Goal: Information Seeking & Learning: Learn about a topic

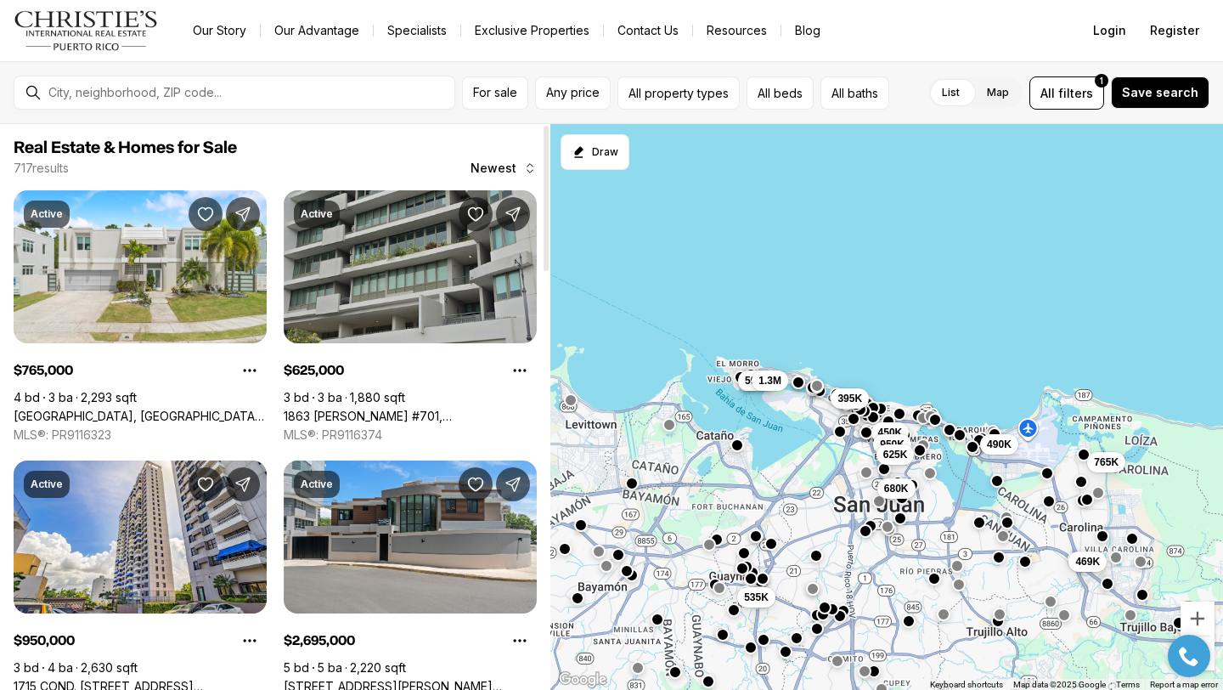
click at [358, 409] on link "1863 [PERSON_NAME] #701, [PERSON_NAME] PR, 00910" at bounding box center [410, 416] width 253 height 15
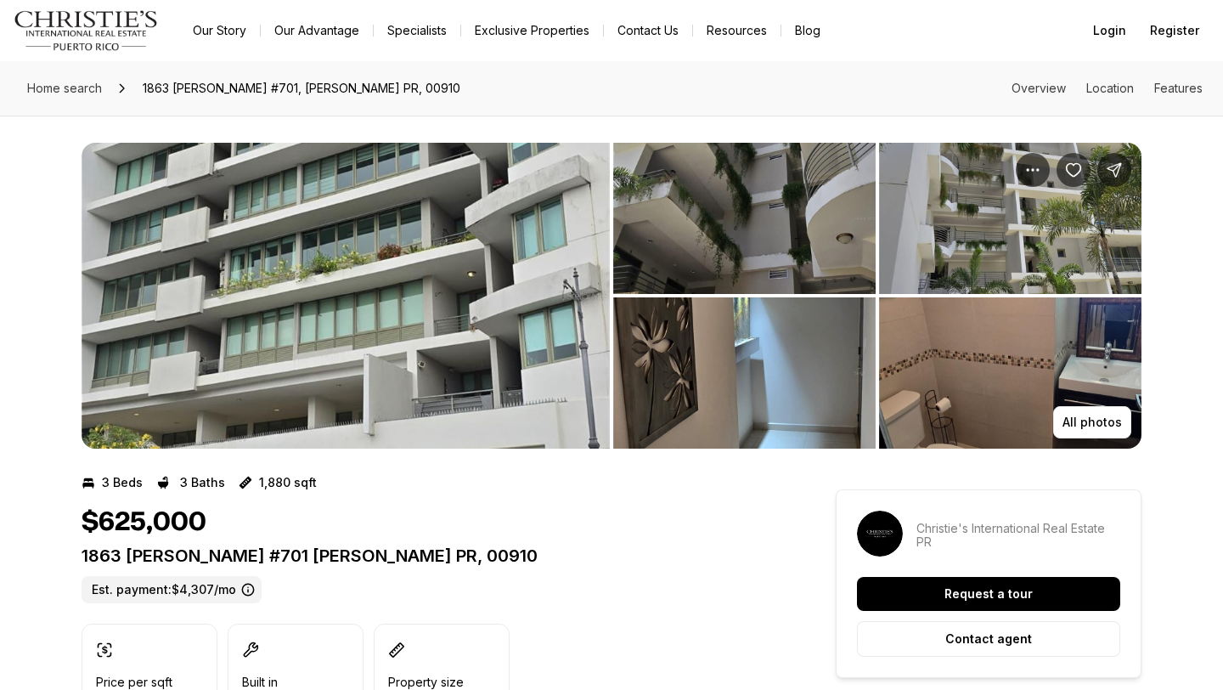
click at [529, 255] on img "View image gallery" at bounding box center [346, 296] width 528 height 306
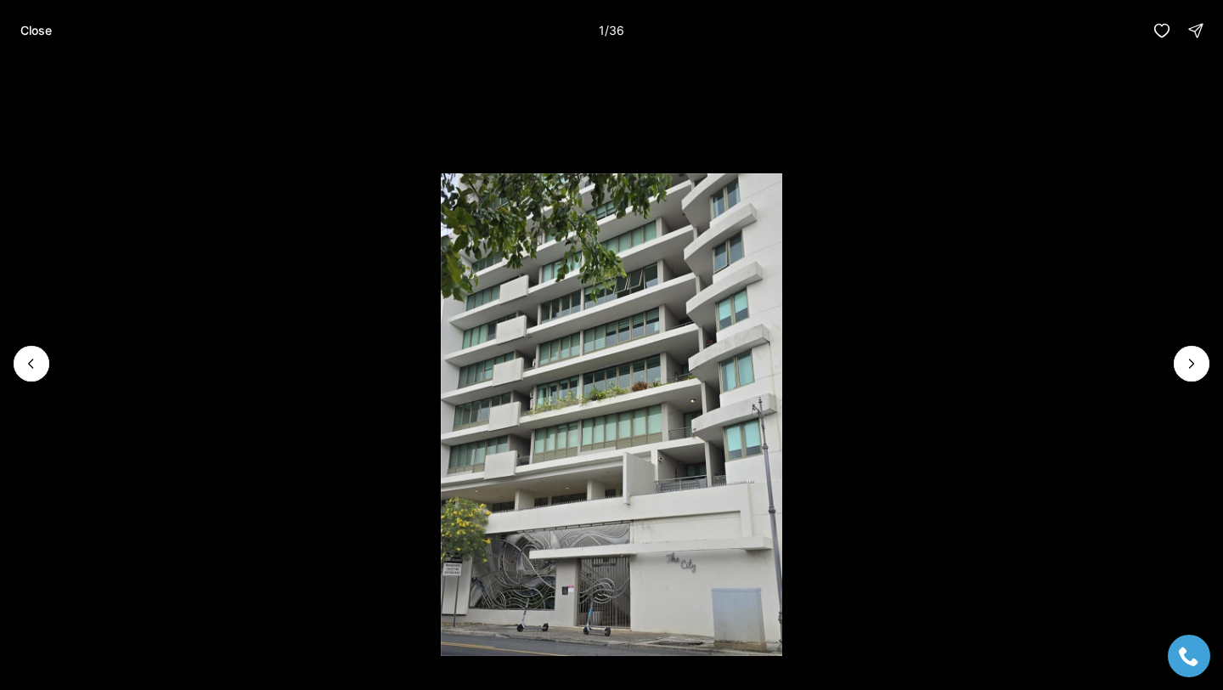
click at [1175, 352] on li "1 of 36" at bounding box center [611, 363] width 1223 height 605
click at [1186, 360] on icon "Next slide" at bounding box center [1191, 363] width 17 height 17
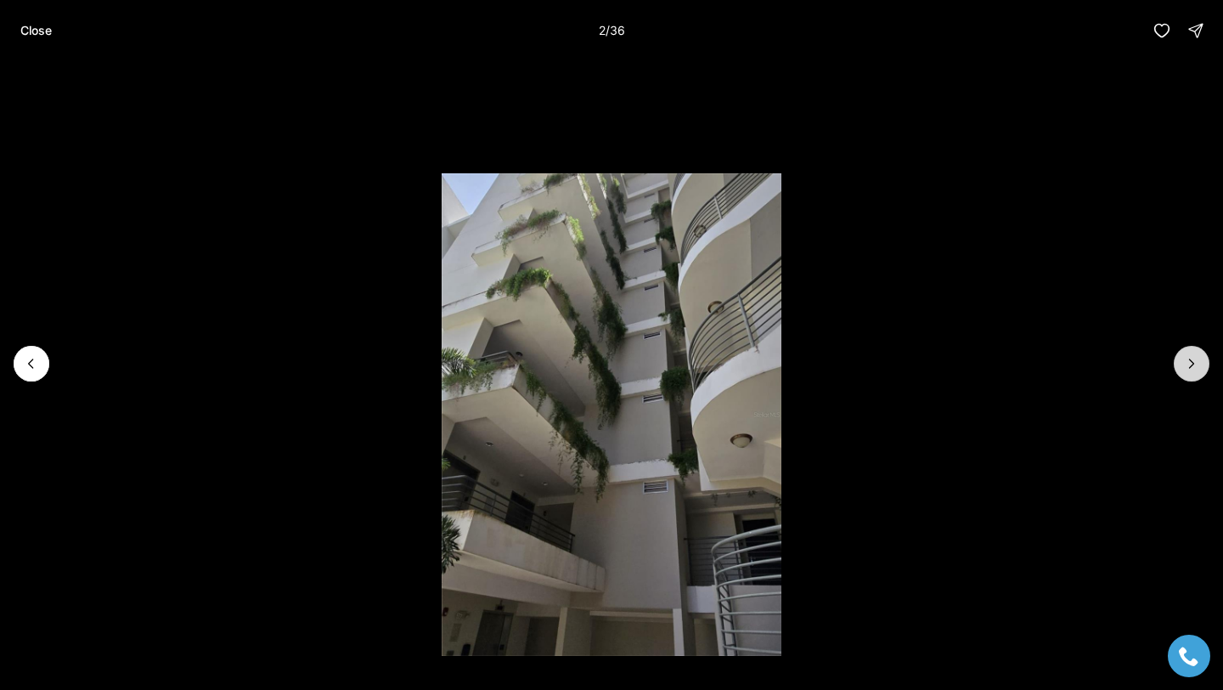
click at [1186, 360] on icon "Next slide" at bounding box center [1191, 363] width 17 height 17
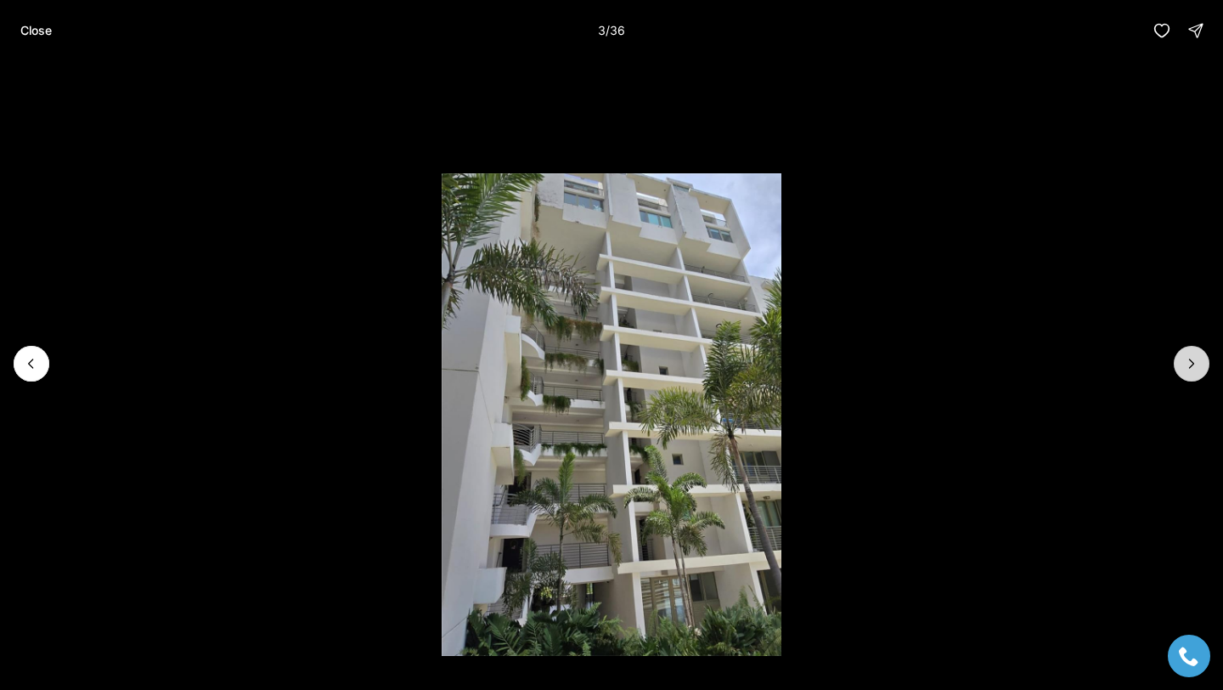
click at [1186, 360] on icon "Next slide" at bounding box center [1191, 363] width 17 height 17
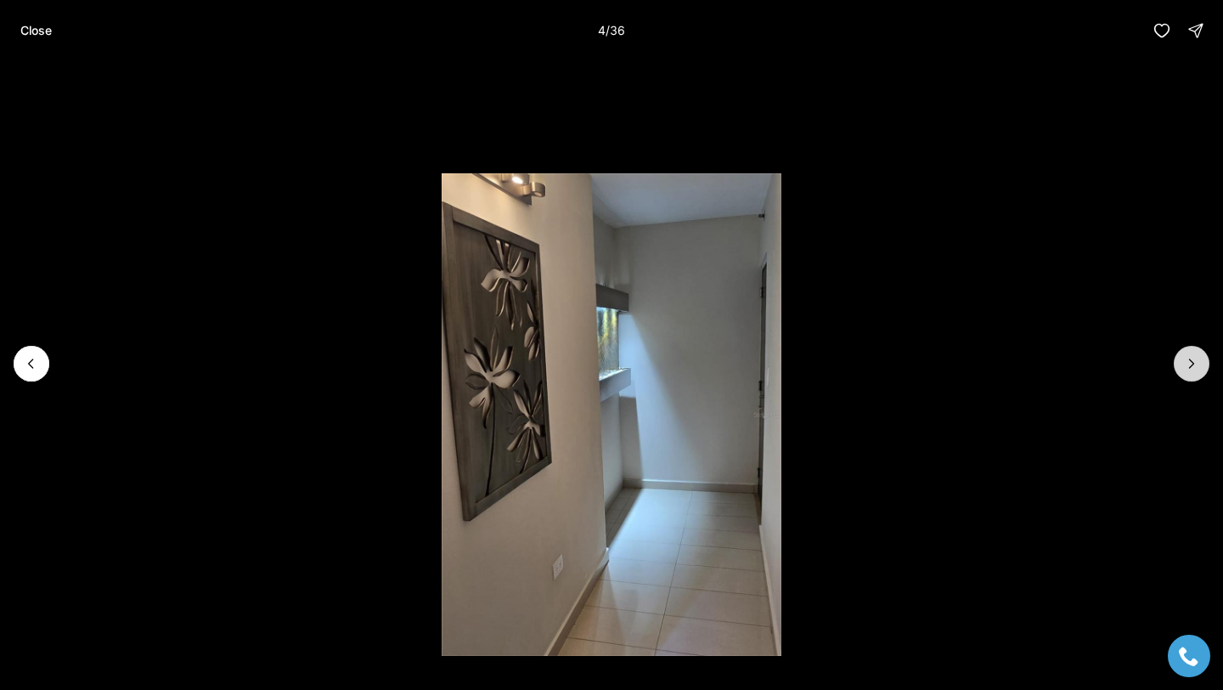
click at [1188, 352] on button "Next slide" at bounding box center [1192, 364] width 36 height 36
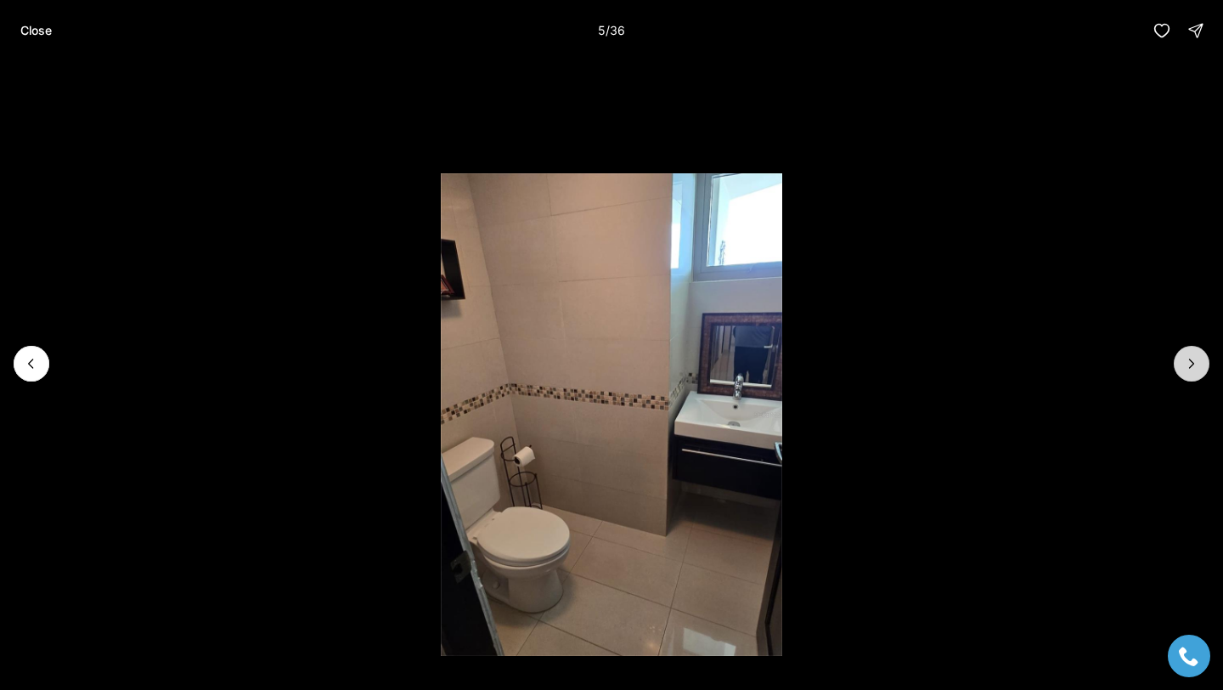
click at [1187, 349] on button "Next slide" at bounding box center [1192, 364] width 36 height 36
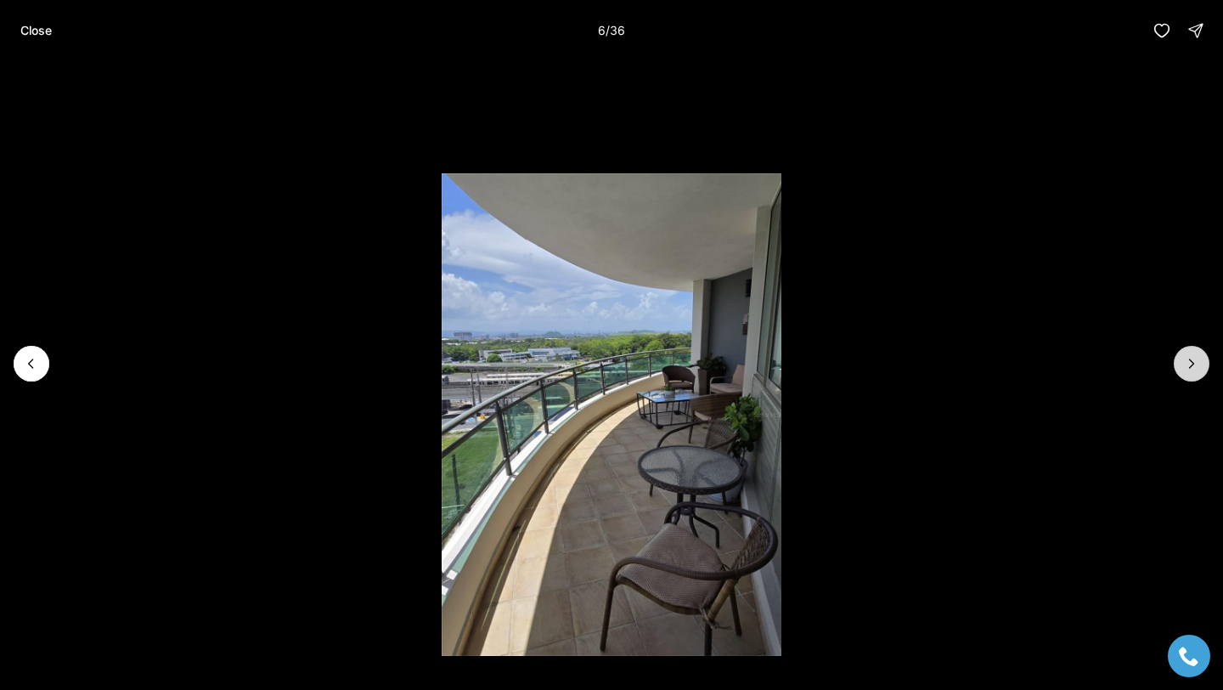
click at [1186, 349] on button "Next slide" at bounding box center [1192, 364] width 36 height 36
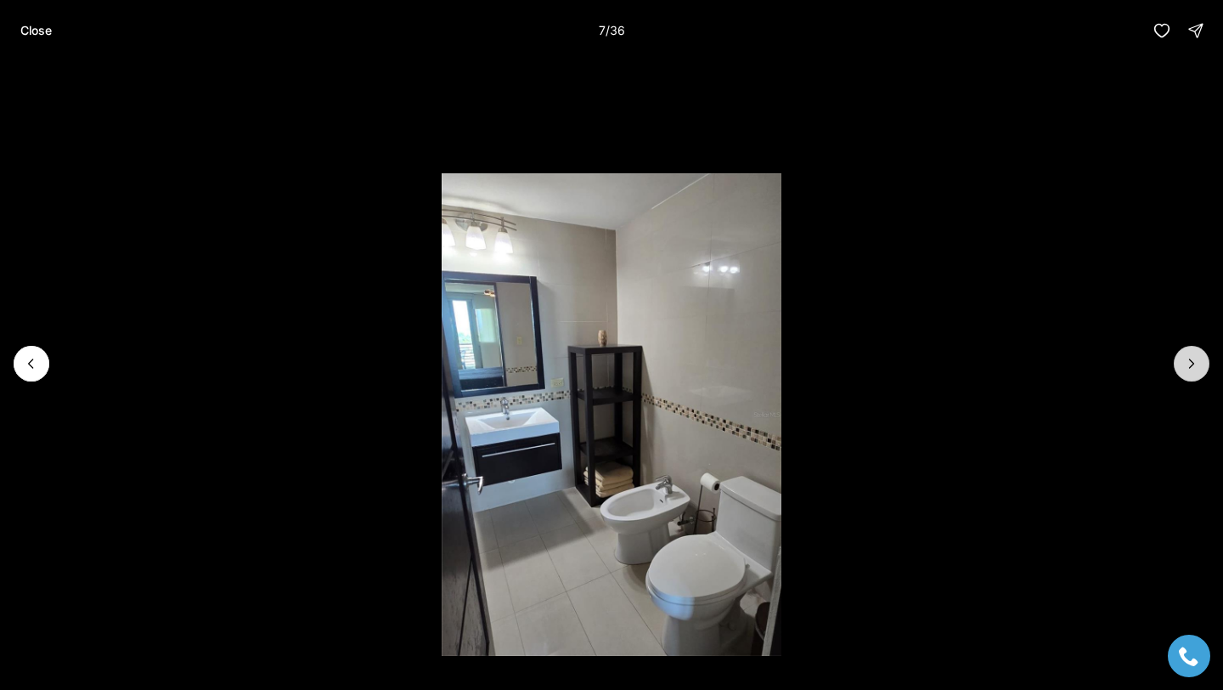
click at [1186, 349] on button "Next slide" at bounding box center [1192, 364] width 36 height 36
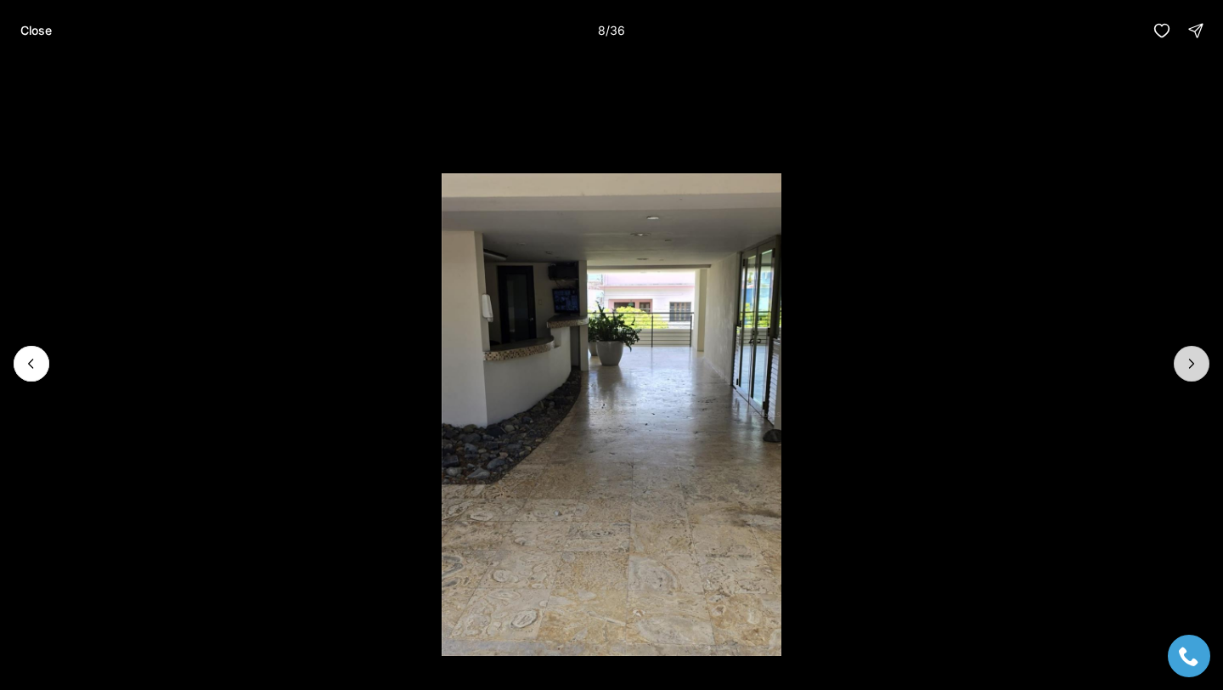
click at [1186, 349] on button "Next slide" at bounding box center [1192, 364] width 36 height 36
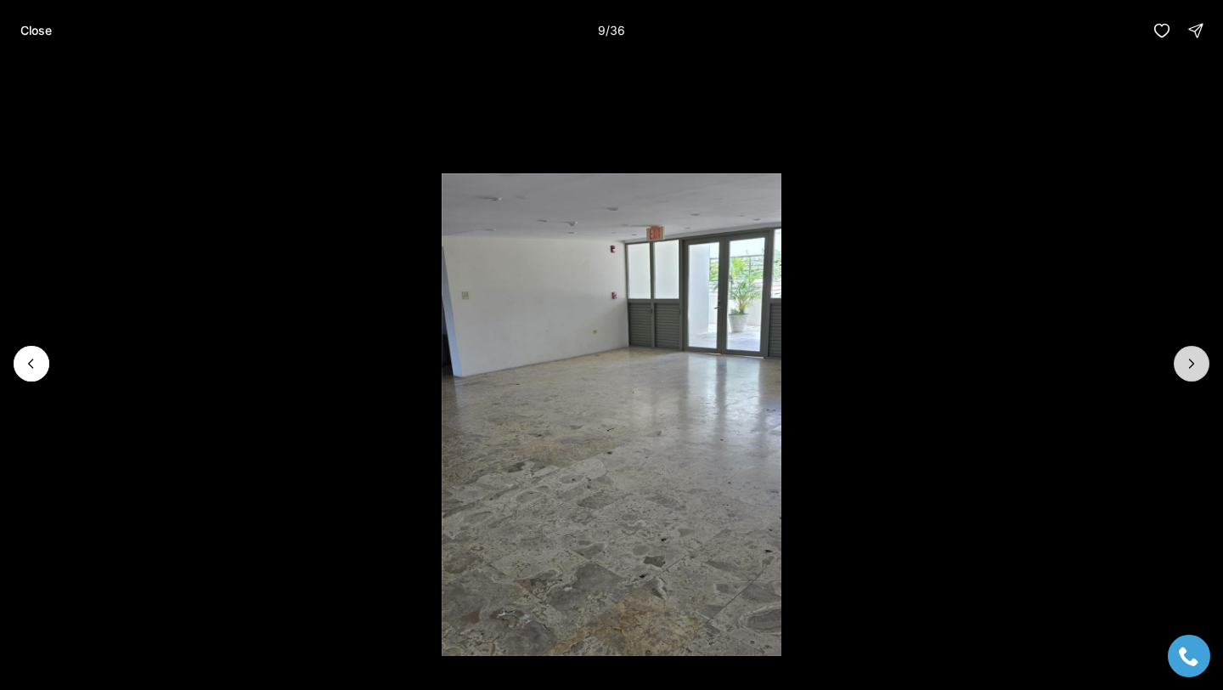
click at [1186, 349] on button "Next slide" at bounding box center [1192, 364] width 36 height 36
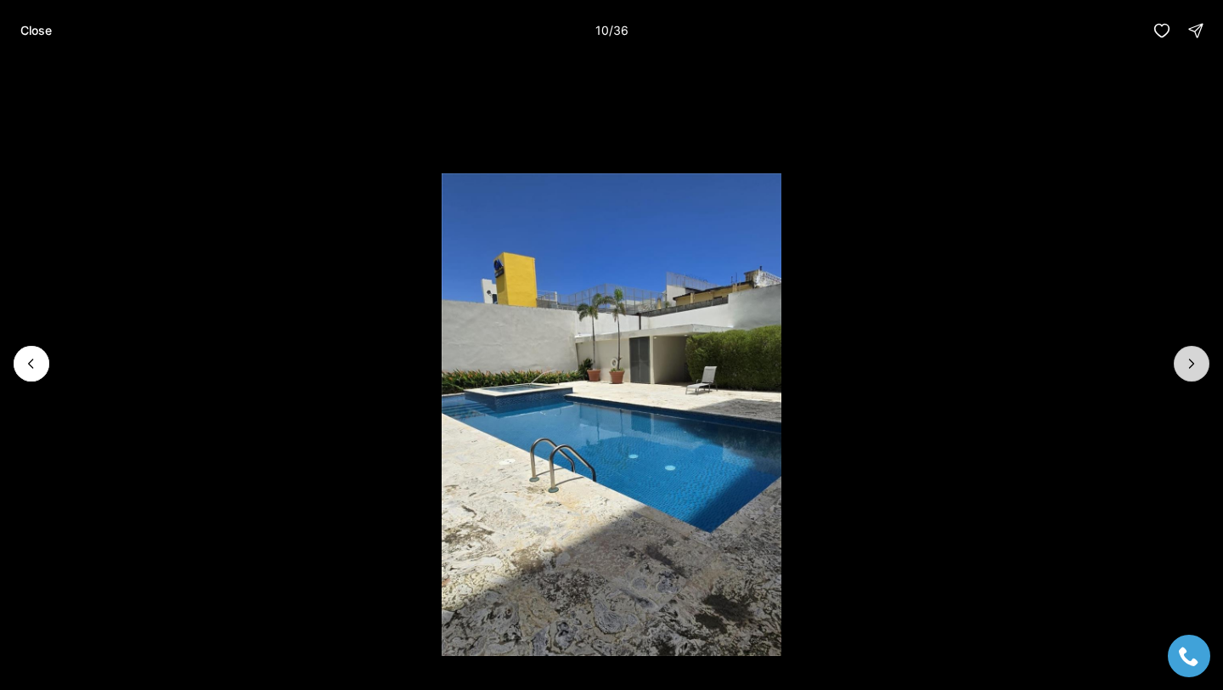
click at [1186, 349] on button "Next slide" at bounding box center [1192, 364] width 36 height 36
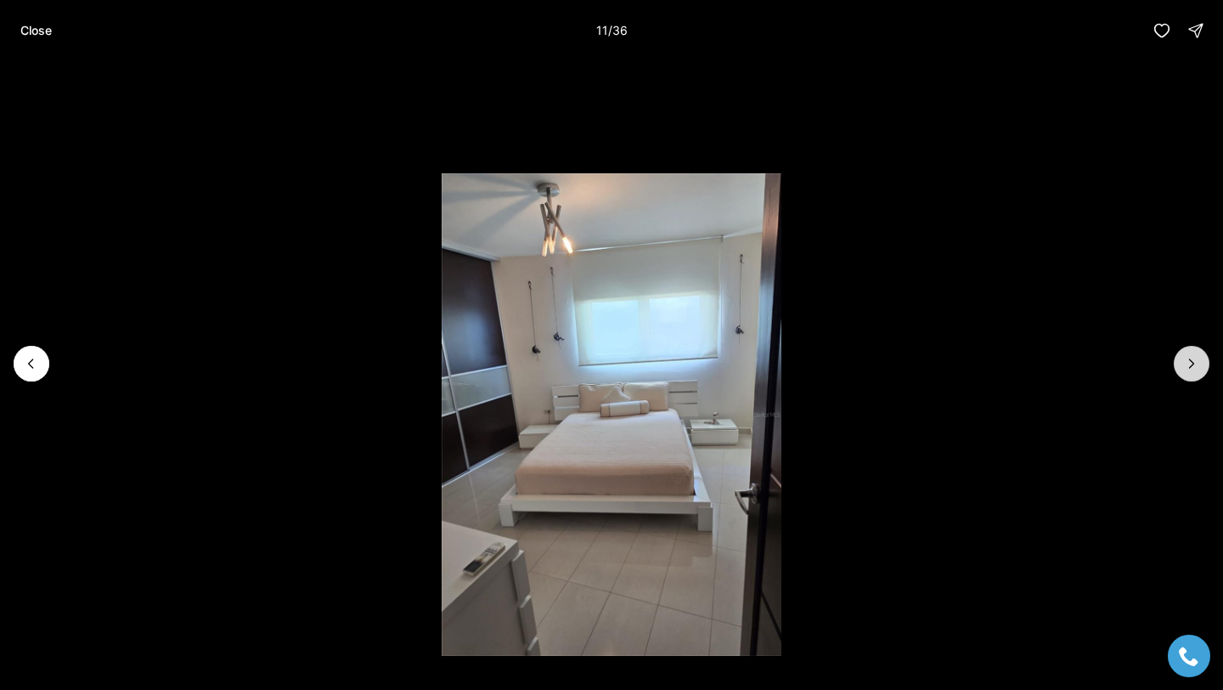
click at [1186, 349] on button "Next slide" at bounding box center [1192, 364] width 36 height 36
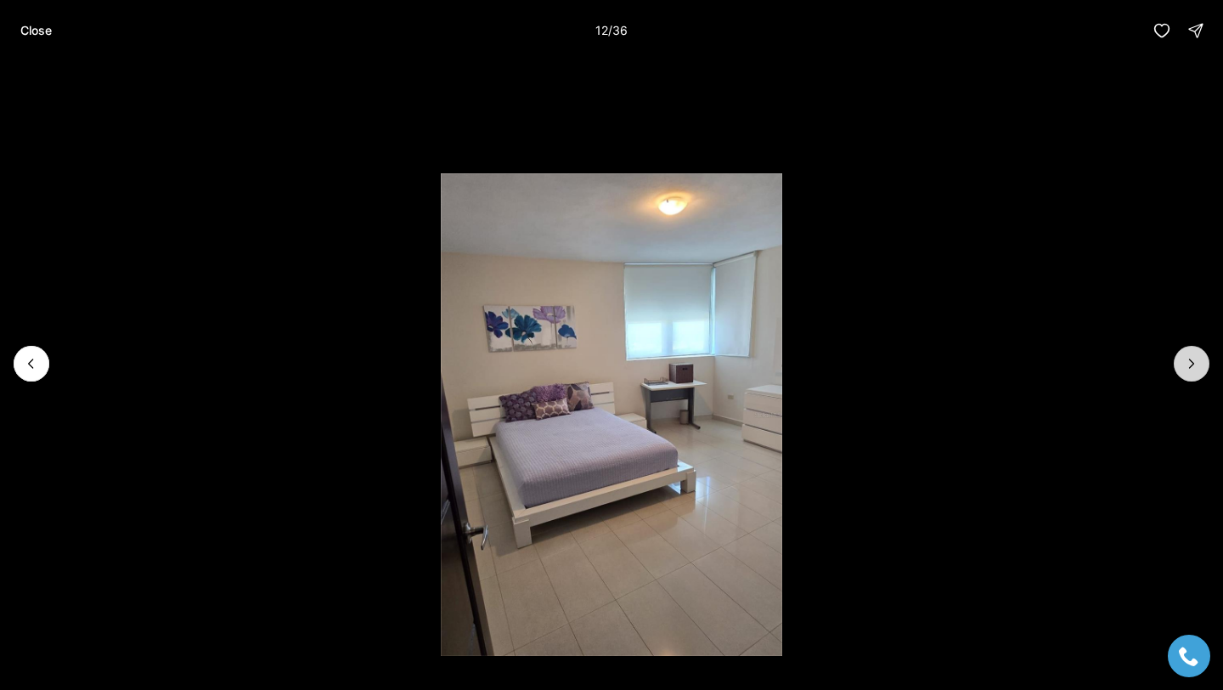
click at [1186, 349] on button "Next slide" at bounding box center [1192, 364] width 36 height 36
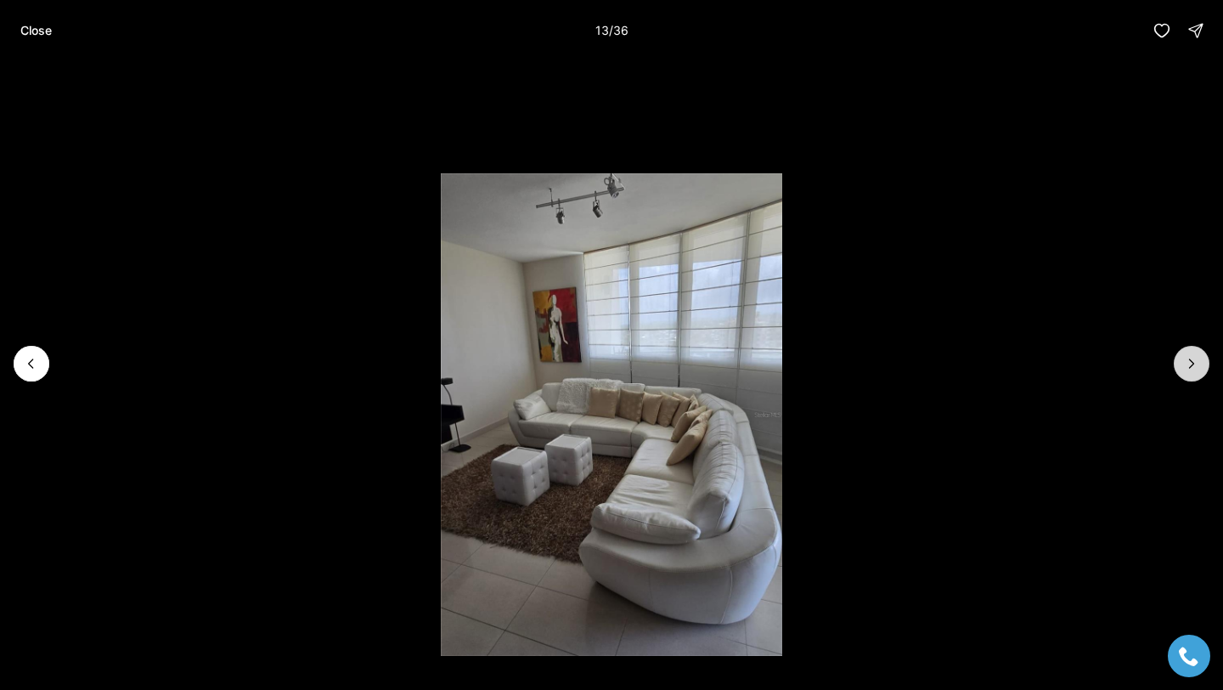
click at [1186, 349] on button "Next slide" at bounding box center [1192, 364] width 36 height 36
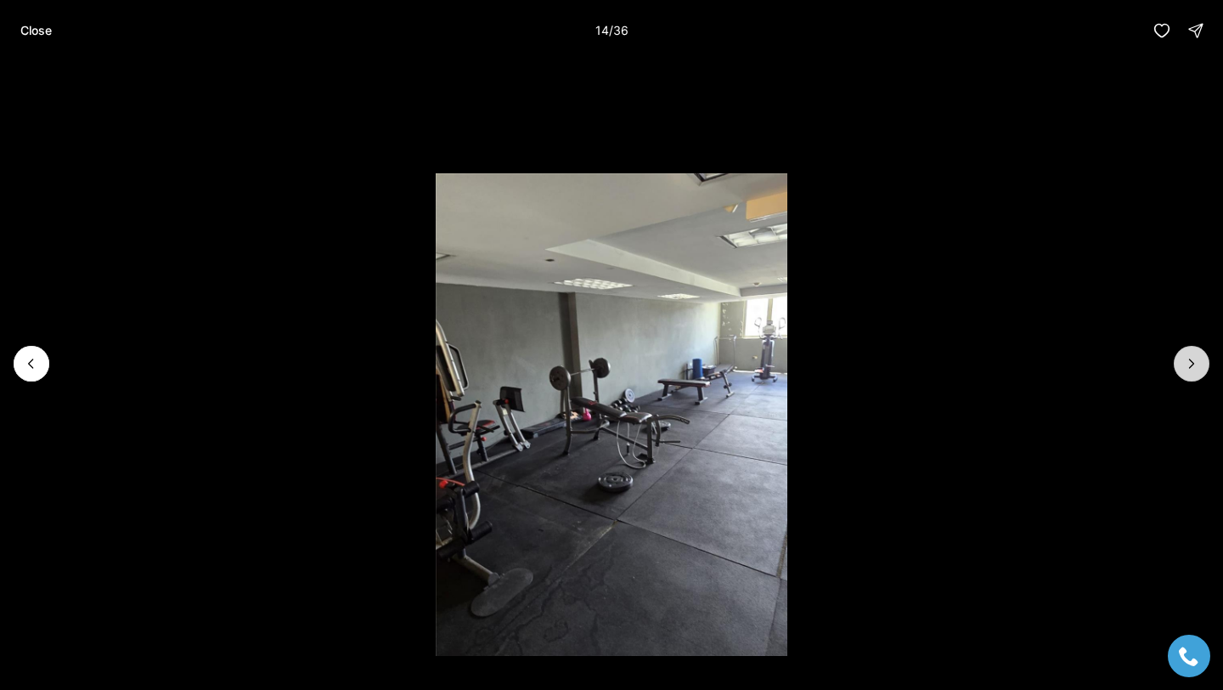
click at [1186, 349] on button "Next slide" at bounding box center [1192, 364] width 36 height 36
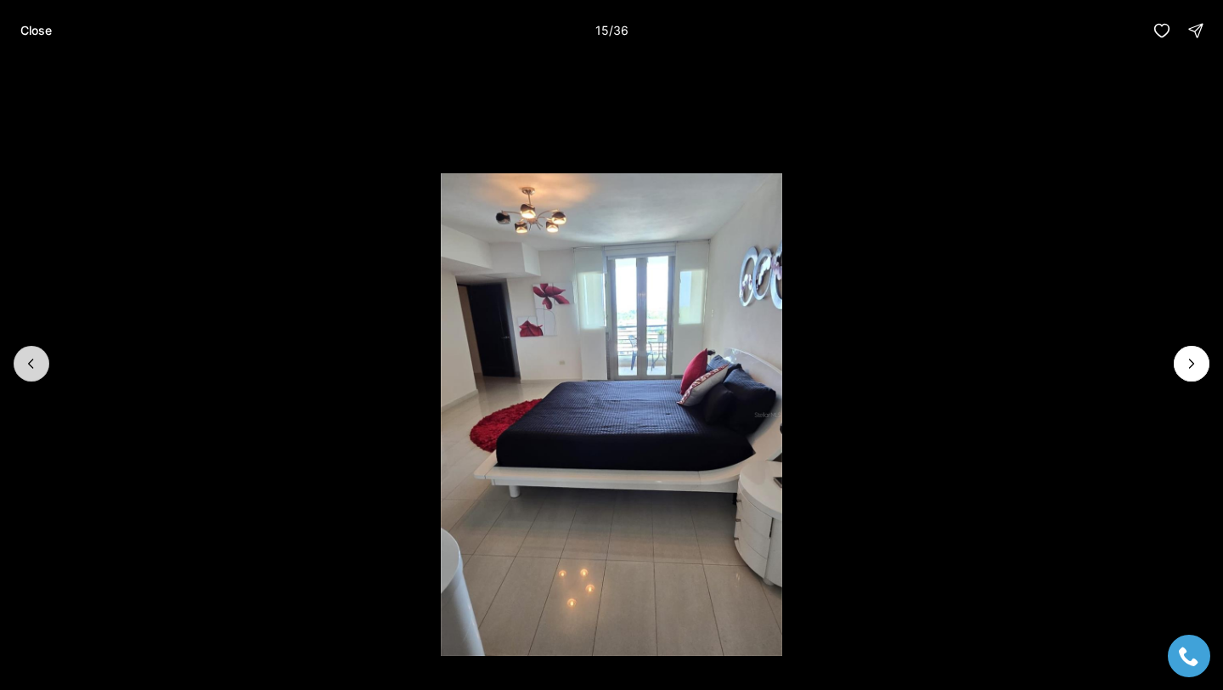
click at [25, 370] on icon "Previous slide" at bounding box center [31, 363] width 17 height 17
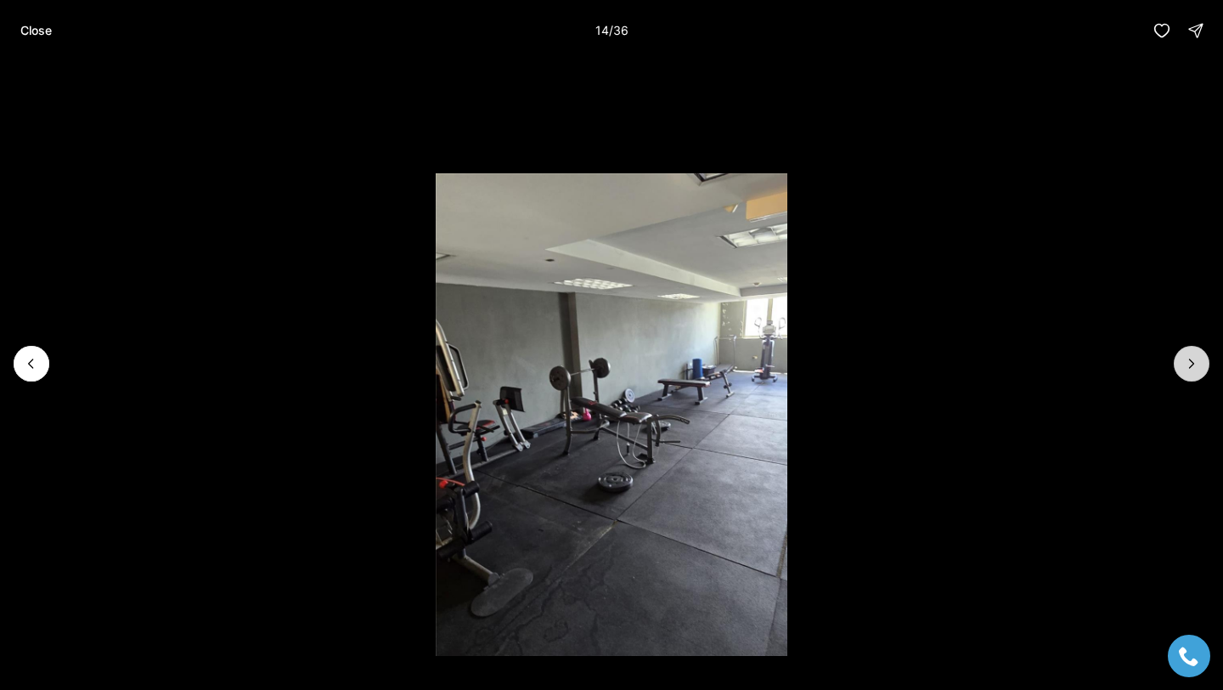
click at [1197, 352] on button "Next slide" at bounding box center [1192, 364] width 36 height 36
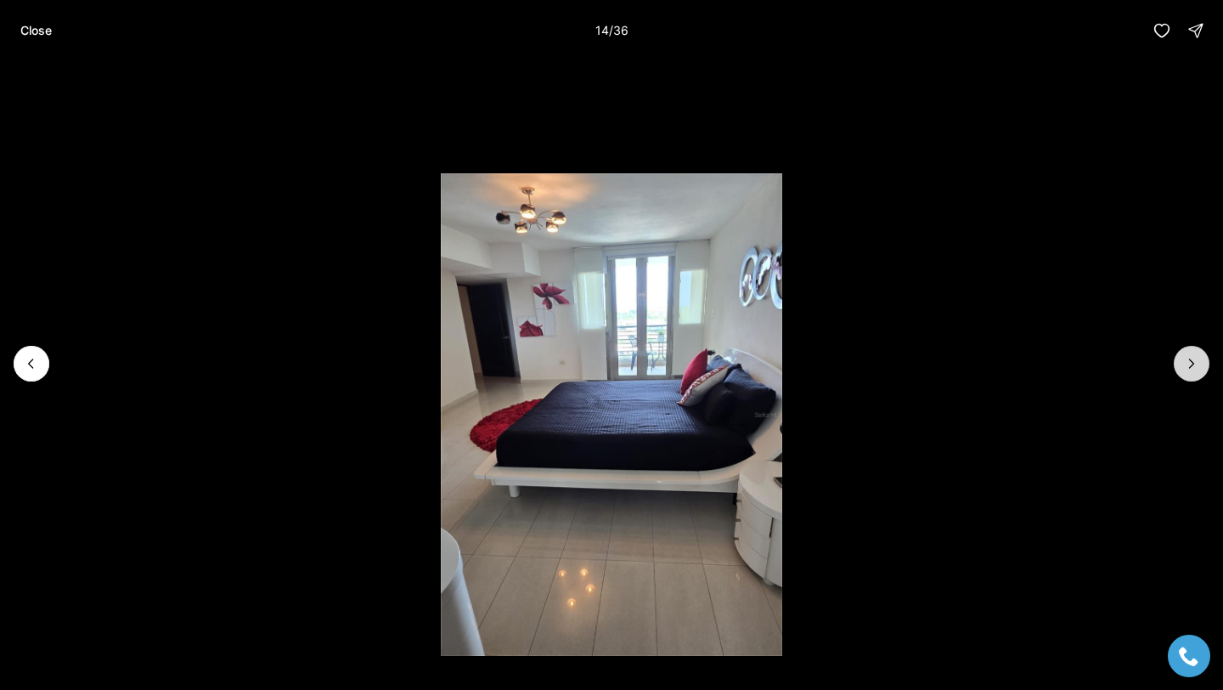
click at [1197, 352] on button "Next slide" at bounding box center [1192, 364] width 36 height 36
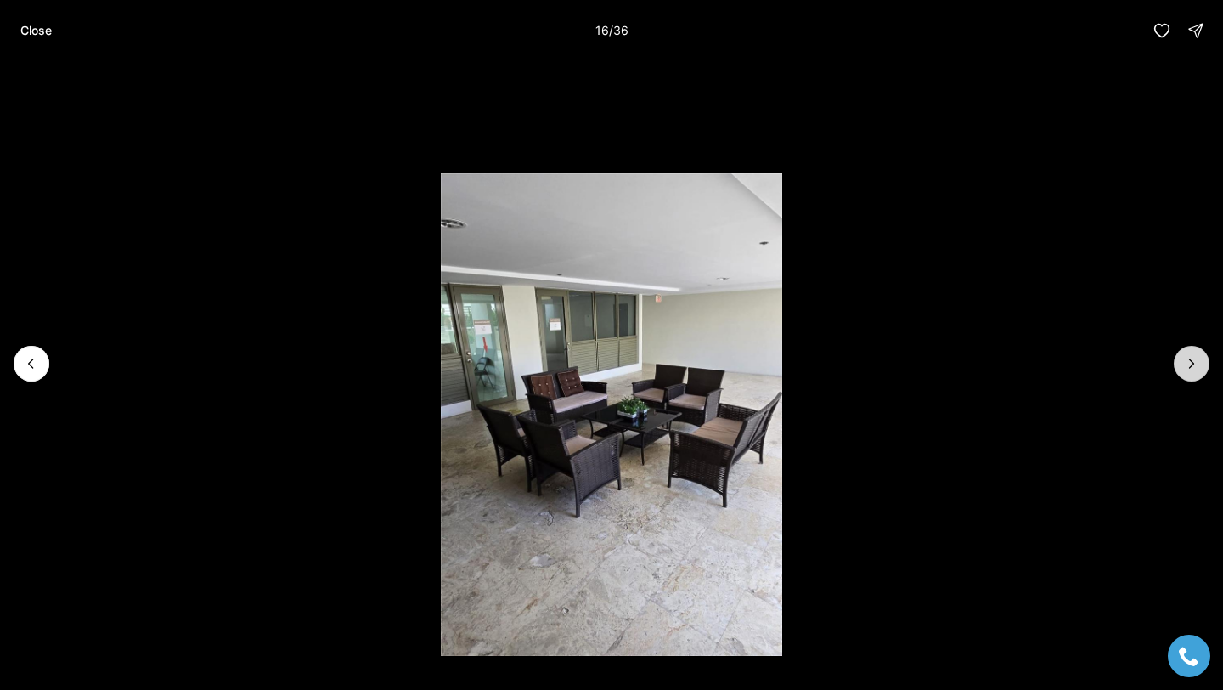
click at [1197, 352] on button "Next slide" at bounding box center [1192, 364] width 36 height 36
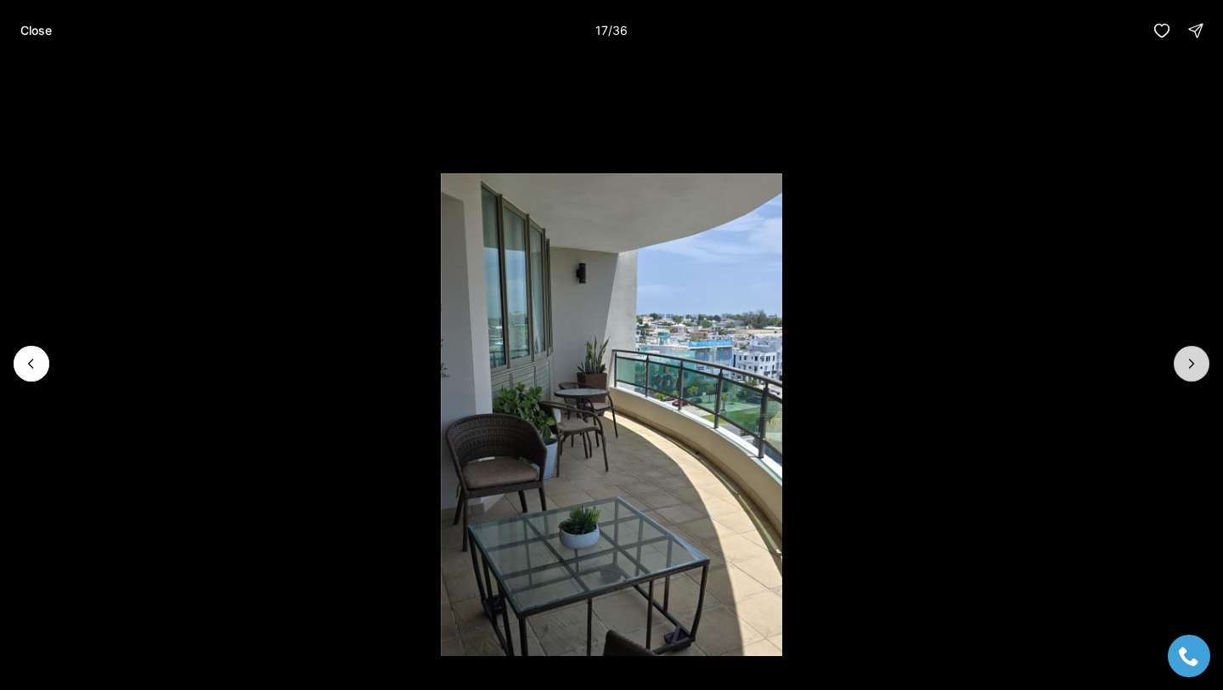
click at [1173, 366] on div at bounding box center [611, 363] width 1223 height 605
click at [1184, 366] on icon "Next slide" at bounding box center [1191, 363] width 17 height 17
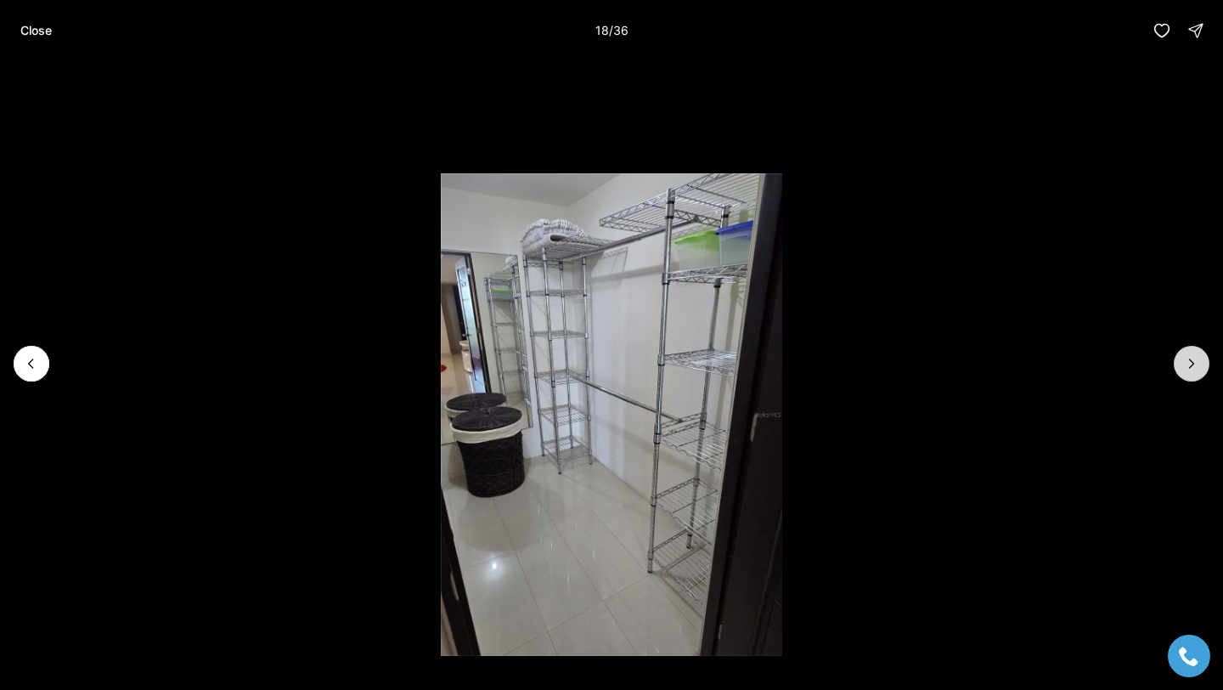
click at [1184, 366] on icon "Next slide" at bounding box center [1191, 363] width 17 height 17
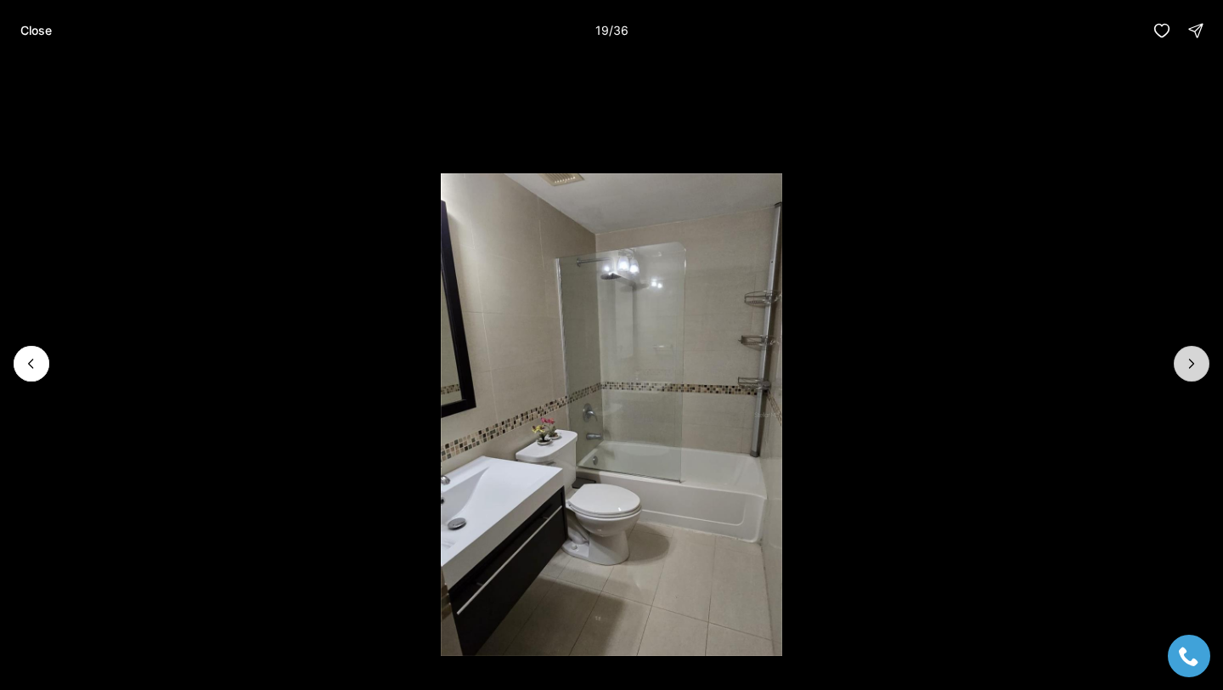
click at [1194, 375] on button "Next slide" at bounding box center [1192, 364] width 36 height 36
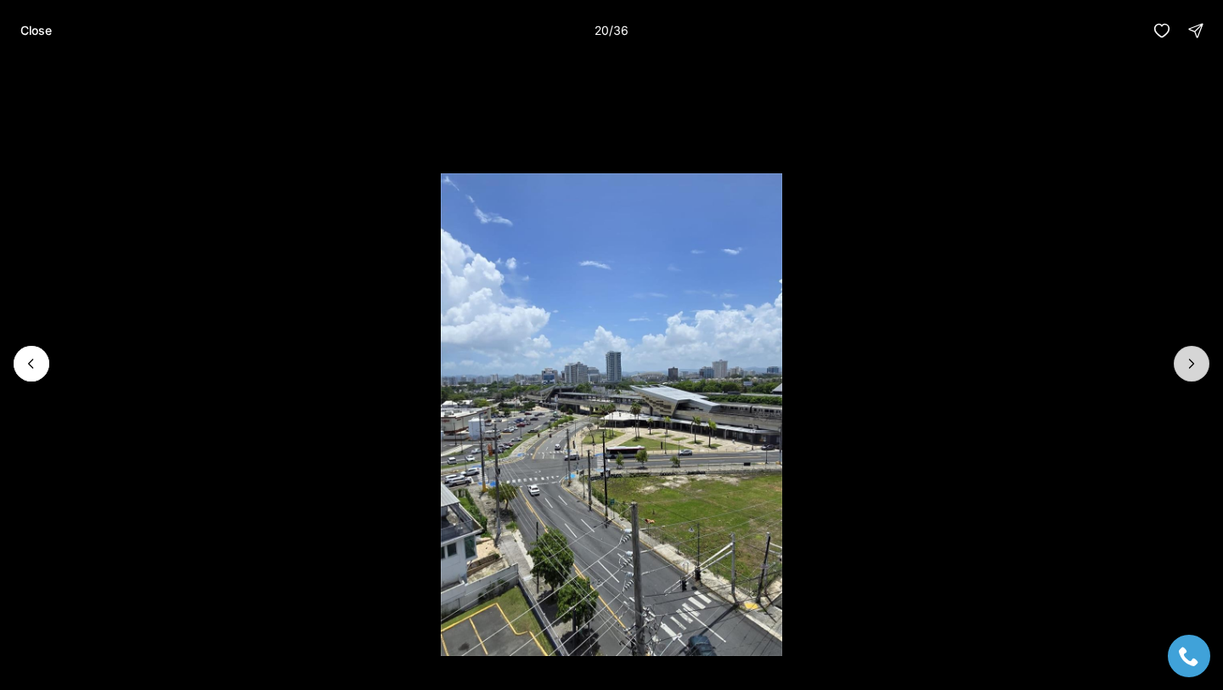
click at [1194, 375] on button "Next slide" at bounding box center [1192, 364] width 36 height 36
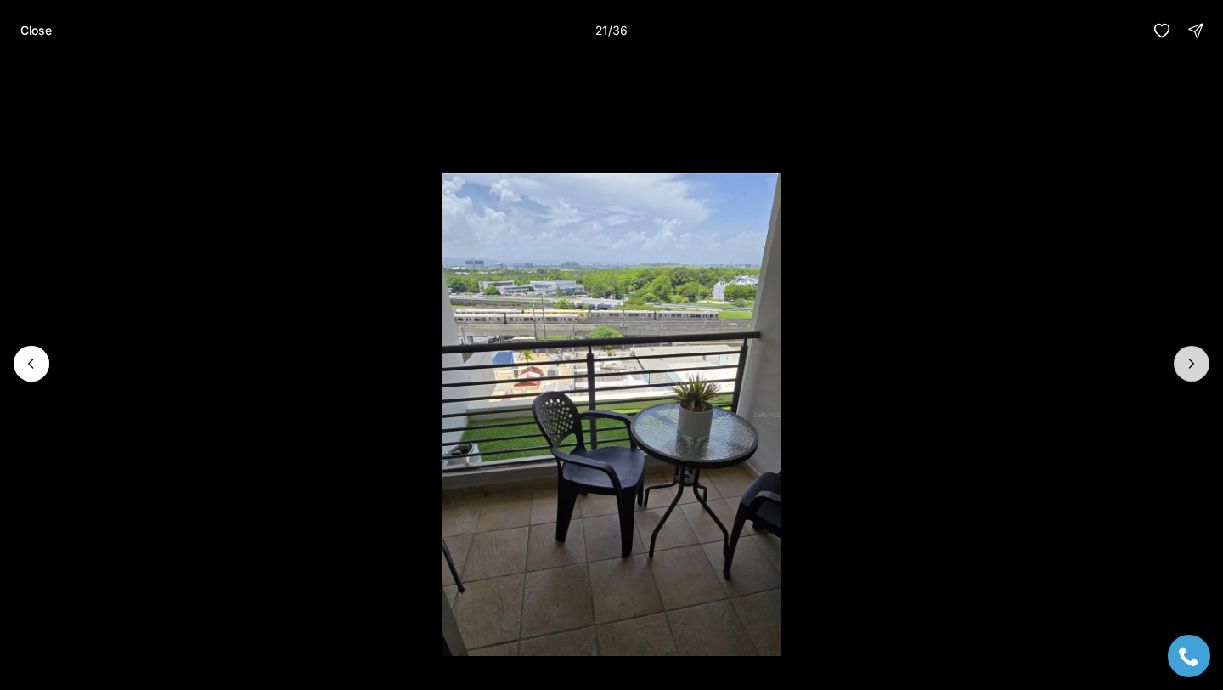
click at [1194, 375] on button "Next slide" at bounding box center [1192, 364] width 36 height 36
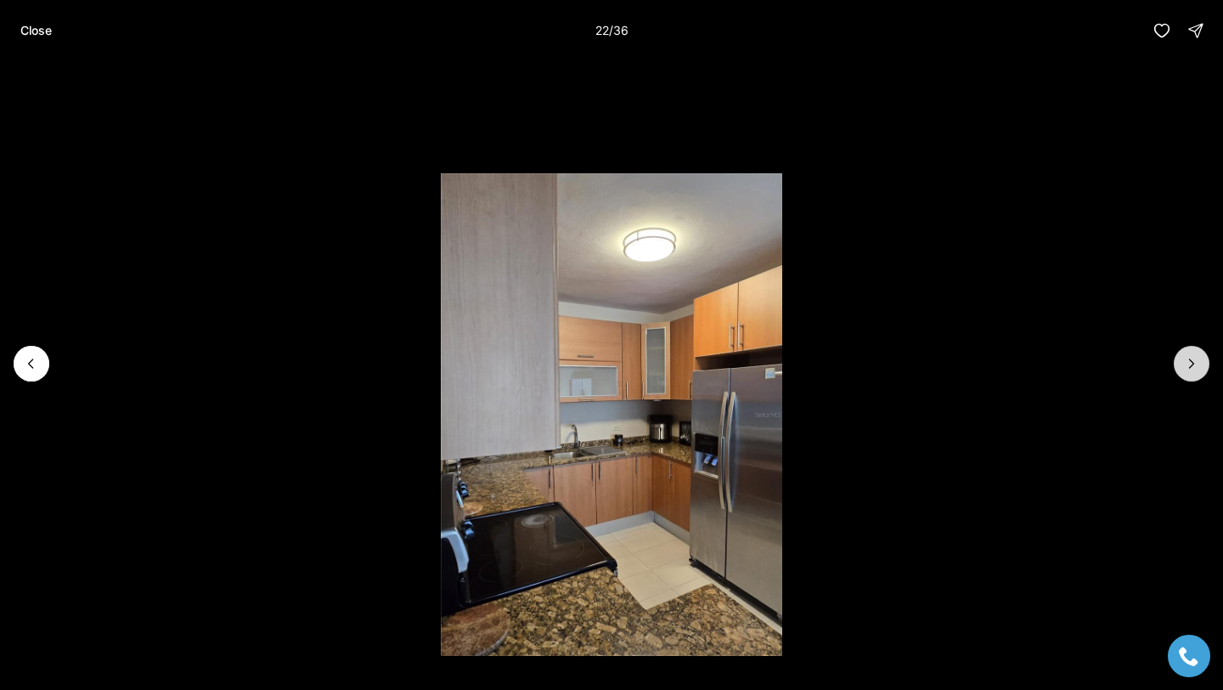
click at [1194, 375] on button "Next slide" at bounding box center [1192, 364] width 36 height 36
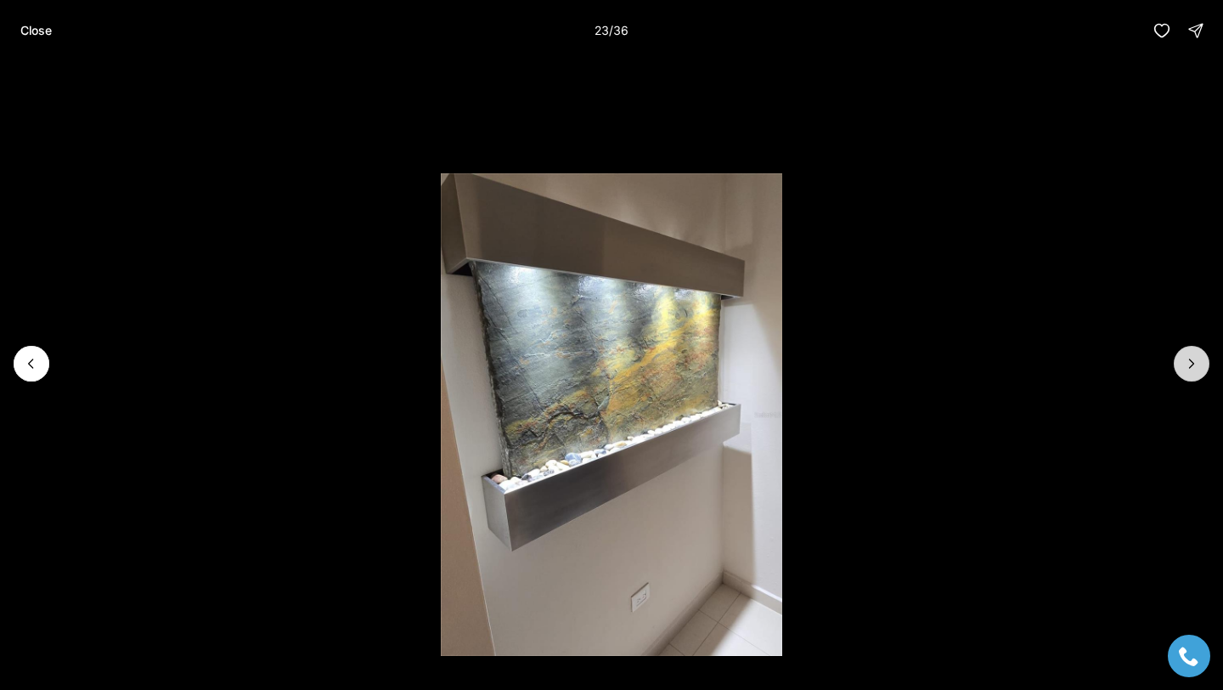
click at [1194, 375] on button "Next slide" at bounding box center [1192, 364] width 36 height 36
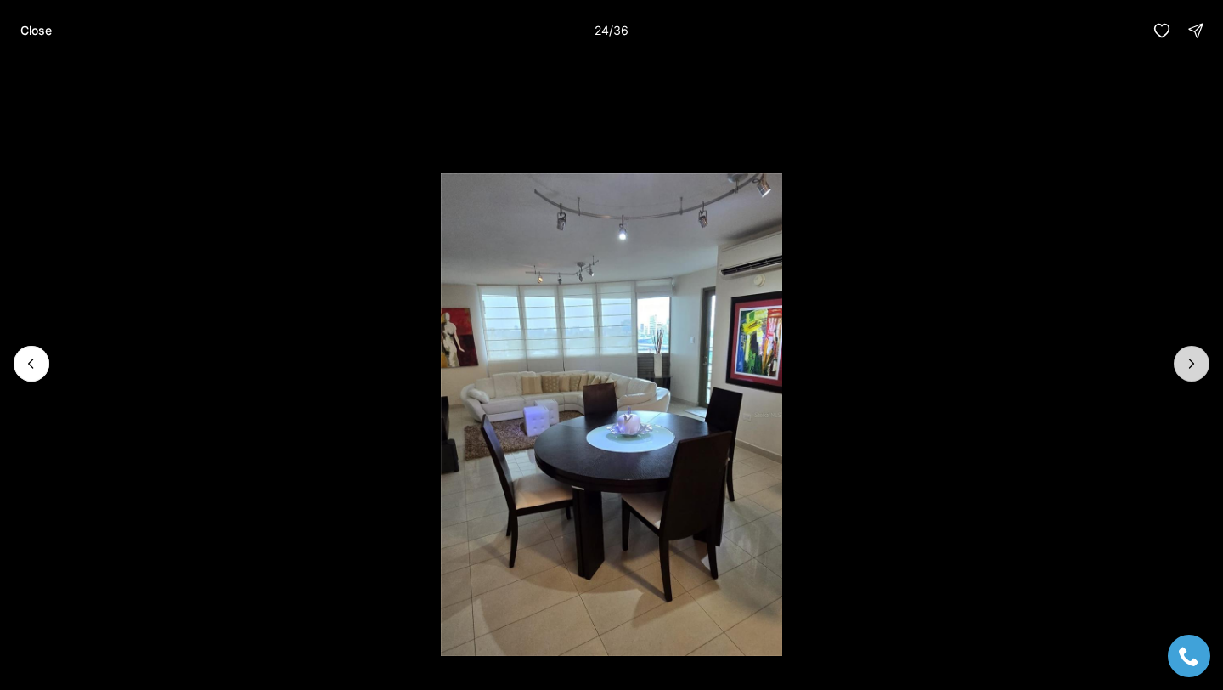
click at [1194, 375] on button "Next slide" at bounding box center [1192, 364] width 36 height 36
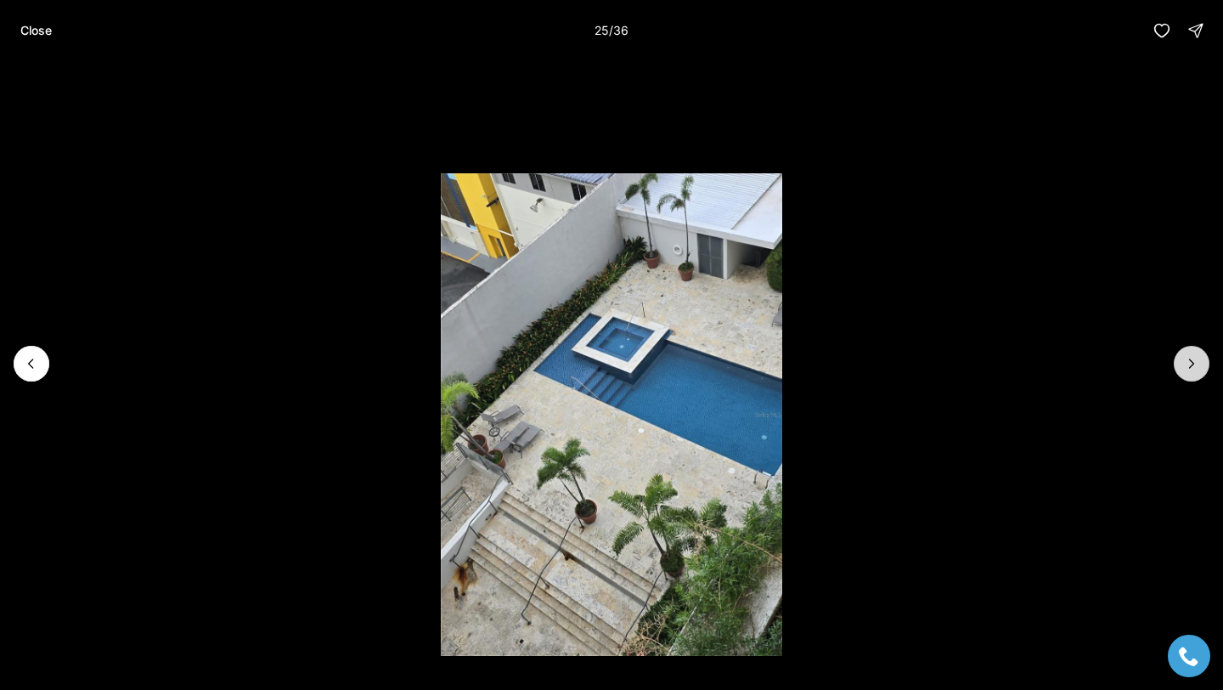
click at [1194, 375] on button "Next slide" at bounding box center [1192, 364] width 36 height 36
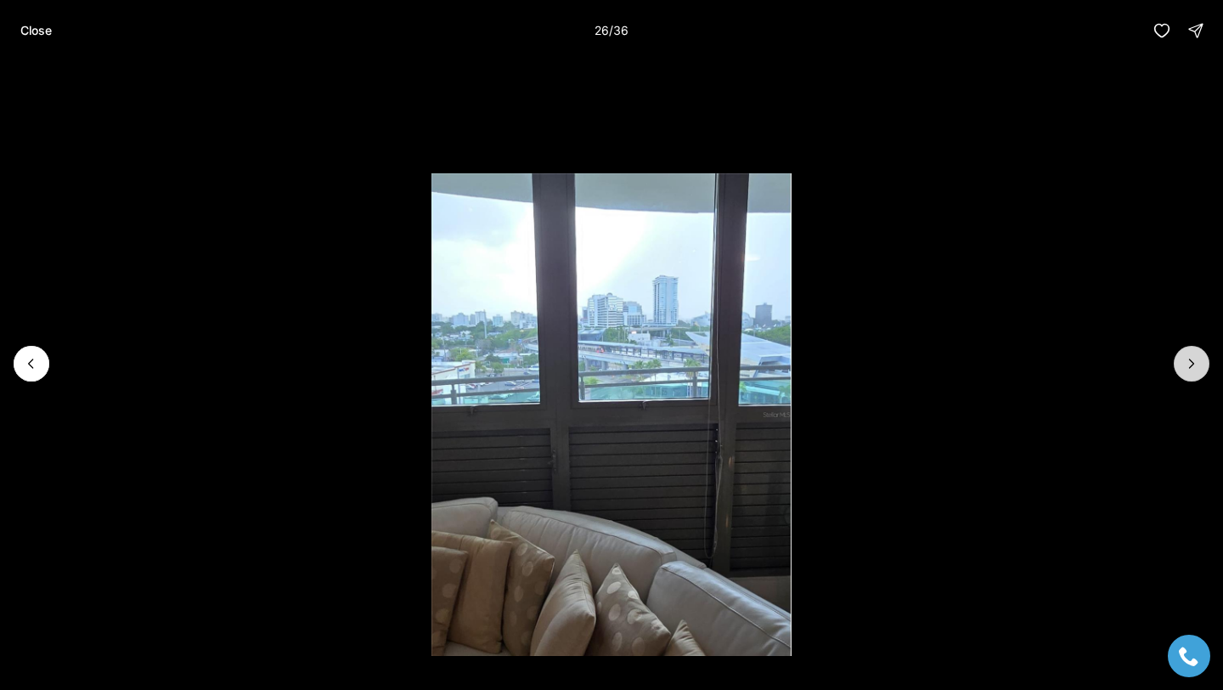
click at [1194, 375] on button "Next slide" at bounding box center [1192, 364] width 36 height 36
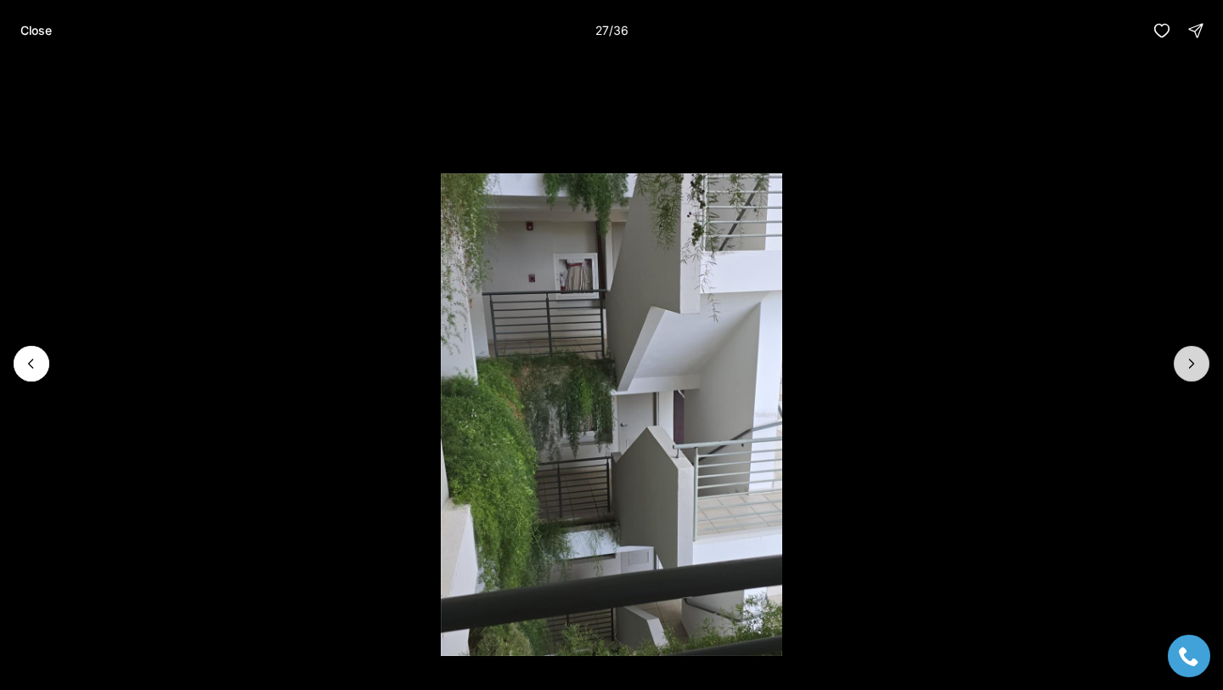
click at [1194, 375] on button "Next slide" at bounding box center [1192, 364] width 36 height 36
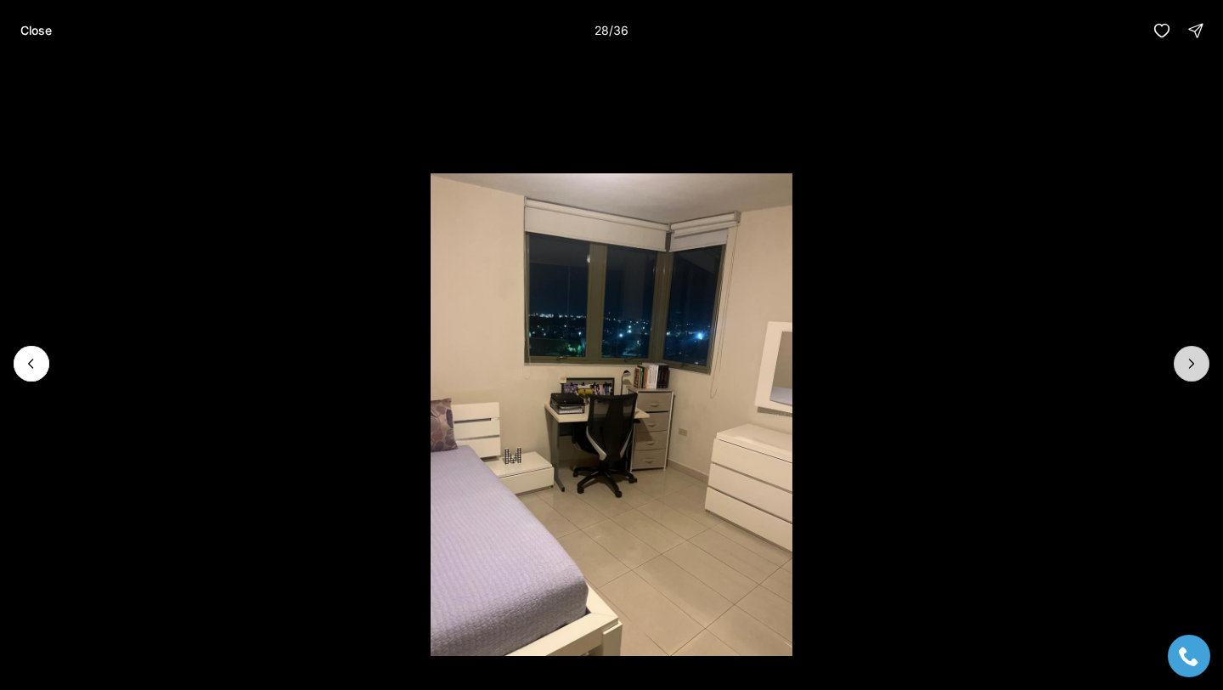
click at [1194, 375] on button "Next slide" at bounding box center [1192, 364] width 36 height 36
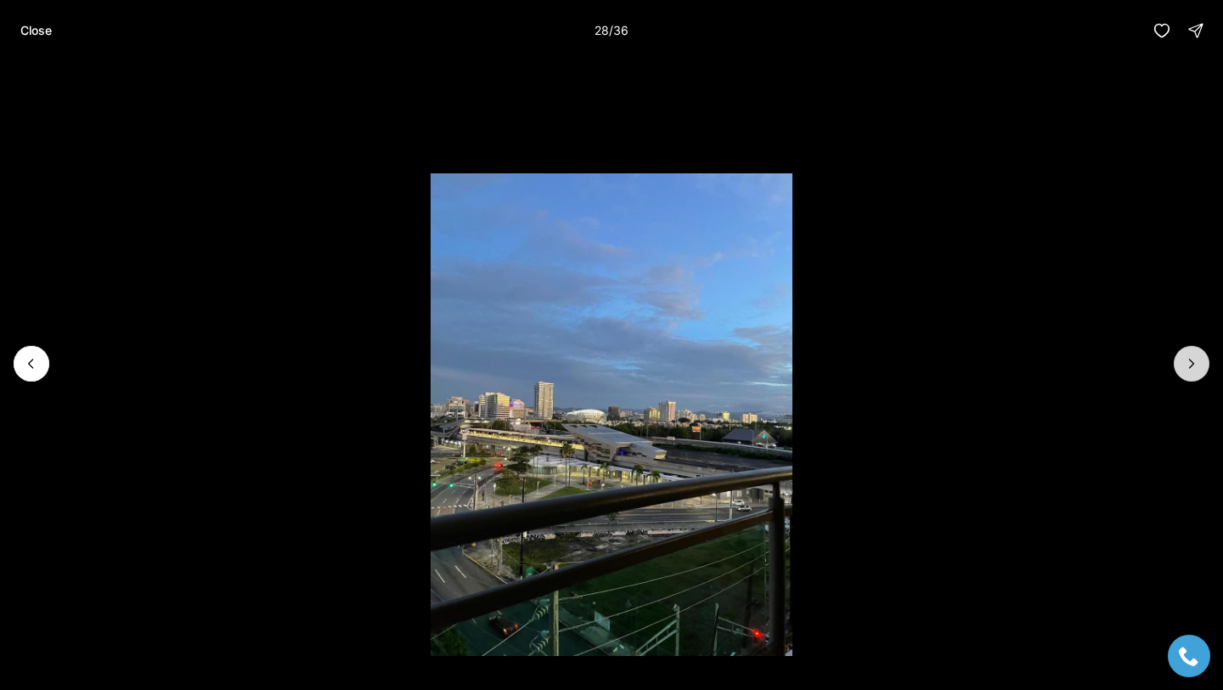
click at [1194, 375] on button "Next slide" at bounding box center [1192, 364] width 36 height 36
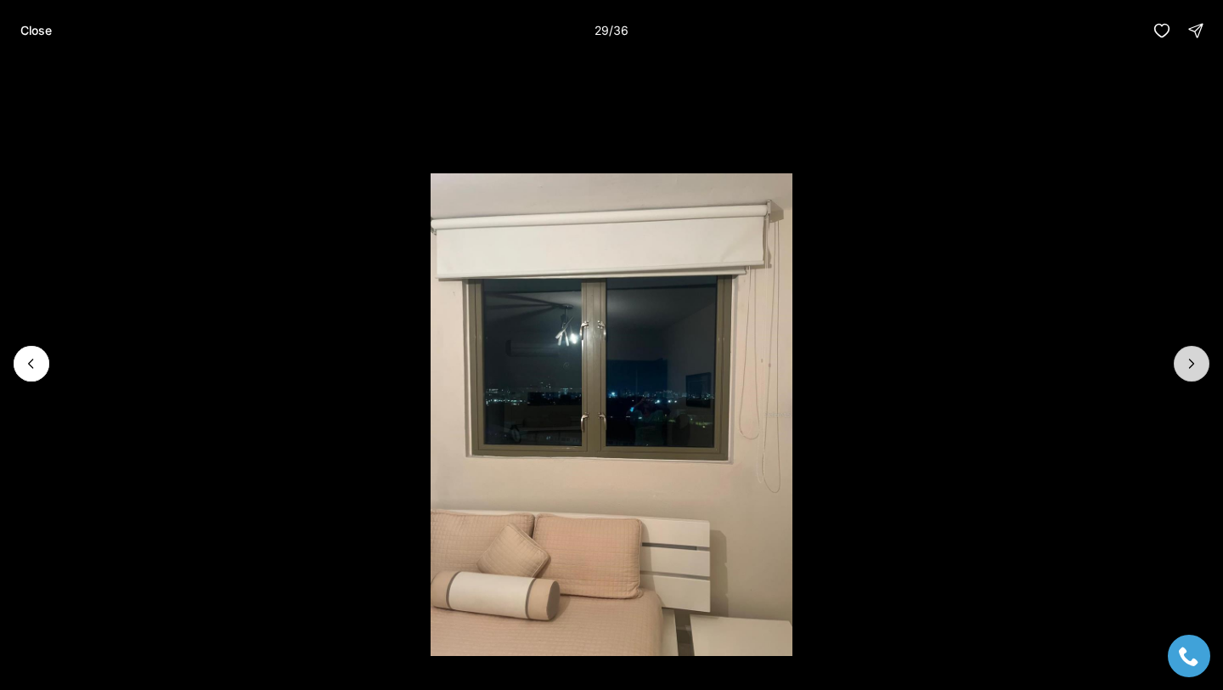
click at [1194, 375] on button "Next slide" at bounding box center [1192, 364] width 36 height 36
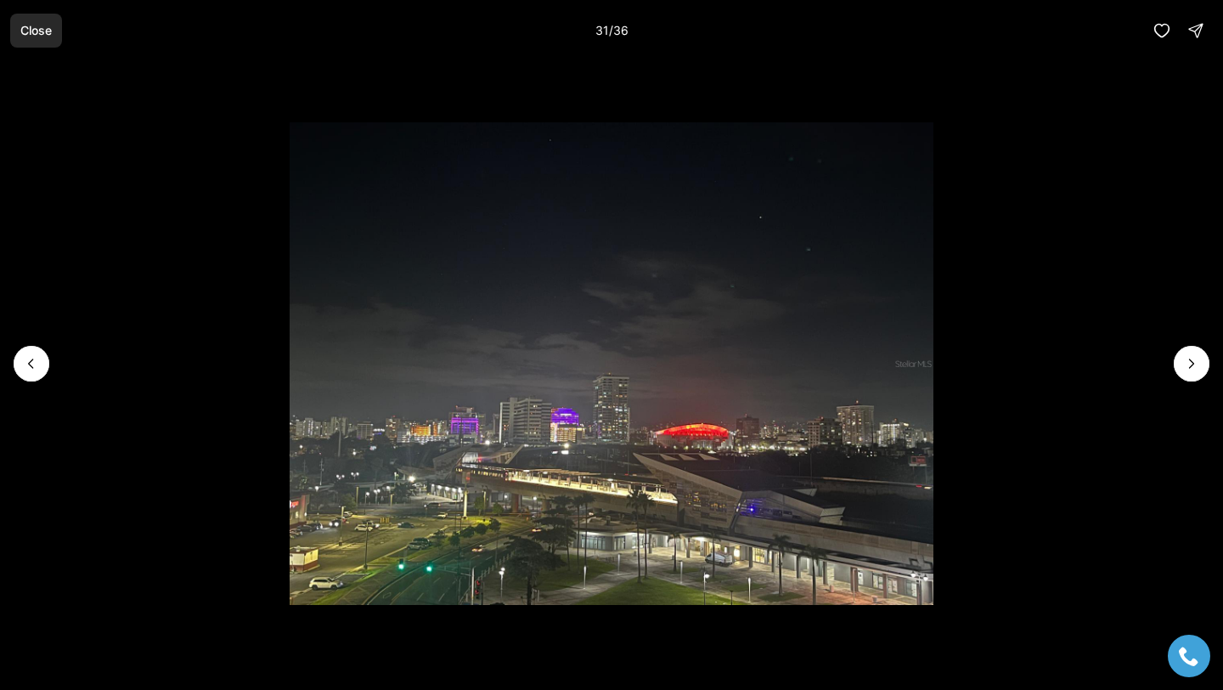
click at [35, 41] on button "Close" at bounding box center [36, 31] width 52 height 34
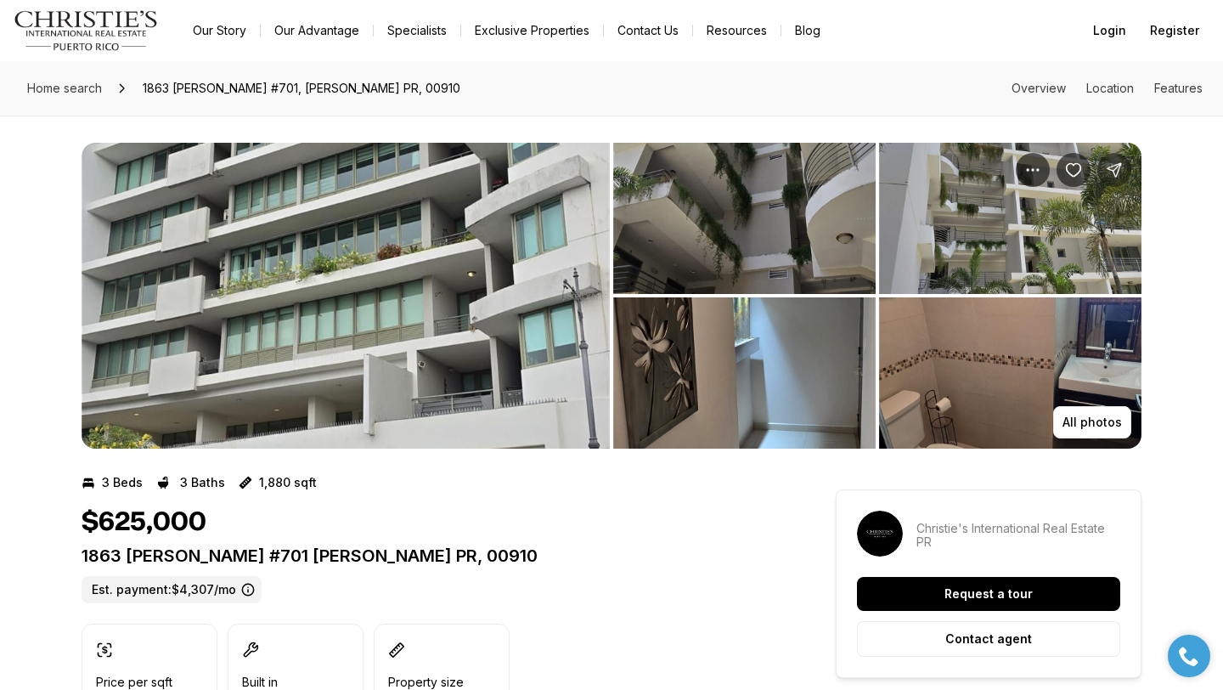
click at [1125, 168] on button "Share Property: 1863 FERNANDEZ JUNCOS #701" at bounding box center [1114, 170] width 34 height 34
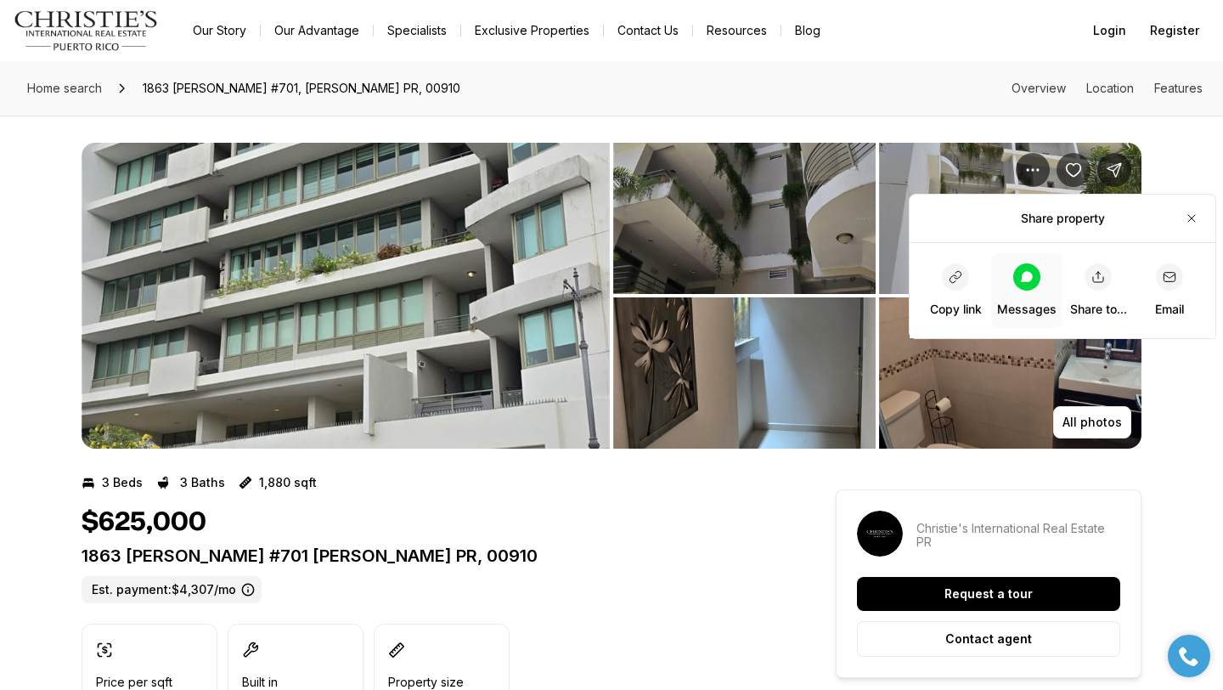
click at [1031, 275] on icon at bounding box center [1027, 276] width 12 height 11
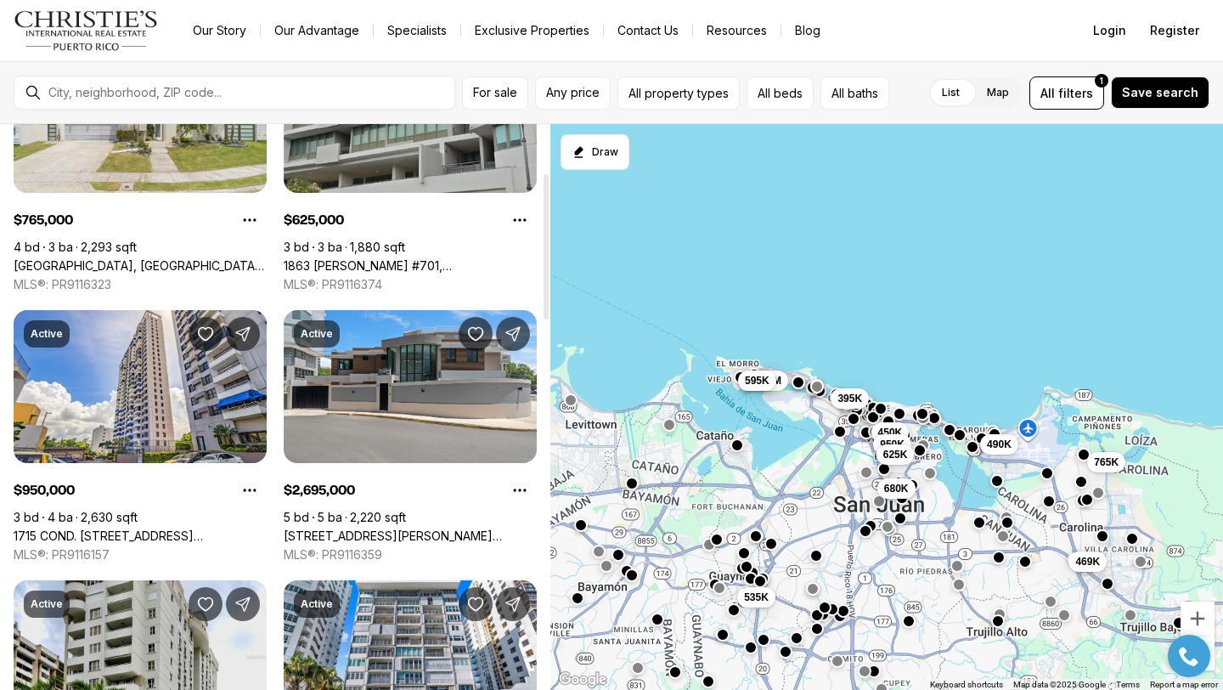
scroll to position [189, 0]
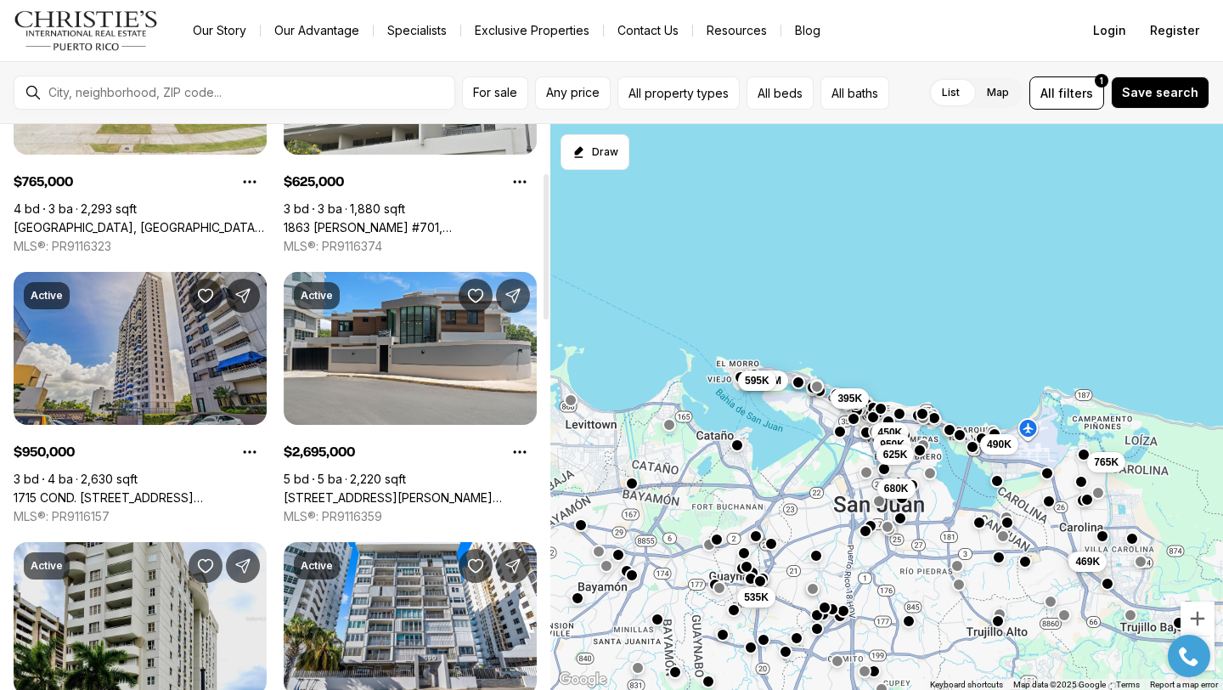
click at [202, 490] on link "1715 COND. [STREET_ADDRESS][PERSON_NAME]" at bounding box center [140, 497] width 253 height 15
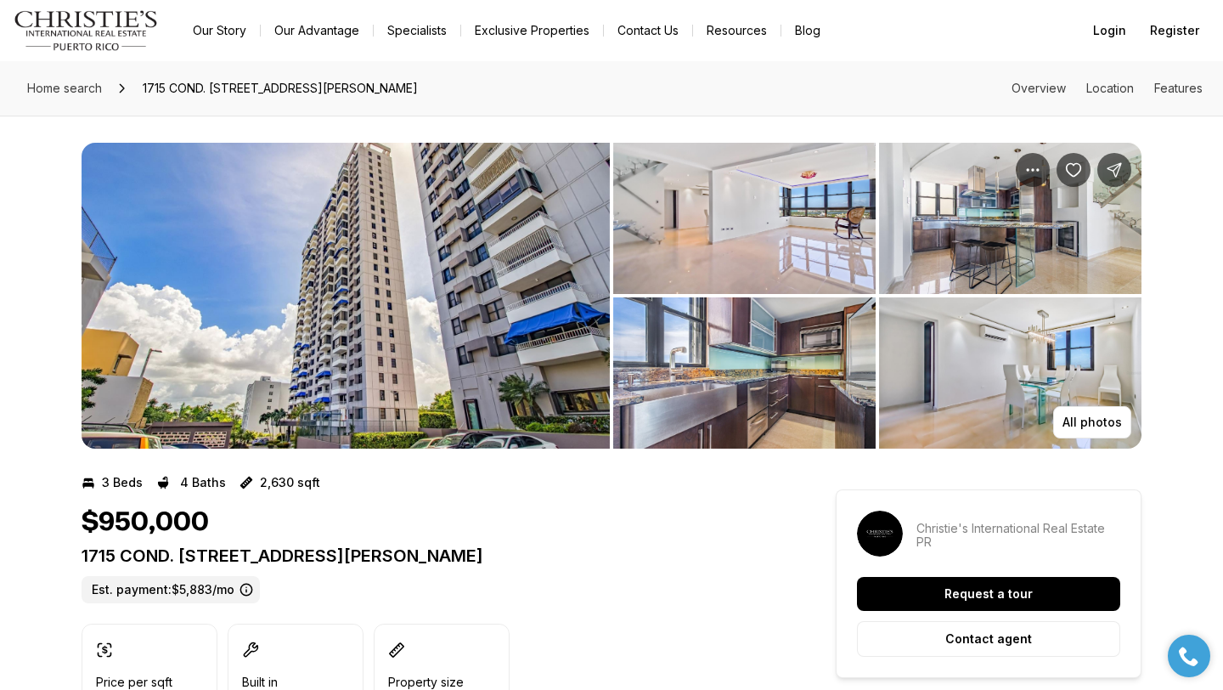
click at [291, 314] on img "View image gallery" at bounding box center [346, 296] width 528 height 306
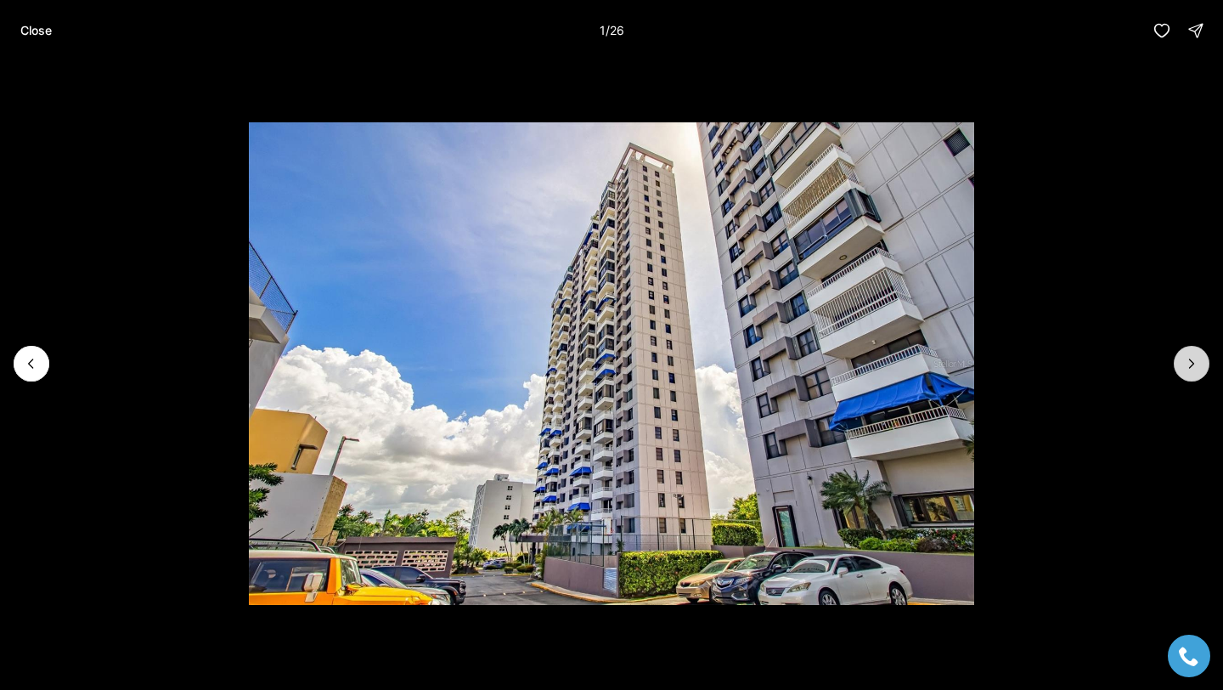
click at [1202, 369] on button "Next slide" at bounding box center [1192, 364] width 36 height 36
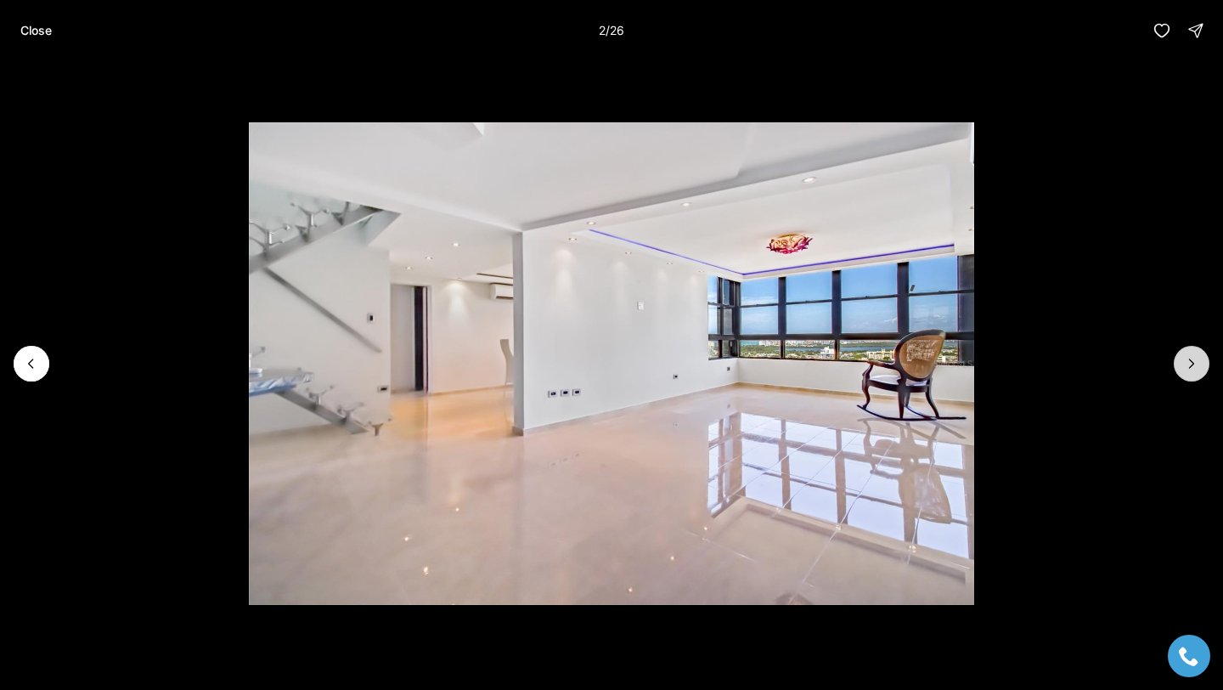
click at [1200, 369] on button "Next slide" at bounding box center [1192, 364] width 36 height 36
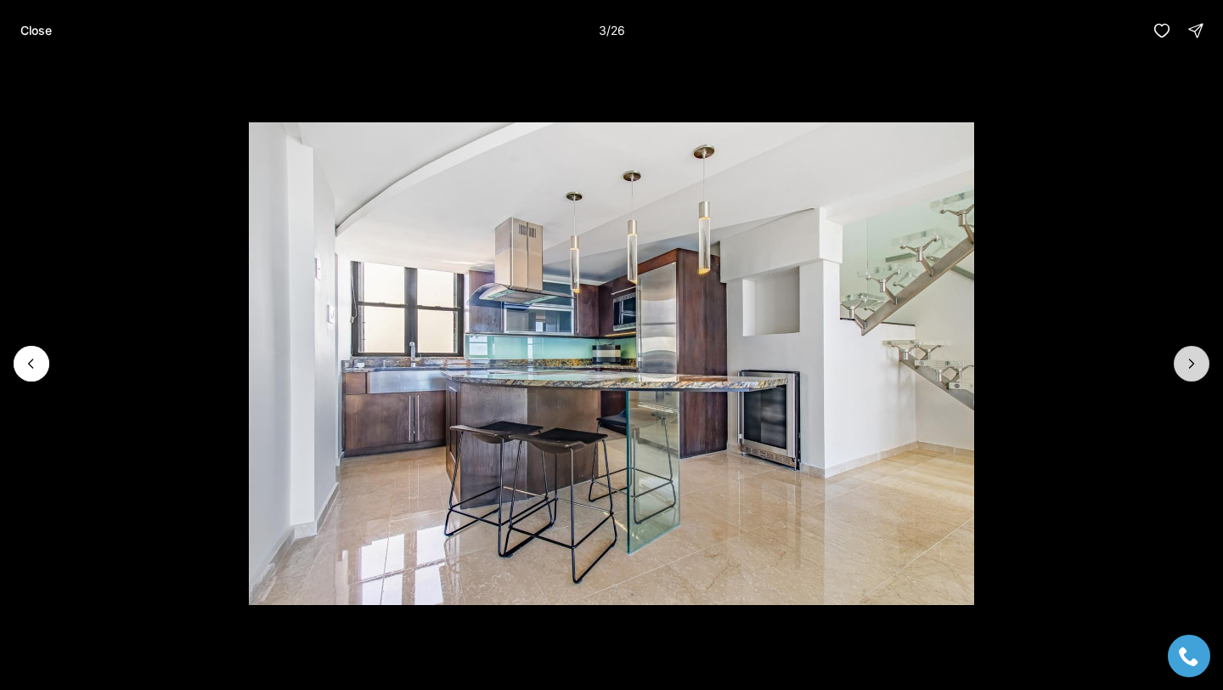
click at [1200, 368] on button "Next slide" at bounding box center [1192, 364] width 36 height 36
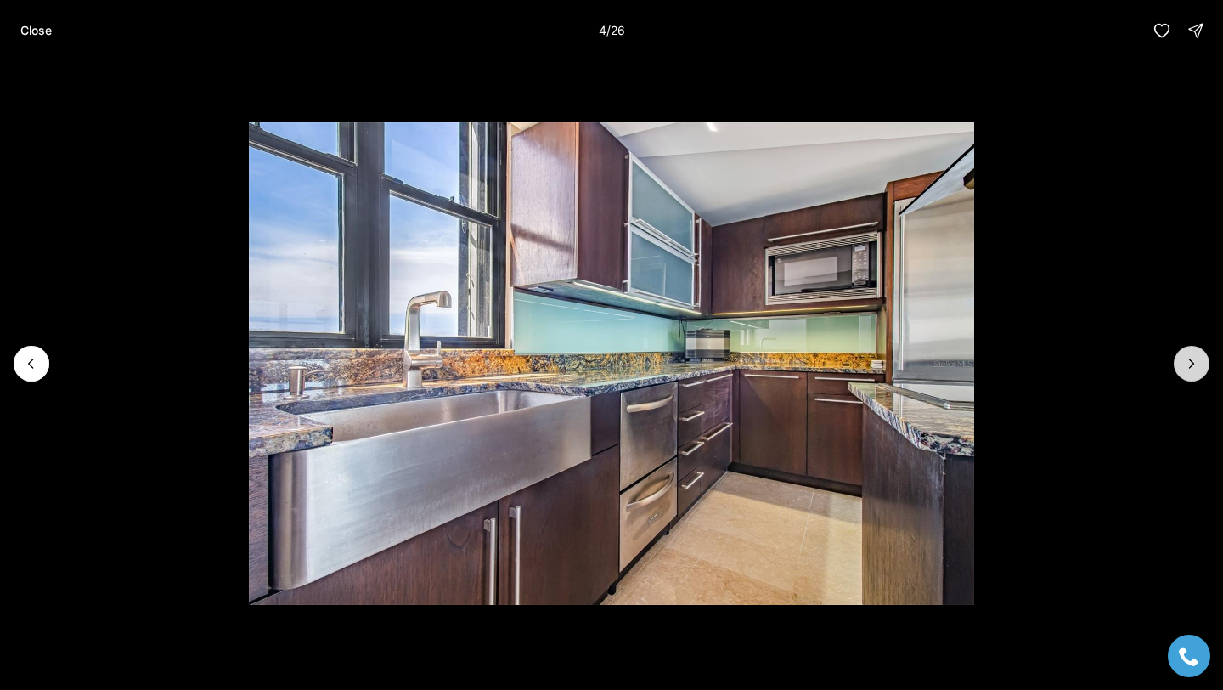
click at [1199, 368] on icon "Next slide" at bounding box center [1191, 363] width 17 height 17
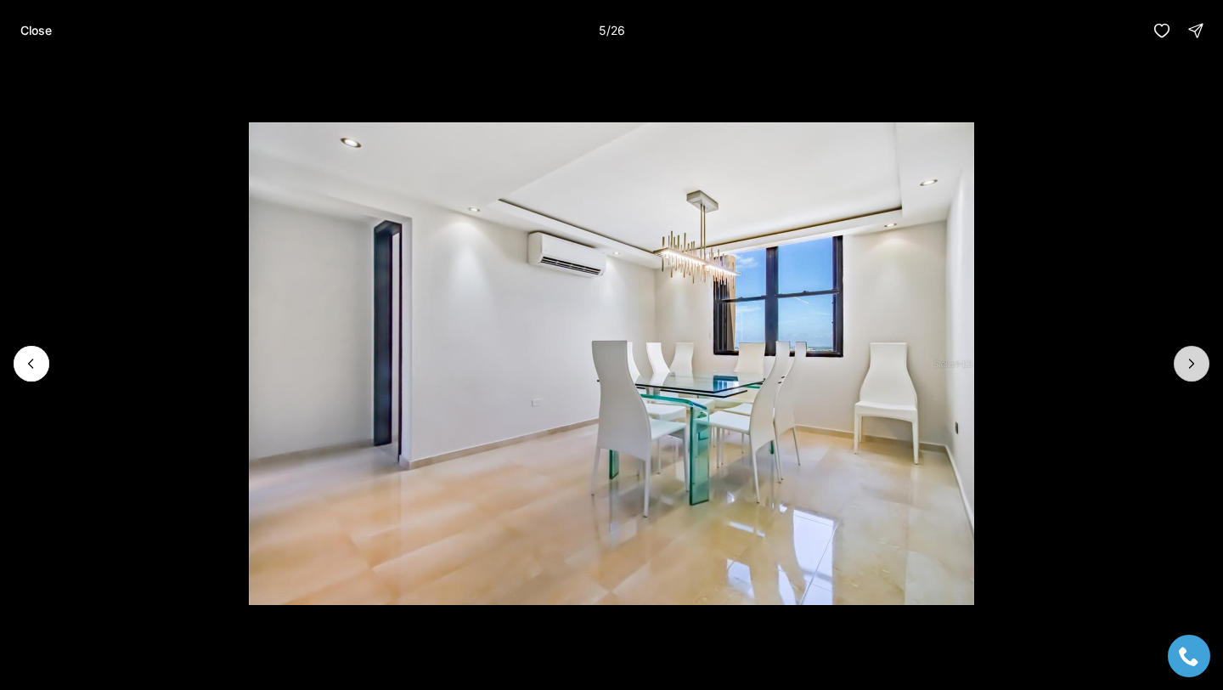
click at [1196, 371] on icon "Next slide" at bounding box center [1191, 363] width 17 height 17
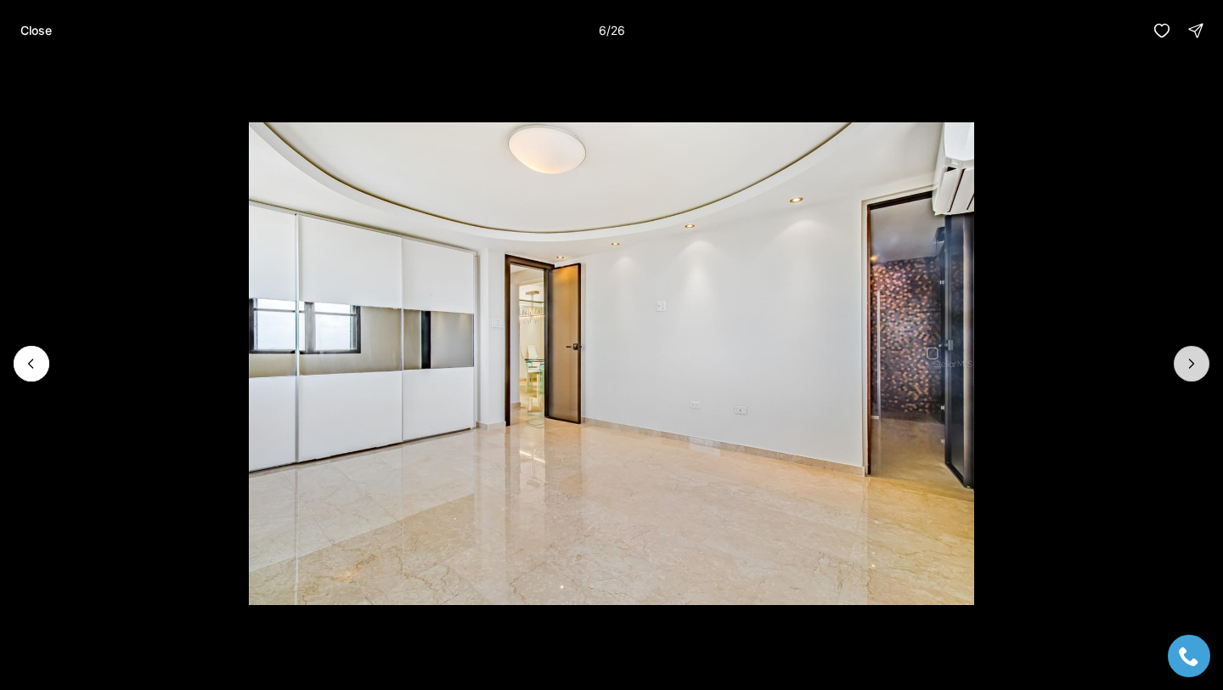
click at [1196, 371] on icon "Next slide" at bounding box center [1191, 363] width 17 height 17
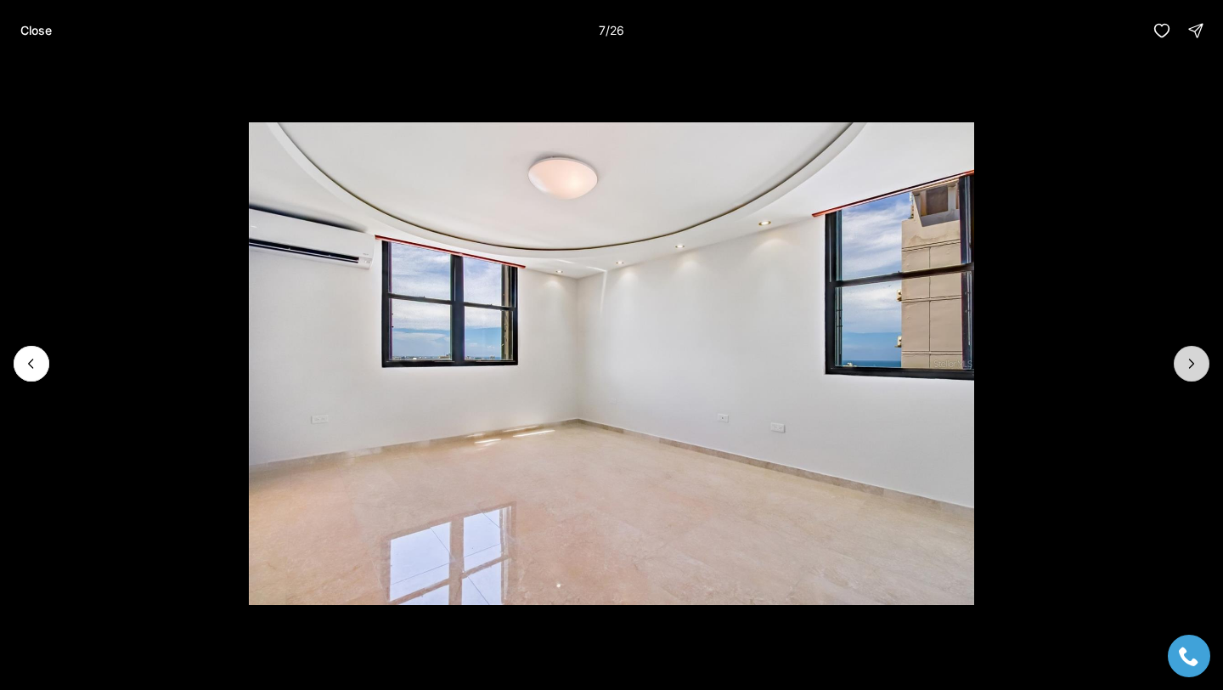
click at [1196, 371] on icon "Next slide" at bounding box center [1191, 363] width 17 height 17
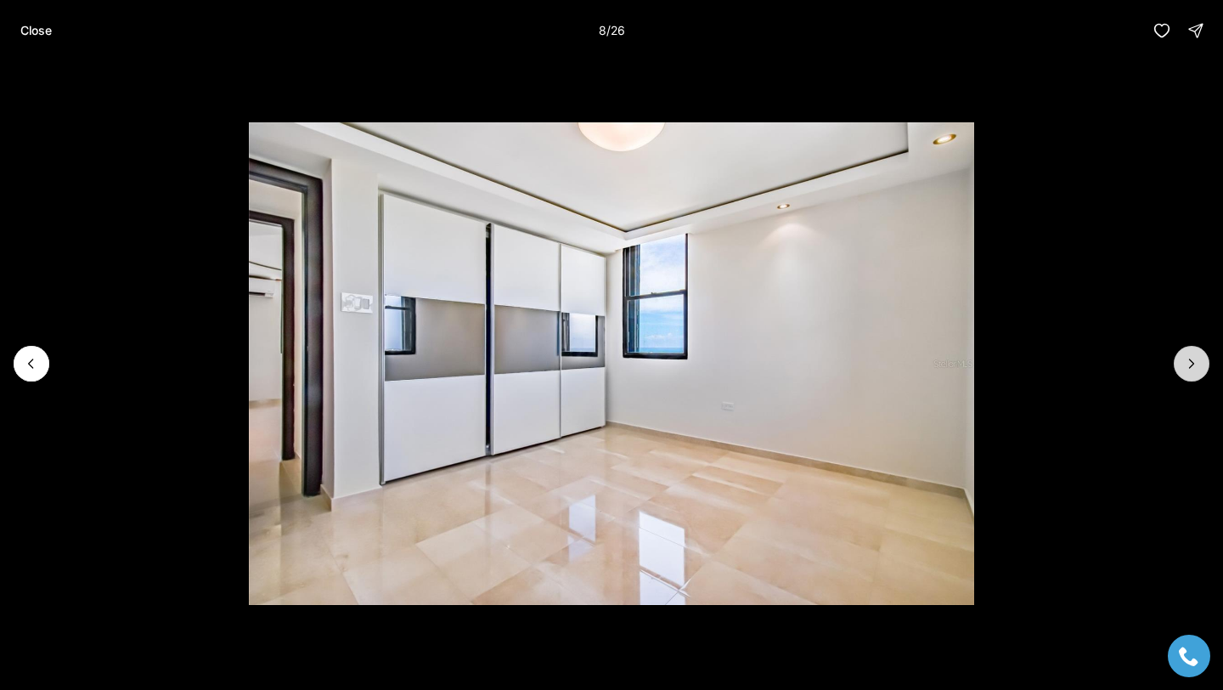
click at [1196, 371] on icon "Next slide" at bounding box center [1191, 363] width 17 height 17
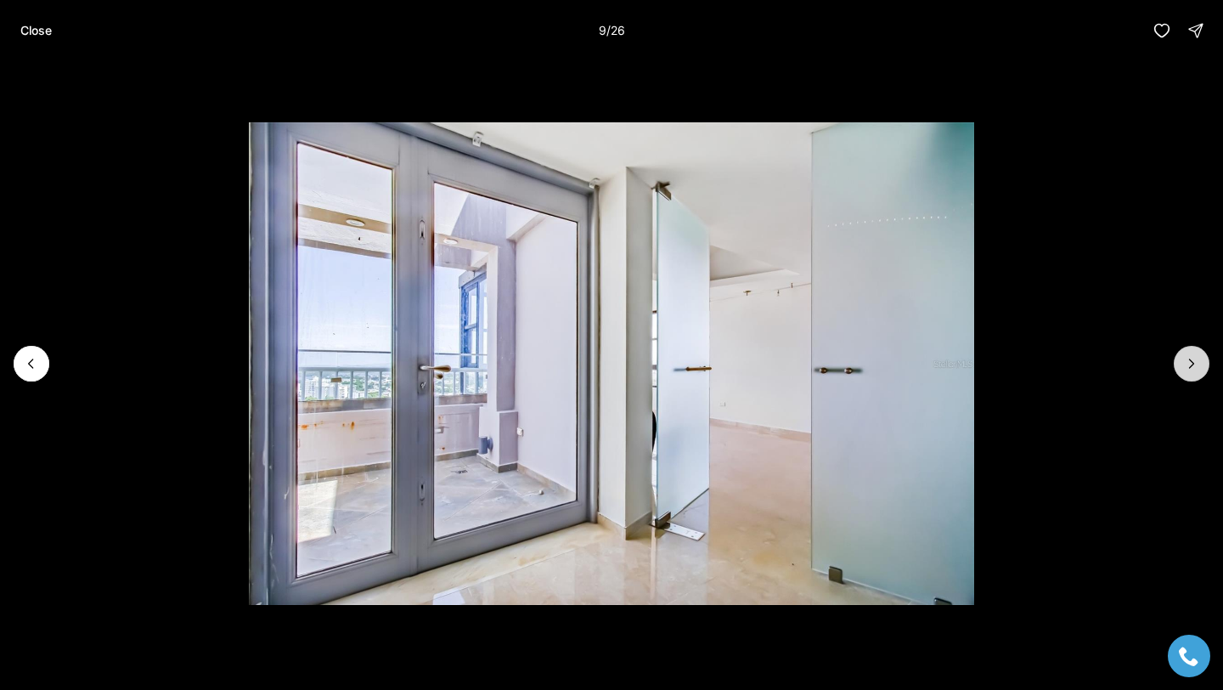
click at [1196, 371] on icon "Next slide" at bounding box center [1191, 363] width 17 height 17
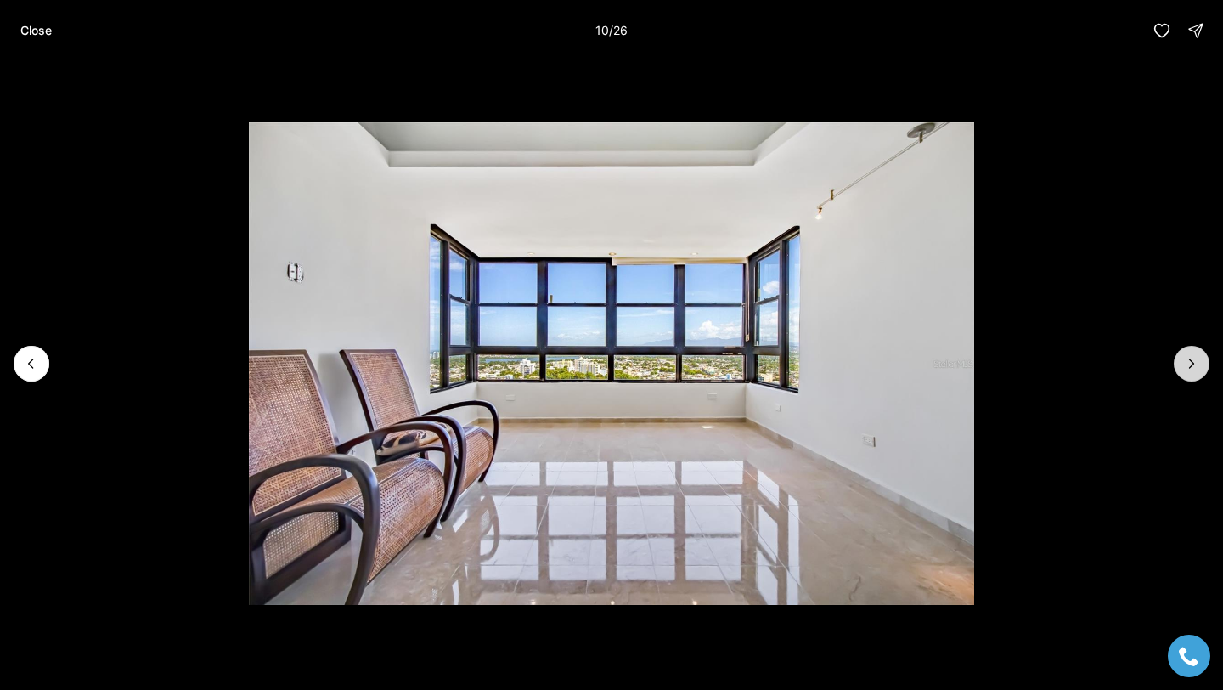
click at [1196, 371] on icon "Next slide" at bounding box center [1191, 363] width 17 height 17
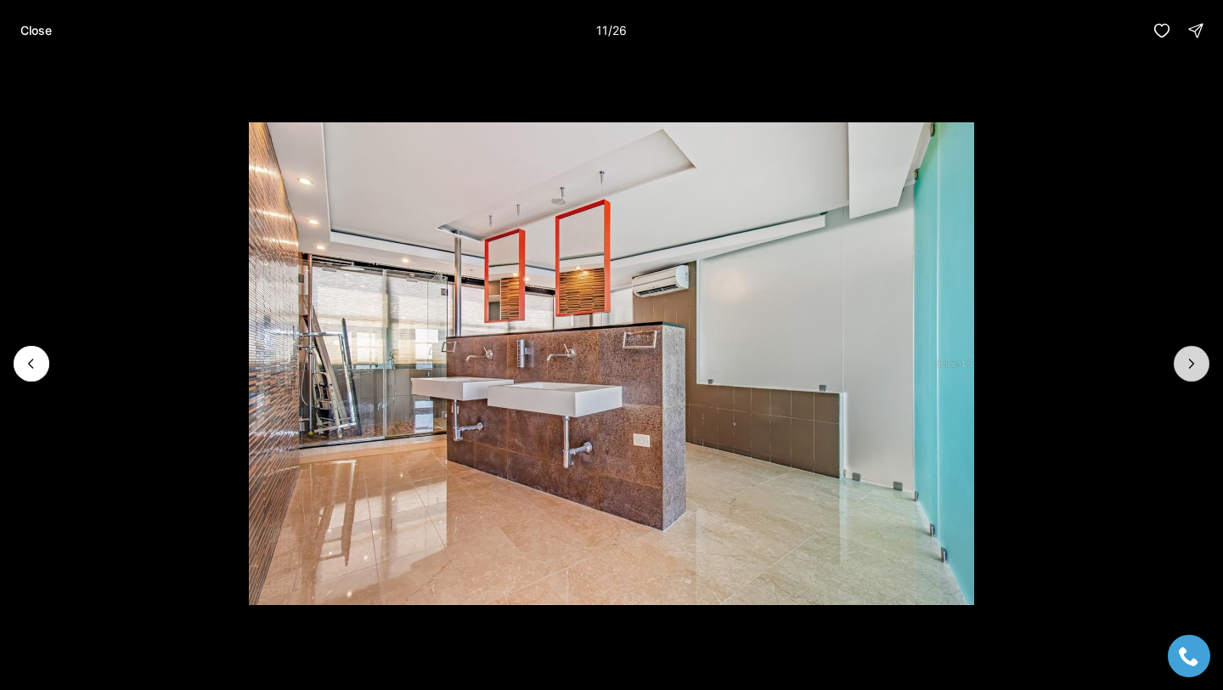
click at [1196, 371] on icon "Next slide" at bounding box center [1191, 363] width 17 height 17
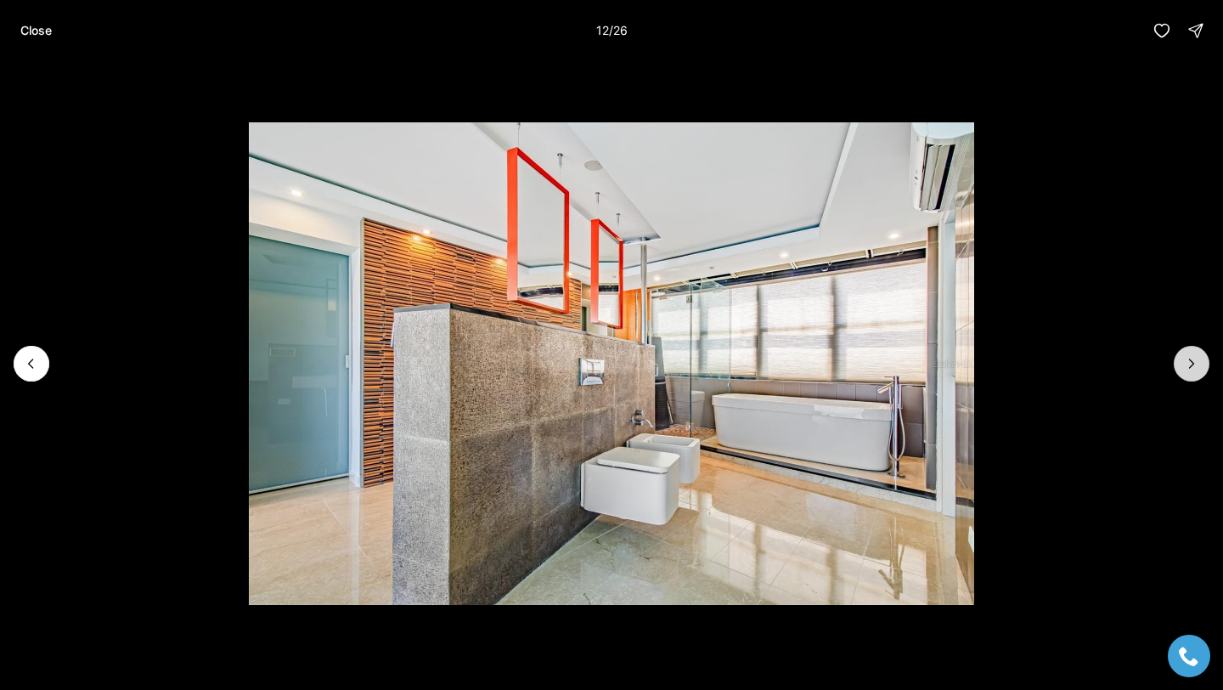
click at [1196, 371] on icon "Next slide" at bounding box center [1191, 363] width 17 height 17
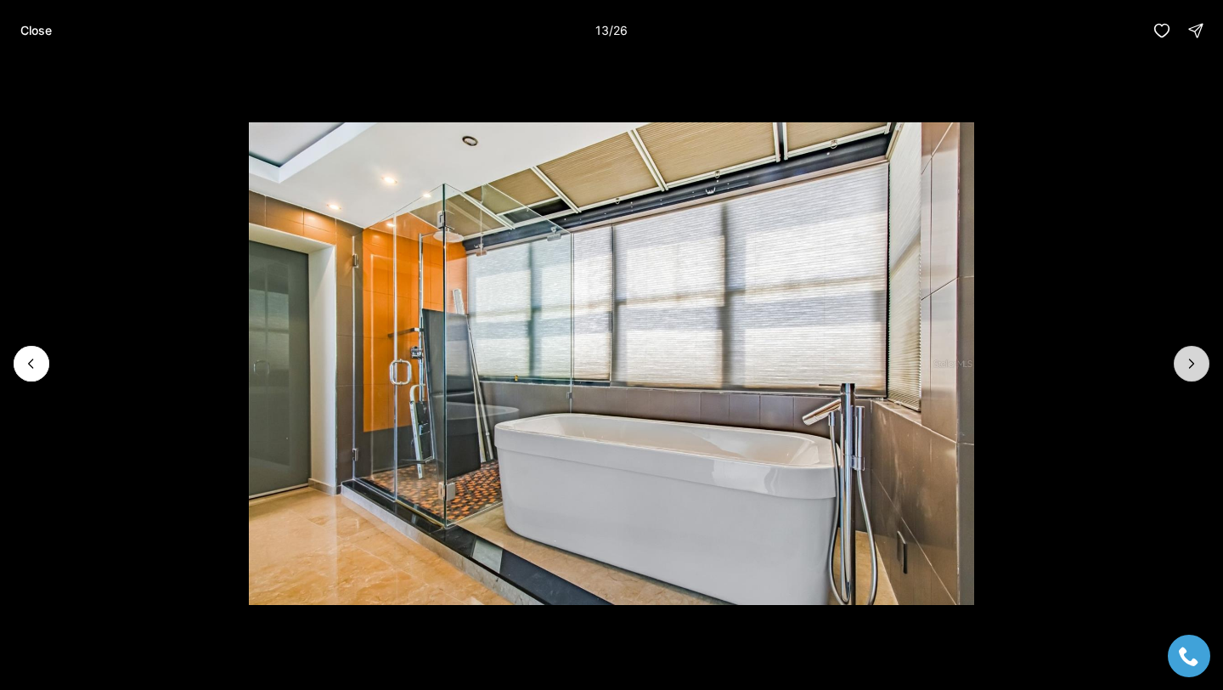
click at [1196, 371] on icon "Next slide" at bounding box center [1191, 363] width 17 height 17
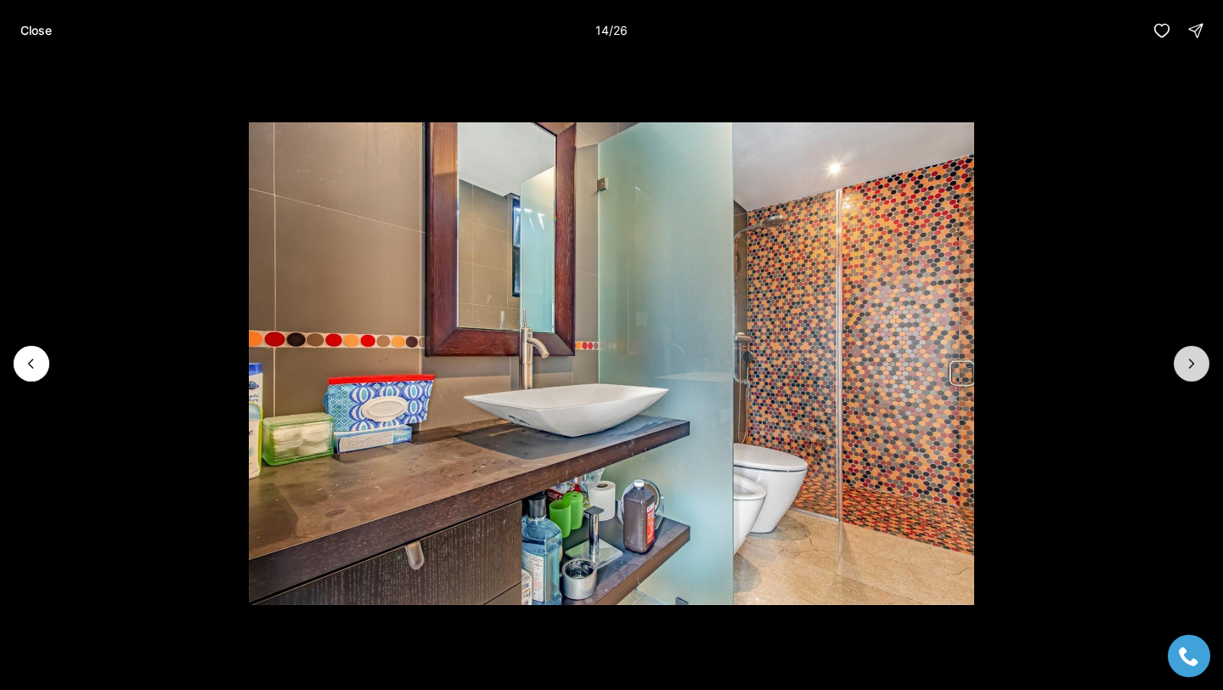
click at [1196, 371] on icon "Next slide" at bounding box center [1191, 363] width 17 height 17
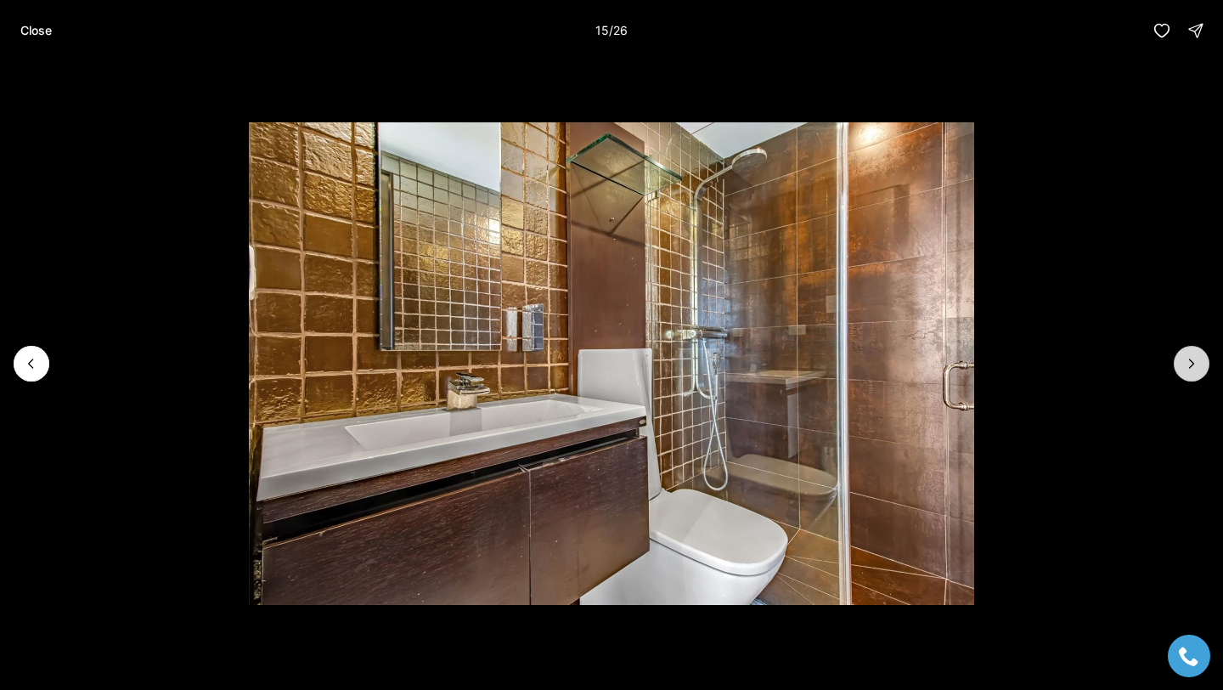
click at [1196, 371] on icon "Next slide" at bounding box center [1191, 363] width 17 height 17
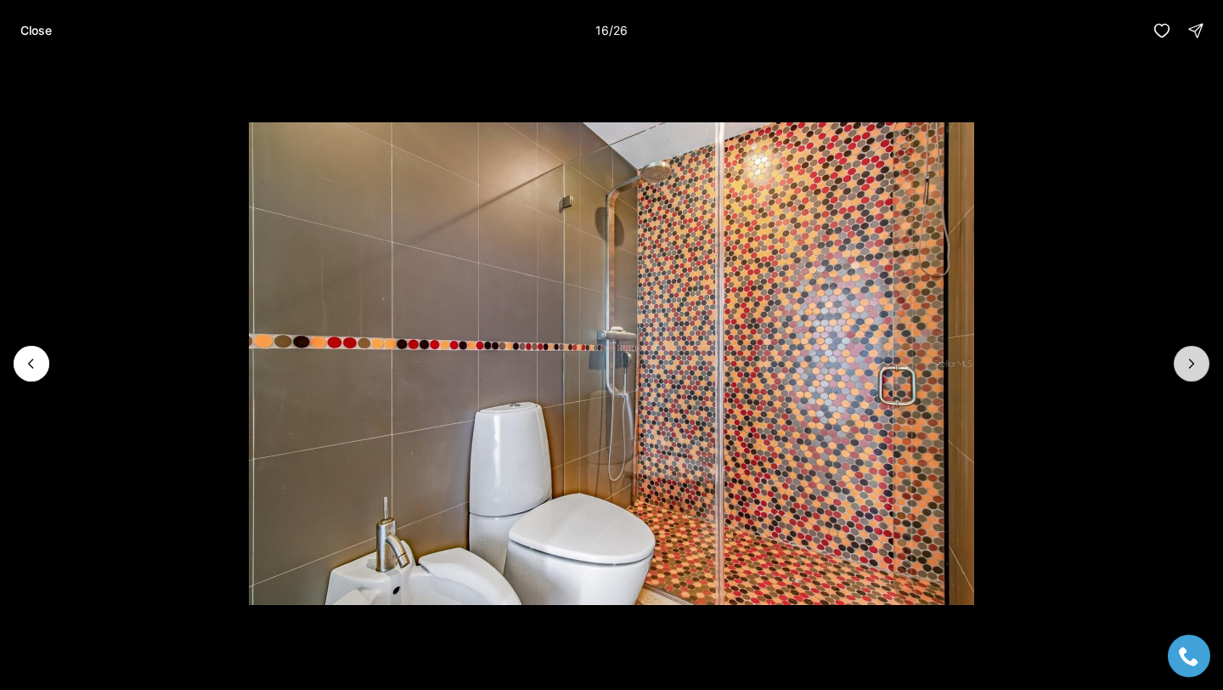
click at [1196, 371] on icon "Next slide" at bounding box center [1191, 363] width 17 height 17
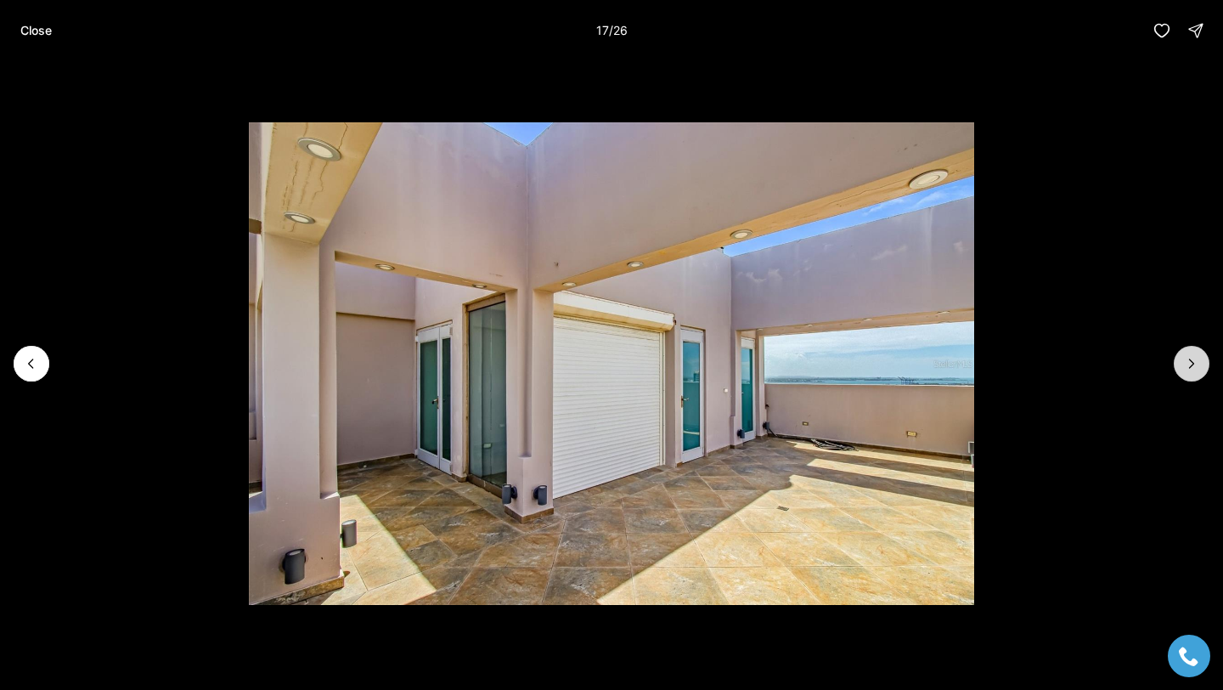
click at [1196, 371] on icon "Next slide" at bounding box center [1191, 363] width 17 height 17
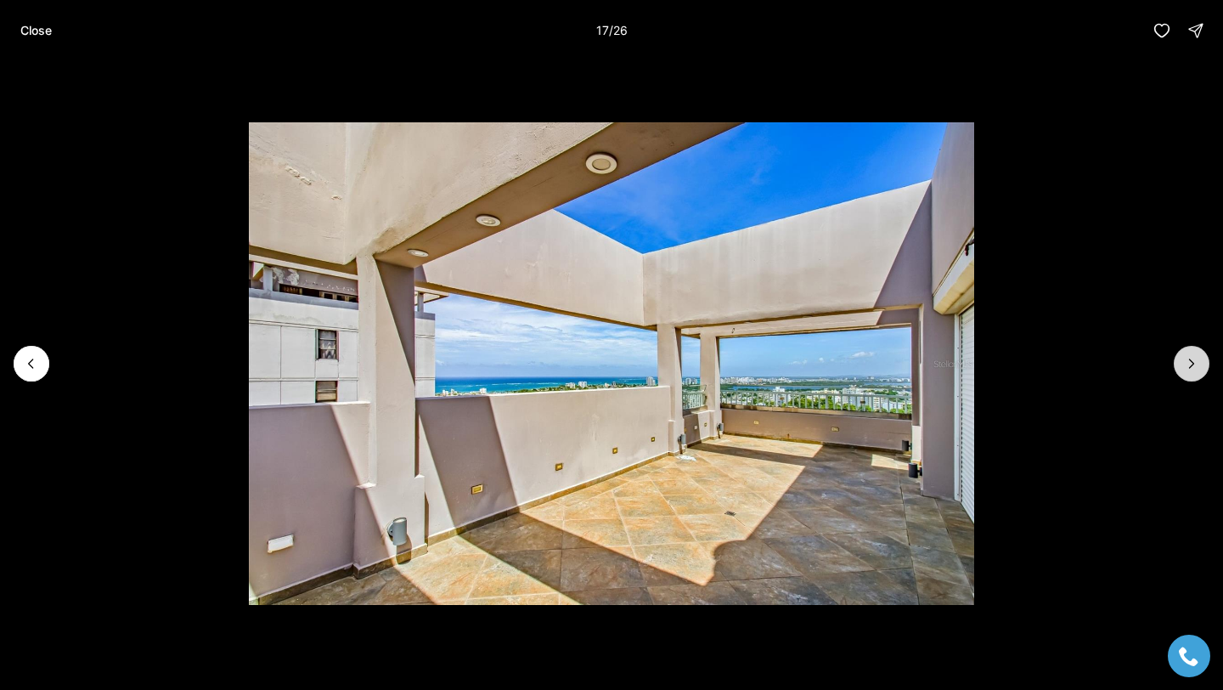
click at [1196, 371] on icon "Next slide" at bounding box center [1191, 363] width 17 height 17
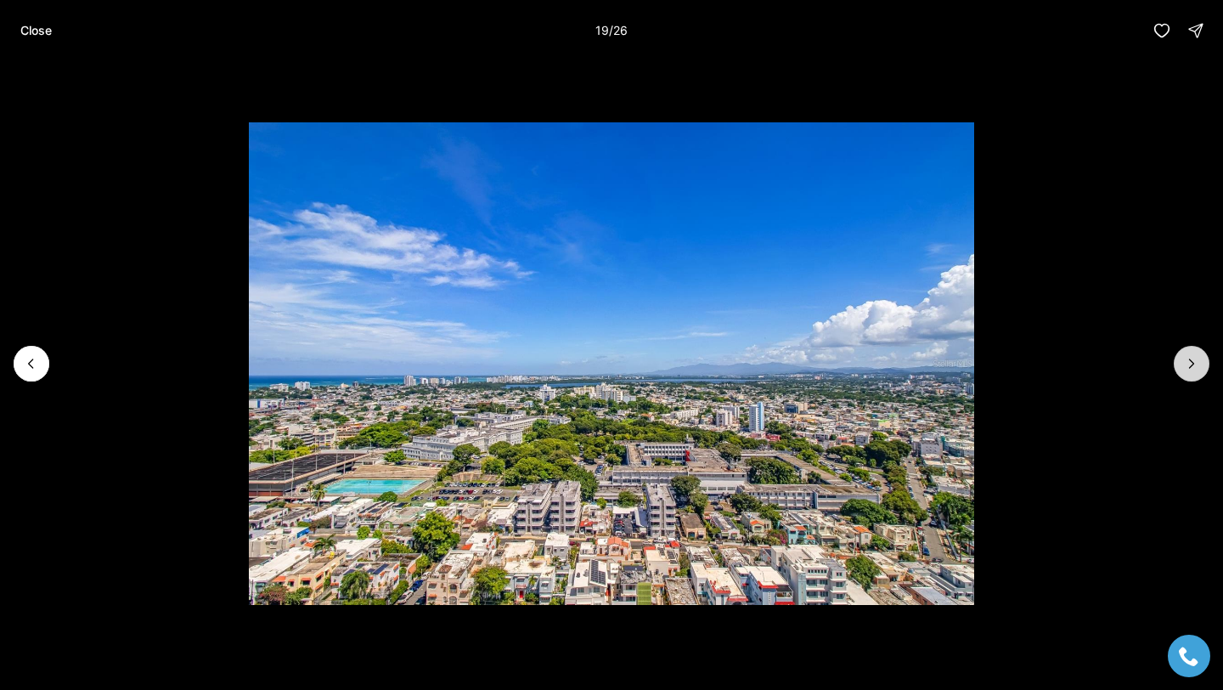
click at [1196, 371] on icon "Next slide" at bounding box center [1191, 363] width 17 height 17
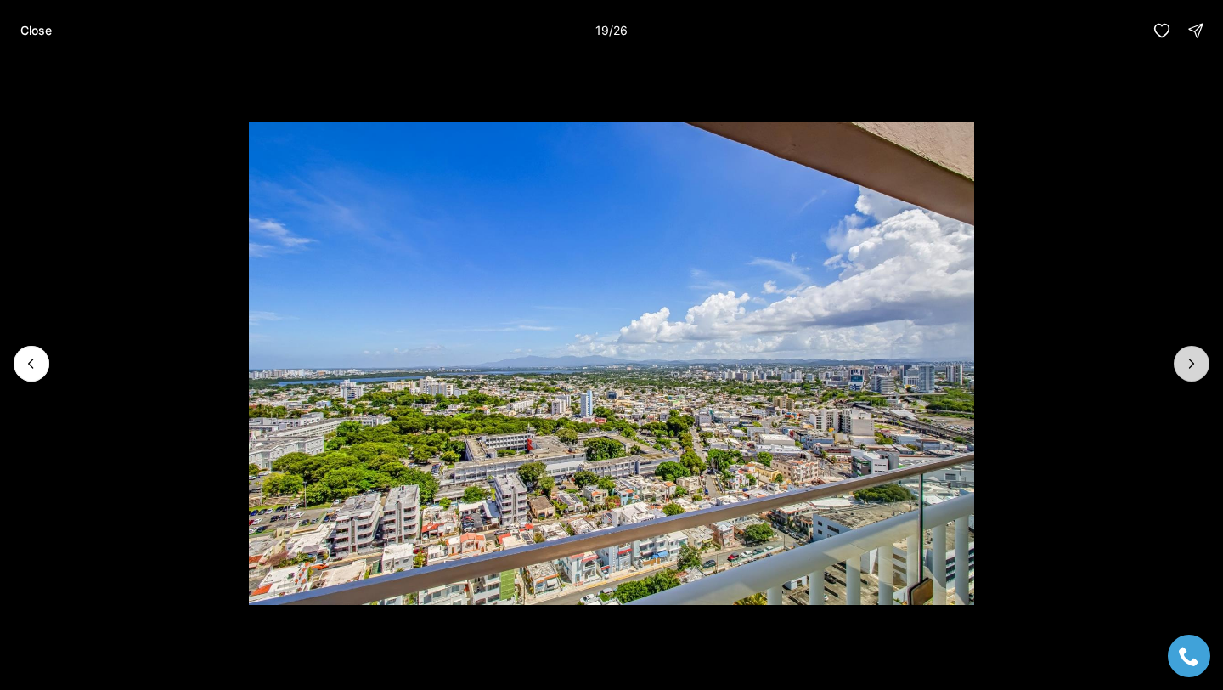
click at [1196, 371] on icon "Next slide" at bounding box center [1191, 363] width 17 height 17
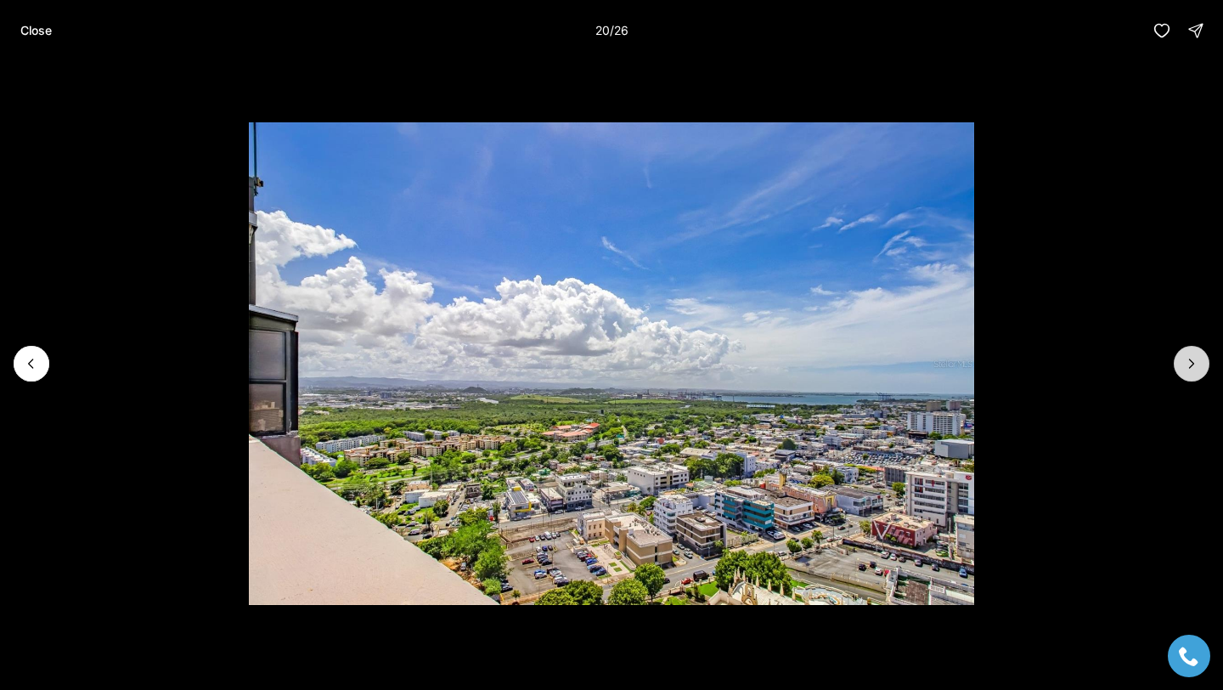
click at [1196, 371] on icon "Next slide" at bounding box center [1191, 363] width 17 height 17
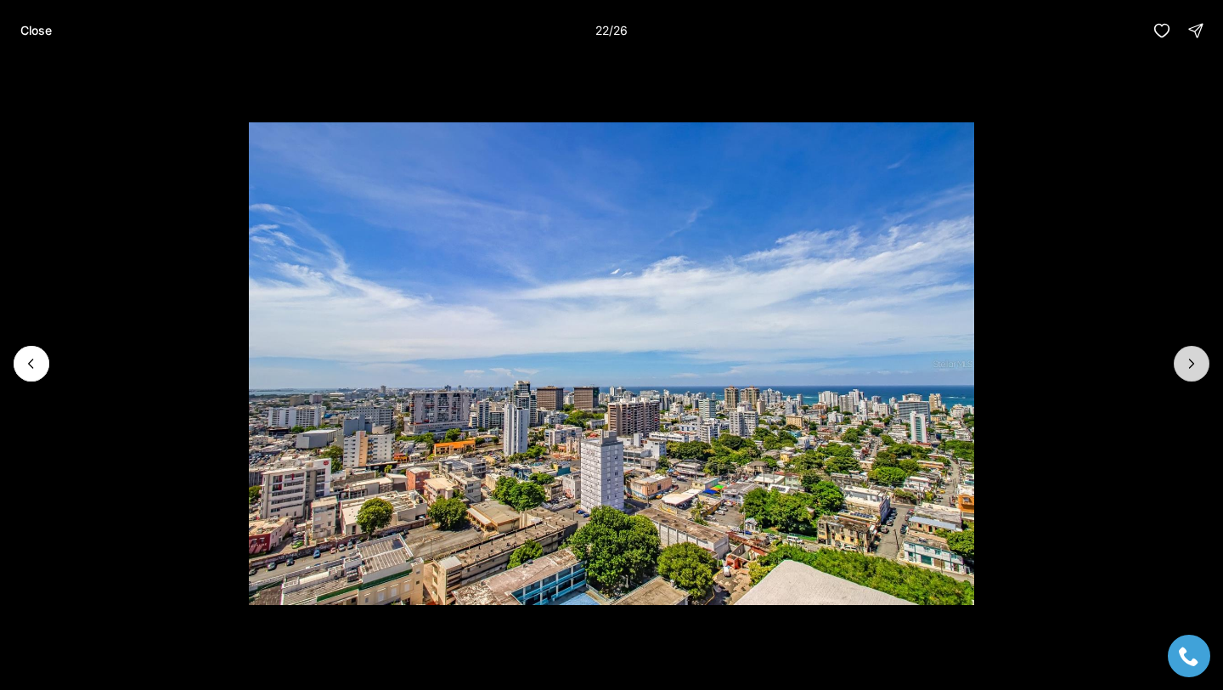
click at [1196, 371] on icon "Next slide" at bounding box center [1191, 363] width 17 height 17
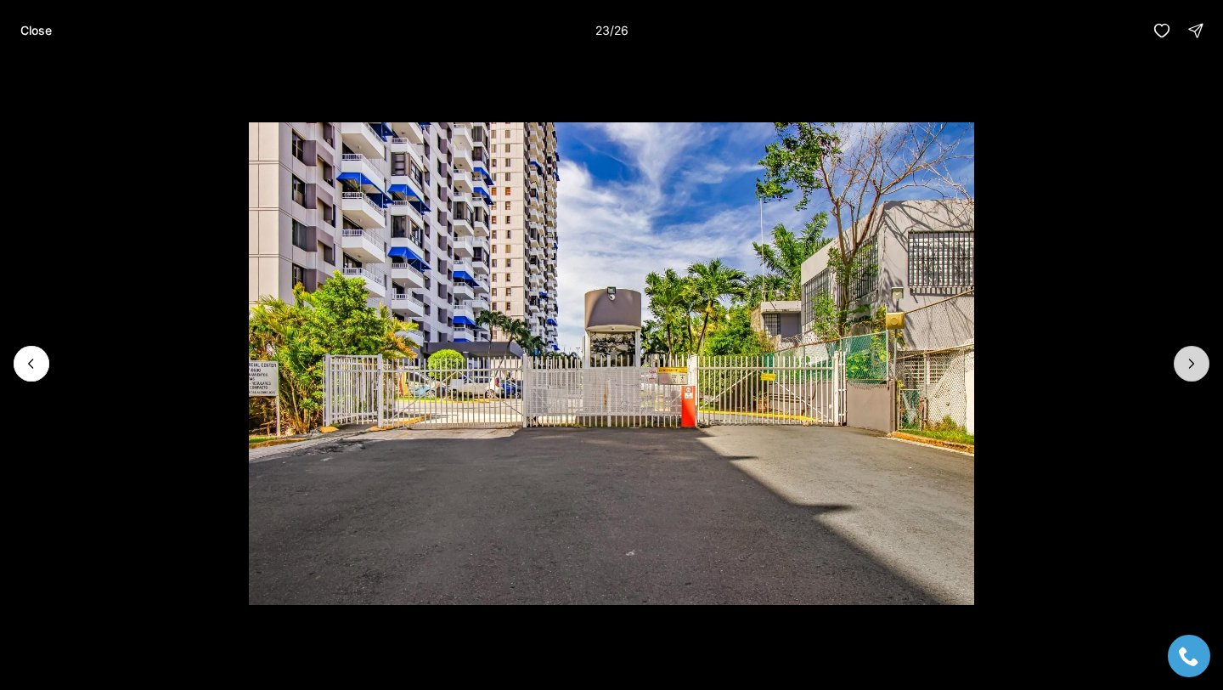
click at [1196, 371] on icon "Next slide" at bounding box center [1191, 363] width 17 height 17
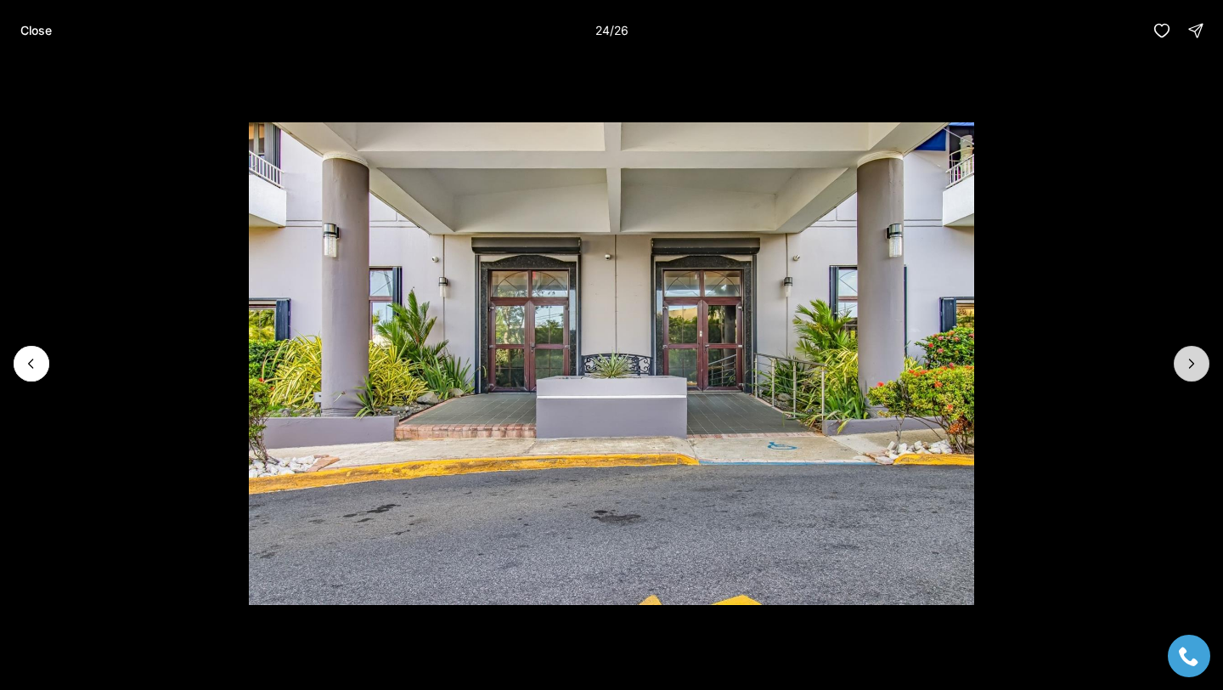
click at [1196, 371] on icon "Next slide" at bounding box center [1191, 363] width 17 height 17
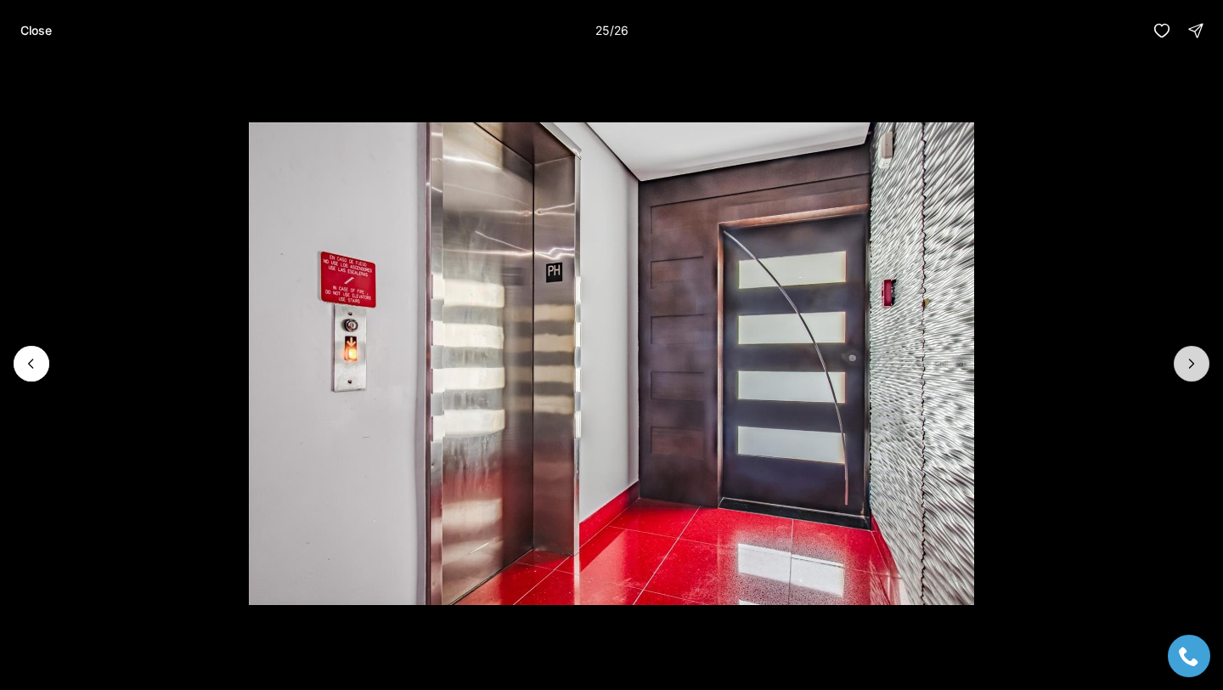
click at [1196, 370] on icon "Next slide" at bounding box center [1191, 363] width 17 height 17
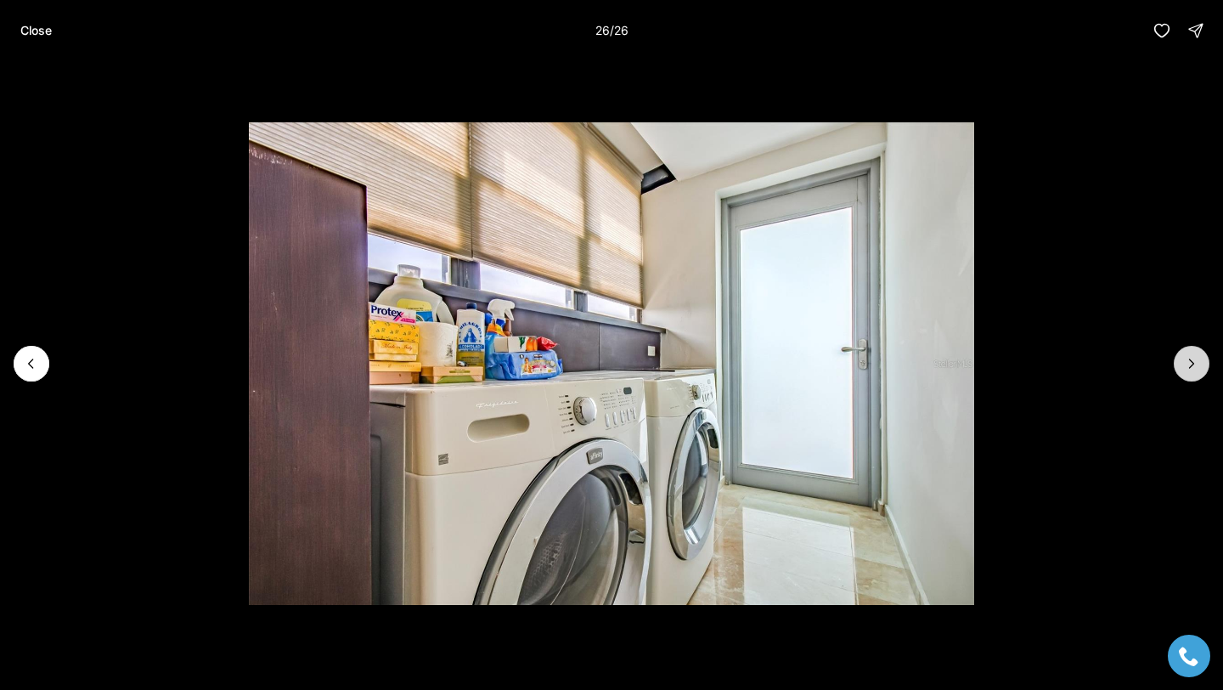
click at [1196, 370] on div at bounding box center [1192, 364] width 36 height 36
click at [40, 37] on p "Close" at bounding box center [35, 31] width 31 height 14
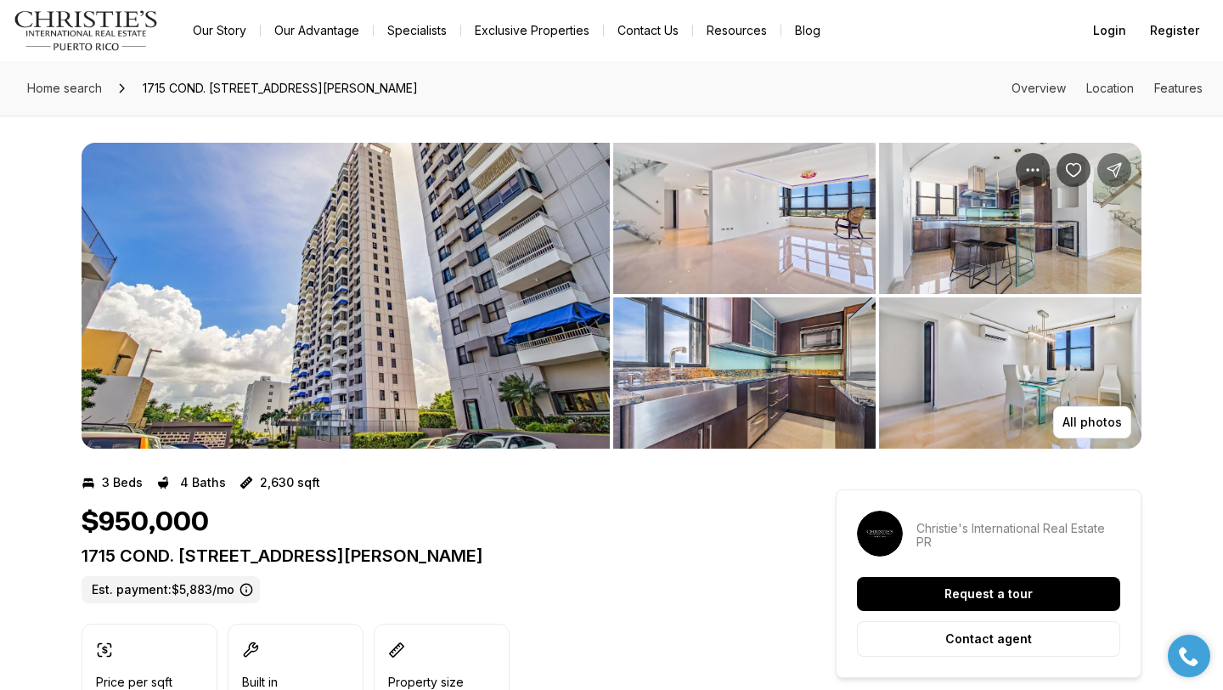
click at [1128, 172] on button "Share Property: 1715 COND. LA INMACULADA PLAZA I #PH4" at bounding box center [1114, 170] width 34 height 34
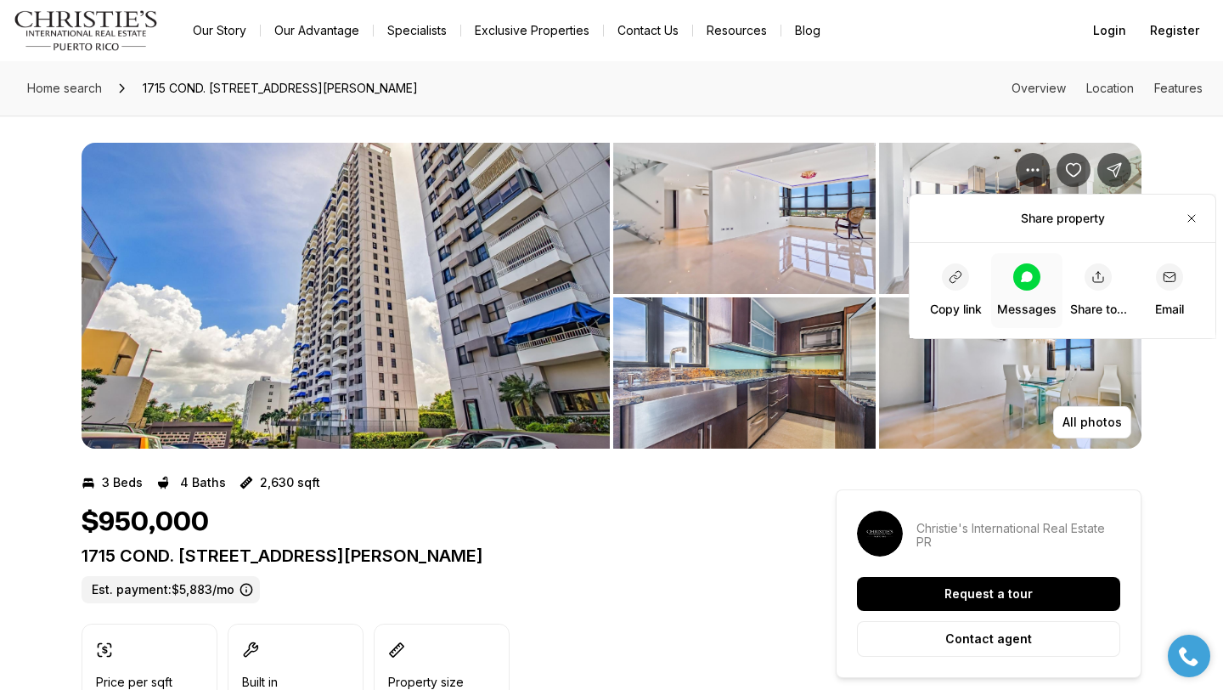
click at [1020, 290] on span "Messages" at bounding box center [1026, 290] width 59 height 54
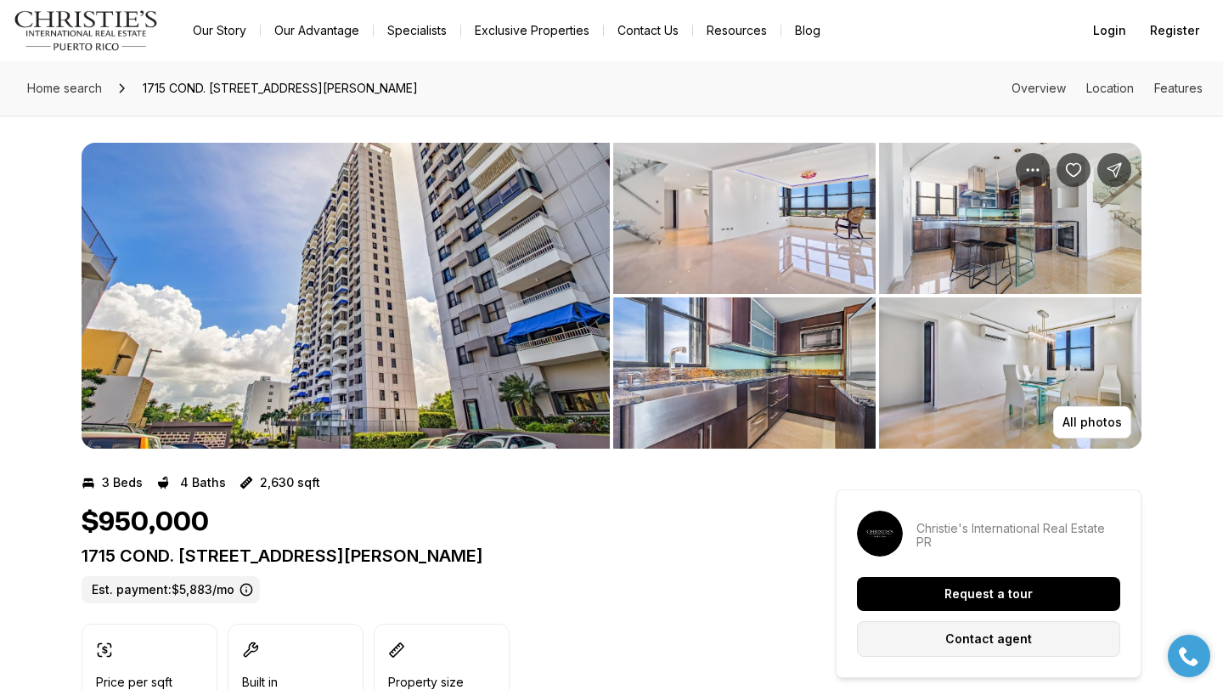
drag, startPoint x: 882, startPoint y: 646, endPoint x: 174, endPoint y: 223, distance: 824.2
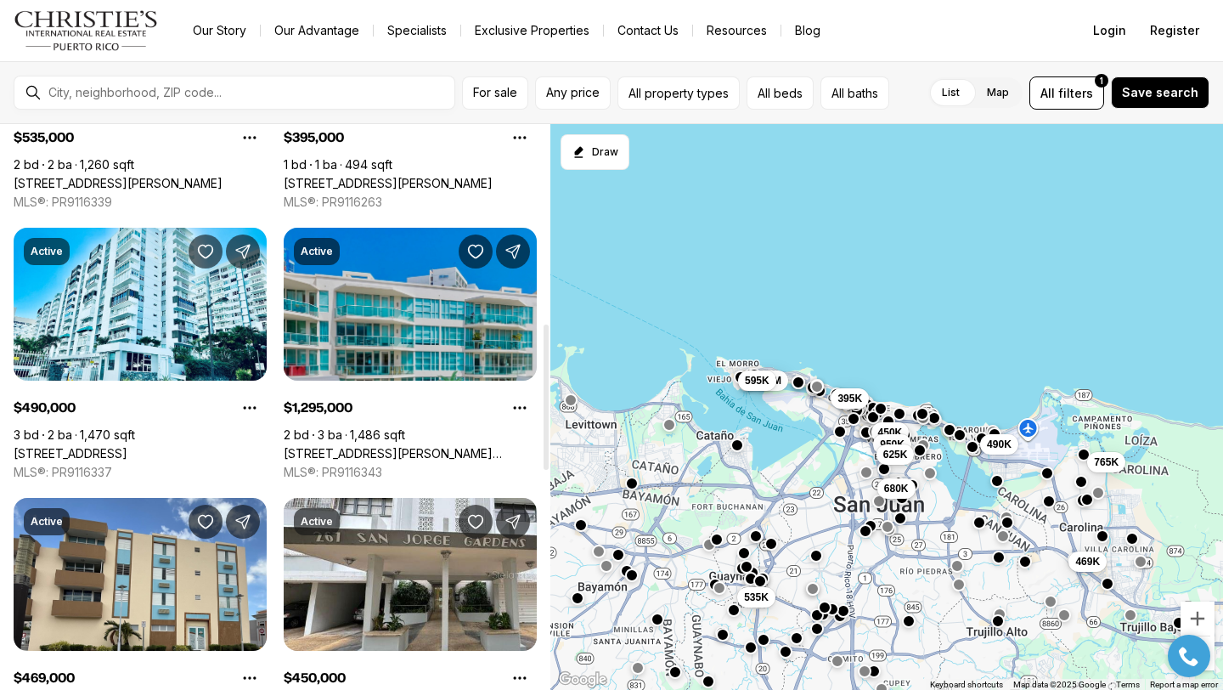
scroll to position [774, 0]
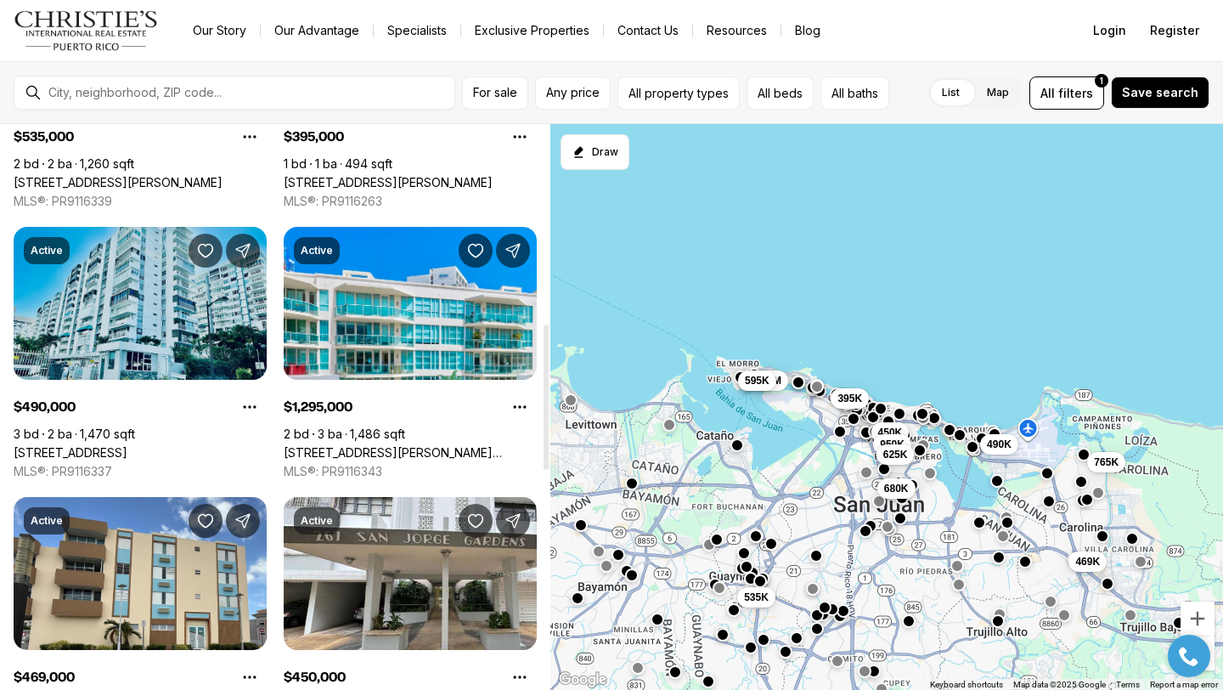
click at [108, 445] on link "[STREET_ADDRESS]" at bounding box center [71, 452] width 114 height 15
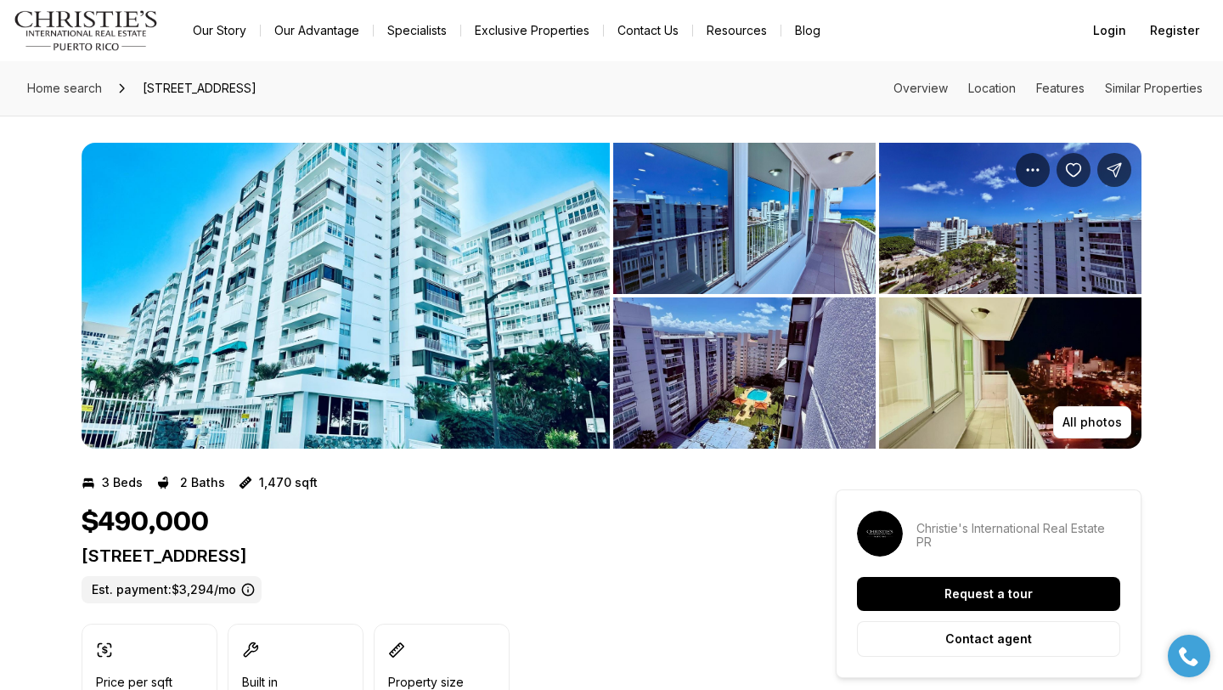
click at [368, 330] on img "View image gallery" at bounding box center [346, 296] width 528 height 306
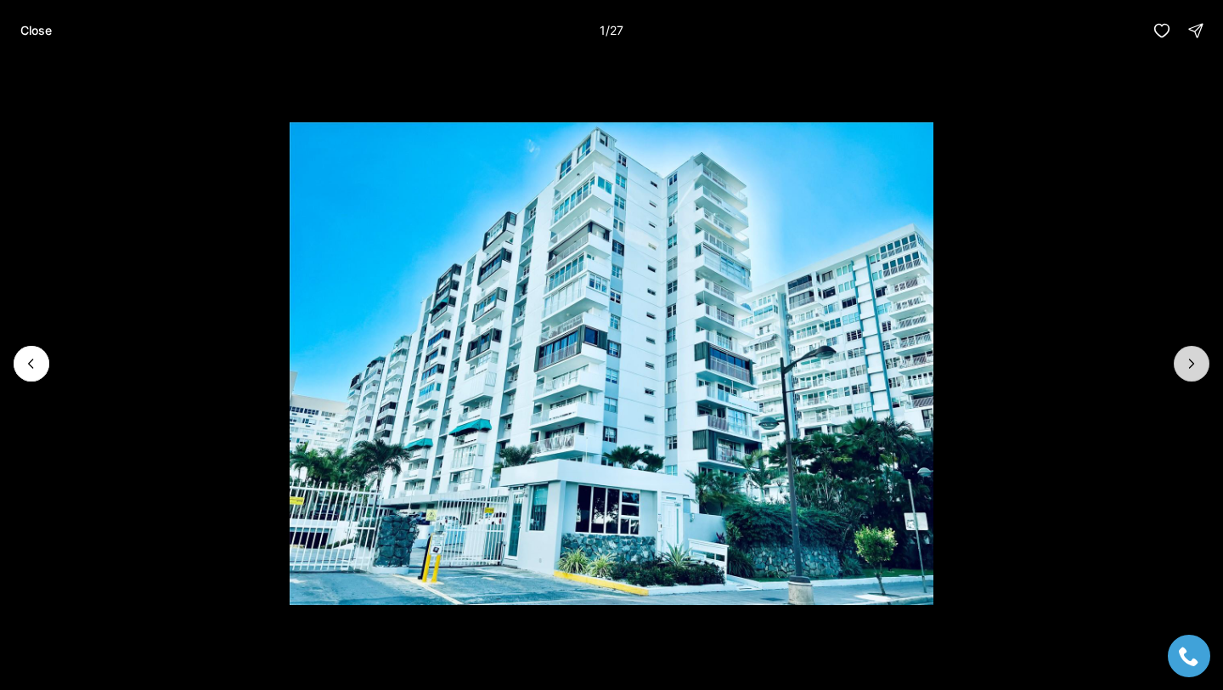
click at [1181, 361] on button "Next slide" at bounding box center [1192, 364] width 36 height 36
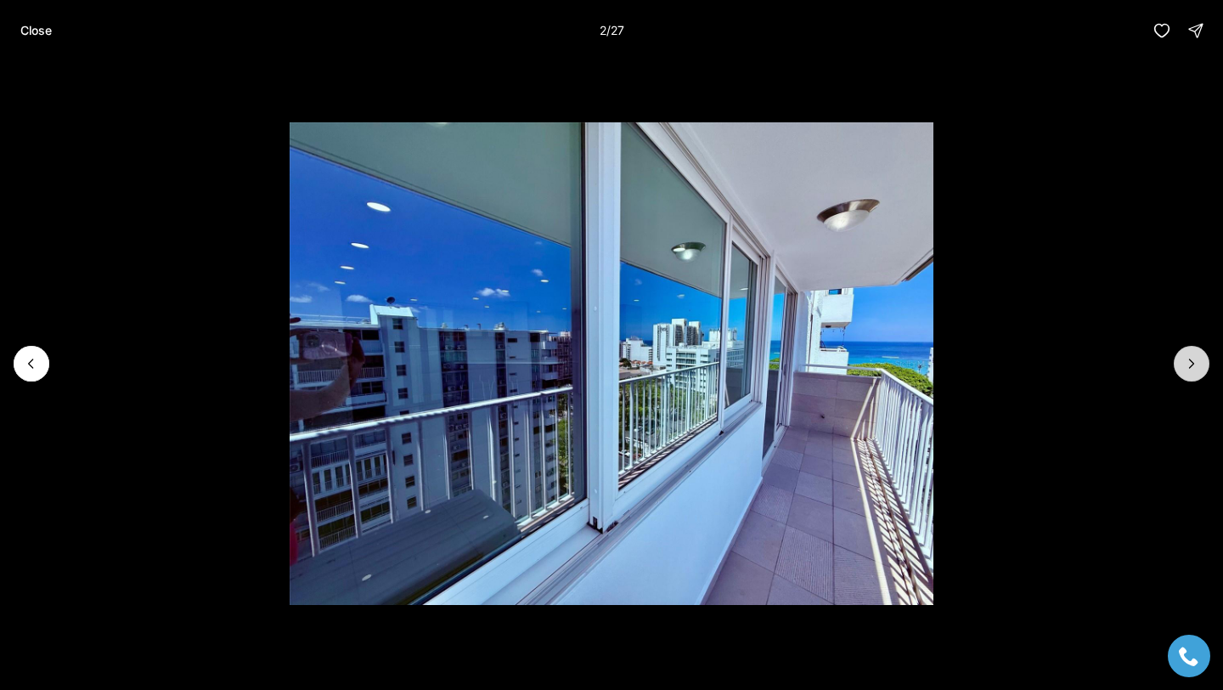
click at [1181, 361] on button "Next slide" at bounding box center [1192, 364] width 36 height 36
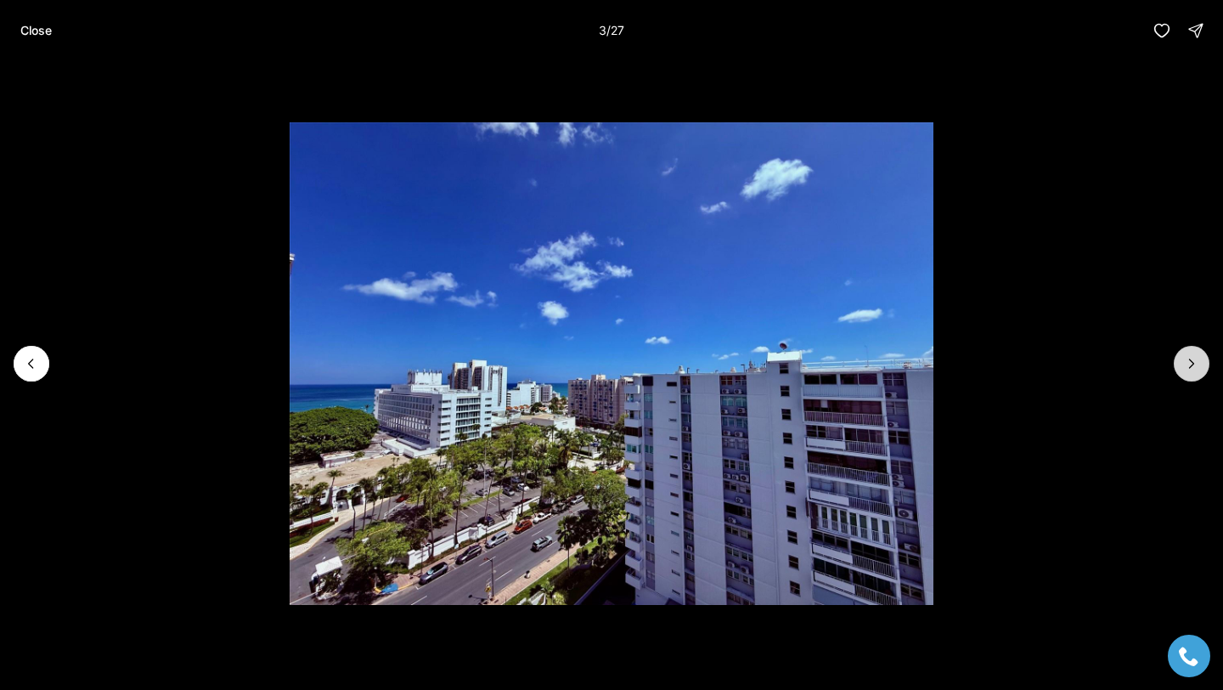
click at [1181, 361] on button "Next slide" at bounding box center [1192, 364] width 36 height 36
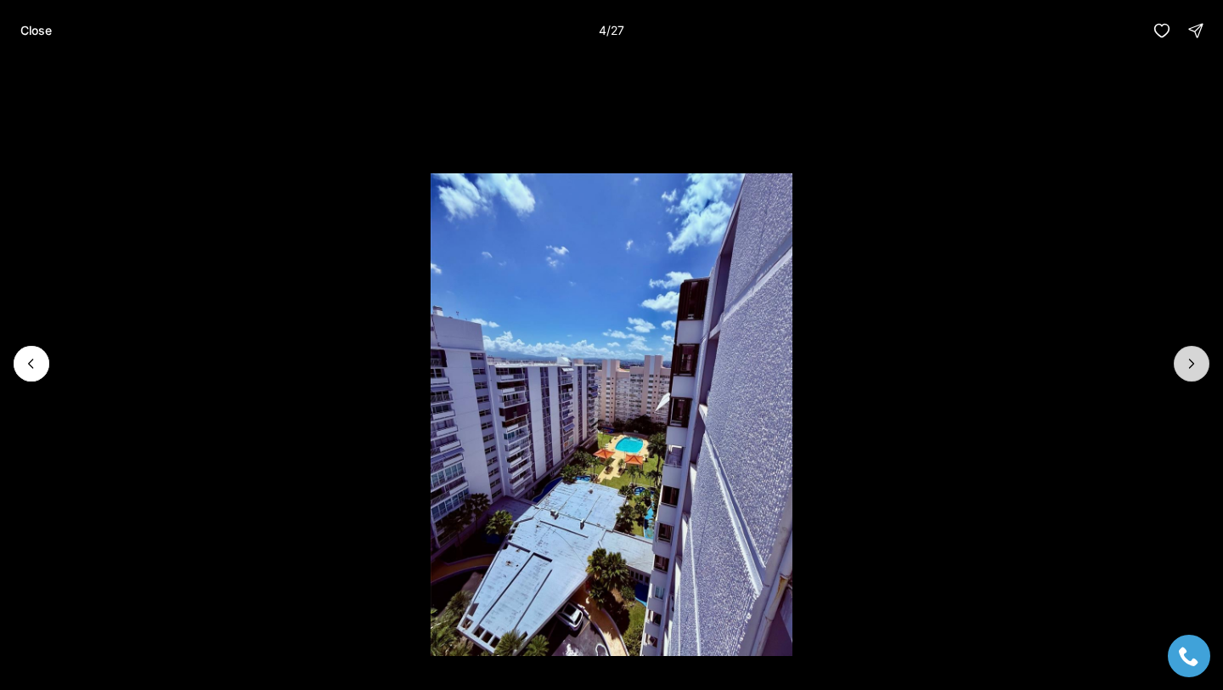
click at [1181, 361] on button "Next slide" at bounding box center [1192, 364] width 36 height 36
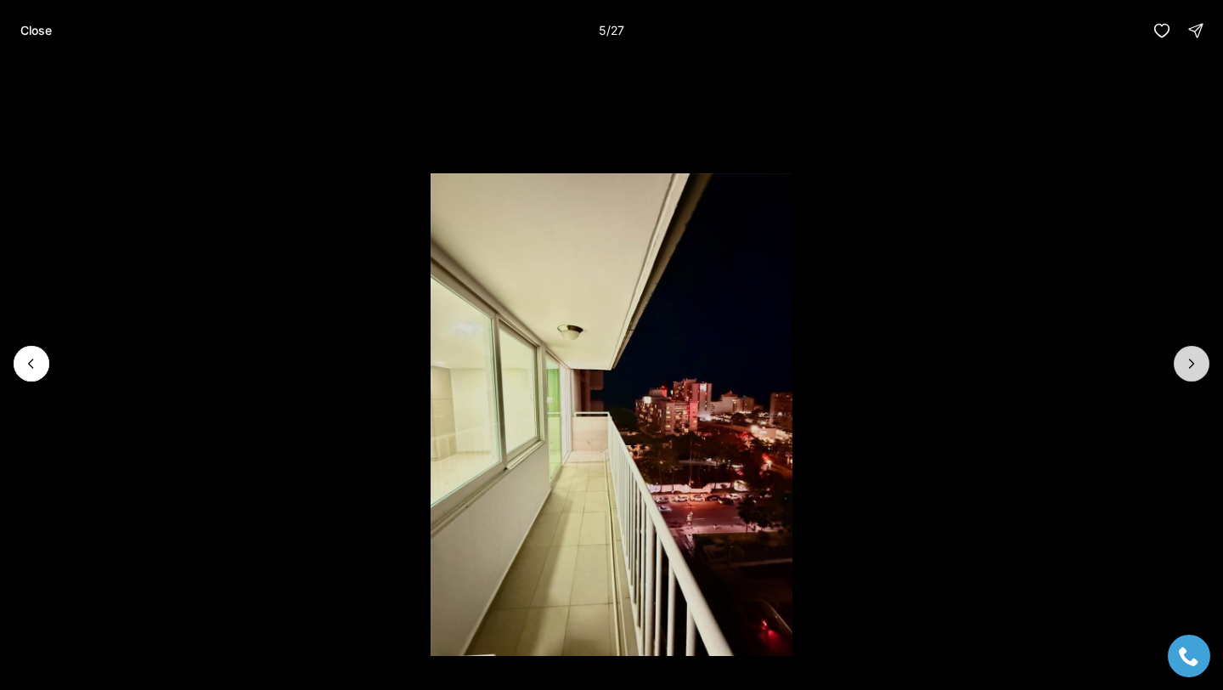
click at [1181, 361] on button "Next slide" at bounding box center [1192, 364] width 36 height 36
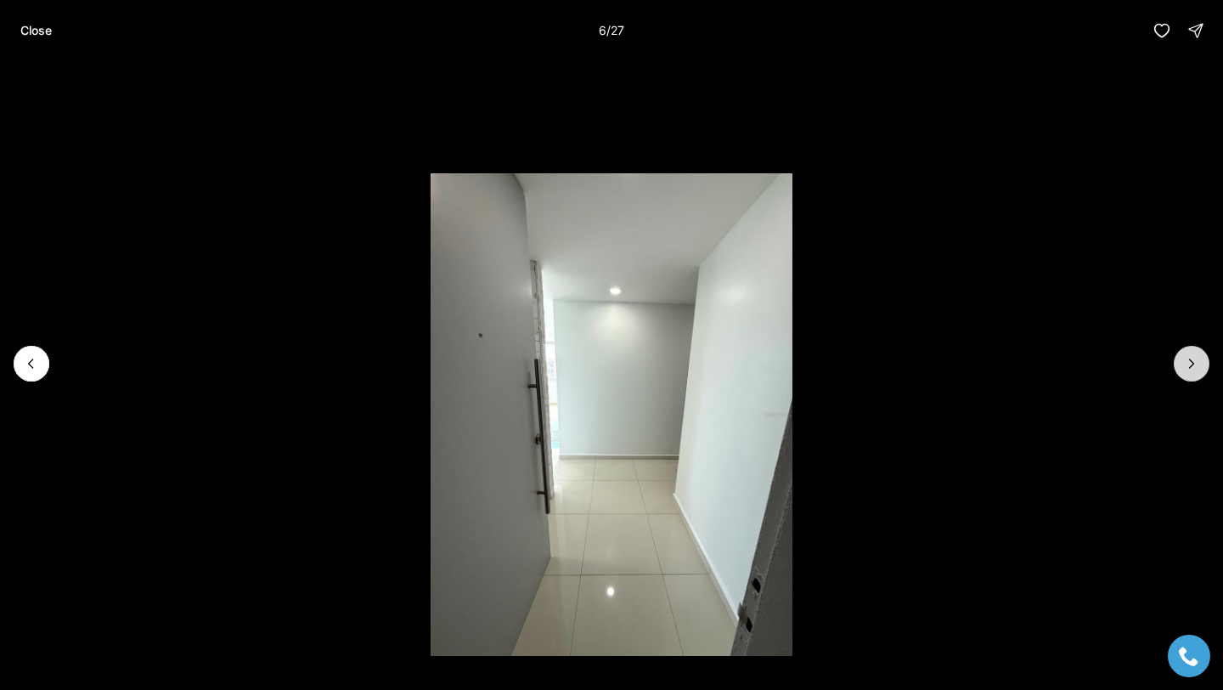
click at [1181, 361] on button "Next slide" at bounding box center [1192, 364] width 36 height 36
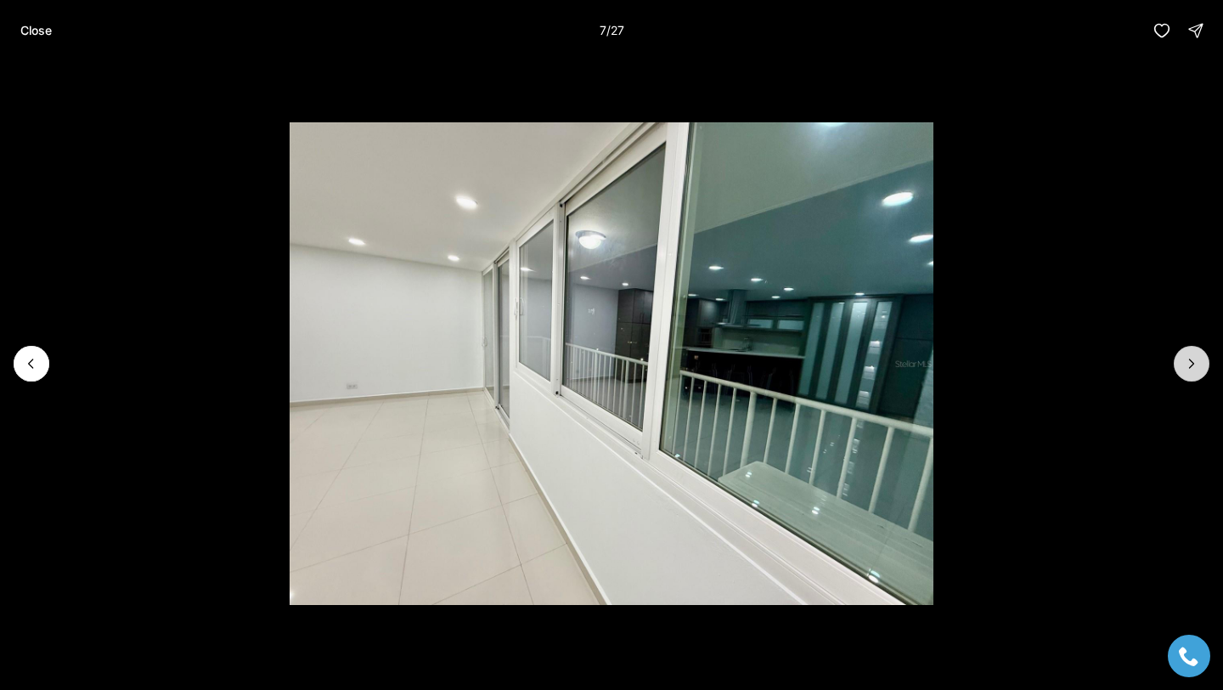
click at [1181, 361] on button "Next slide" at bounding box center [1192, 364] width 36 height 36
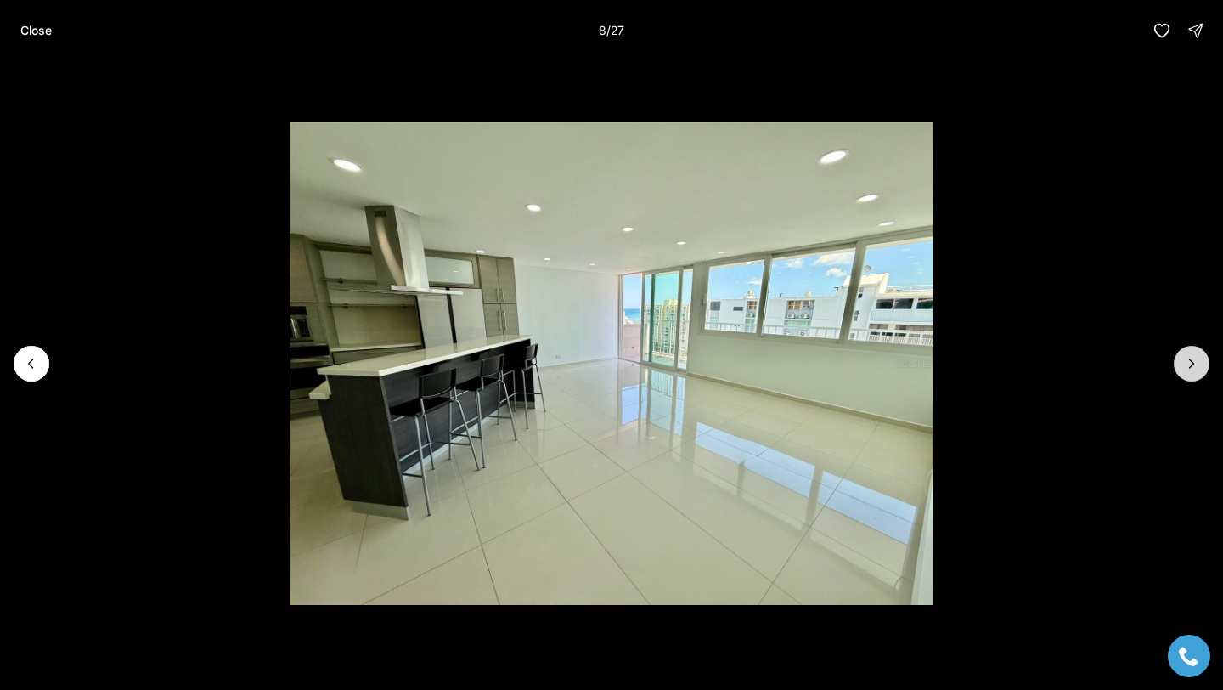
click at [1181, 361] on button "Next slide" at bounding box center [1192, 364] width 36 height 36
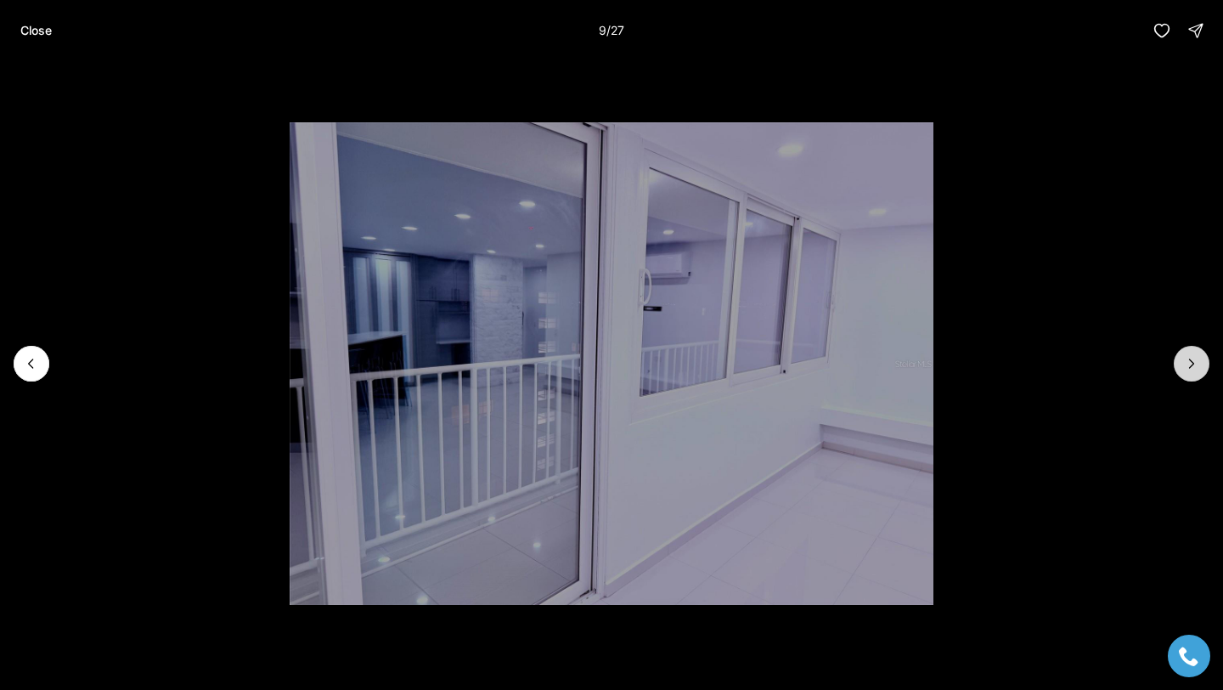
click at [1181, 361] on button "Next slide" at bounding box center [1192, 364] width 36 height 36
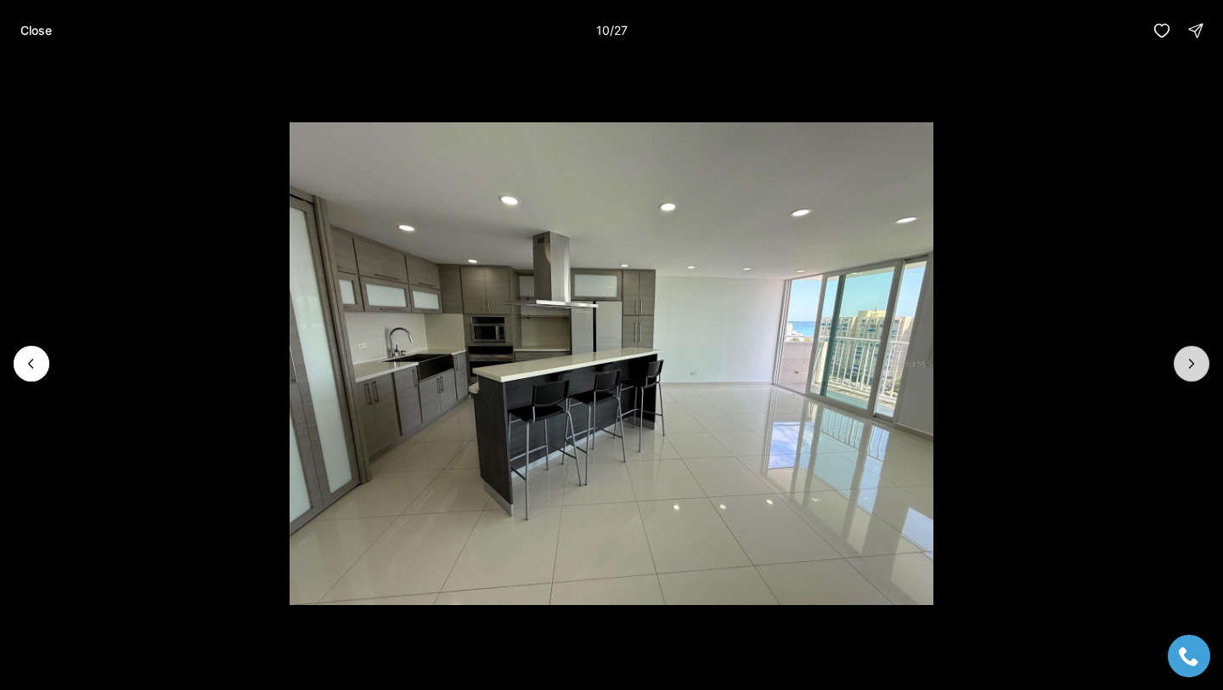
click at [1181, 361] on button "Next slide" at bounding box center [1192, 364] width 36 height 36
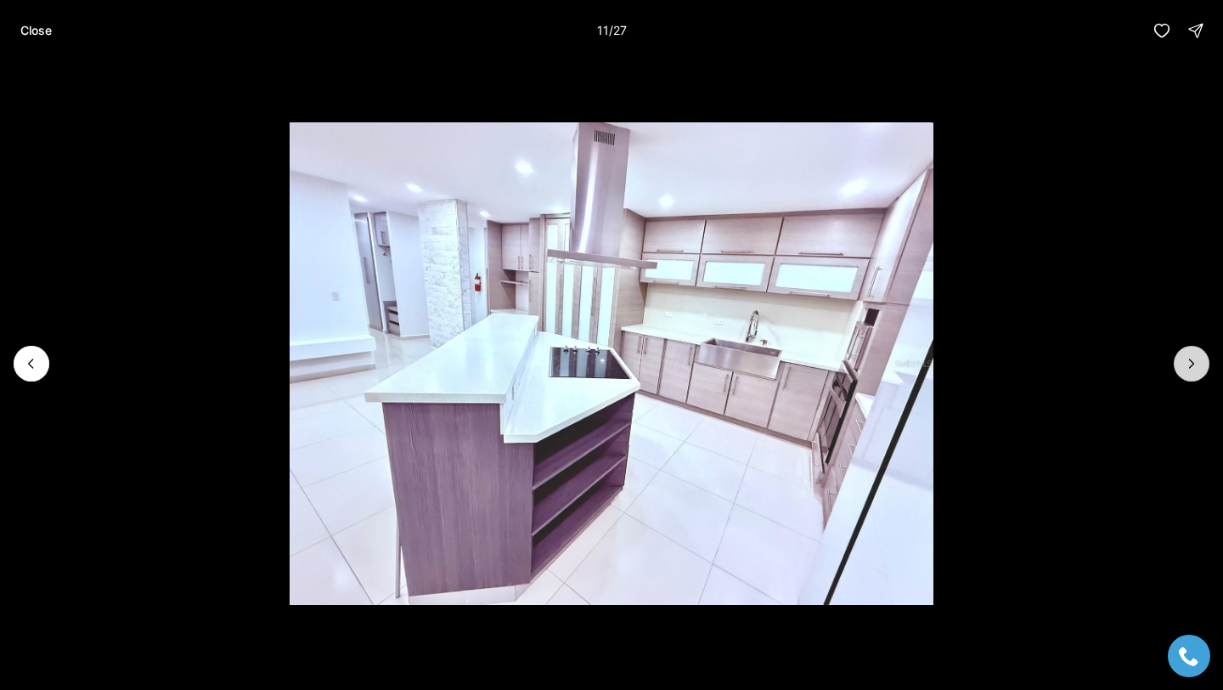
click at [1181, 361] on button "Next slide" at bounding box center [1192, 364] width 36 height 36
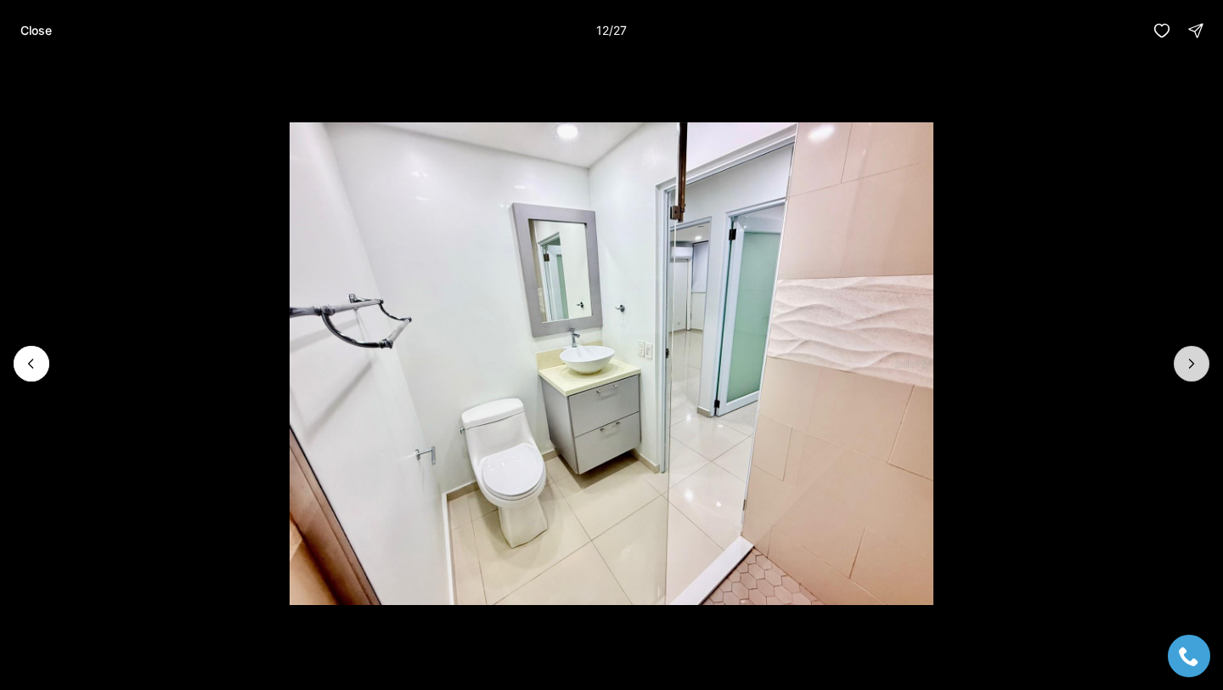
click at [1178, 359] on button "Next slide" at bounding box center [1192, 364] width 36 height 36
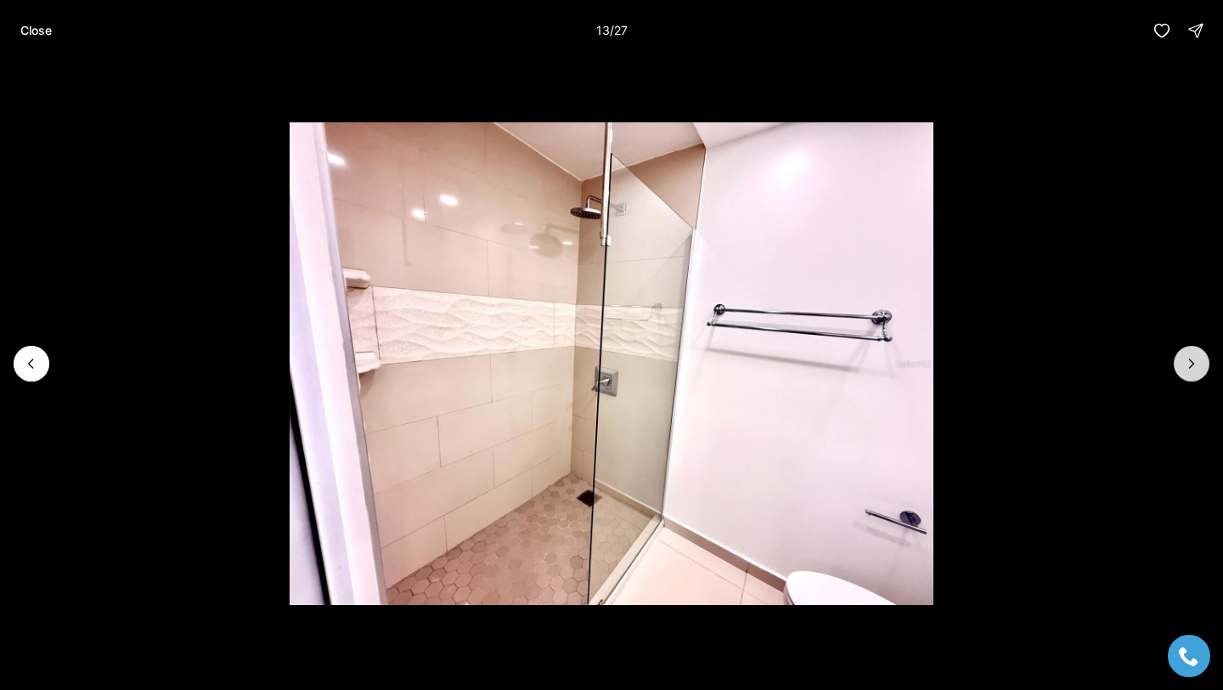
click at [1178, 359] on button "Next slide" at bounding box center [1192, 364] width 36 height 36
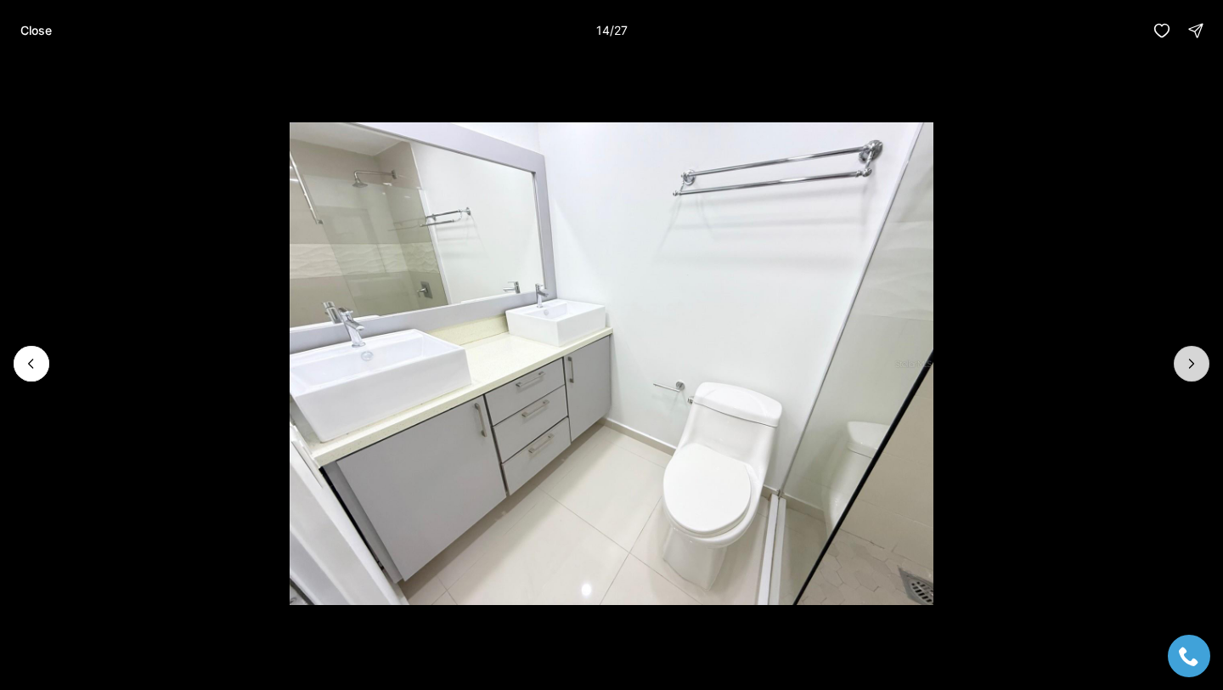
click at [1178, 359] on button "Next slide" at bounding box center [1192, 364] width 36 height 36
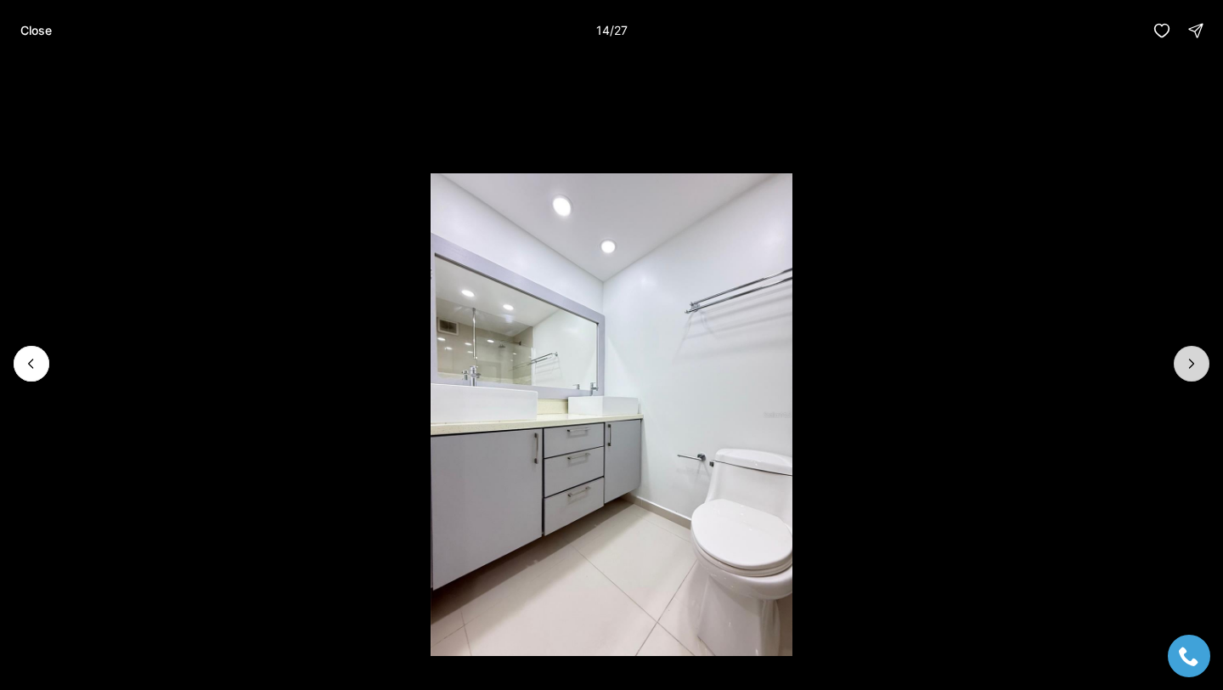
click at [1178, 359] on button "Next slide" at bounding box center [1192, 364] width 36 height 36
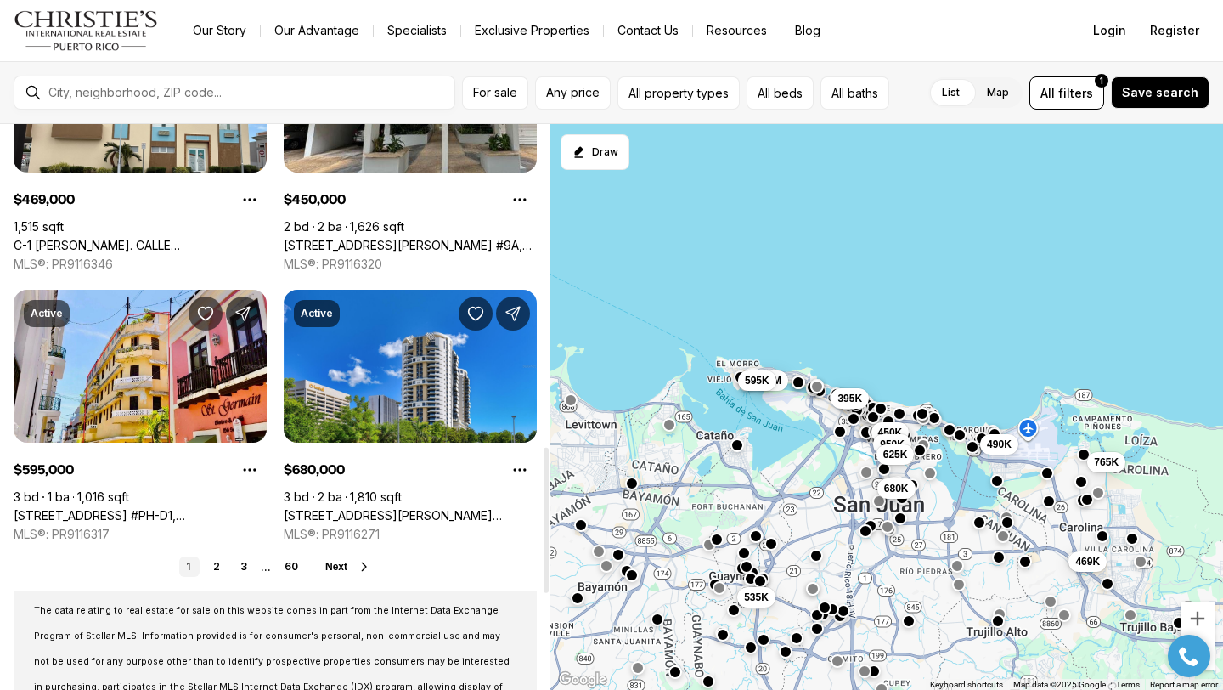
scroll to position [1252, 0]
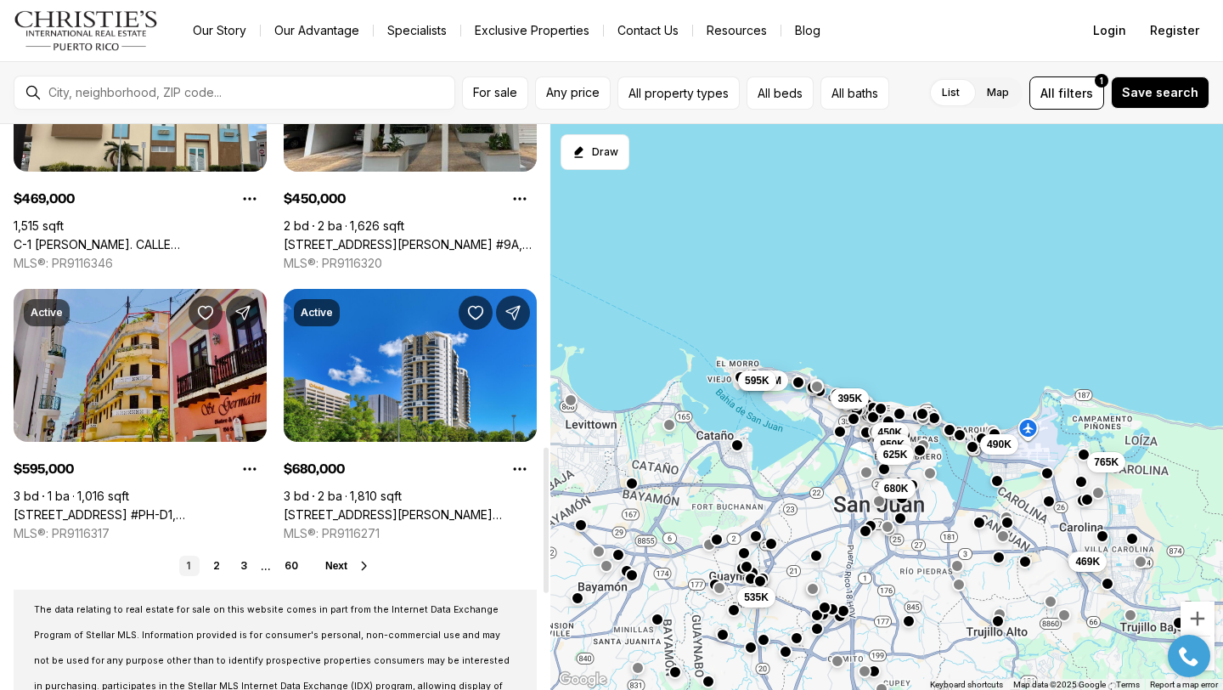
click at [185, 507] on link "[STREET_ADDRESS] #PH-D1, [GEOGRAPHIC_DATA][PERSON_NAME], 00901" at bounding box center [140, 514] width 253 height 15
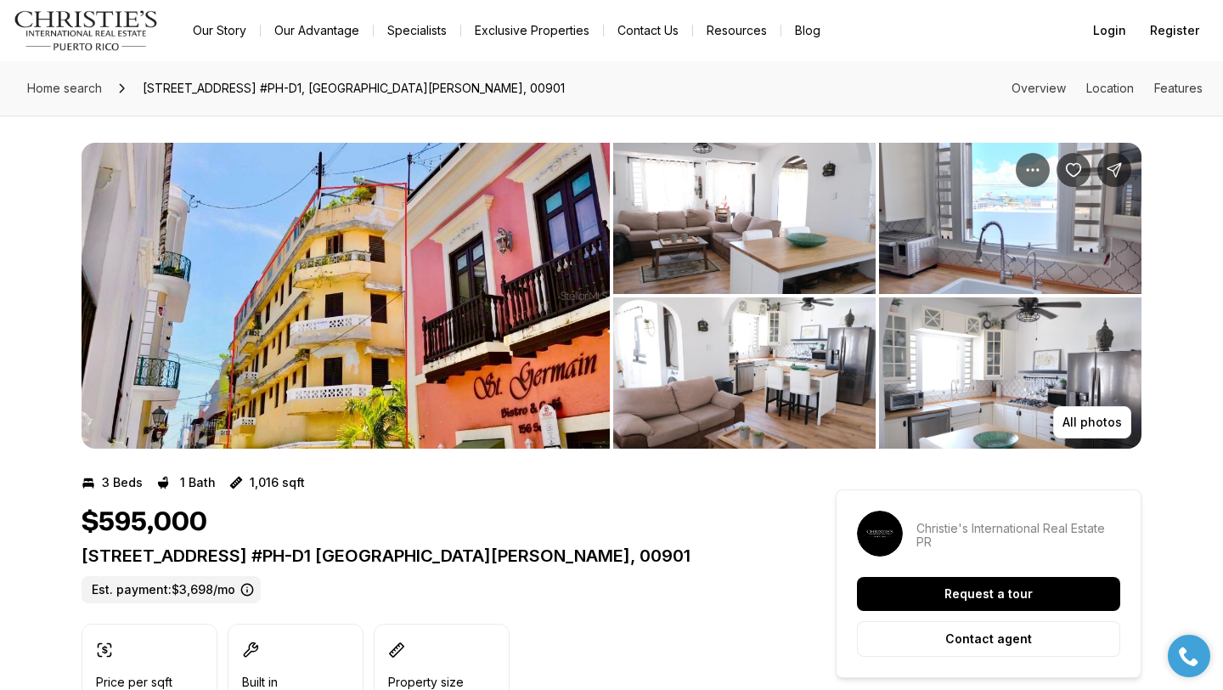
click at [309, 276] on img "View image gallery" at bounding box center [346, 296] width 528 height 306
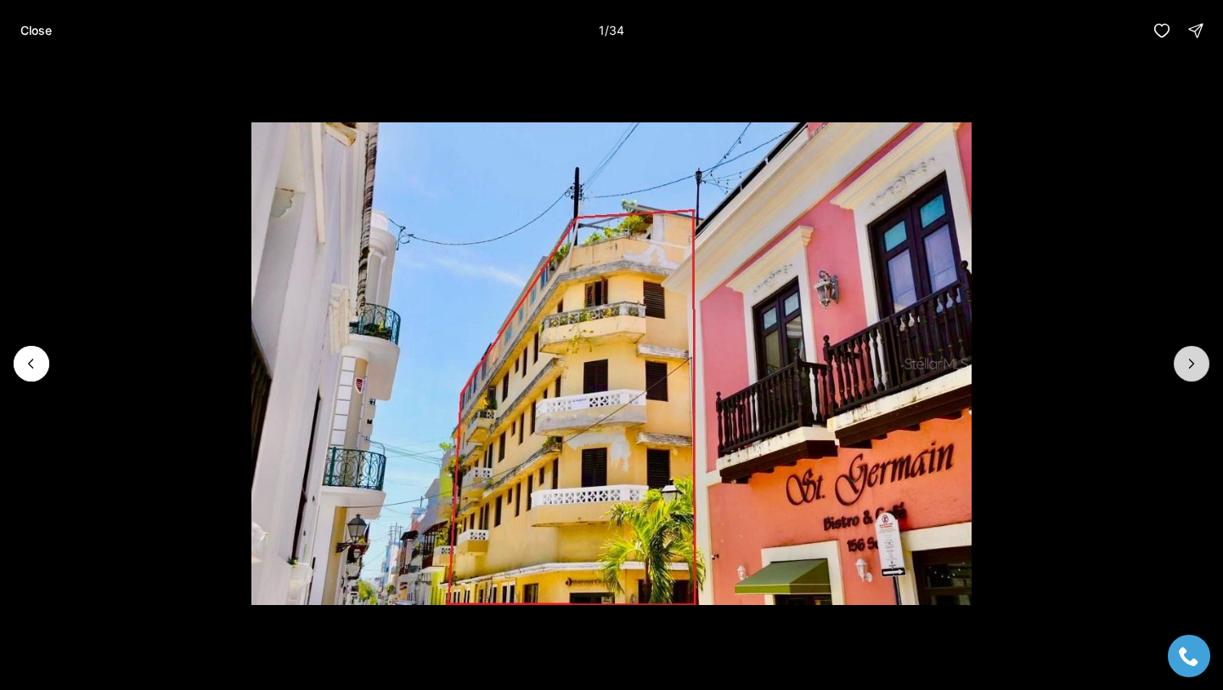
click at [1205, 368] on button "Next slide" at bounding box center [1192, 364] width 36 height 36
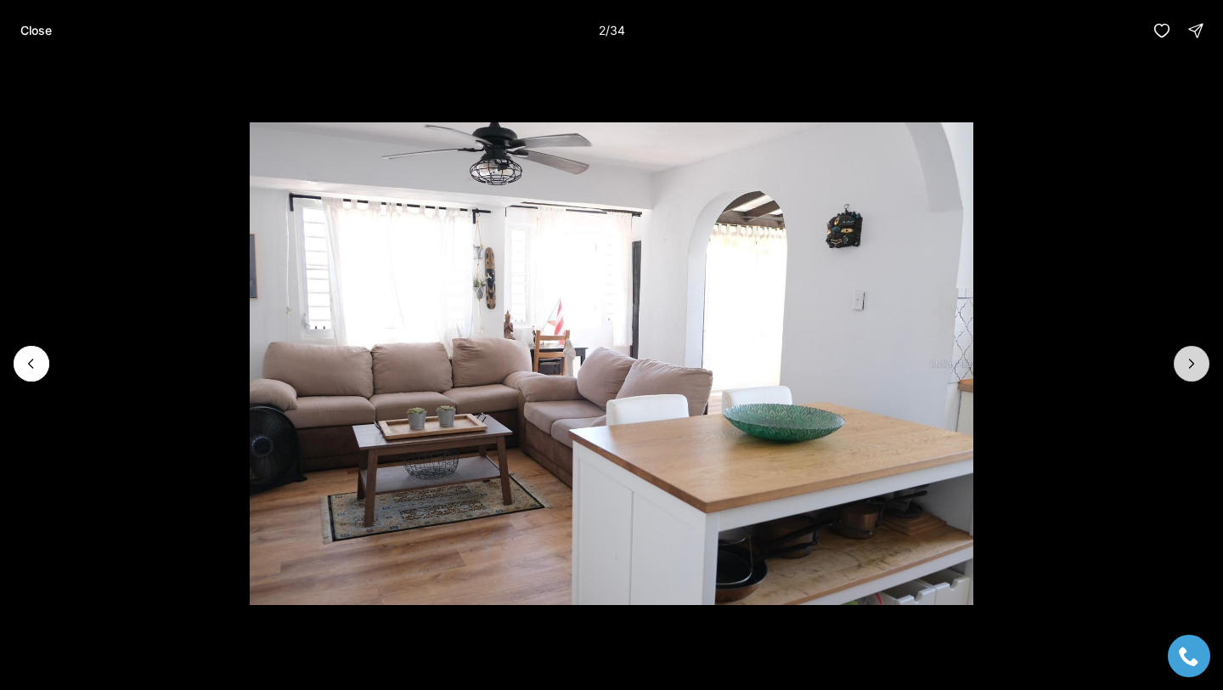
click at [1205, 368] on button "Next slide" at bounding box center [1192, 364] width 36 height 36
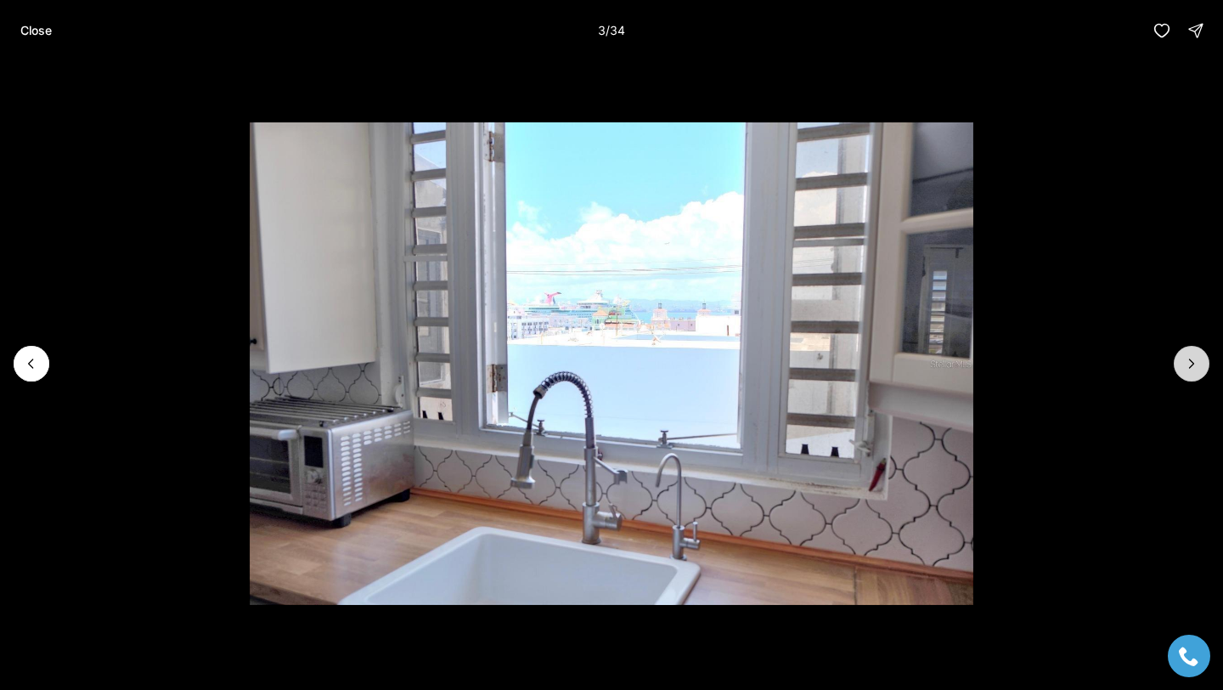
click at [1204, 368] on button "Next slide" at bounding box center [1192, 364] width 36 height 36
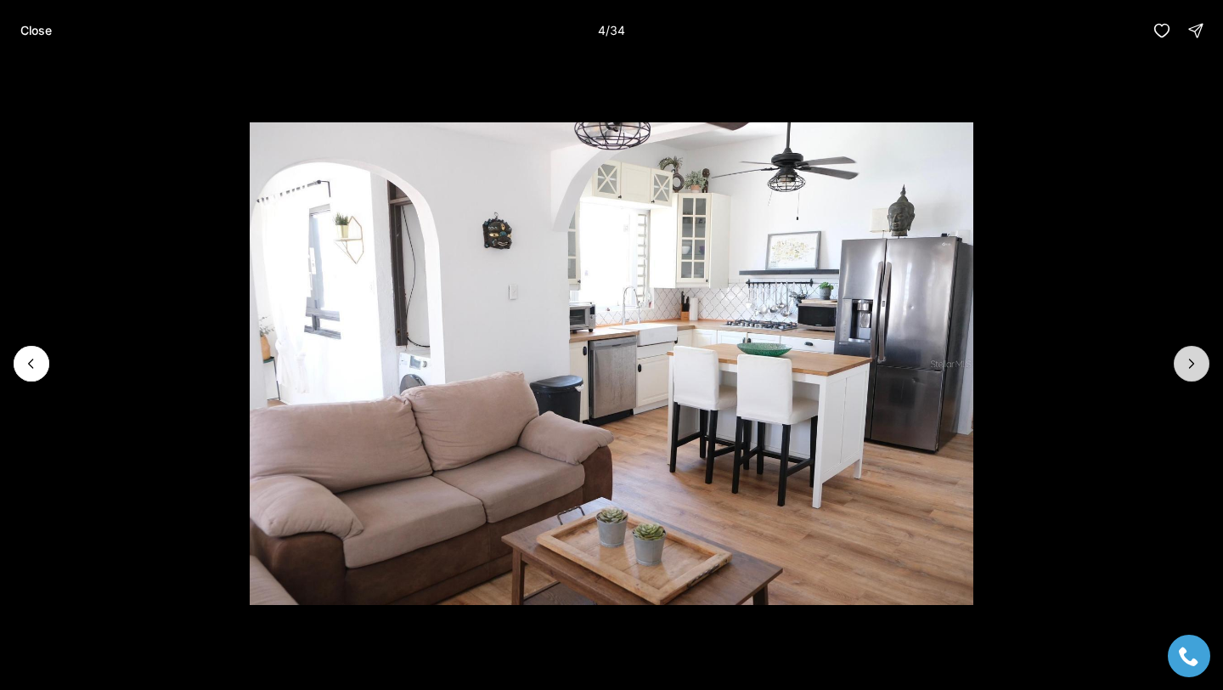
click at [1204, 368] on button "Next slide" at bounding box center [1192, 364] width 36 height 36
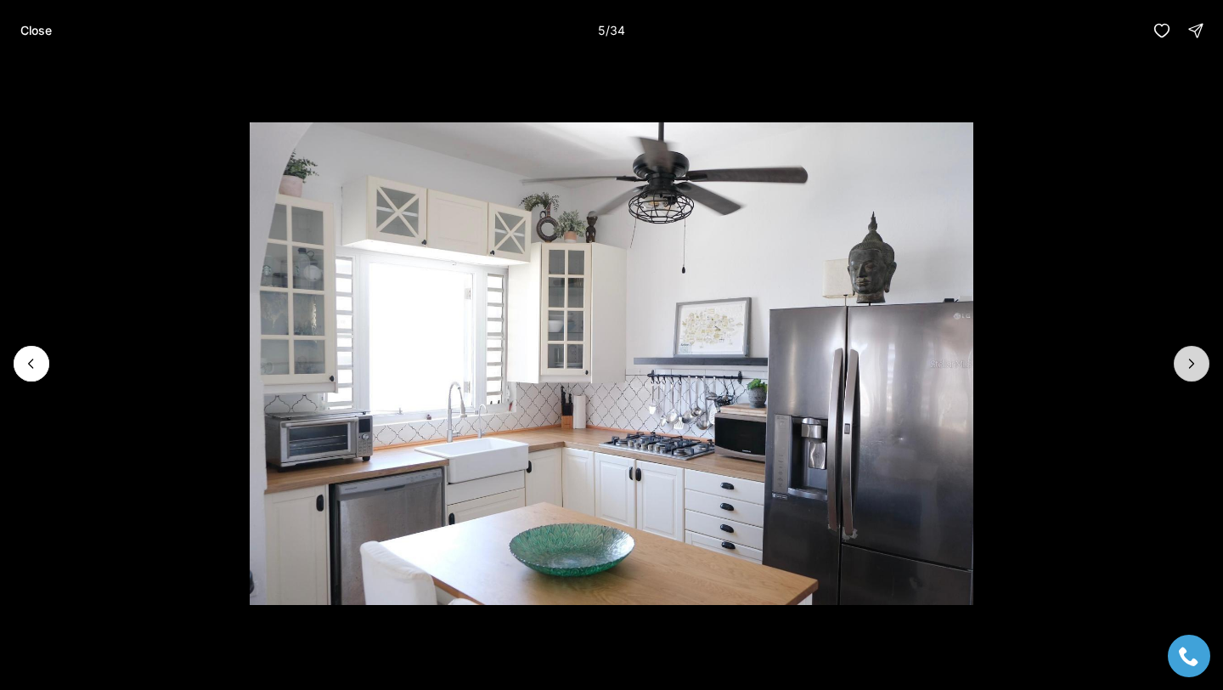
click at [1203, 368] on button "Next slide" at bounding box center [1192, 364] width 36 height 36
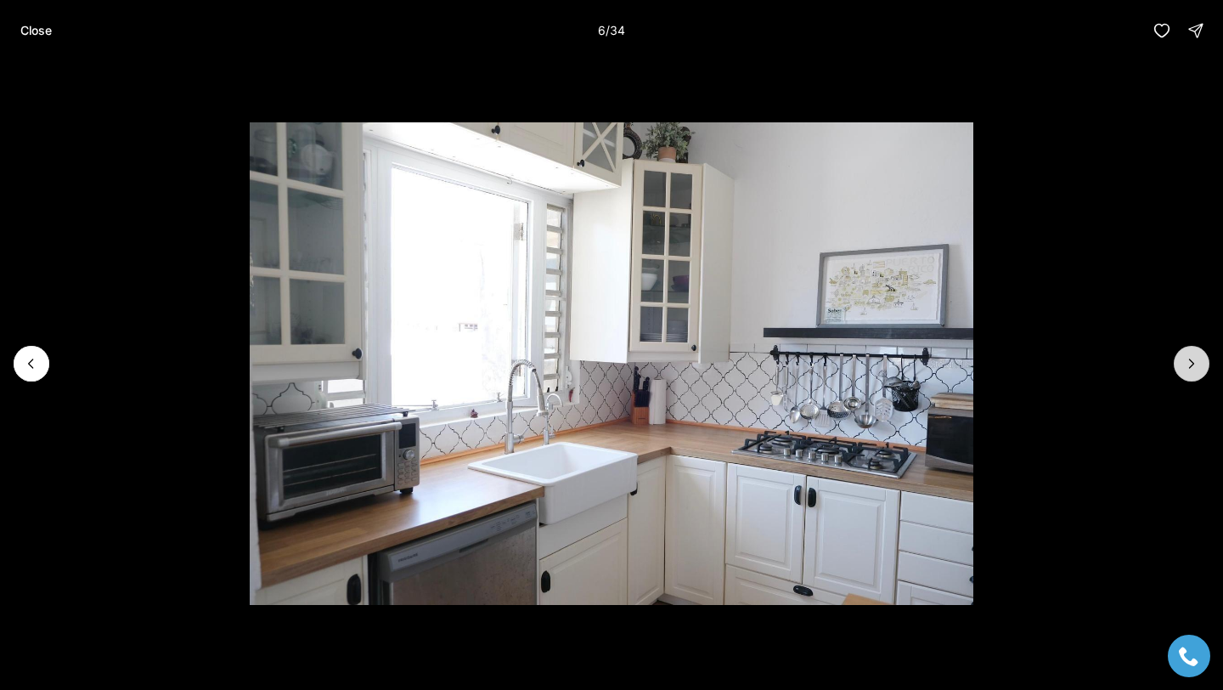
click at [1203, 368] on button "Next slide" at bounding box center [1192, 364] width 36 height 36
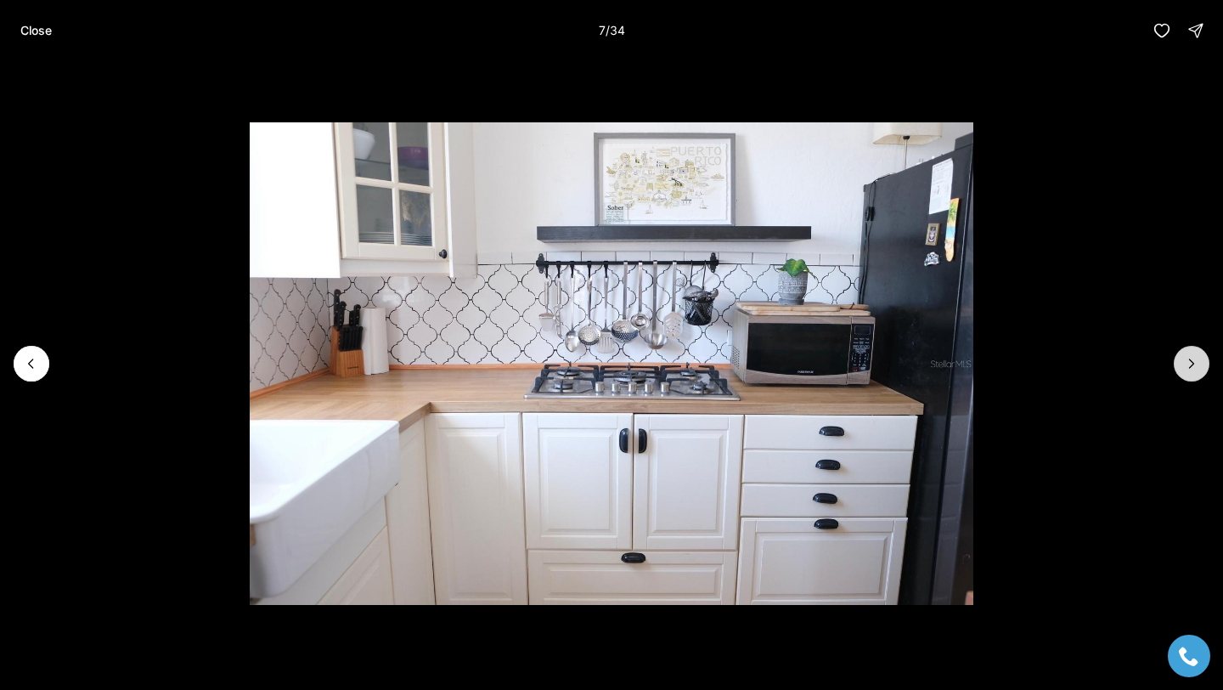
click at [1203, 368] on button "Next slide" at bounding box center [1192, 364] width 36 height 36
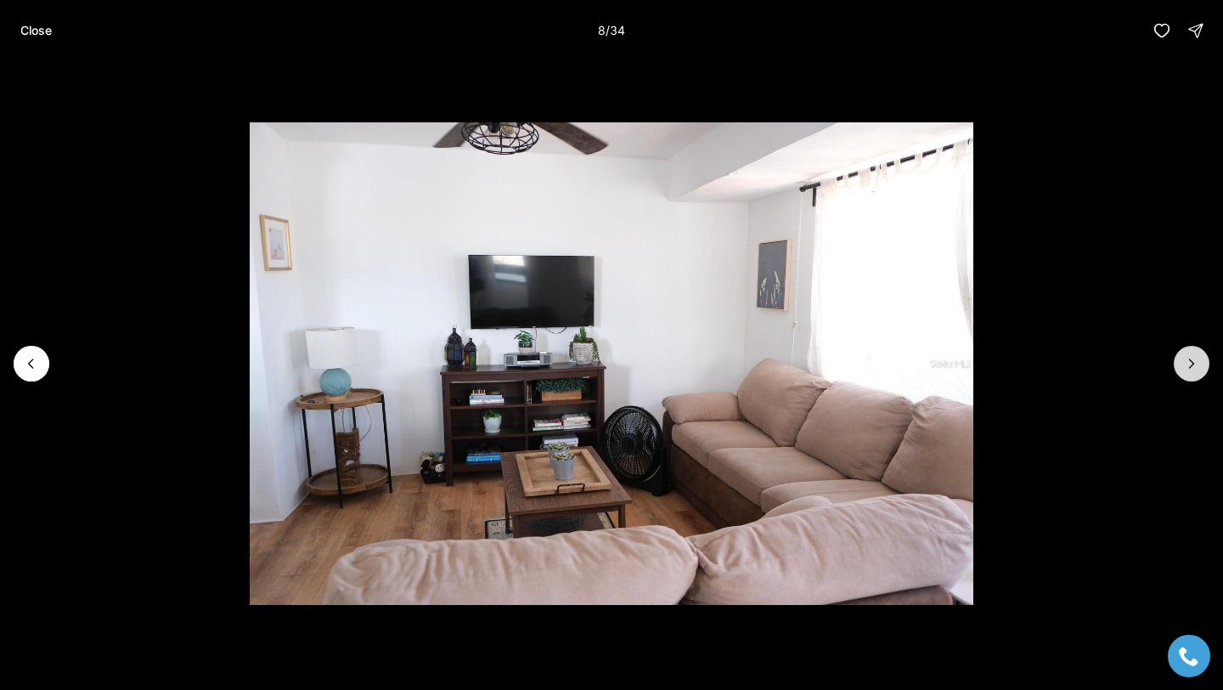
click at [1203, 368] on button "Next slide" at bounding box center [1192, 364] width 36 height 36
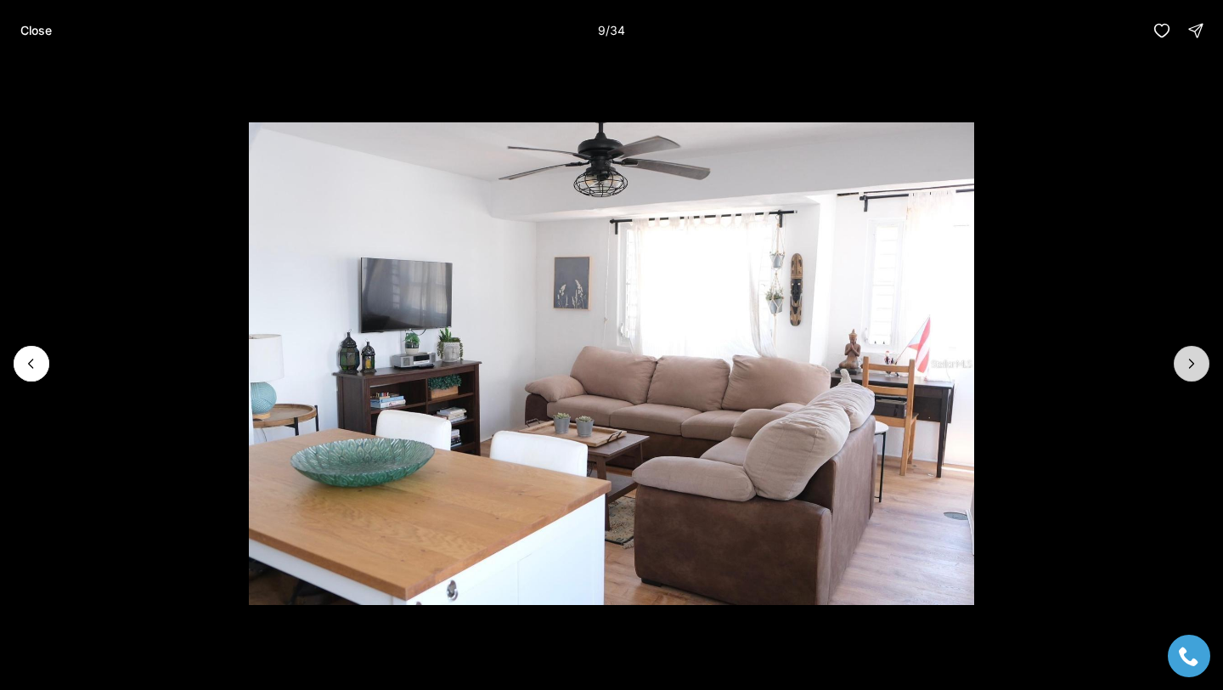
click at [1203, 368] on button "Next slide" at bounding box center [1192, 364] width 36 height 36
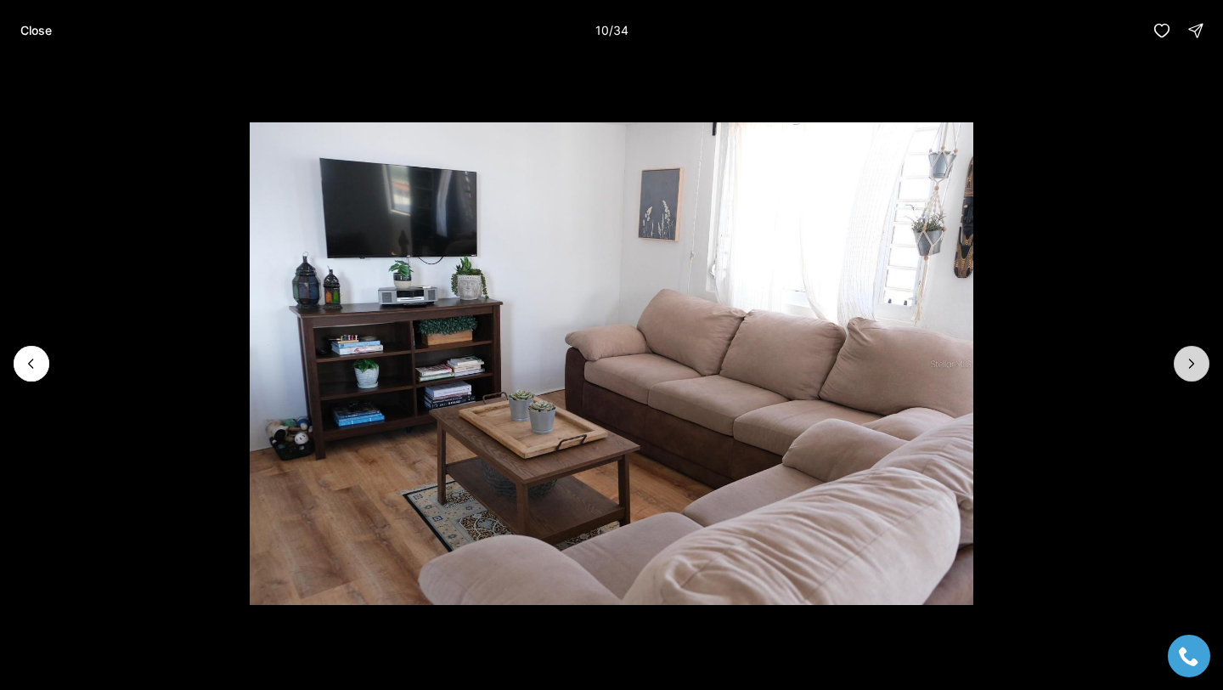
click at [1203, 368] on button "Next slide" at bounding box center [1192, 364] width 36 height 36
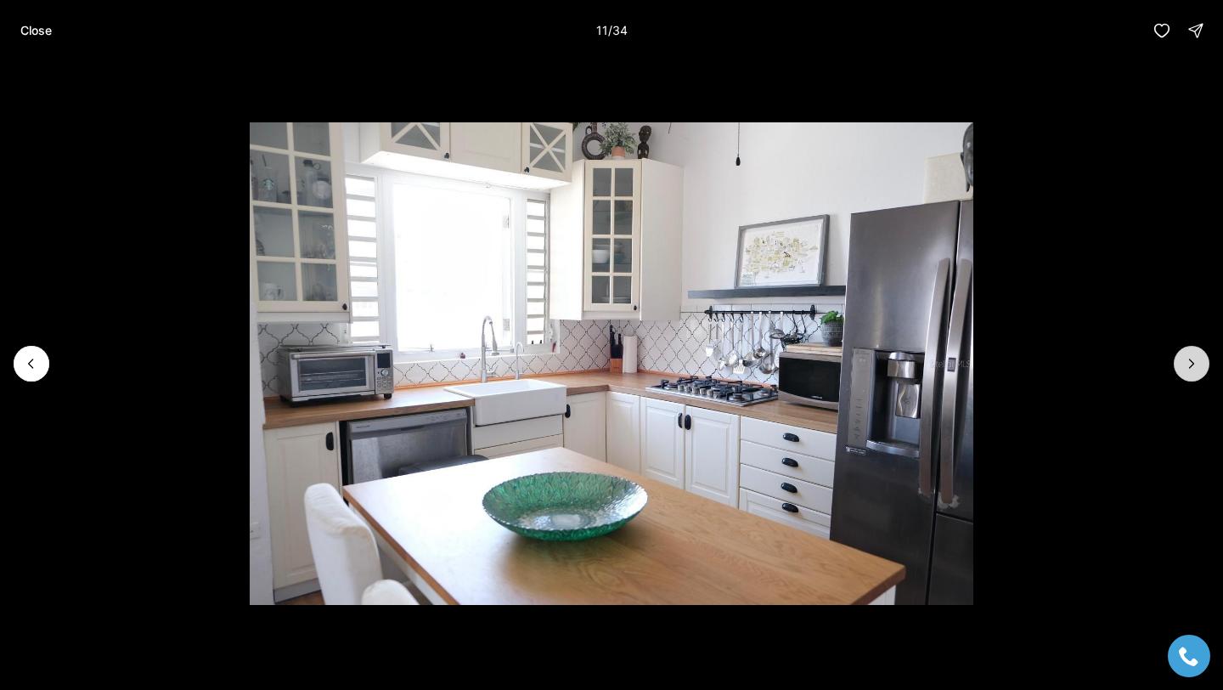
click at [1203, 368] on button "Next slide" at bounding box center [1192, 364] width 36 height 36
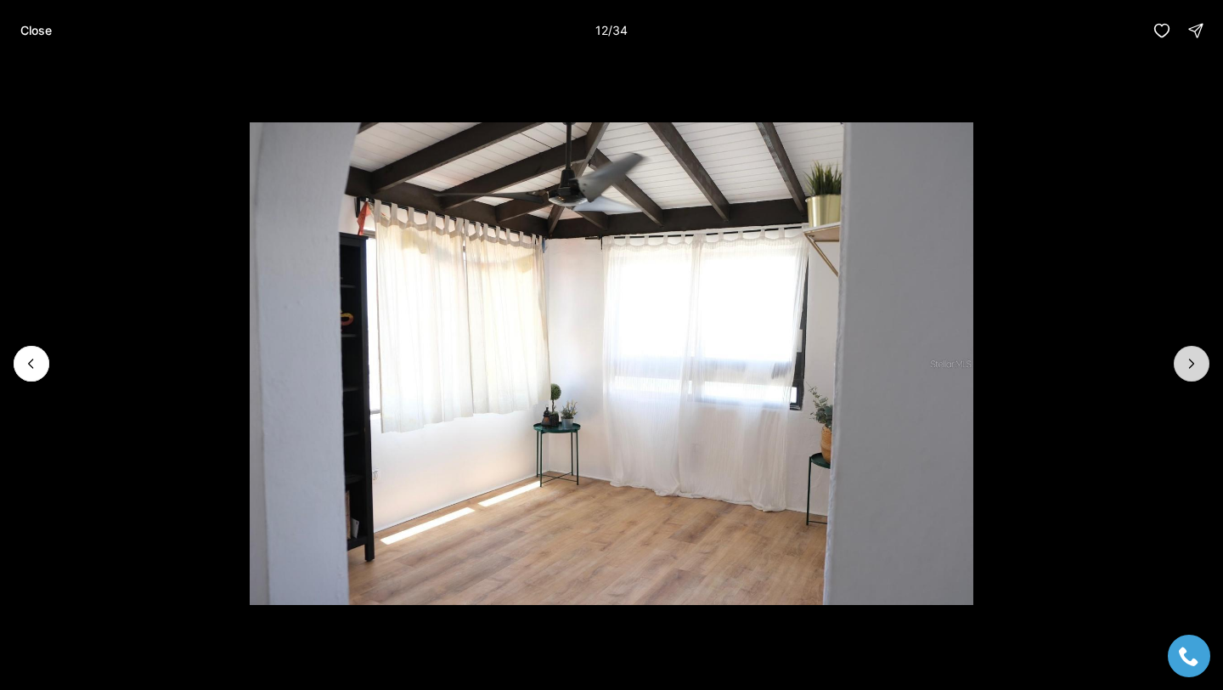
click at [1203, 368] on button "Next slide" at bounding box center [1192, 364] width 36 height 36
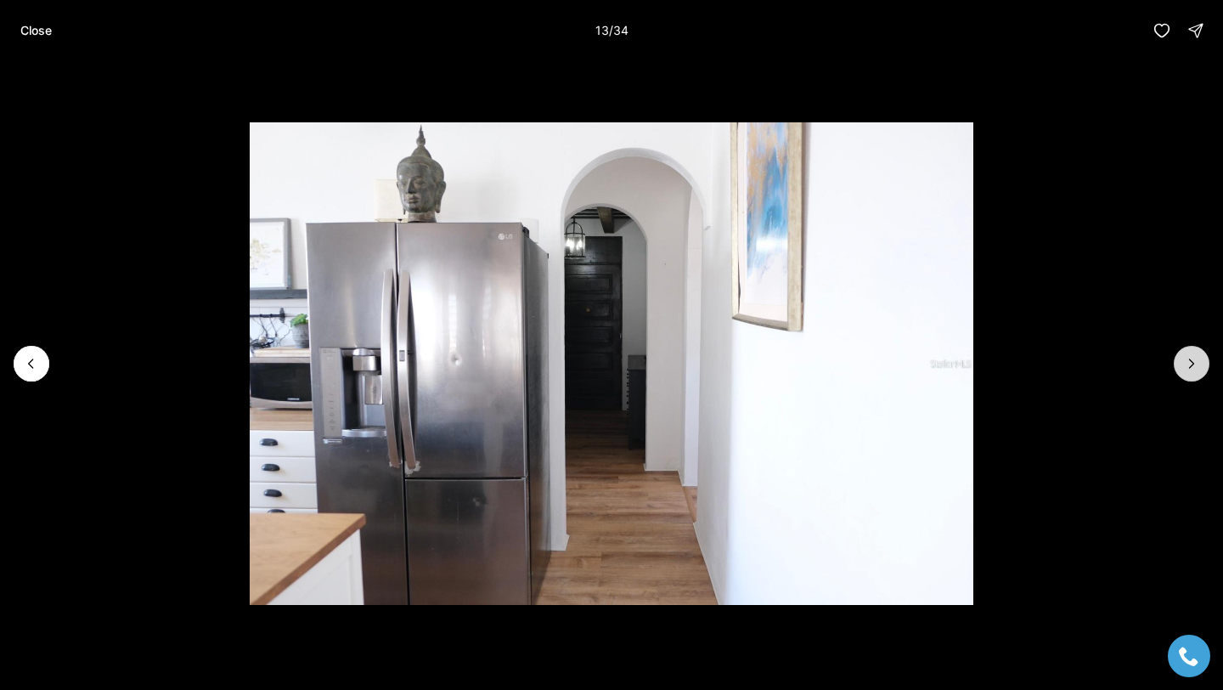
click at [1203, 368] on button "Next slide" at bounding box center [1192, 364] width 36 height 36
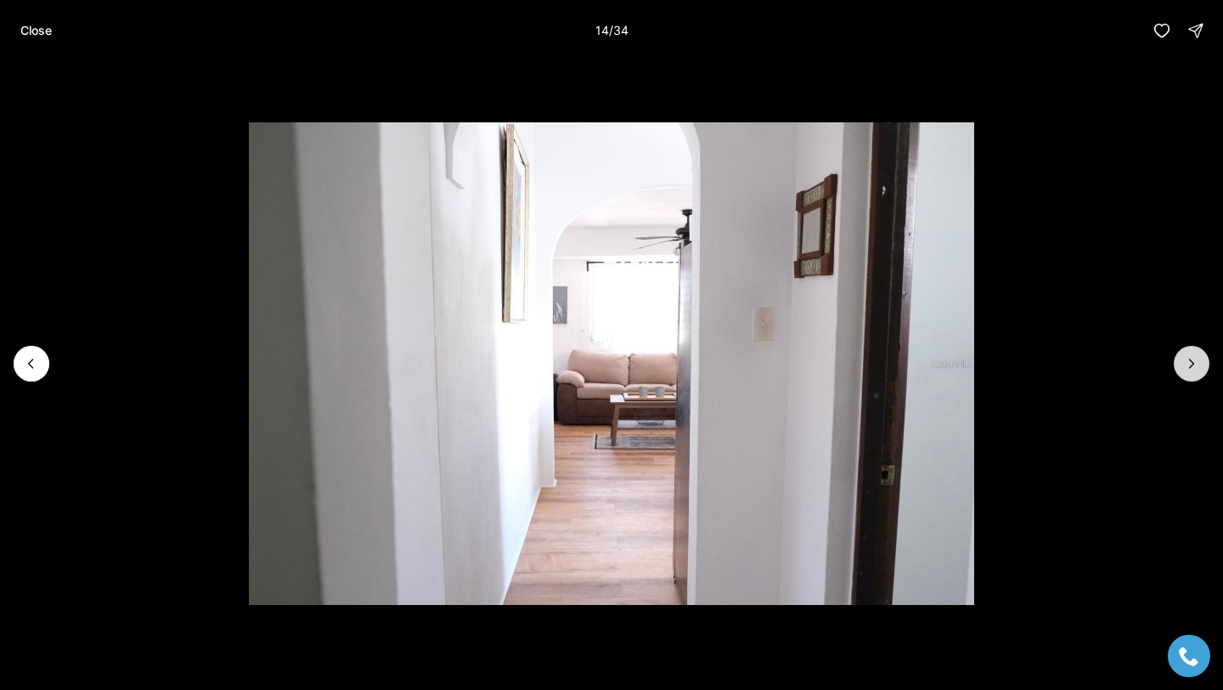
click at [1203, 368] on button "Next slide" at bounding box center [1192, 364] width 36 height 36
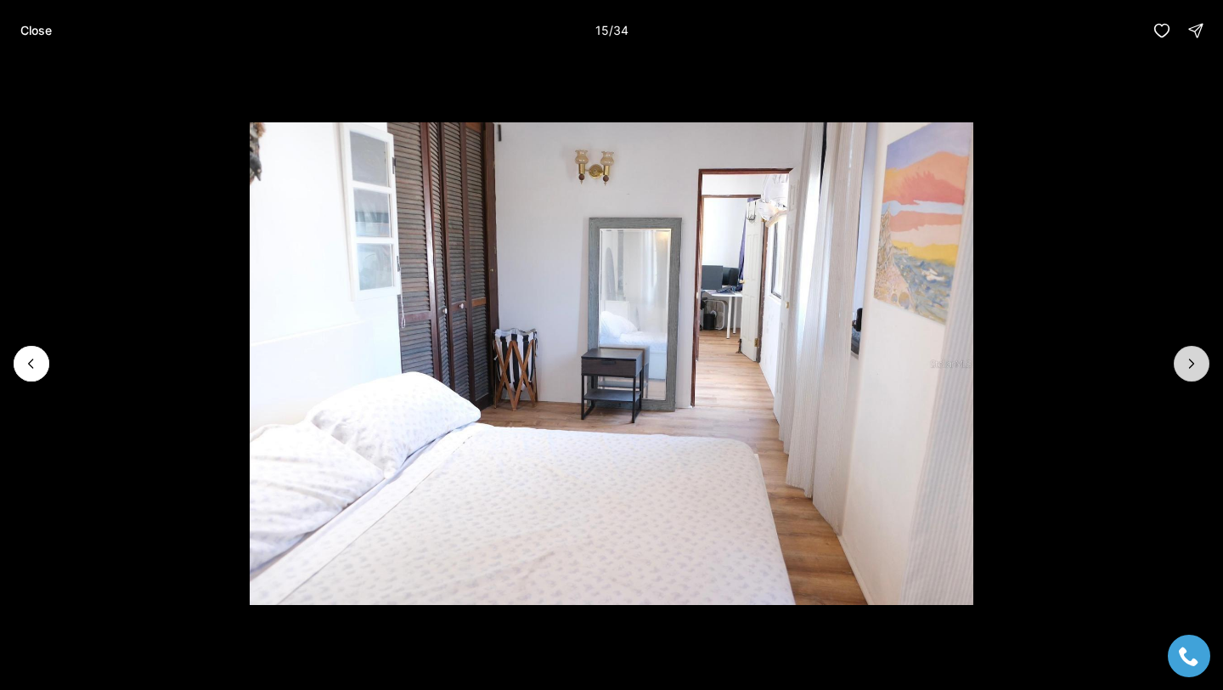
click at [1203, 367] on button "Next slide" at bounding box center [1192, 364] width 36 height 36
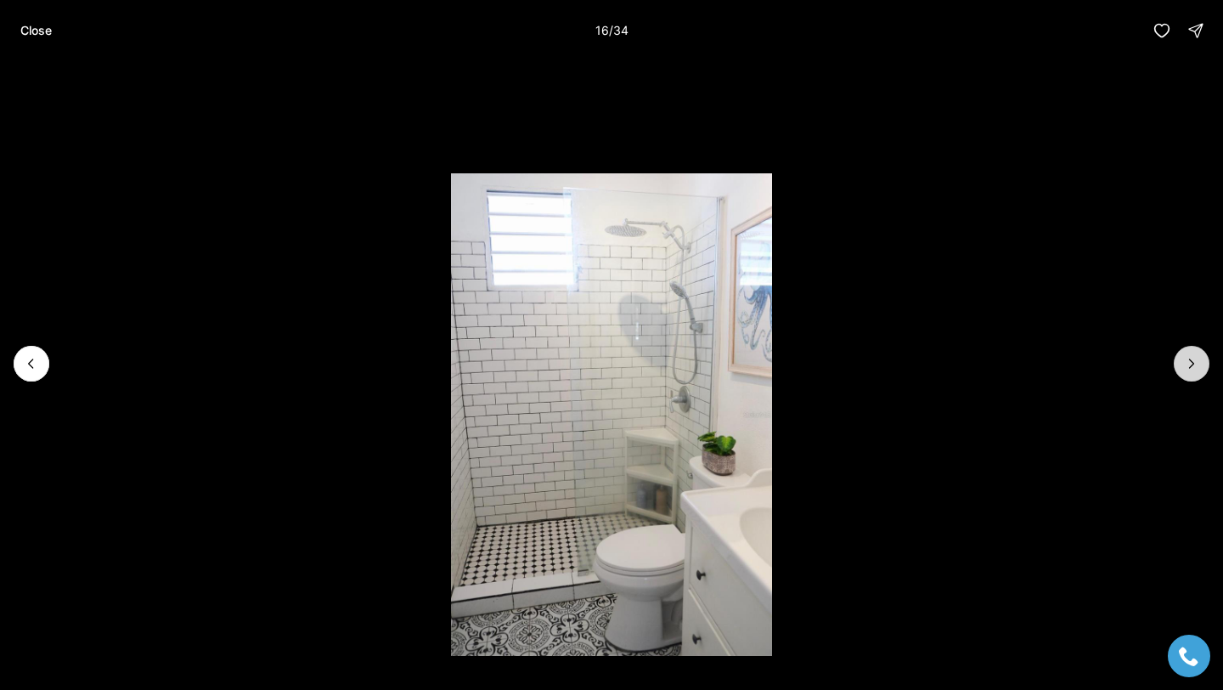
click at [1203, 367] on button "Next slide" at bounding box center [1192, 364] width 36 height 36
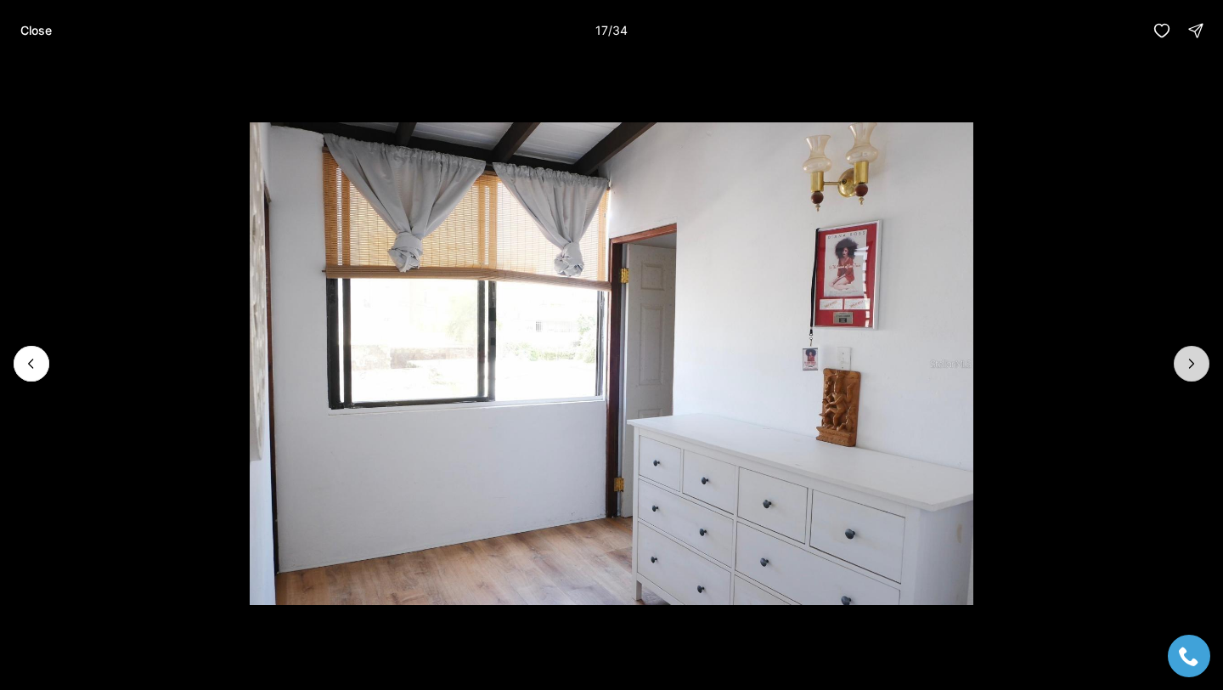
click at [1203, 367] on button "Next slide" at bounding box center [1192, 364] width 36 height 36
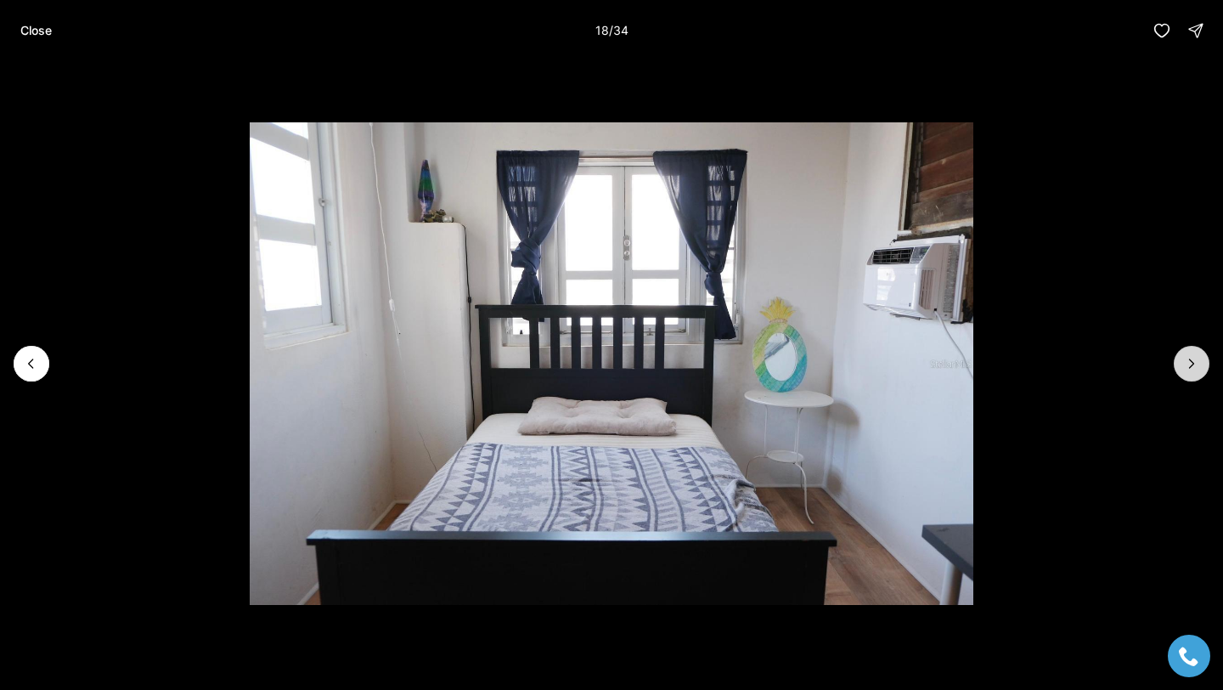
click at [1203, 367] on button "Next slide" at bounding box center [1192, 364] width 36 height 36
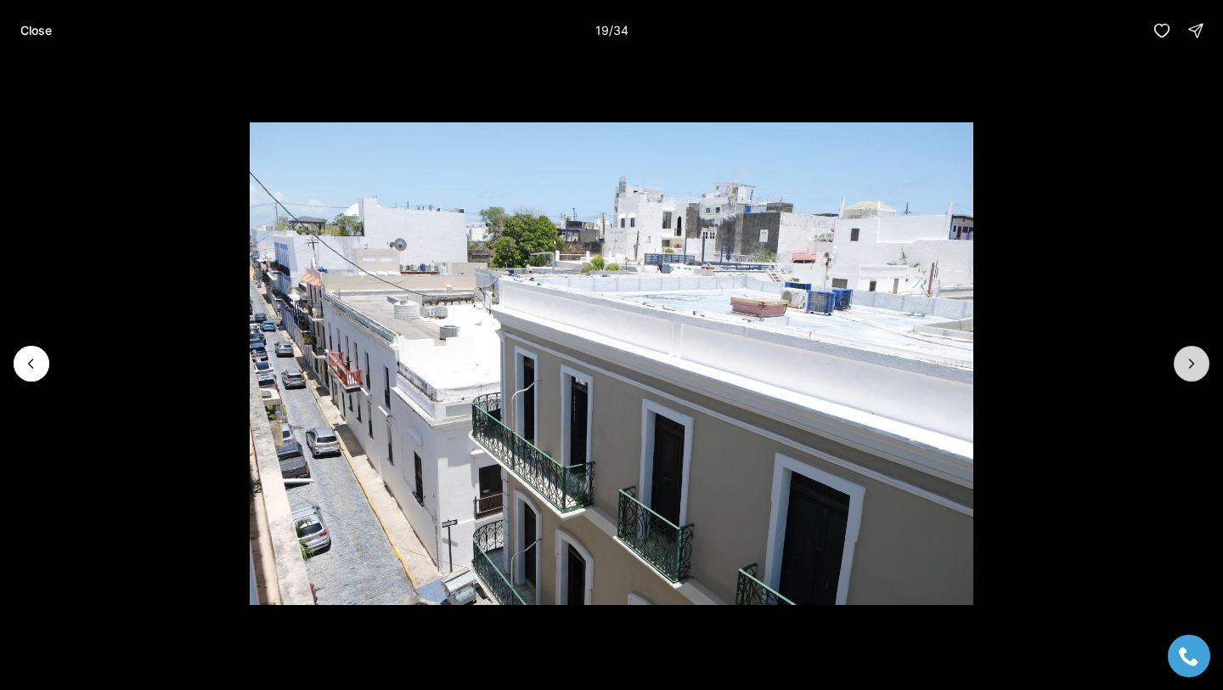
click at [1203, 367] on button "Next slide" at bounding box center [1192, 364] width 36 height 36
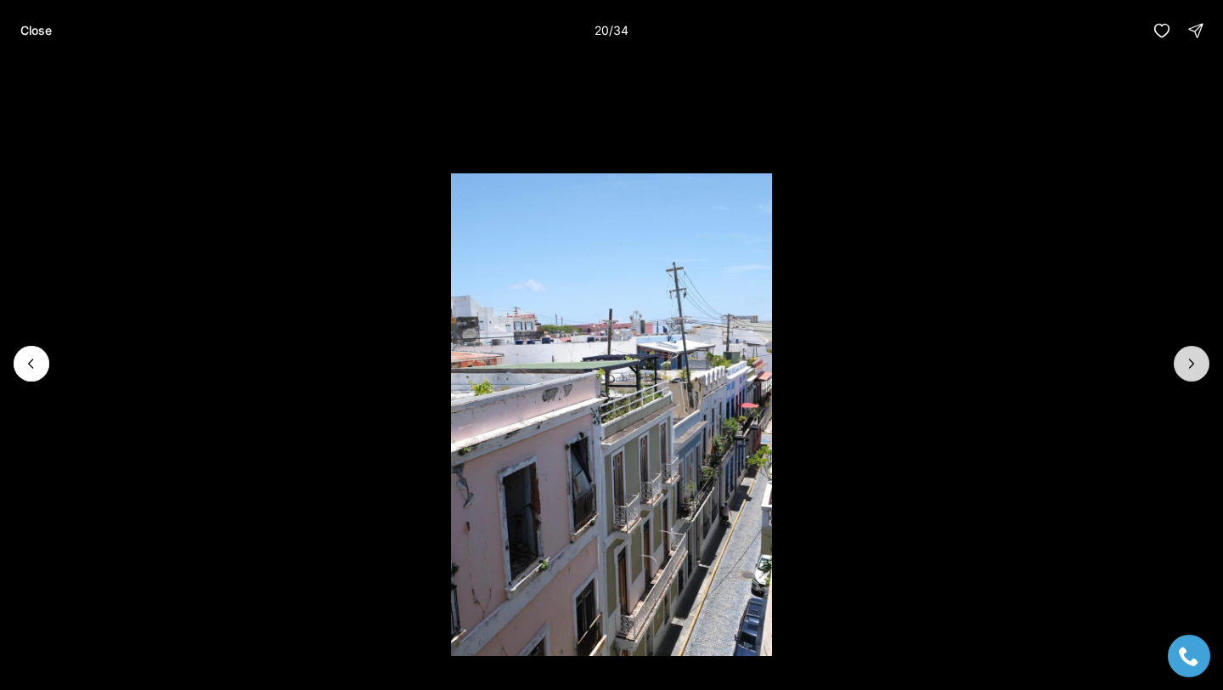
click at [1203, 367] on button "Next slide" at bounding box center [1192, 364] width 36 height 36
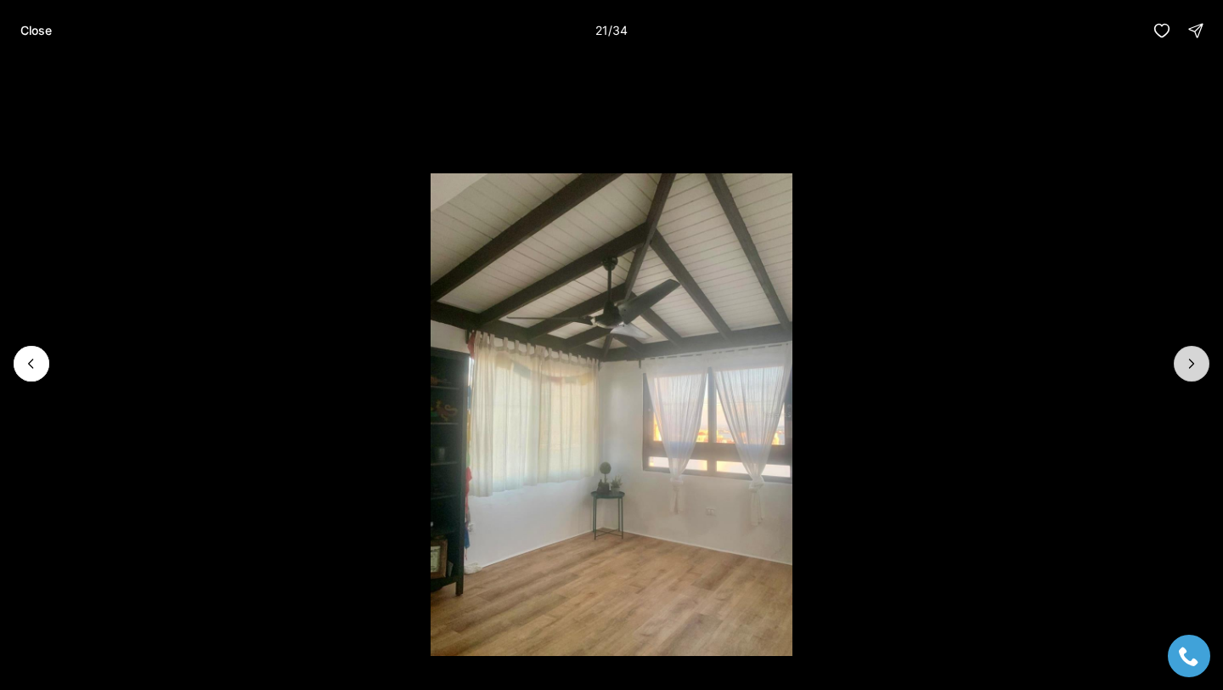
click at [1203, 371] on button "Next slide" at bounding box center [1192, 364] width 36 height 36
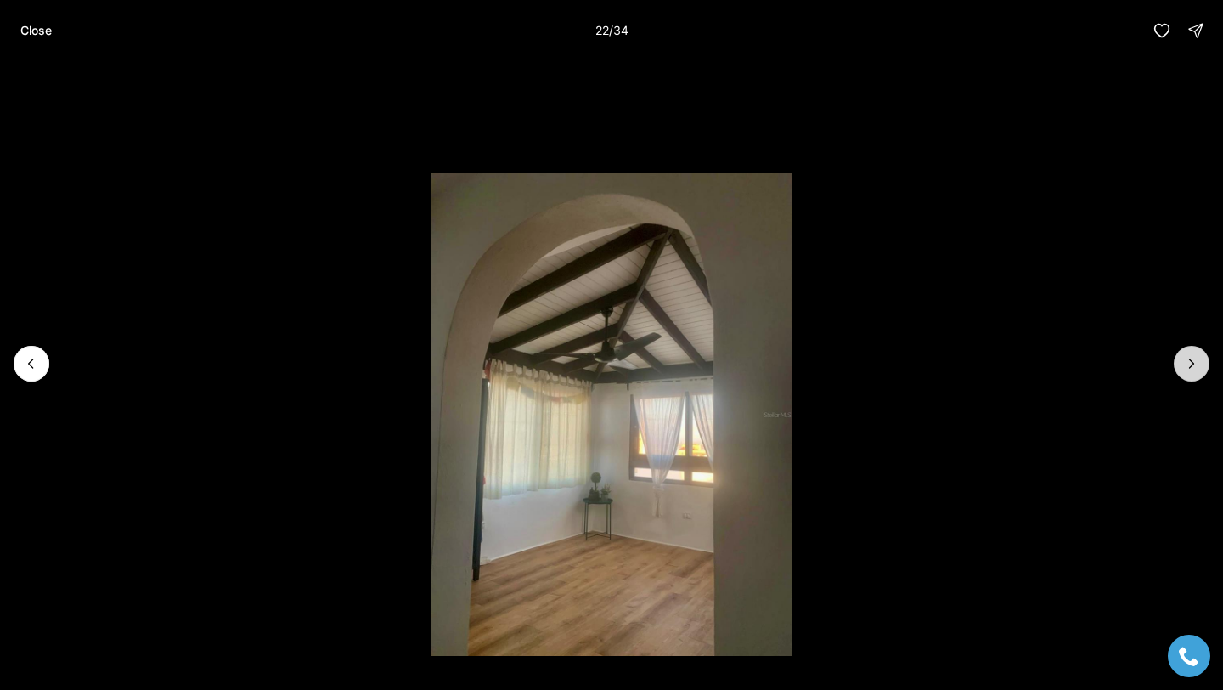
click at [1201, 374] on button "Next slide" at bounding box center [1192, 364] width 36 height 36
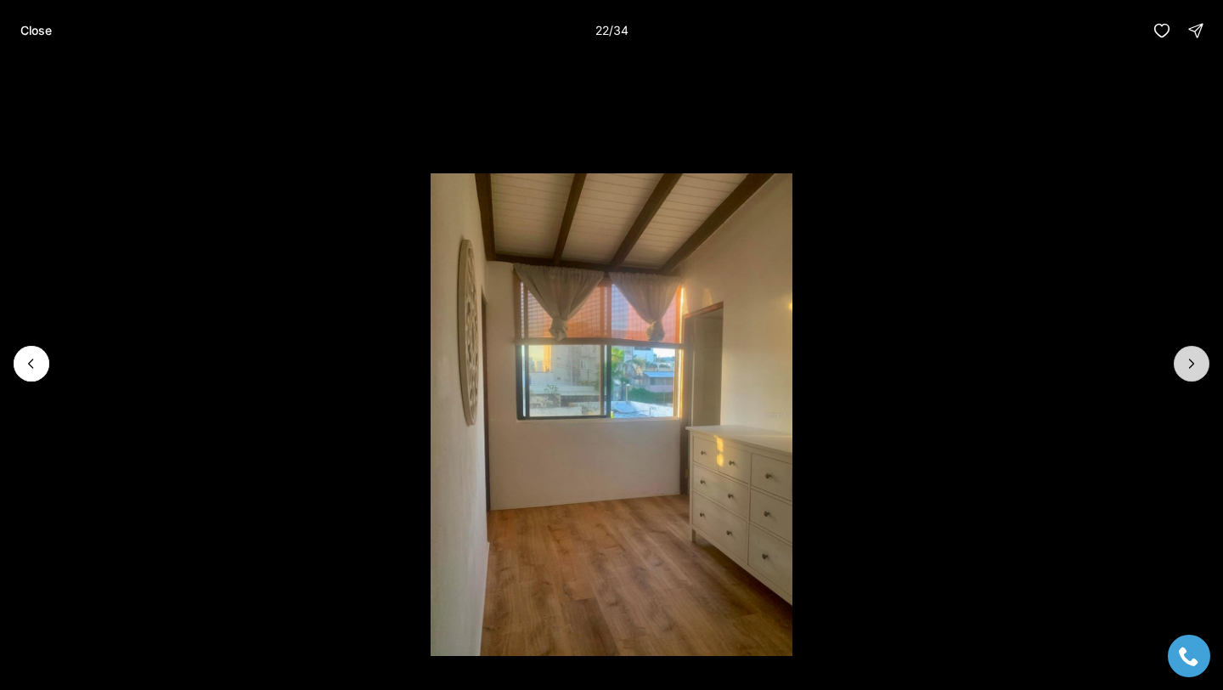
click at [1201, 374] on button "Next slide" at bounding box center [1192, 364] width 36 height 36
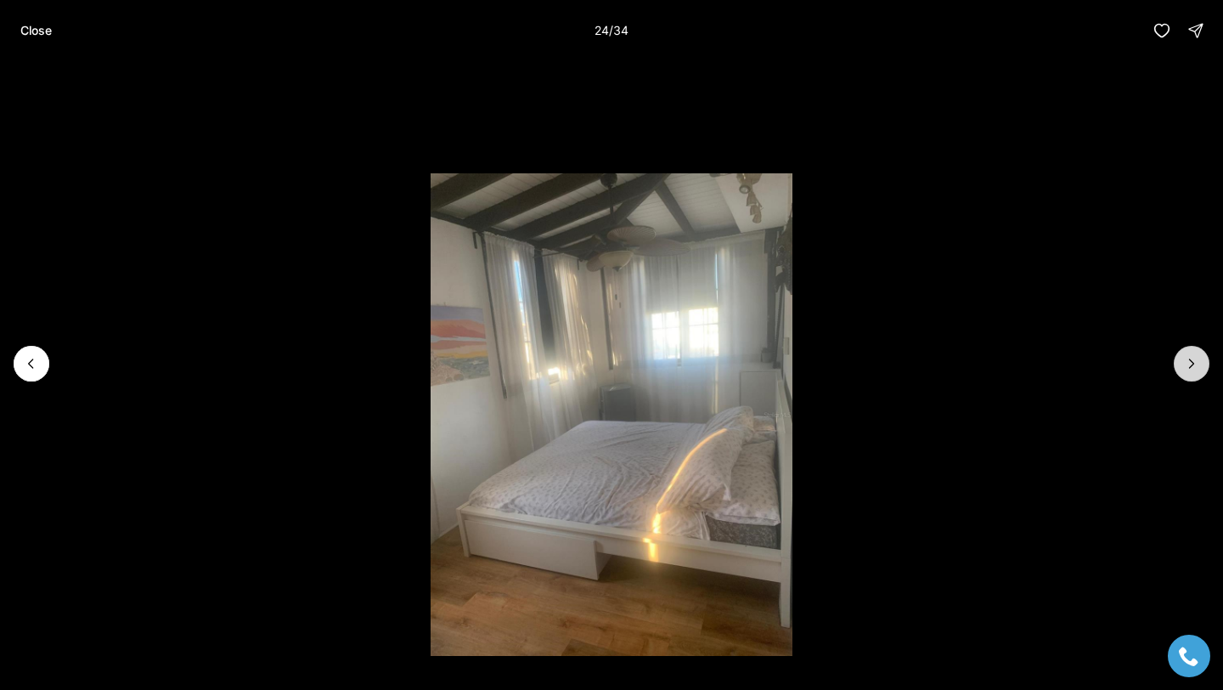
click at [1201, 374] on button "Next slide" at bounding box center [1192, 364] width 36 height 36
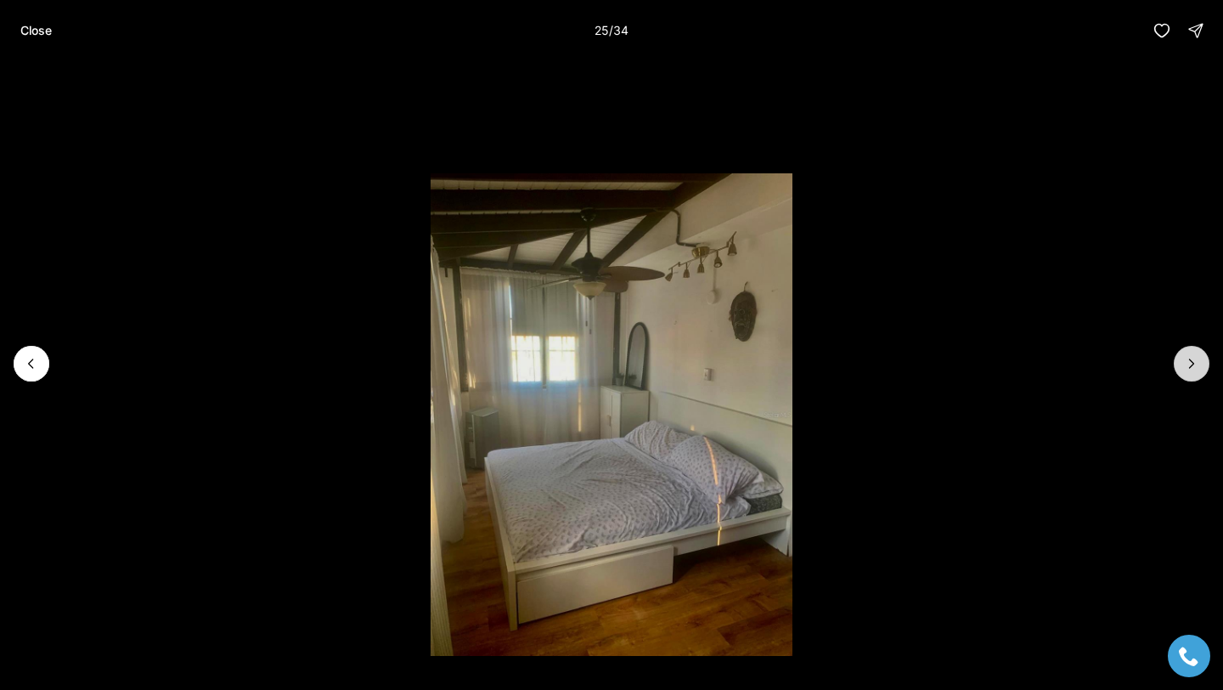
click at [1201, 374] on button "Next slide" at bounding box center [1192, 364] width 36 height 36
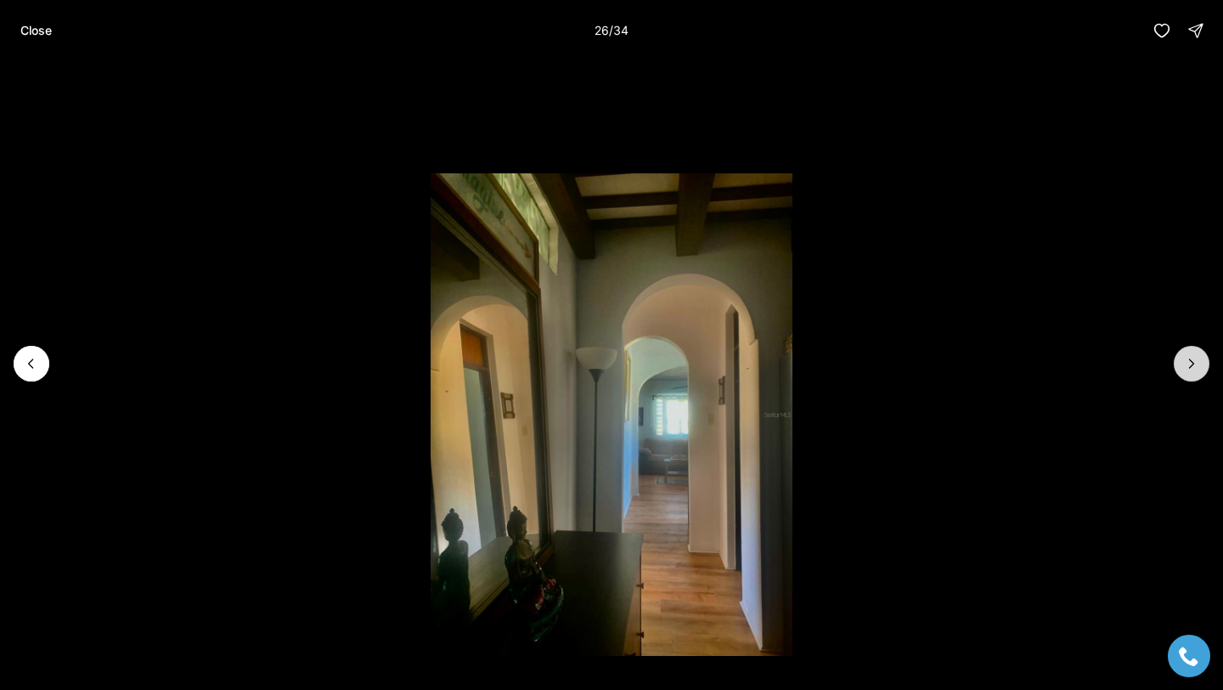
click at [1201, 374] on button "Next slide" at bounding box center [1192, 364] width 36 height 36
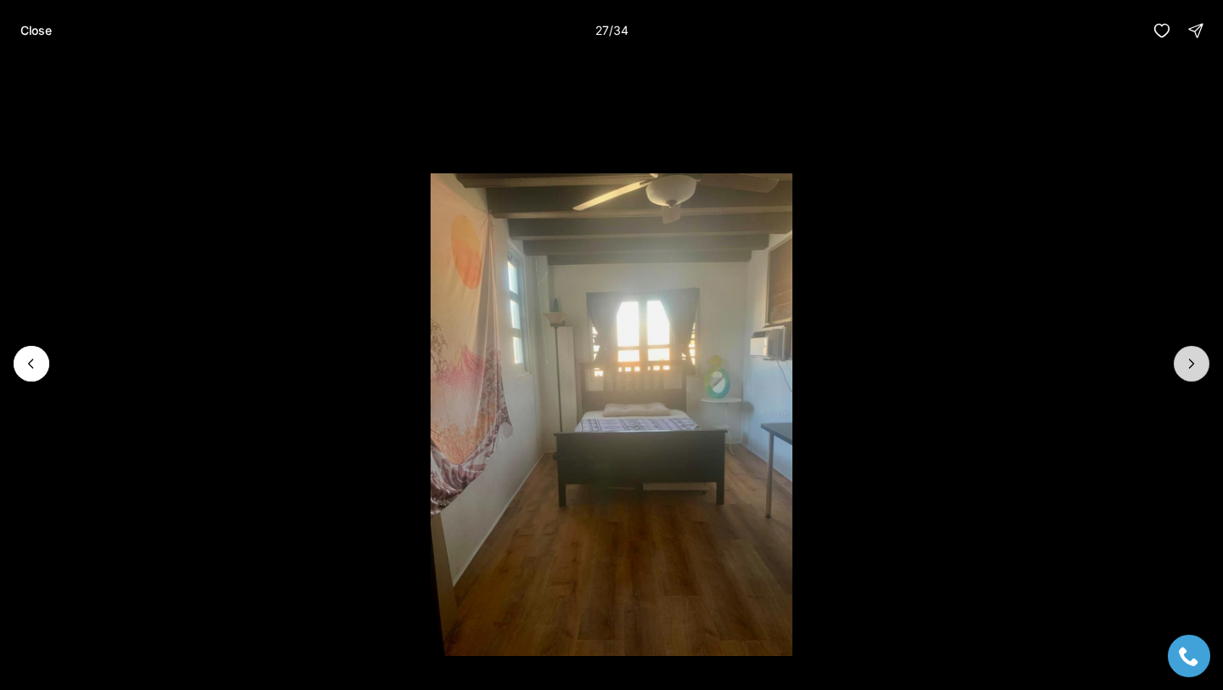
click at [1201, 374] on button "Next slide" at bounding box center [1192, 364] width 36 height 36
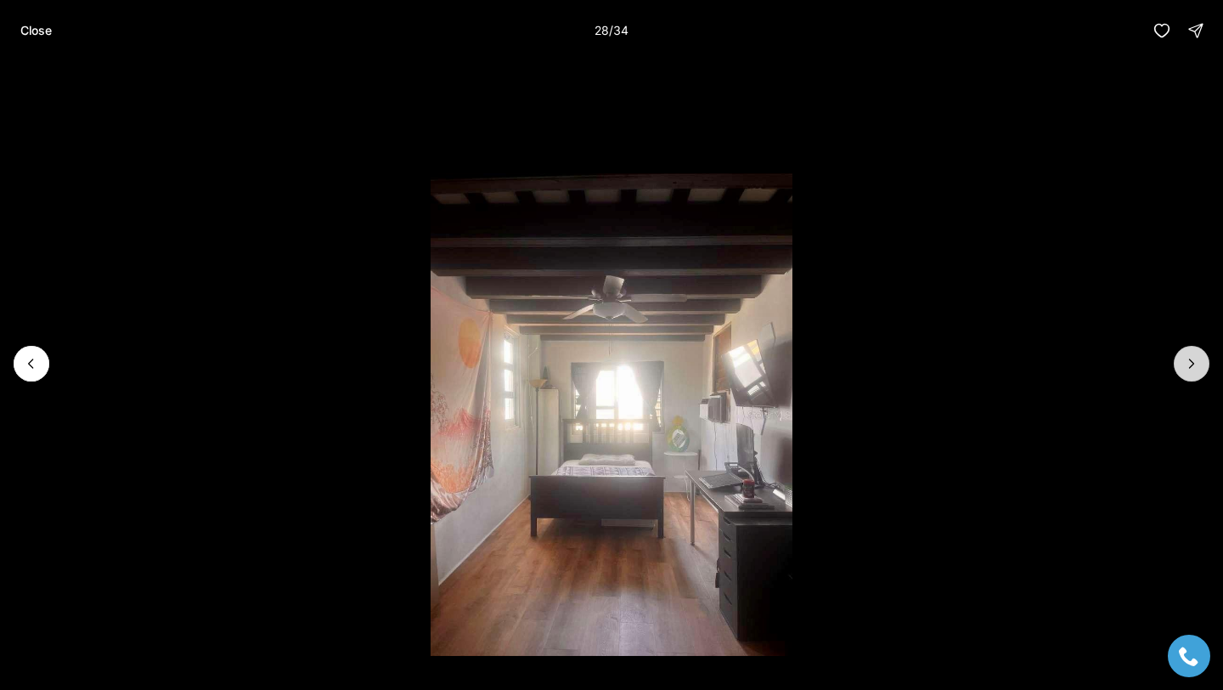
click at [1201, 374] on button "Next slide" at bounding box center [1192, 364] width 36 height 36
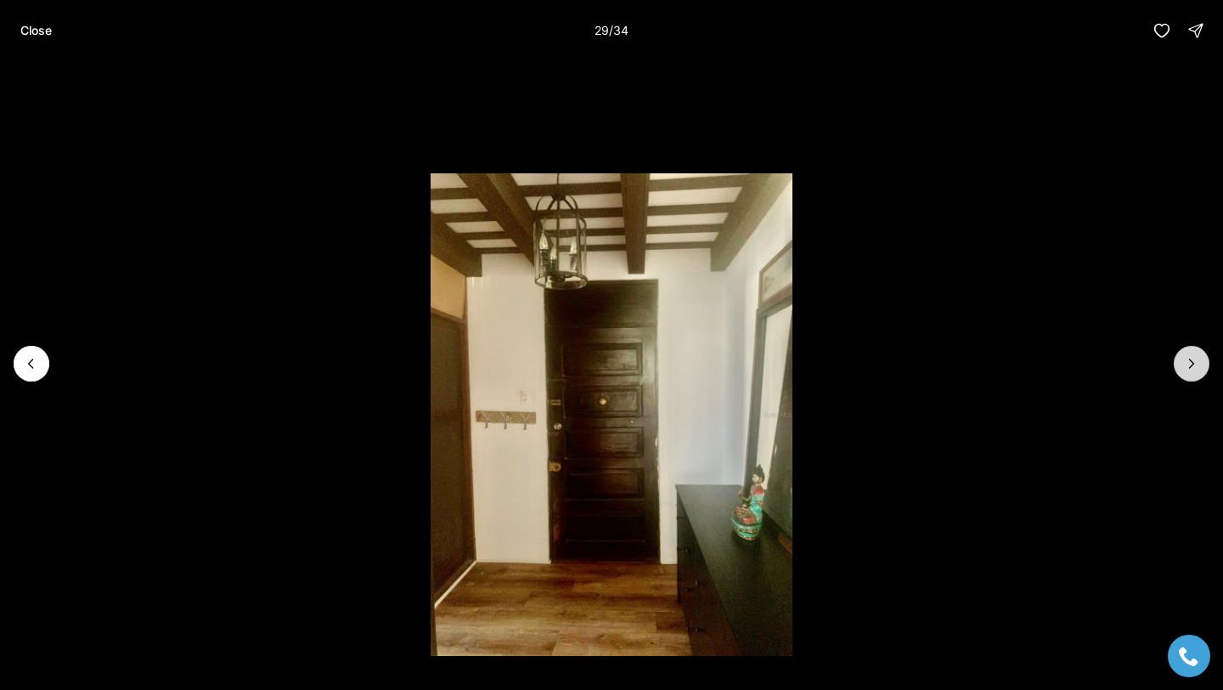
click at [1201, 374] on button "Next slide" at bounding box center [1192, 364] width 36 height 36
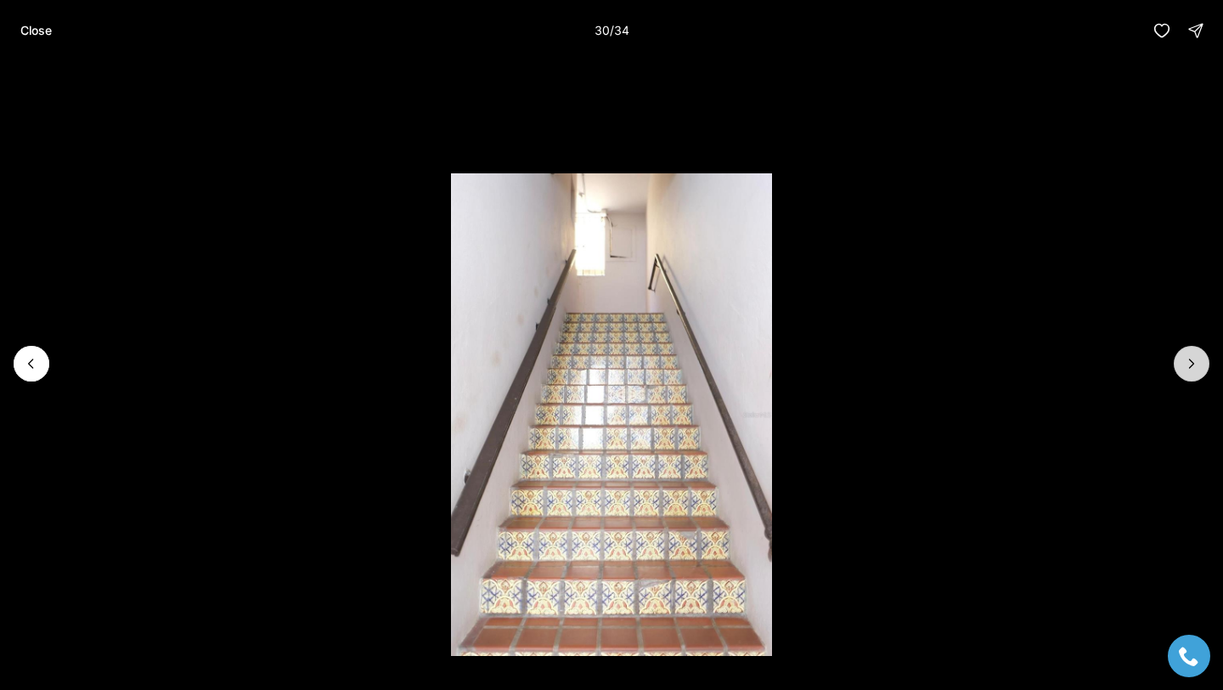
click at [1201, 374] on button "Next slide" at bounding box center [1192, 364] width 36 height 36
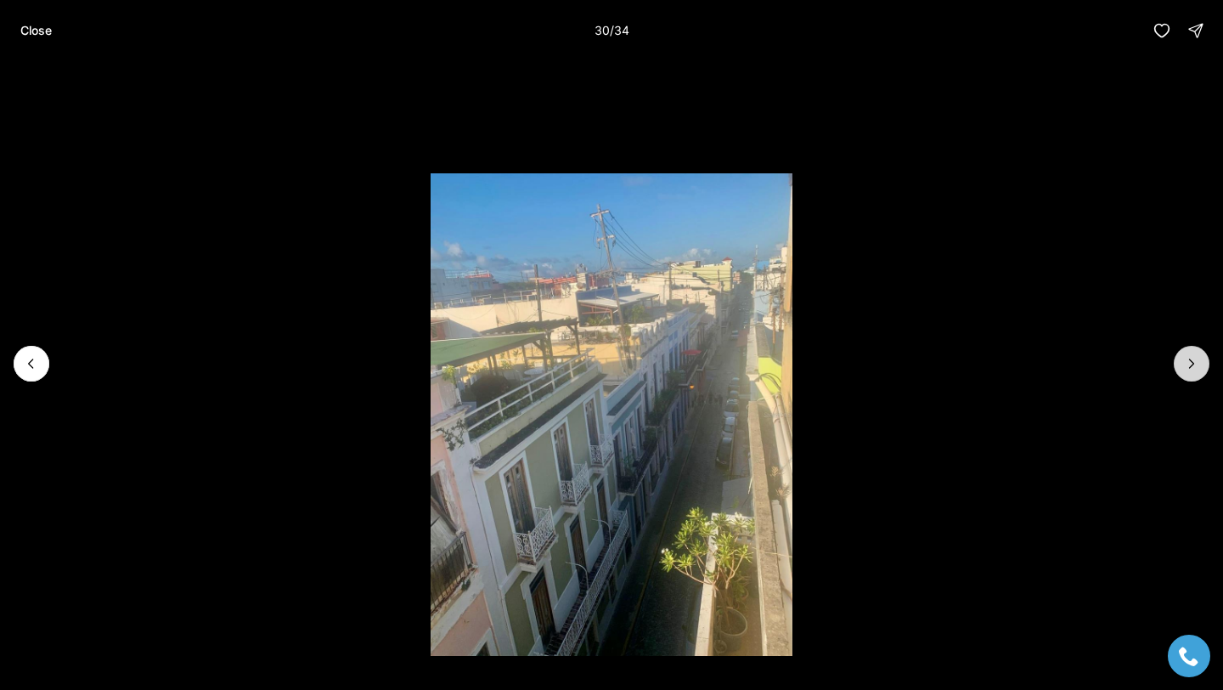
click at [1201, 374] on button "Next slide" at bounding box center [1192, 364] width 36 height 36
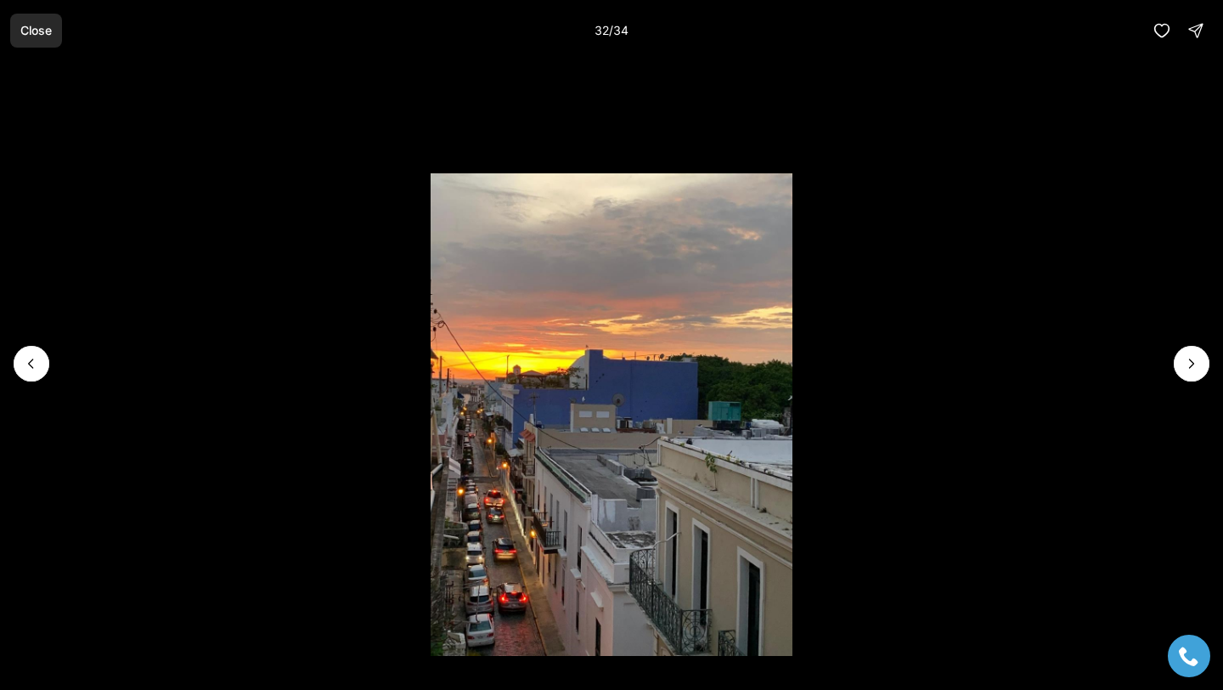
click at [33, 38] on button "Close" at bounding box center [36, 31] width 52 height 34
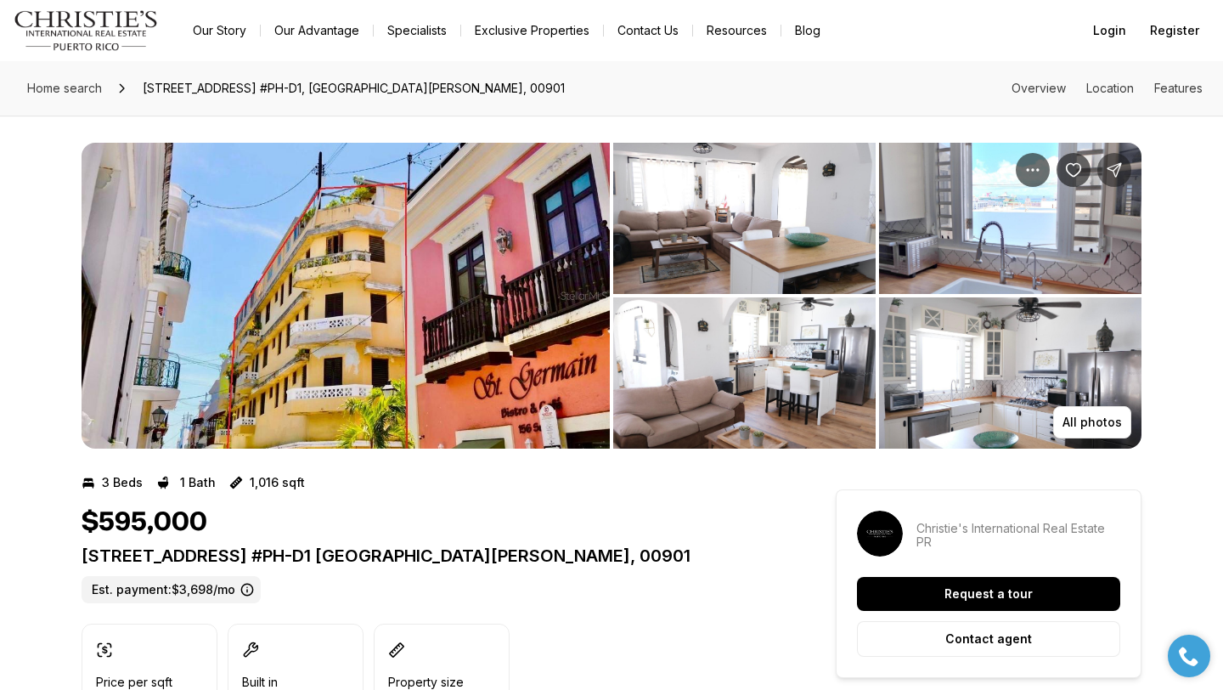
click at [1118, 172] on icon "Share Property: 200 SOL ST. #PH-D1" at bounding box center [1114, 169] width 17 height 17
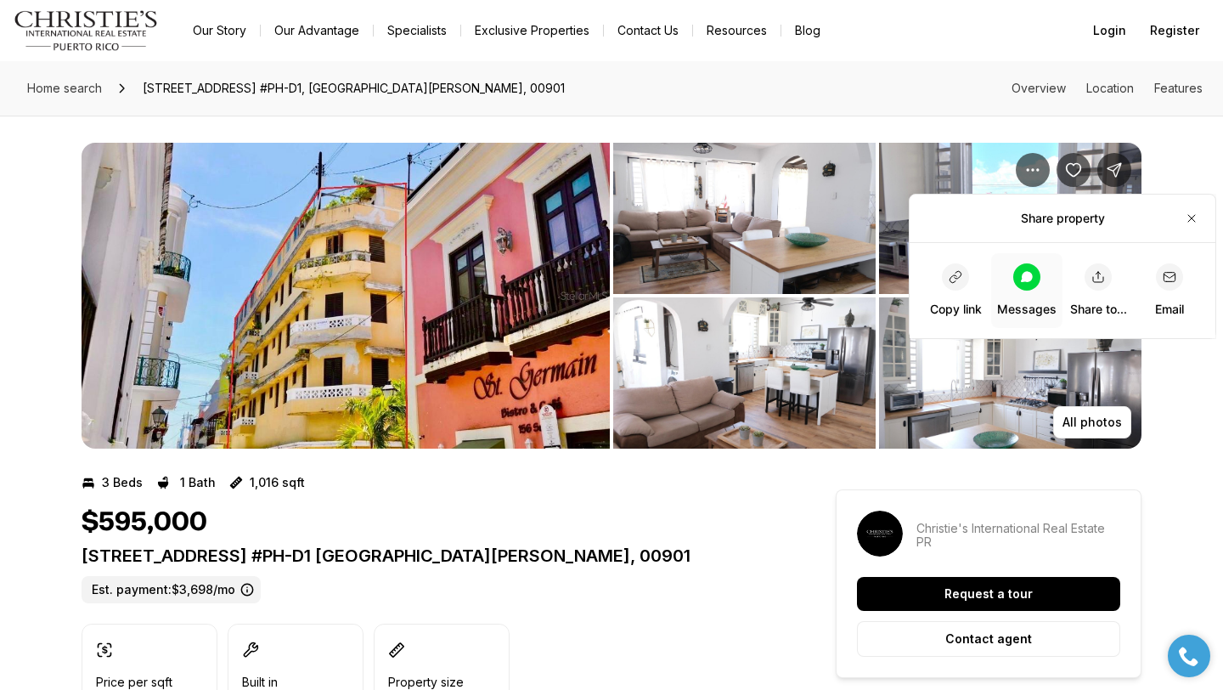
click at [1021, 271] on icon at bounding box center [1027, 277] width 14 height 14
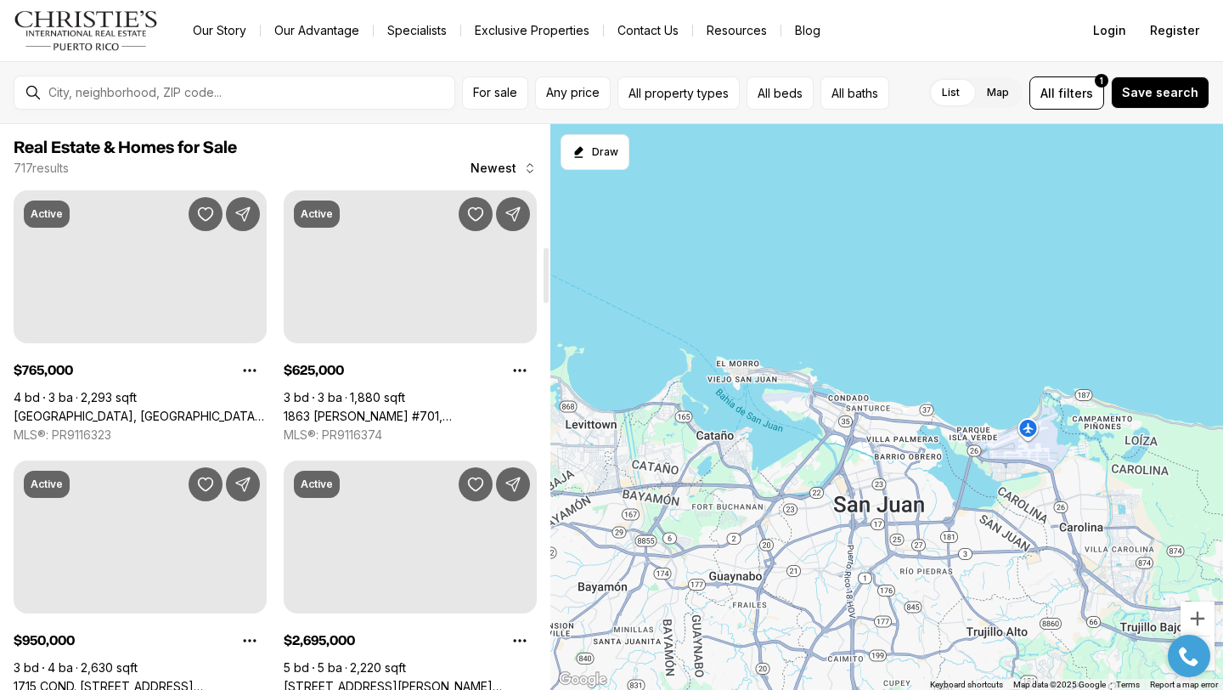
scroll to position [1252, 0]
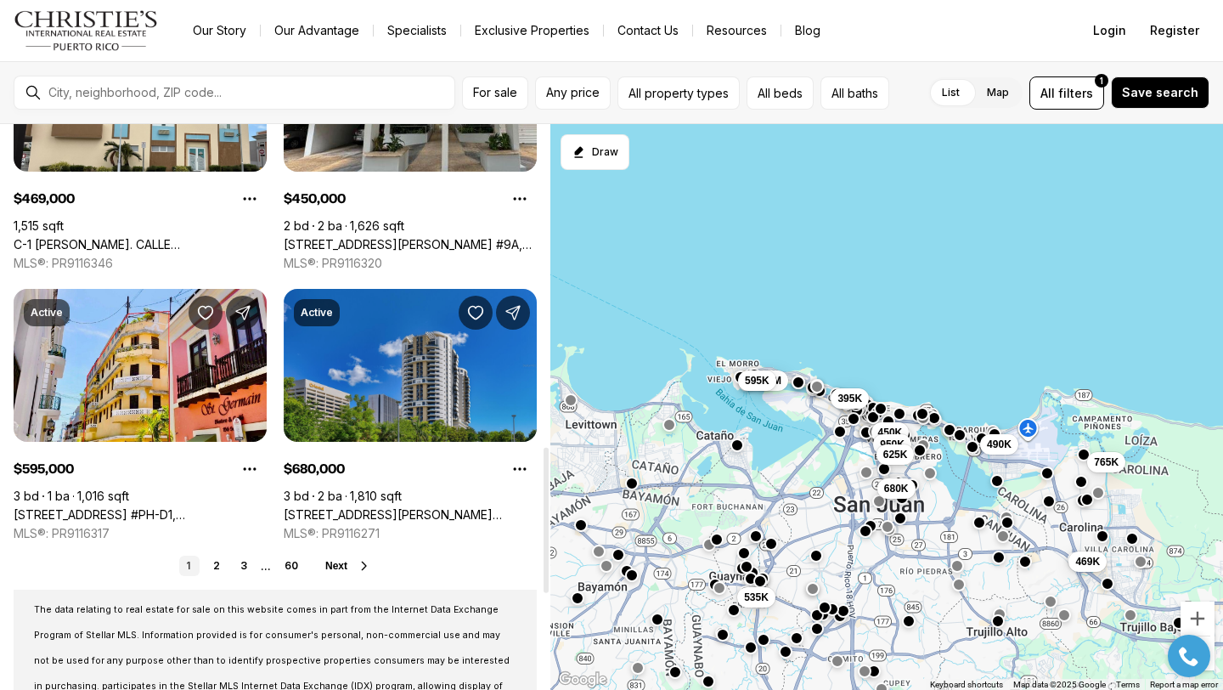
click at [341, 507] on link "[STREET_ADDRESS][PERSON_NAME][PERSON_NAME]" at bounding box center [410, 514] width 253 height 15
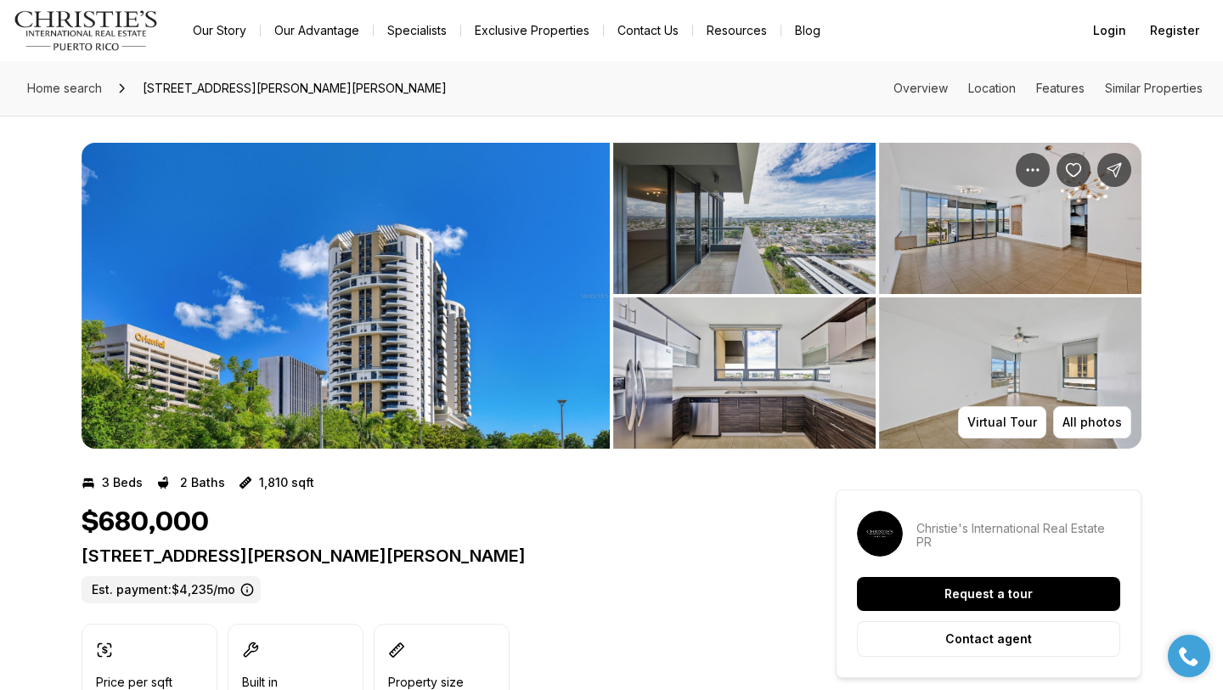
click at [390, 377] on img "View image gallery" at bounding box center [346, 296] width 528 height 306
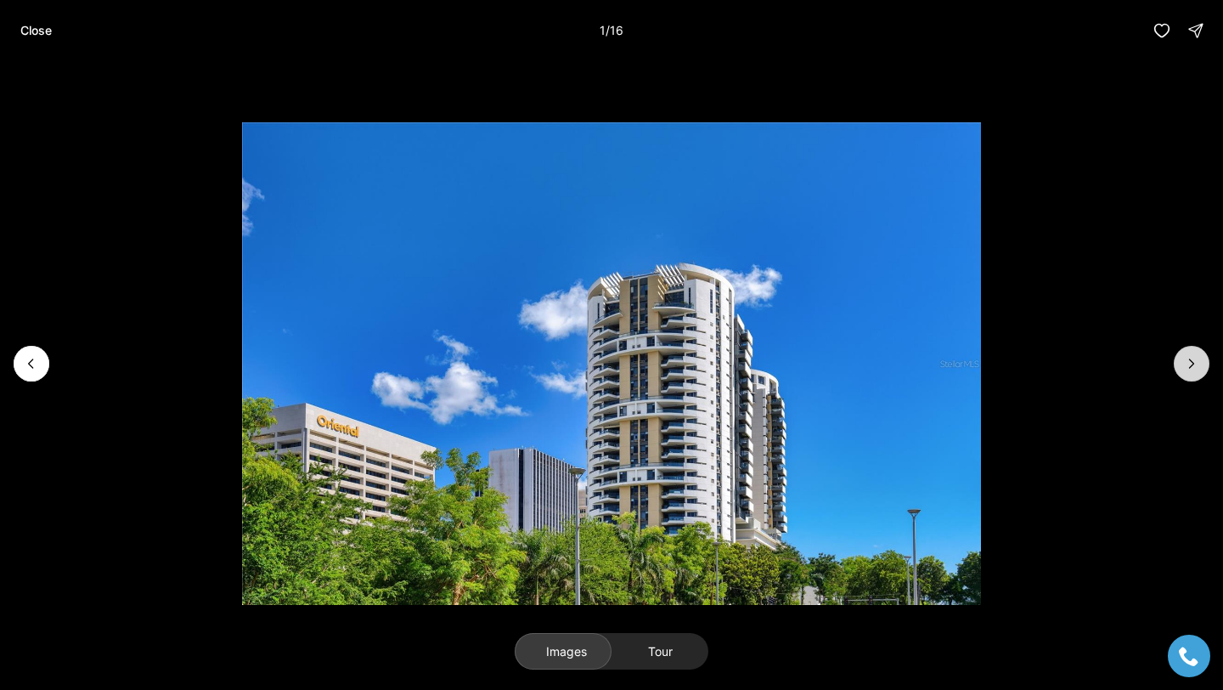
click at [1180, 362] on button "Next slide" at bounding box center [1192, 364] width 36 height 36
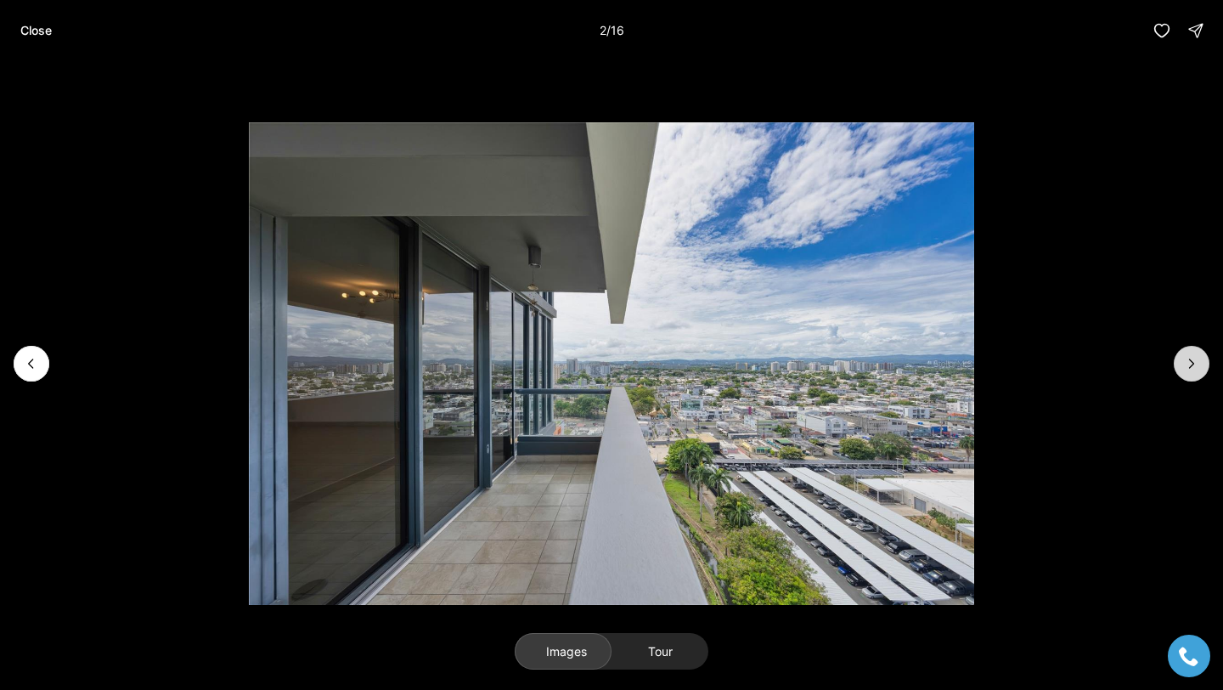
click at [1180, 362] on button "Next slide" at bounding box center [1192, 364] width 36 height 36
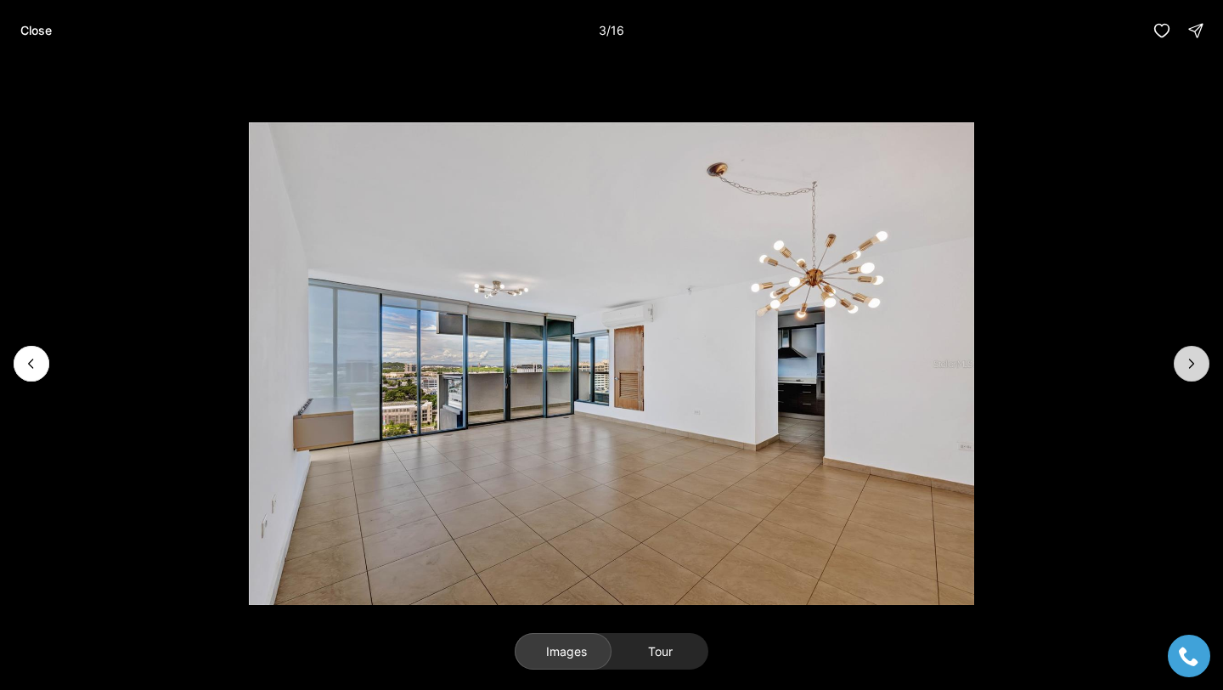
click at [1180, 362] on button "Next slide" at bounding box center [1192, 364] width 36 height 36
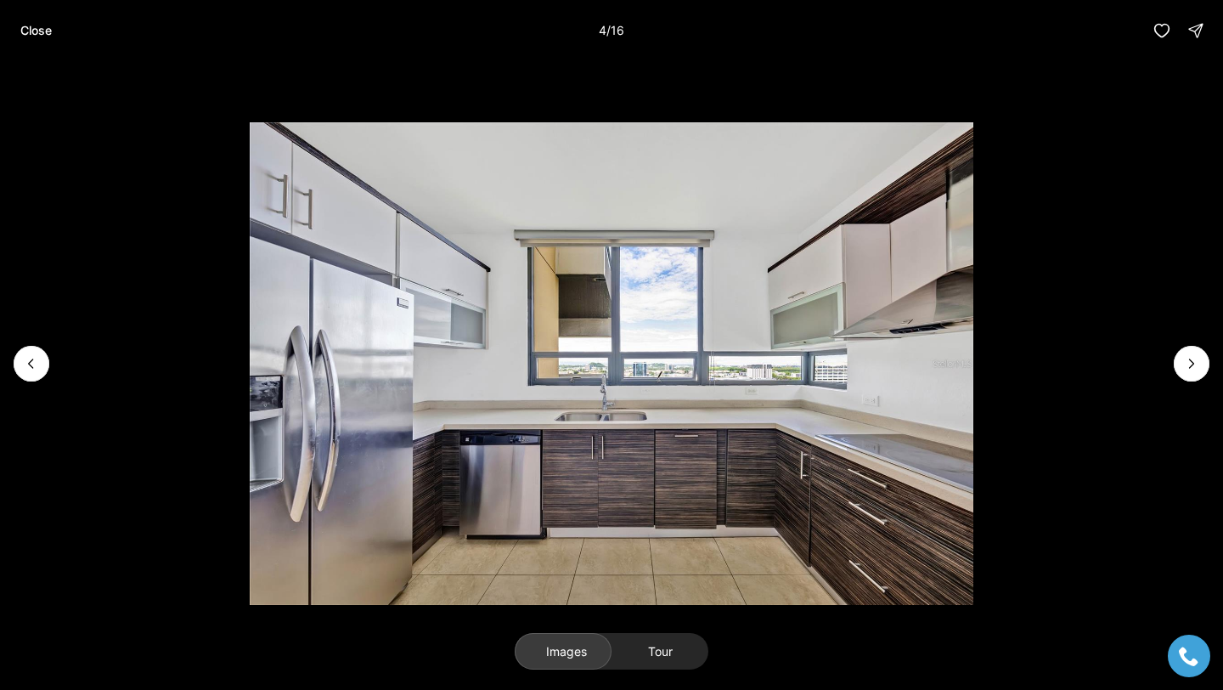
click at [47, 354] on li "4 of 16" at bounding box center [611, 363] width 1223 height 605
click at [37, 361] on icon "Previous slide" at bounding box center [31, 363] width 17 height 17
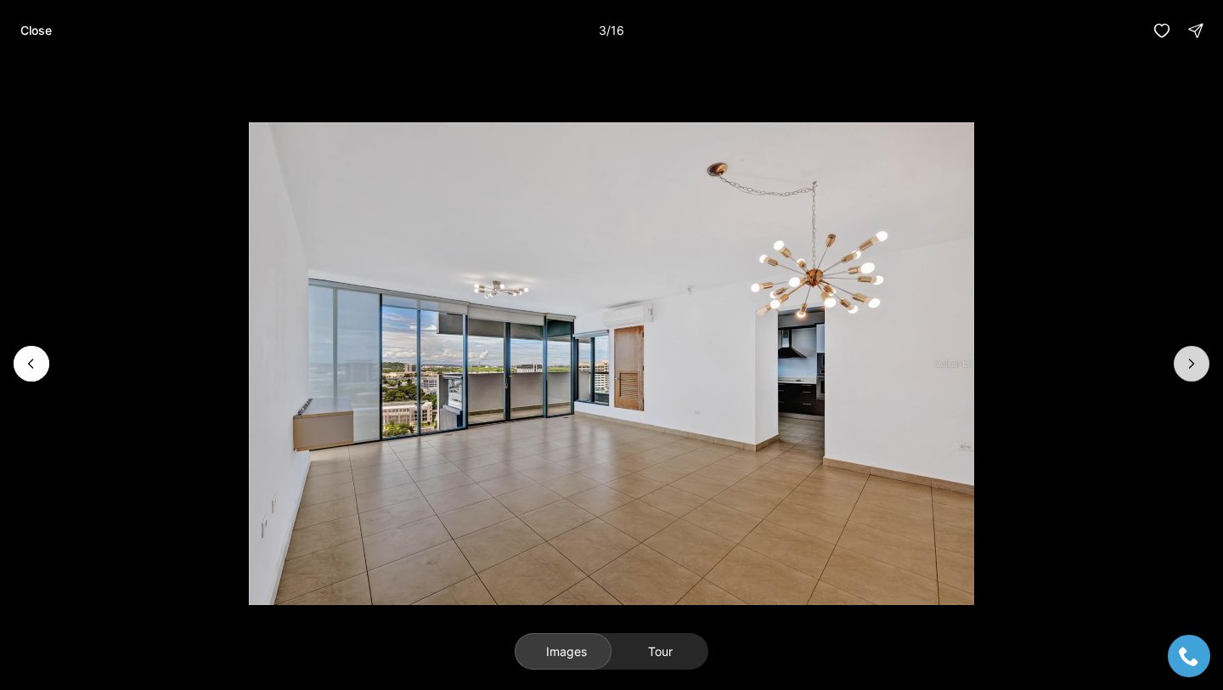
click at [1197, 366] on icon "Next slide" at bounding box center [1191, 363] width 17 height 17
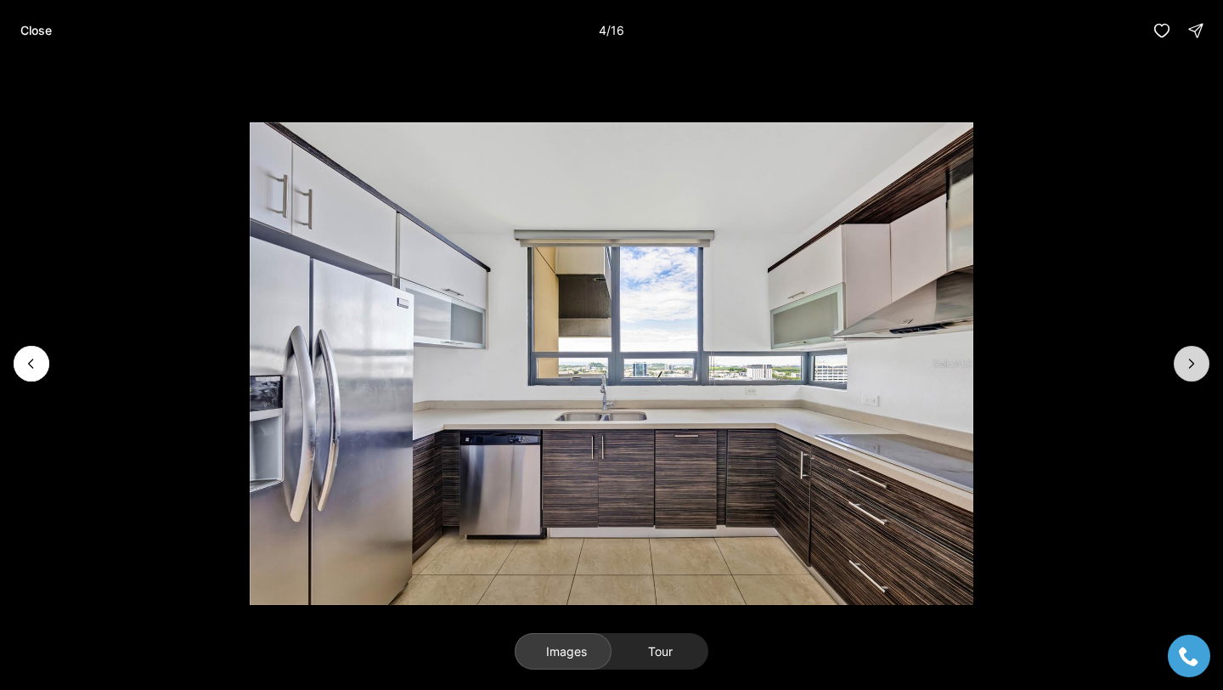
click at [1197, 366] on icon "Next slide" at bounding box center [1191, 363] width 17 height 17
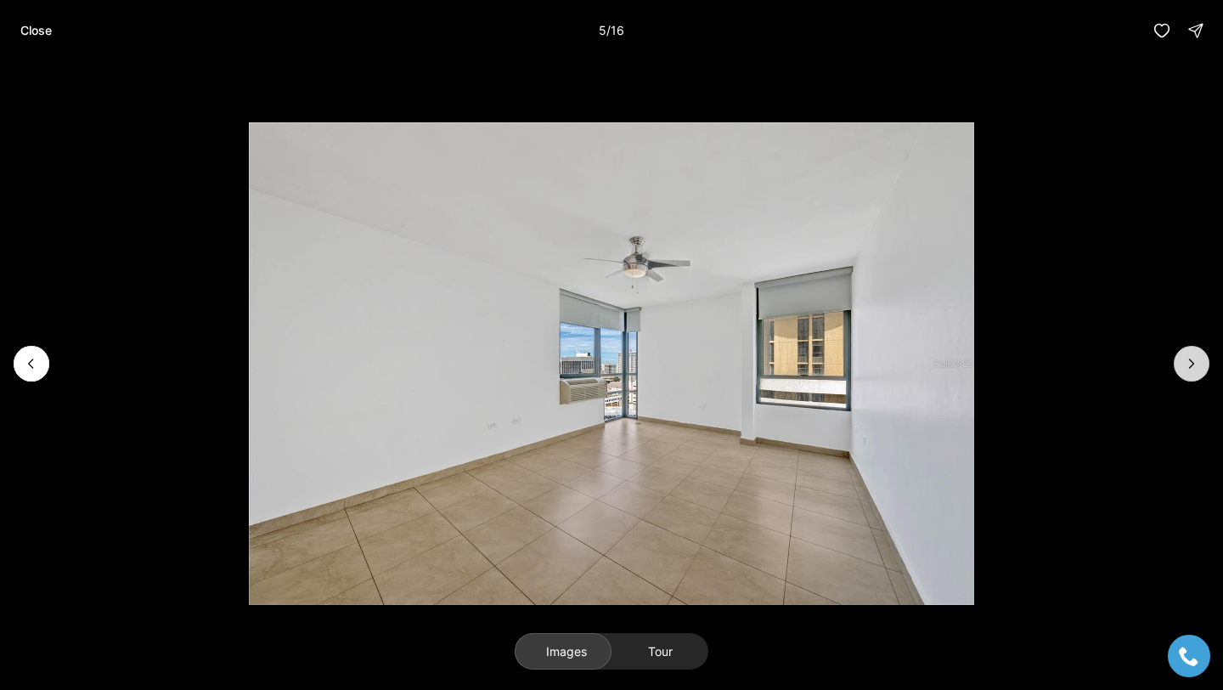
click at [1188, 355] on icon "Next slide" at bounding box center [1191, 363] width 17 height 17
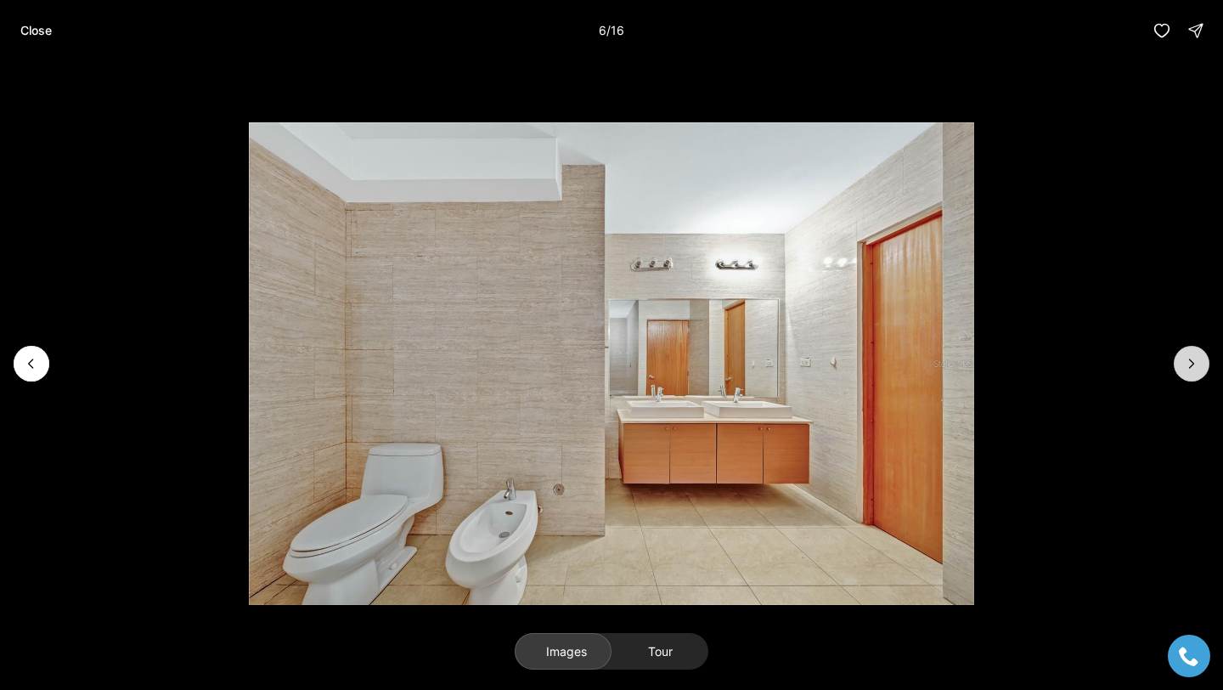
click at [1189, 357] on icon "Next slide" at bounding box center [1191, 363] width 17 height 17
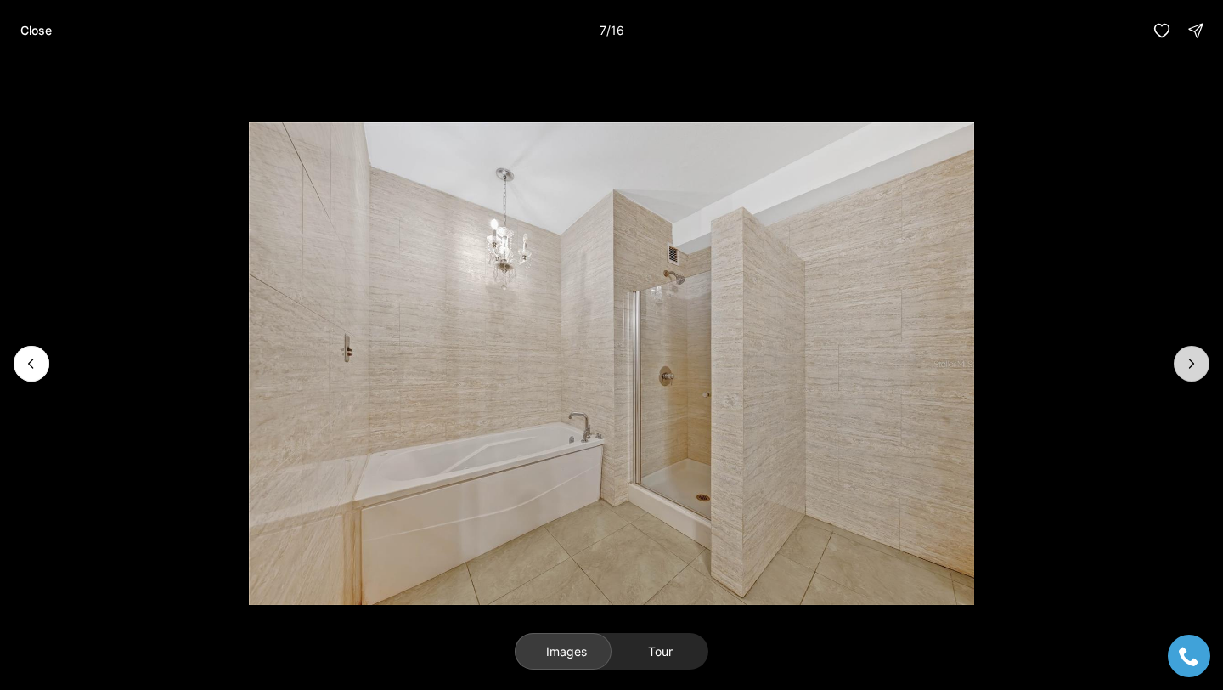
click at [1189, 357] on icon "Next slide" at bounding box center [1191, 363] width 17 height 17
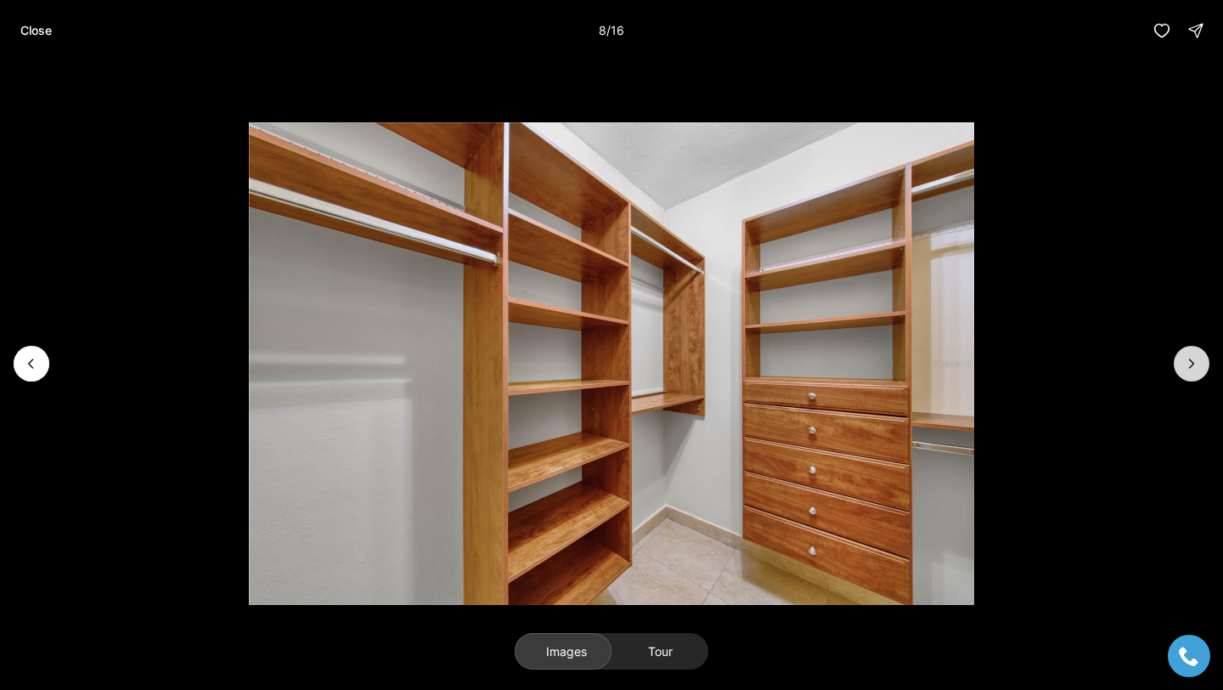
click at [1189, 357] on icon "Next slide" at bounding box center [1191, 363] width 17 height 17
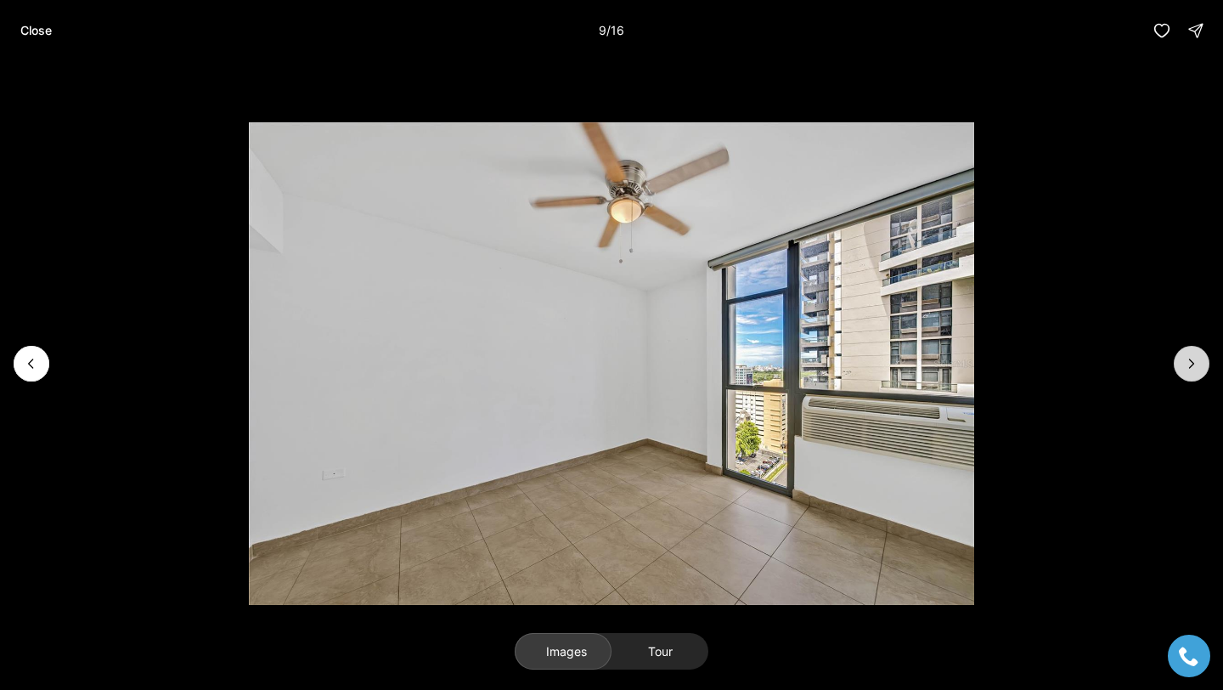
click at [1190, 355] on icon "Next slide" at bounding box center [1191, 363] width 17 height 17
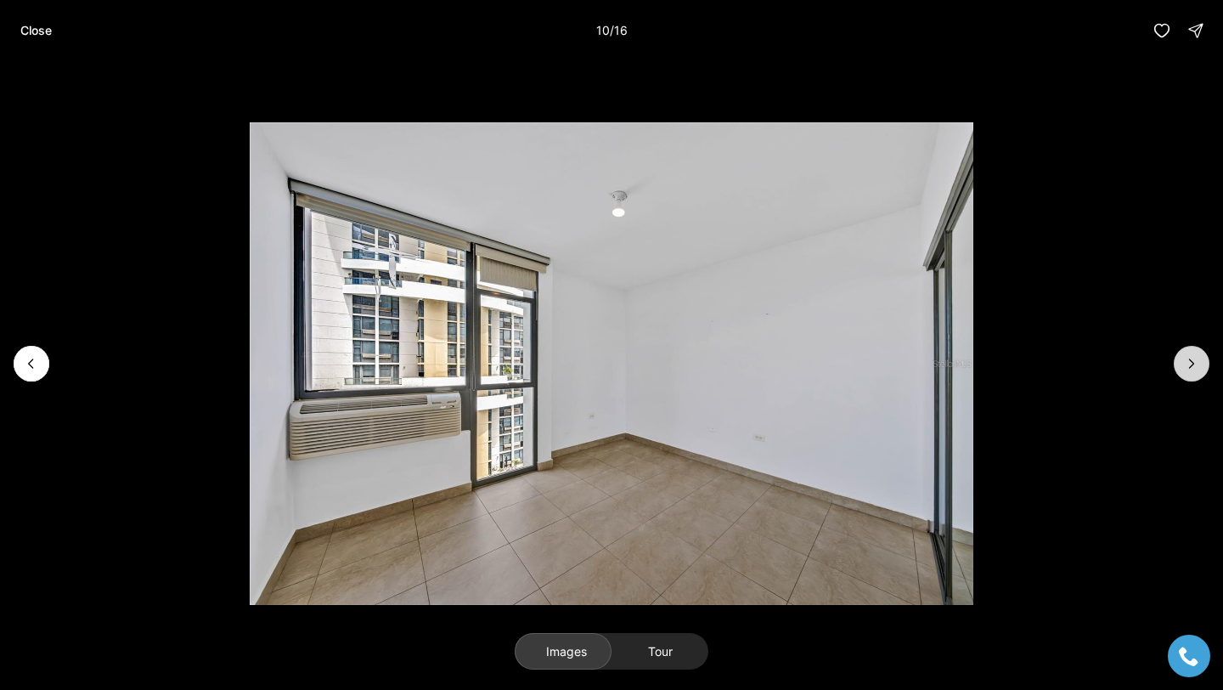
click at [1188, 357] on icon "Next slide" at bounding box center [1191, 363] width 17 height 17
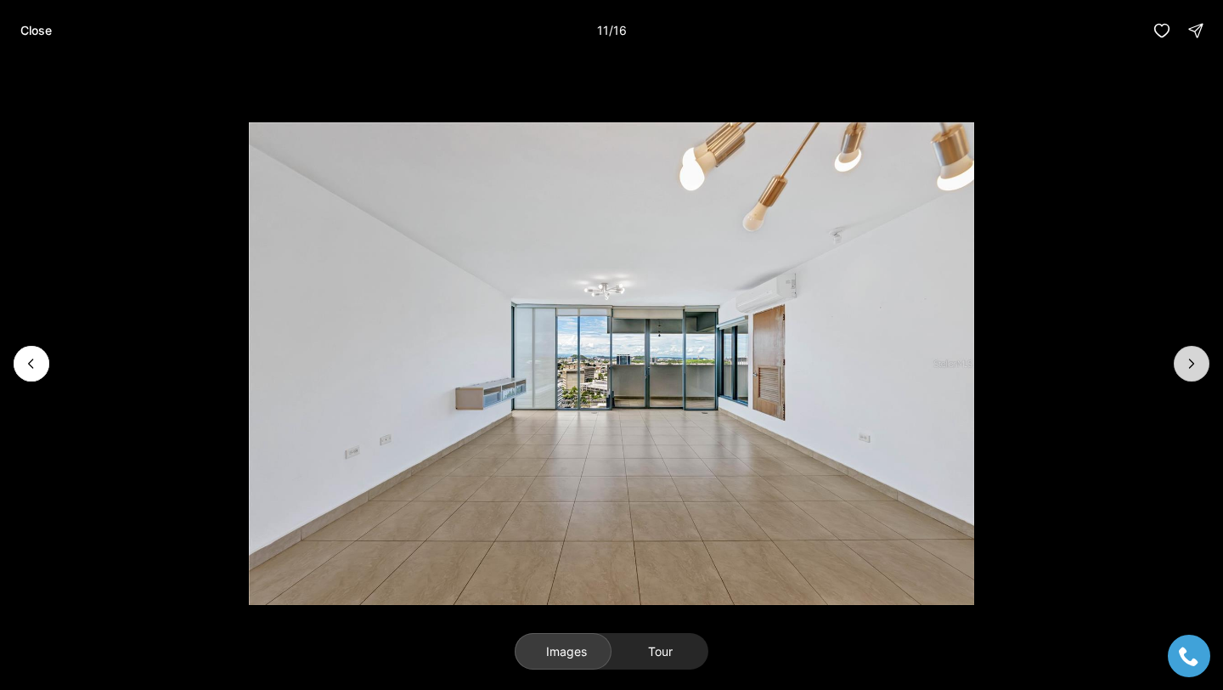
click at [1188, 356] on icon "Next slide" at bounding box center [1191, 363] width 17 height 17
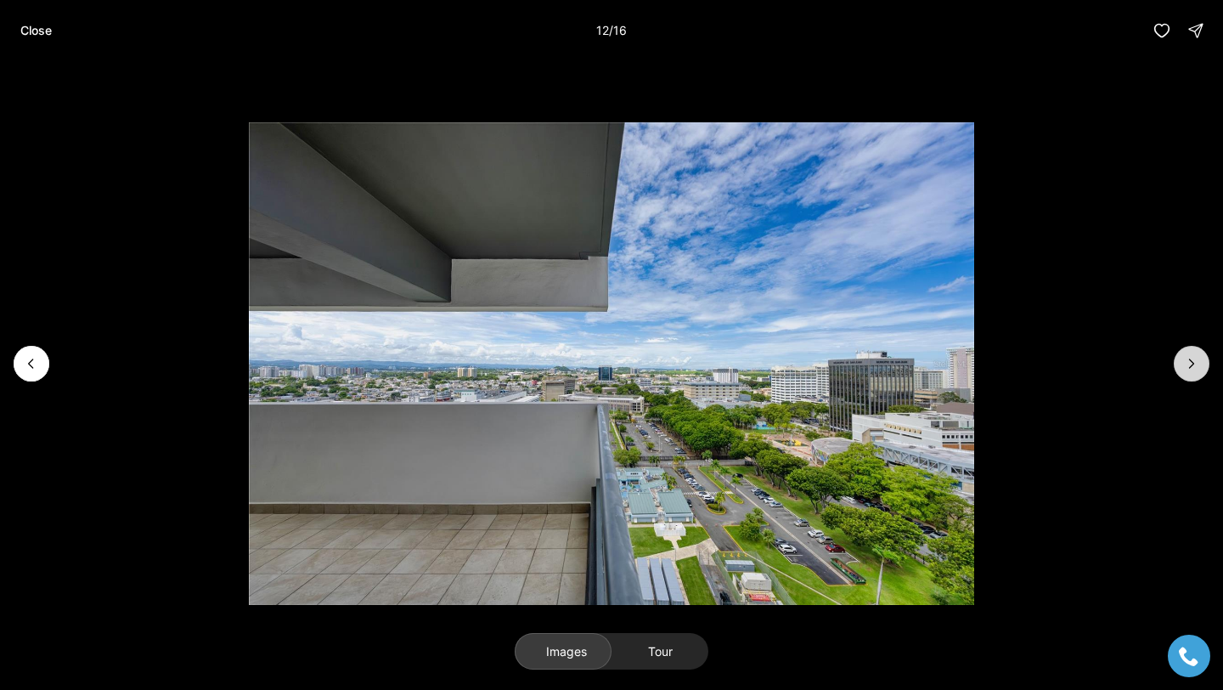
click at [1188, 356] on icon "Next slide" at bounding box center [1191, 363] width 17 height 17
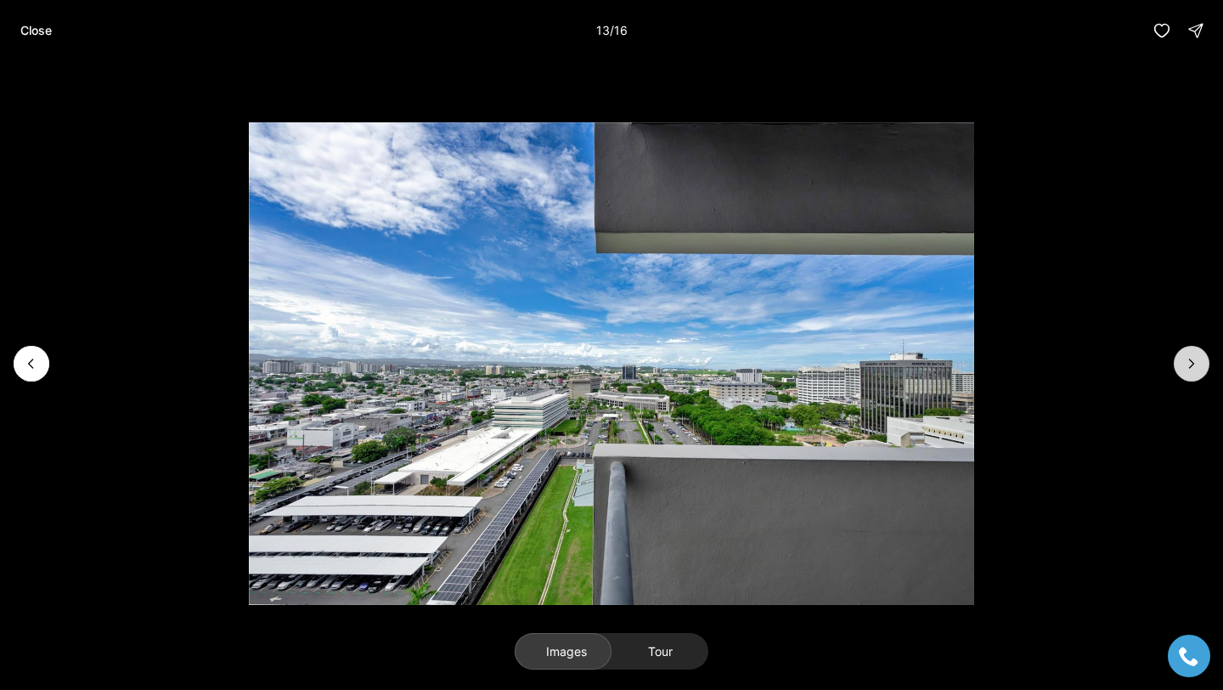
click at [1188, 356] on icon "Next slide" at bounding box center [1191, 363] width 17 height 17
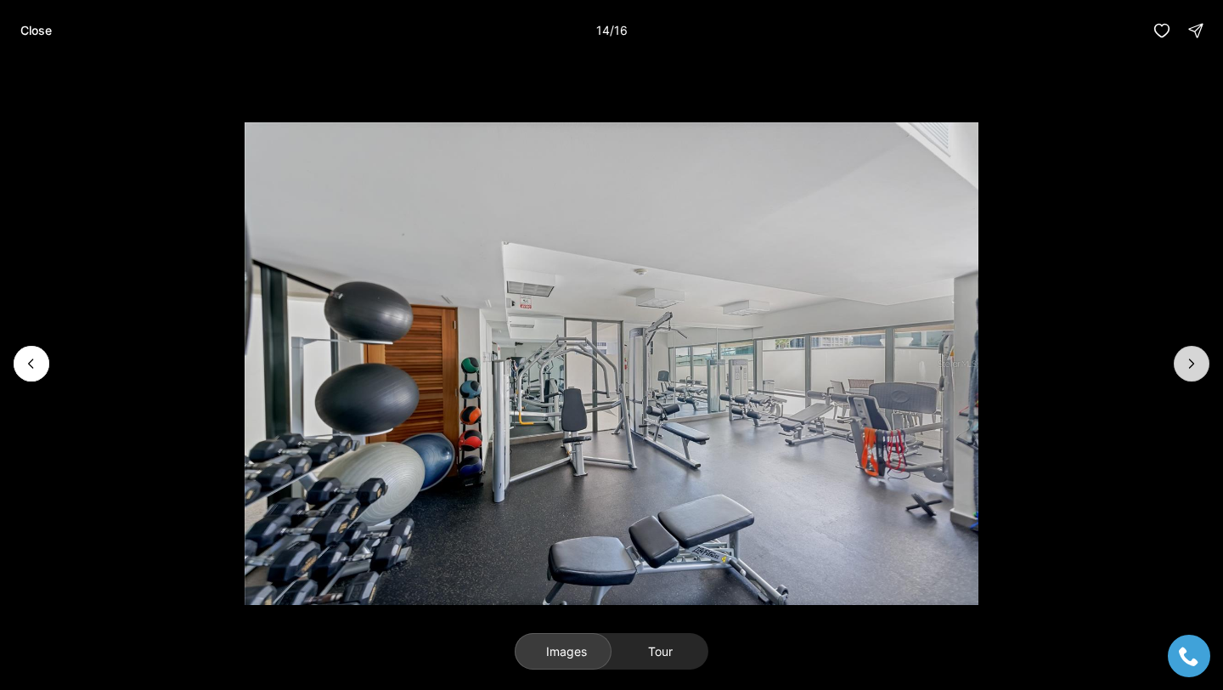
click at [1183, 361] on icon "Next slide" at bounding box center [1191, 363] width 17 height 17
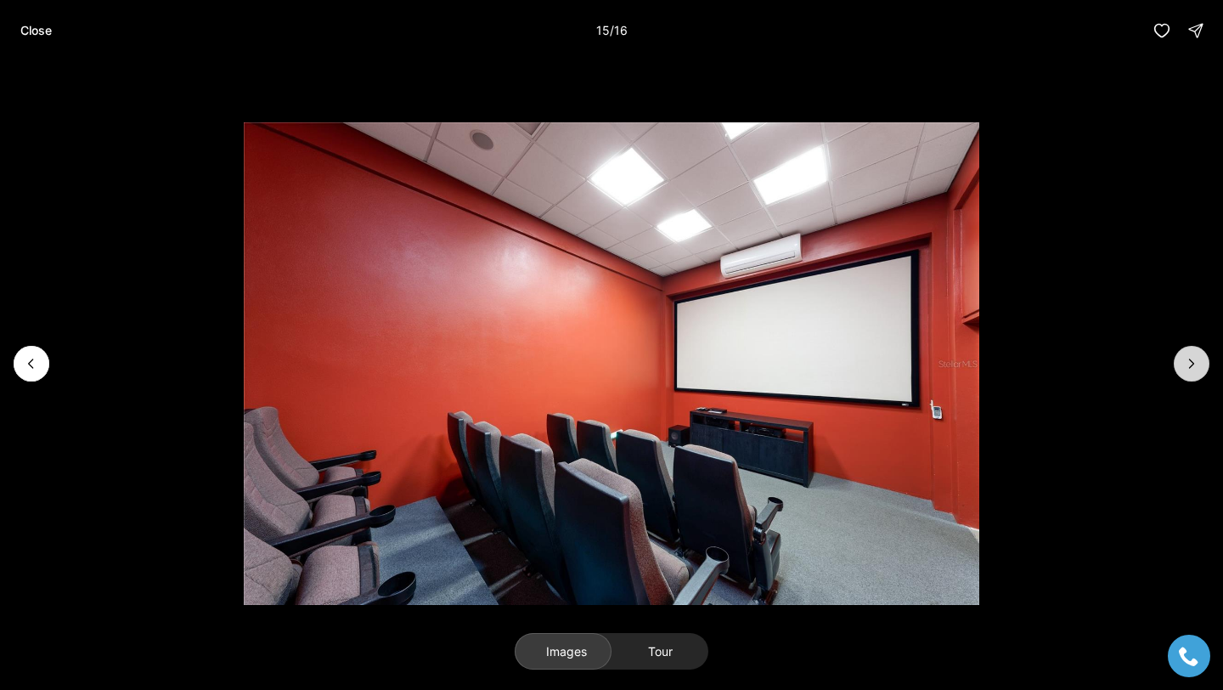
click at [1183, 361] on icon "Next slide" at bounding box center [1191, 363] width 17 height 17
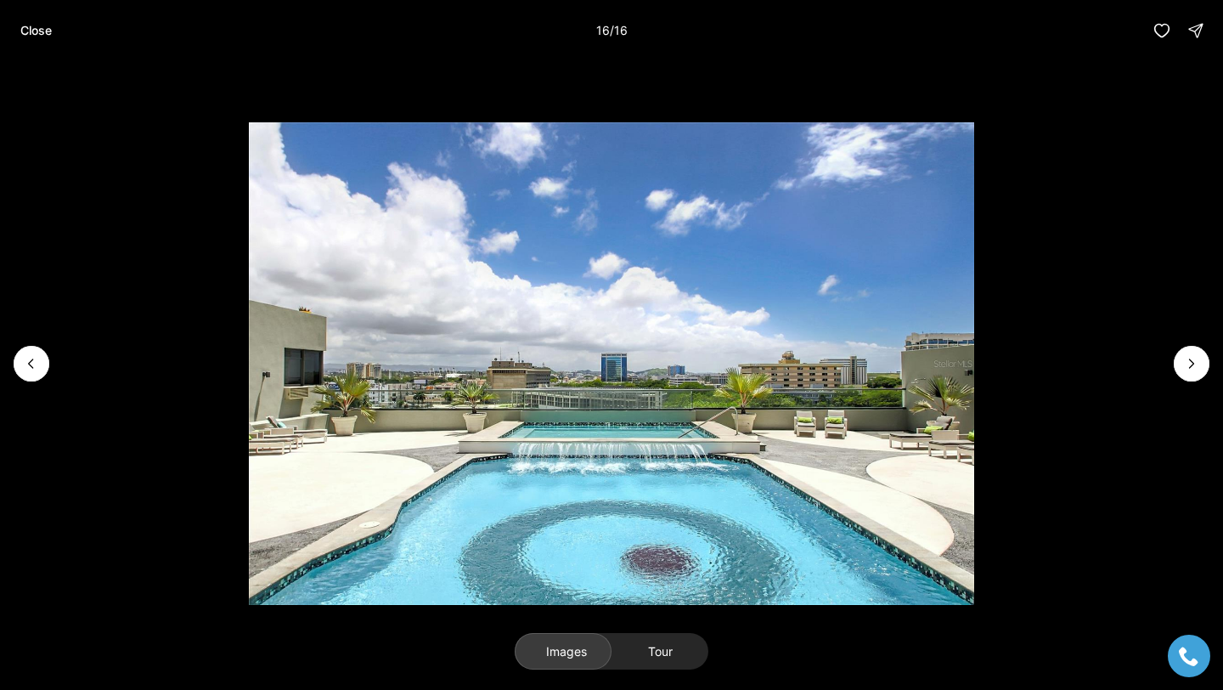
click at [1183, 360] on div at bounding box center [1192, 364] width 36 height 36
click at [1214, 358] on li "16 of 16" at bounding box center [611, 363] width 1223 height 605
click at [29, 361] on icon "Previous slide" at bounding box center [31, 363] width 17 height 17
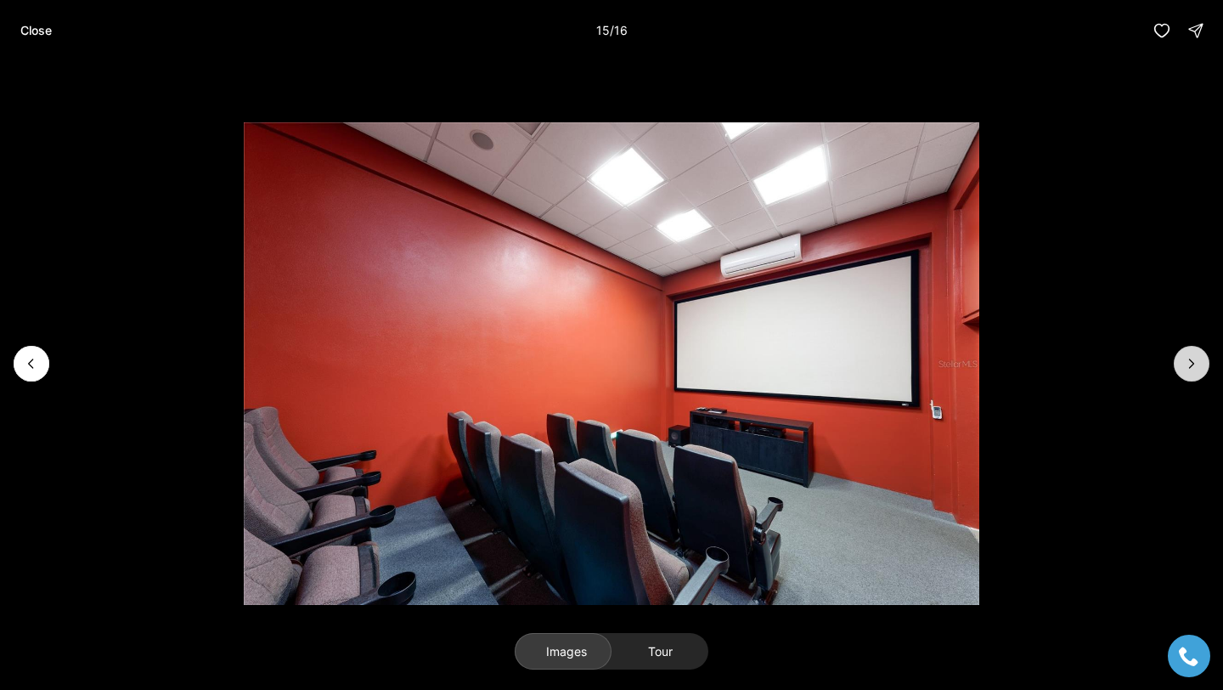
click at [1175, 353] on button "Next slide" at bounding box center [1192, 364] width 36 height 36
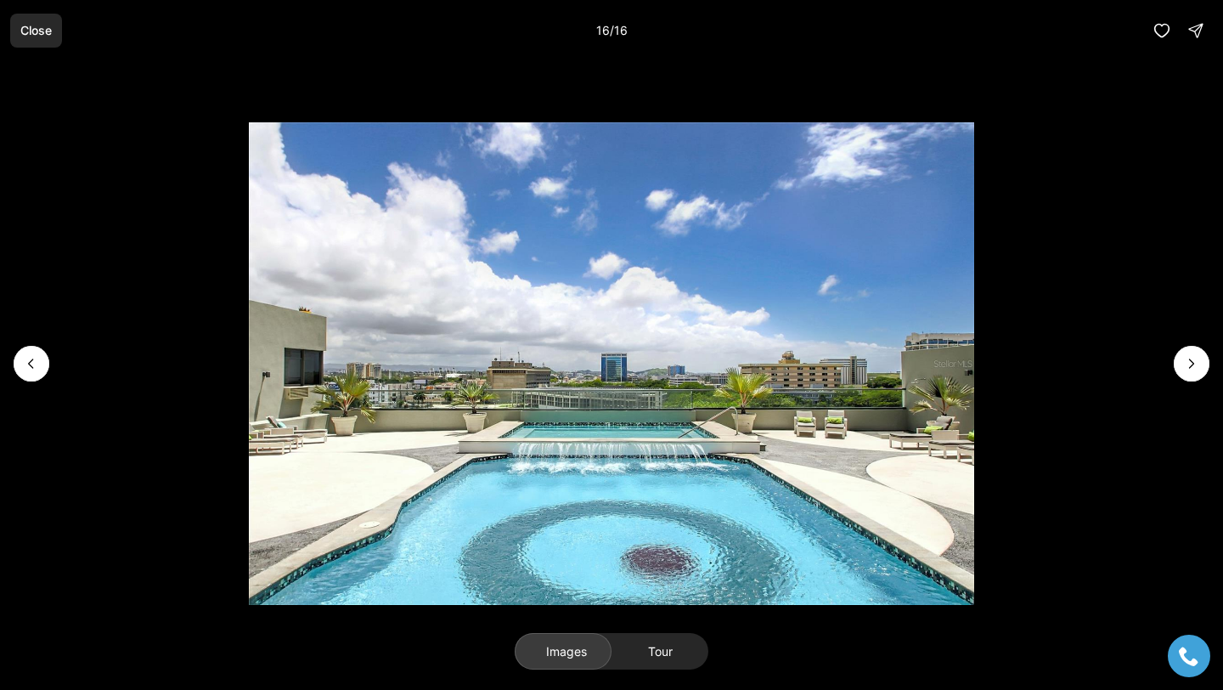
click at [31, 30] on p "Close" at bounding box center [35, 31] width 31 height 14
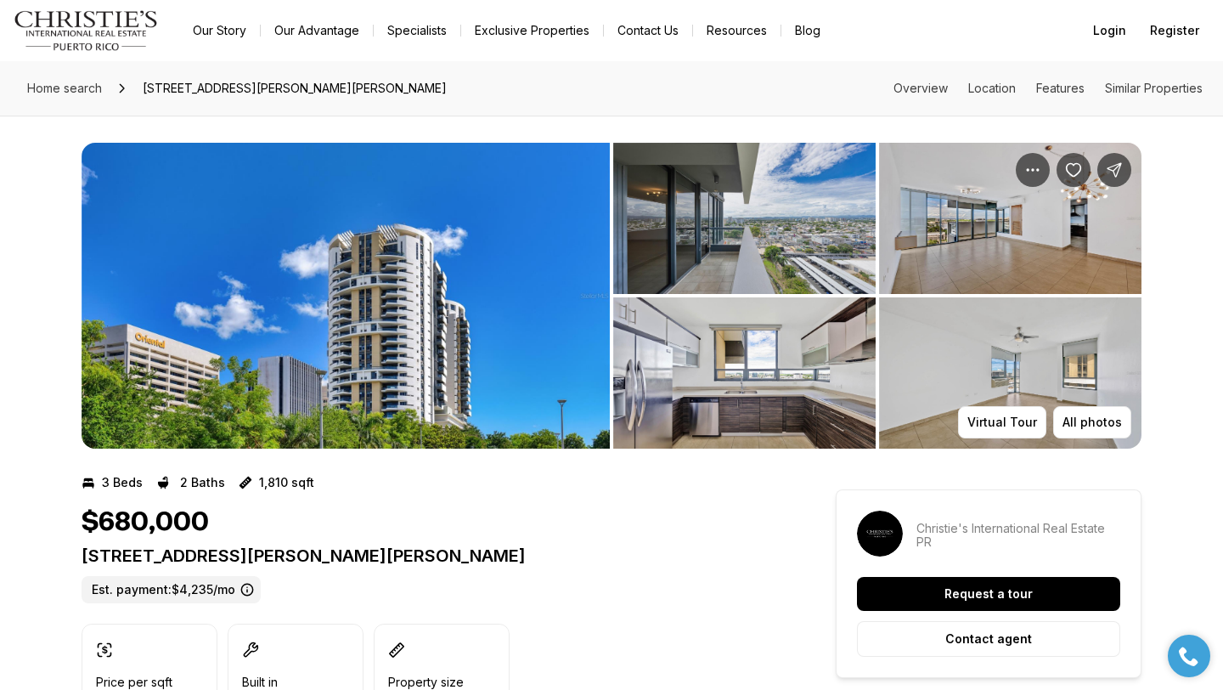
click at [780, 269] on img "View image gallery" at bounding box center [744, 218] width 262 height 151
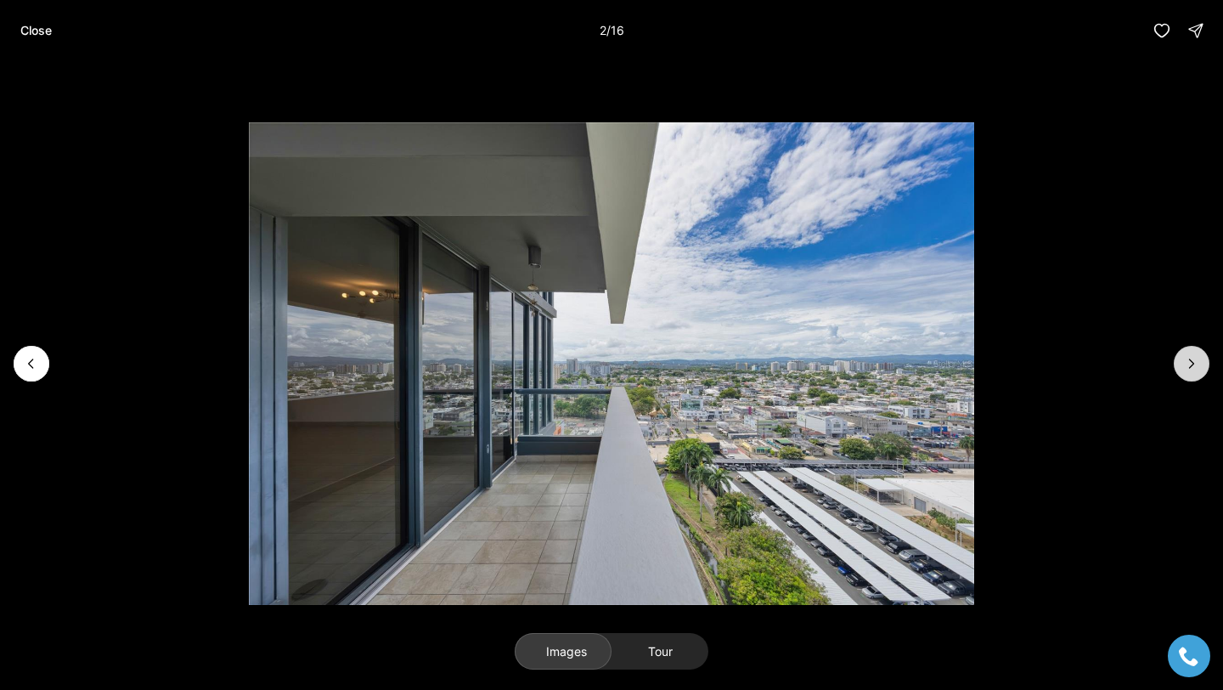
click at [1175, 358] on button "Next slide" at bounding box center [1192, 364] width 36 height 36
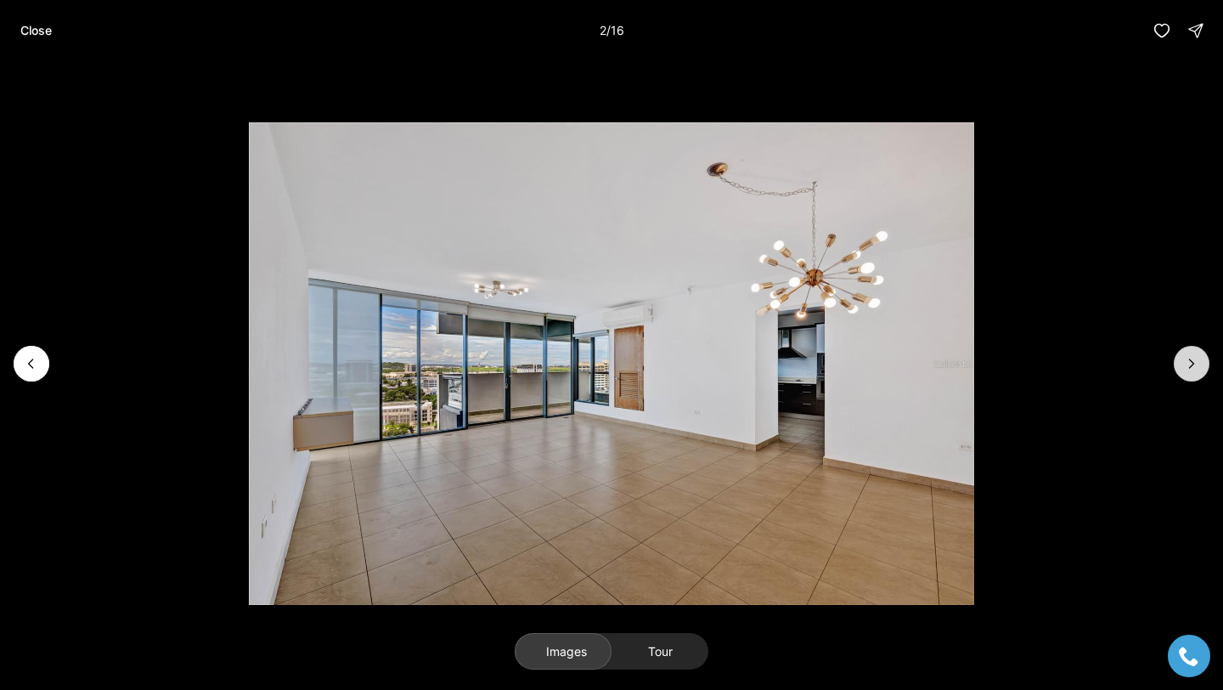
click at [1175, 358] on button "Next slide" at bounding box center [1192, 364] width 36 height 36
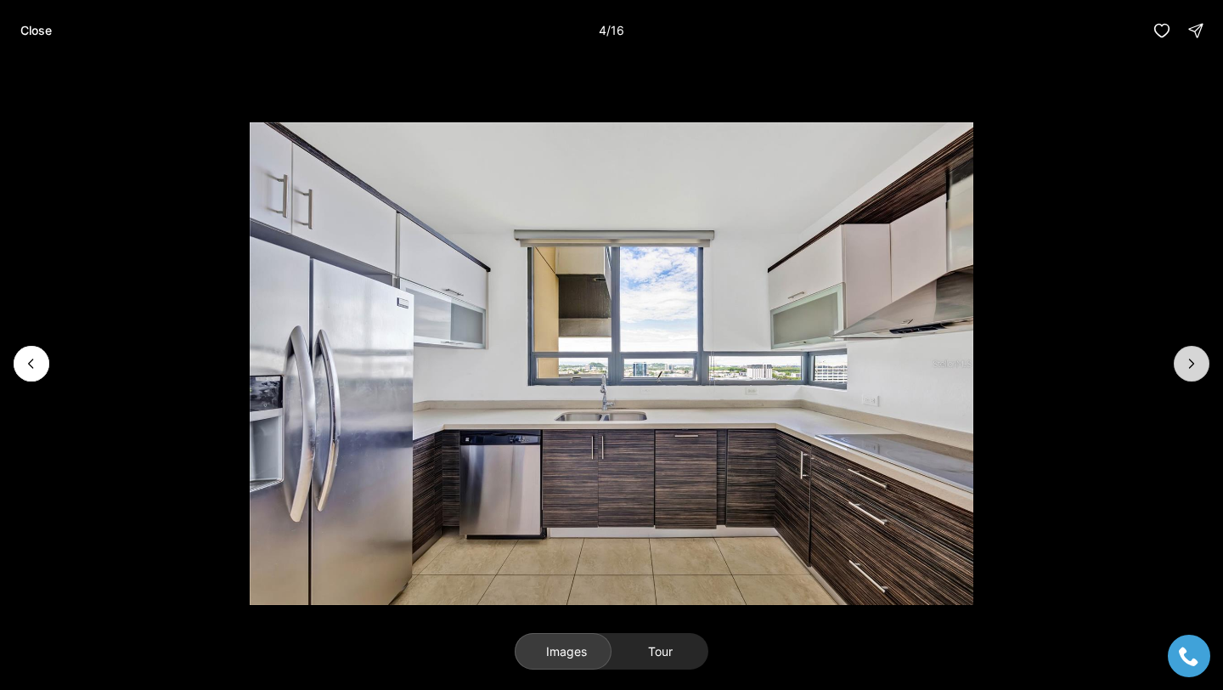
click at [1175, 358] on button "Next slide" at bounding box center [1192, 364] width 36 height 36
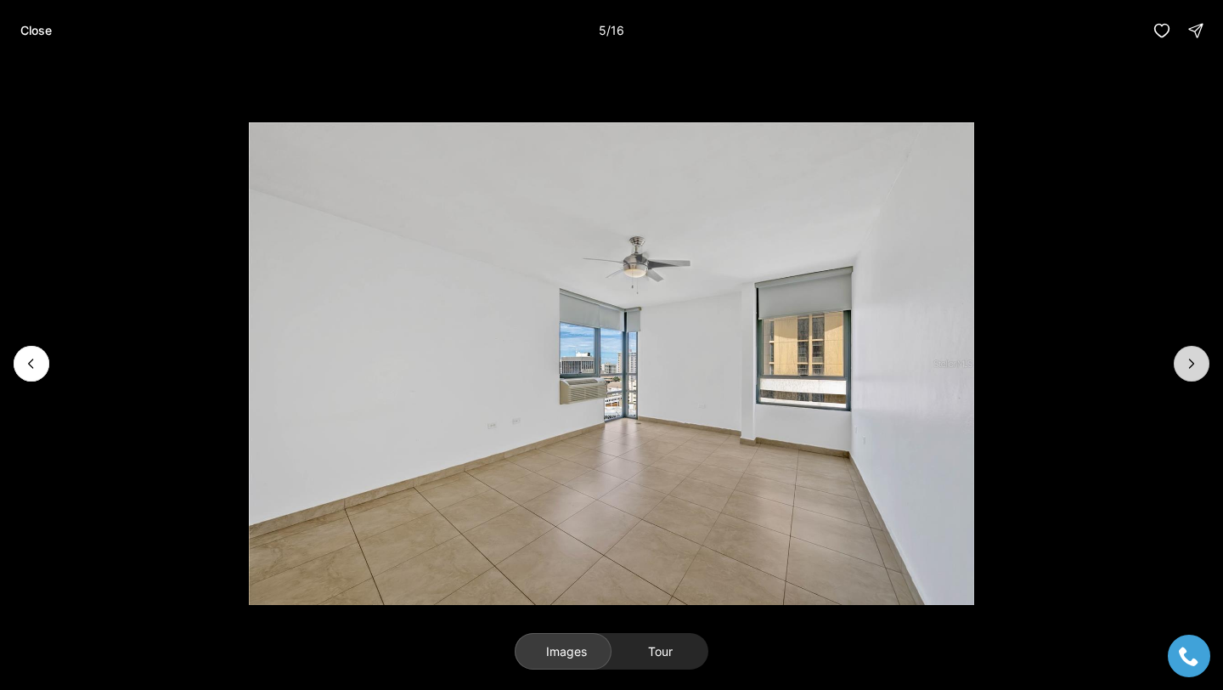
click at [1175, 358] on button "Next slide" at bounding box center [1192, 364] width 36 height 36
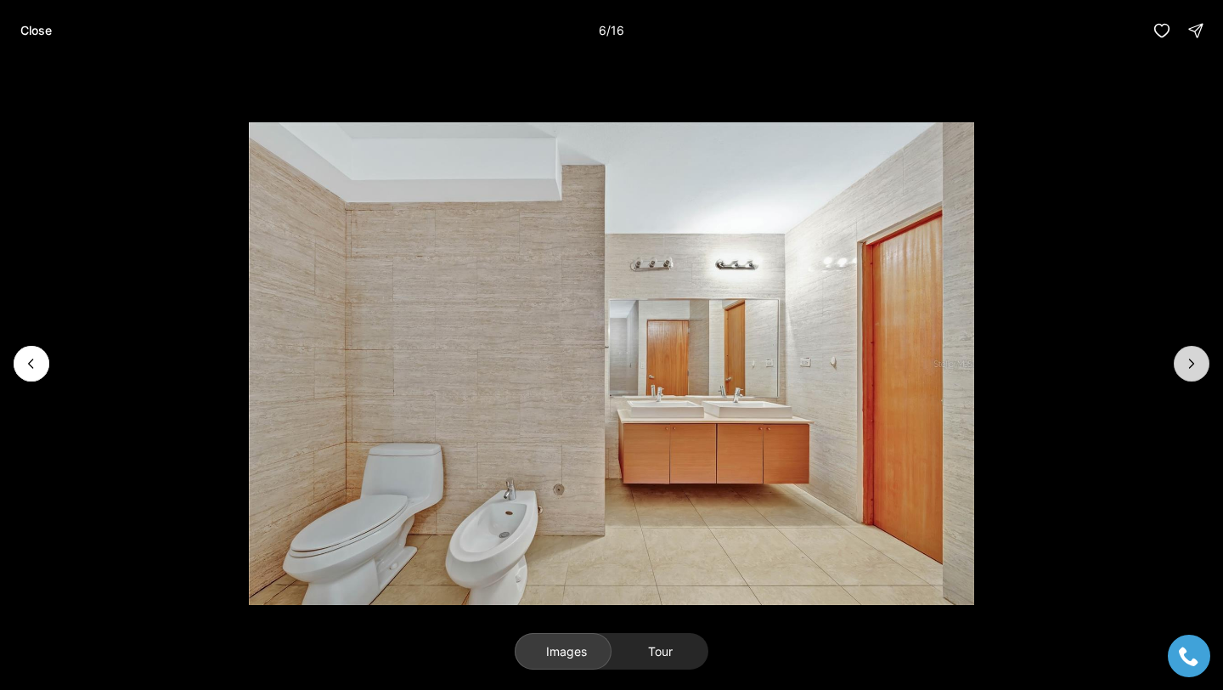
click at [1175, 358] on button "Next slide" at bounding box center [1192, 364] width 36 height 36
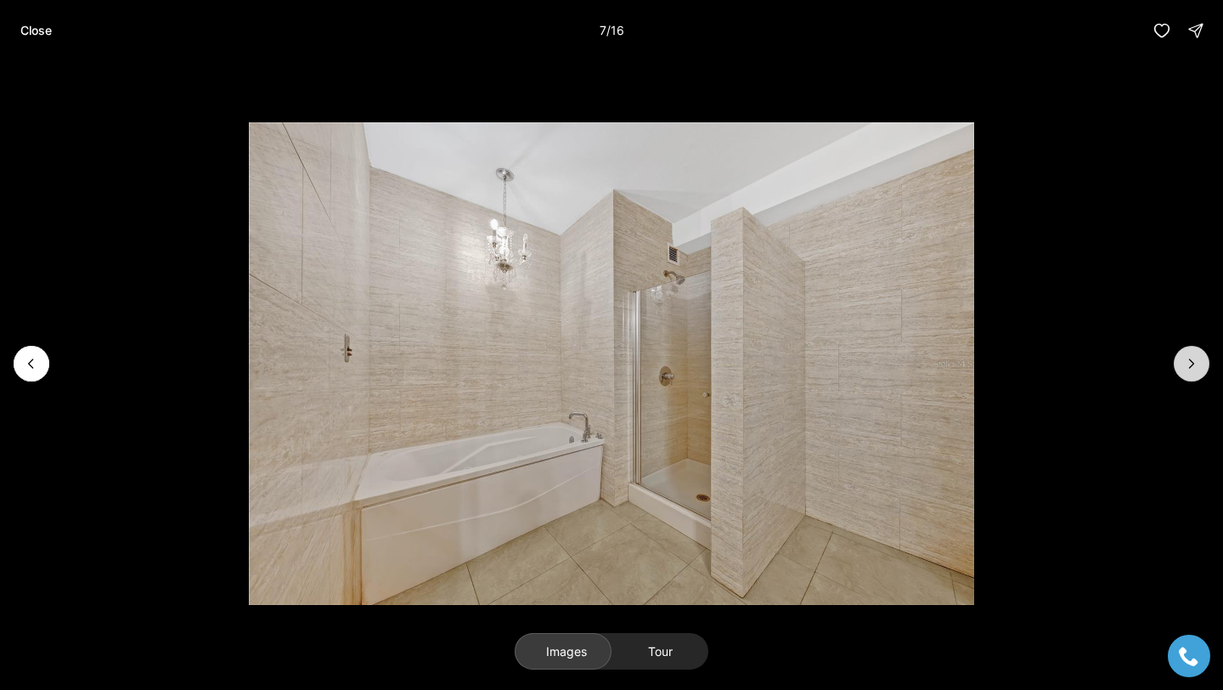
click at [1175, 357] on button "Next slide" at bounding box center [1192, 364] width 36 height 36
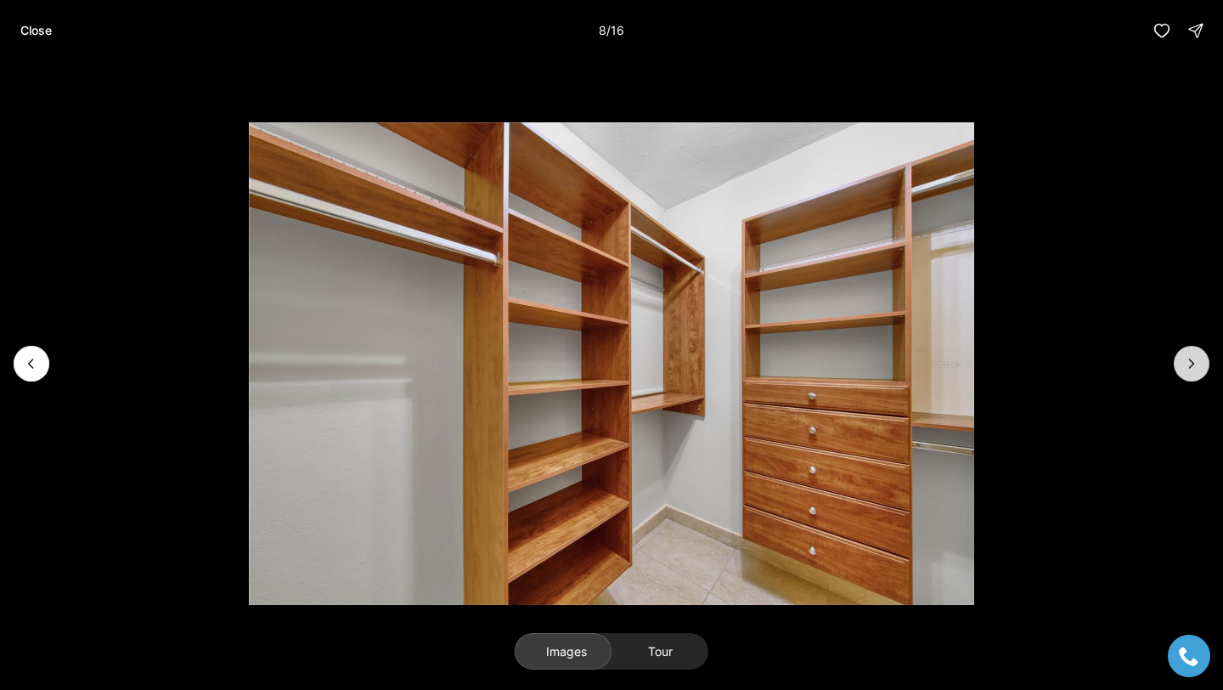
click at [1175, 357] on button "Next slide" at bounding box center [1192, 364] width 36 height 36
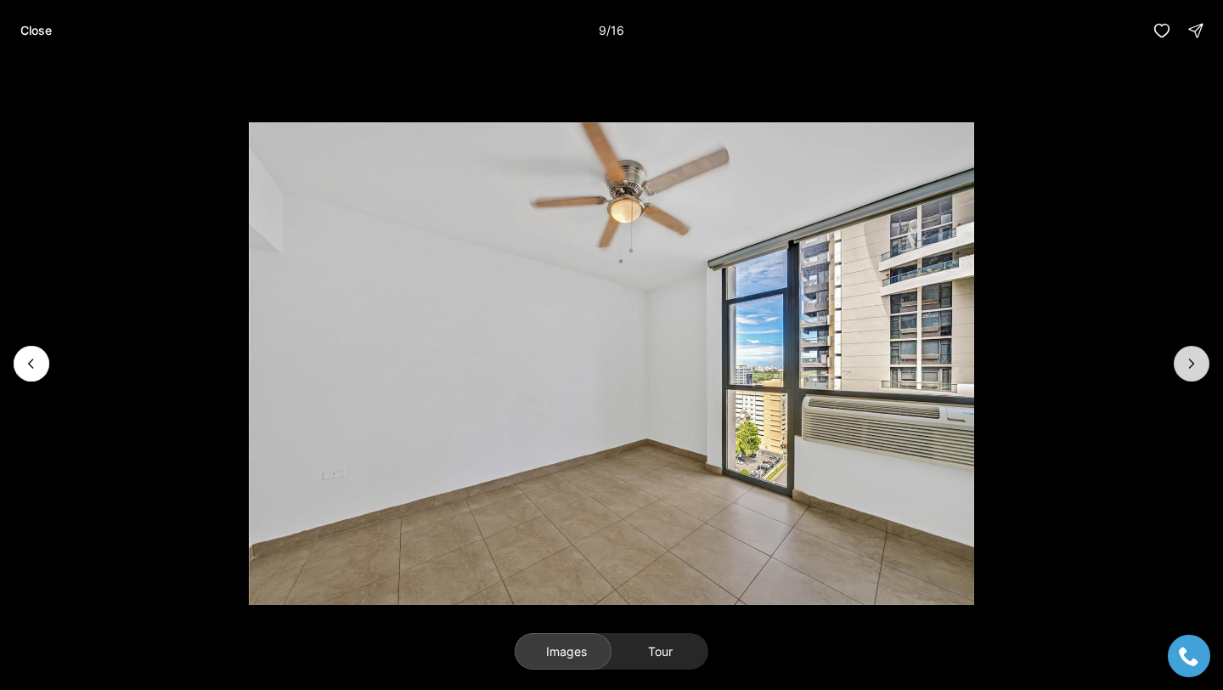
click at [1175, 357] on button "Next slide" at bounding box center [1192, 364] width 36 height 36
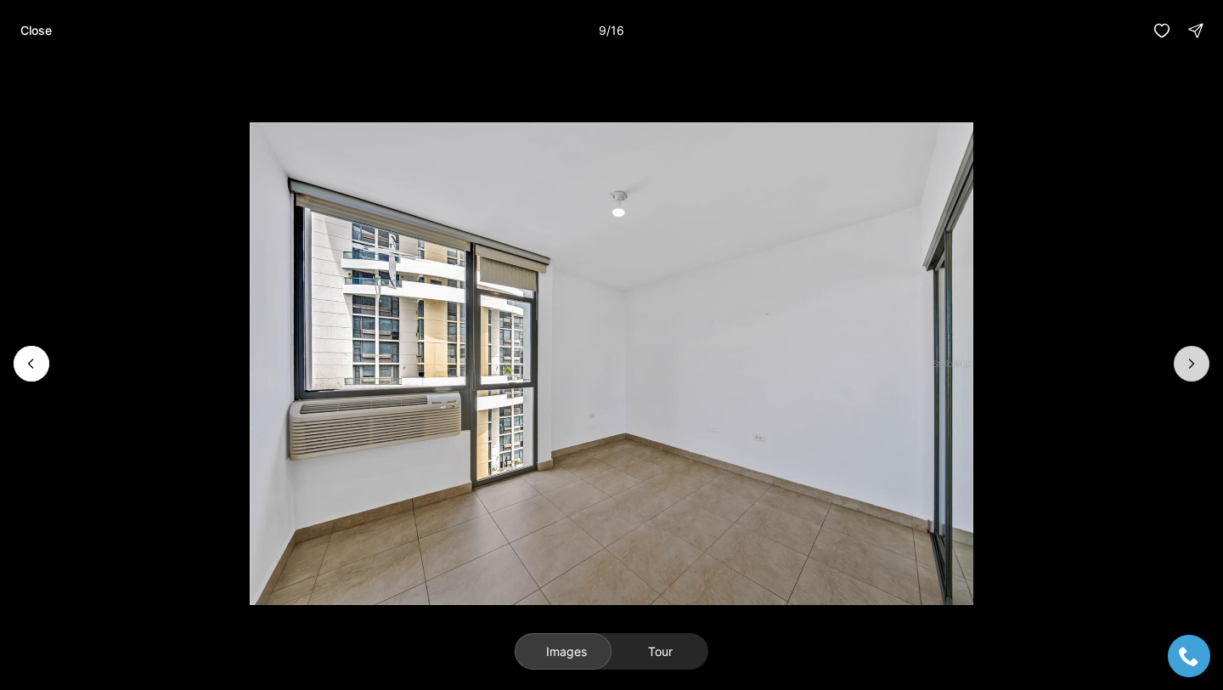
click at [1175, 357] on button "Next slide" at bounding box center [1192, 364] width 36 height 36
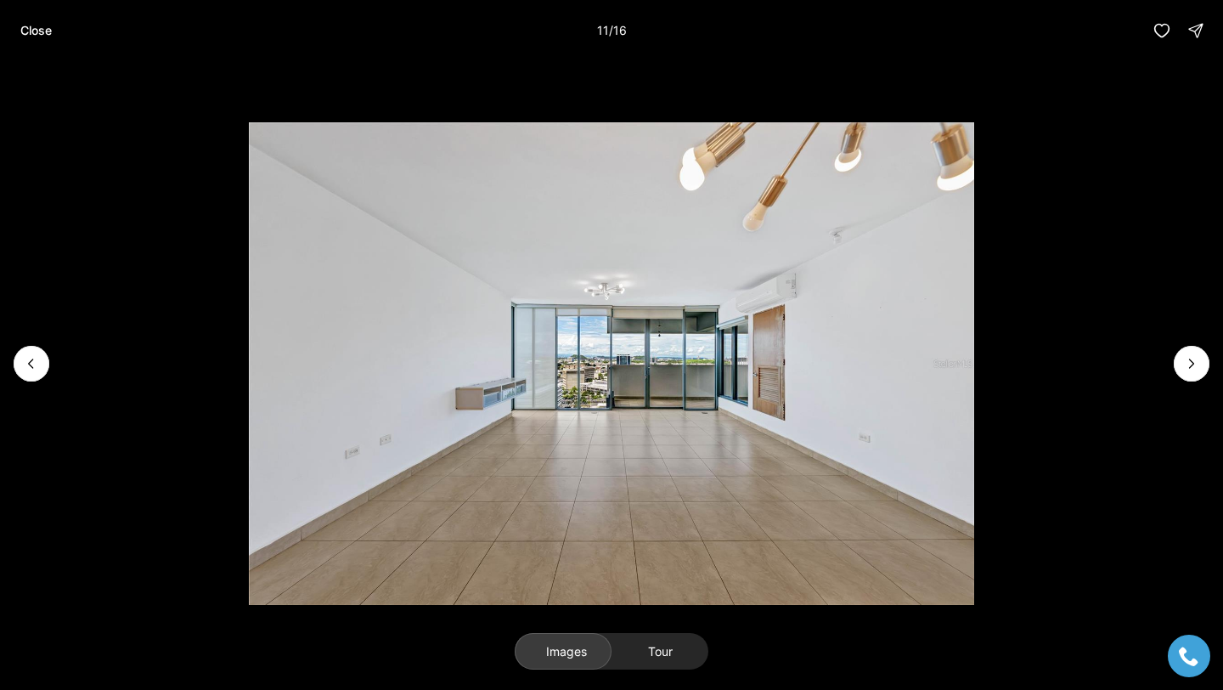
click at [1174, 357] on li "11 of 16" at bounding box center [611, 363] width 1223 height 605
click at [1189, 365] on icon "Next slide" at bounding box center [1191, 363] width 17 height 17
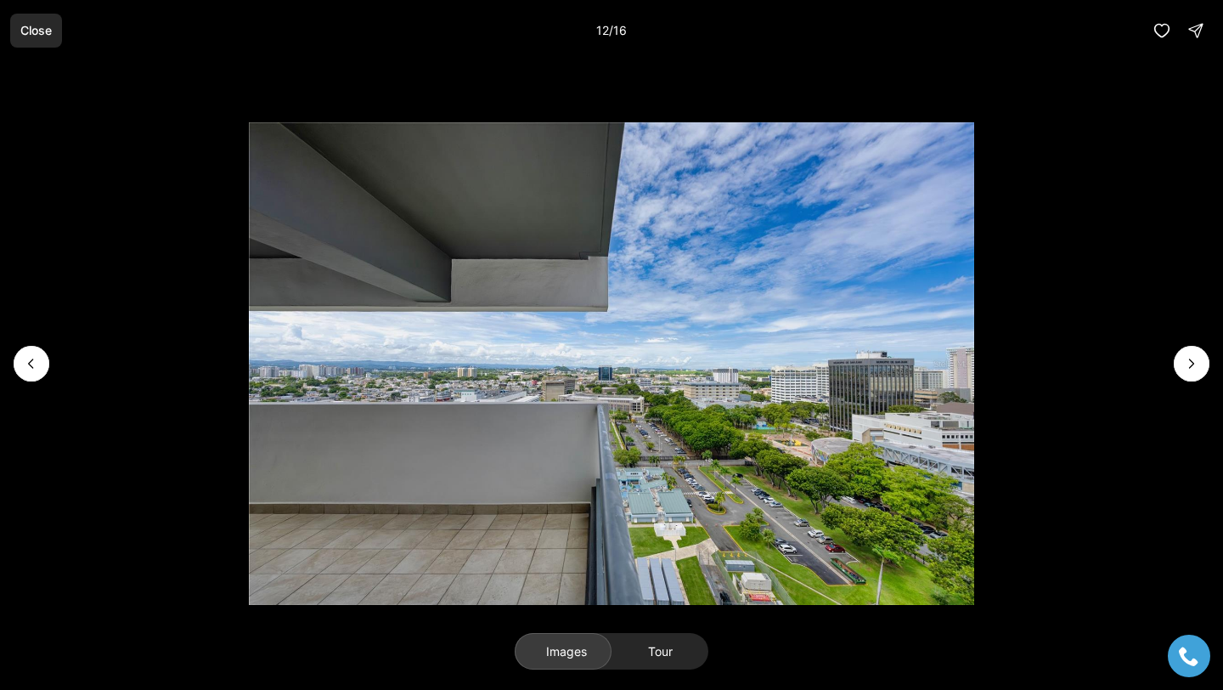
click at [51, 45] on button "Close" at bounding box center [36, 31] width 52 height 34
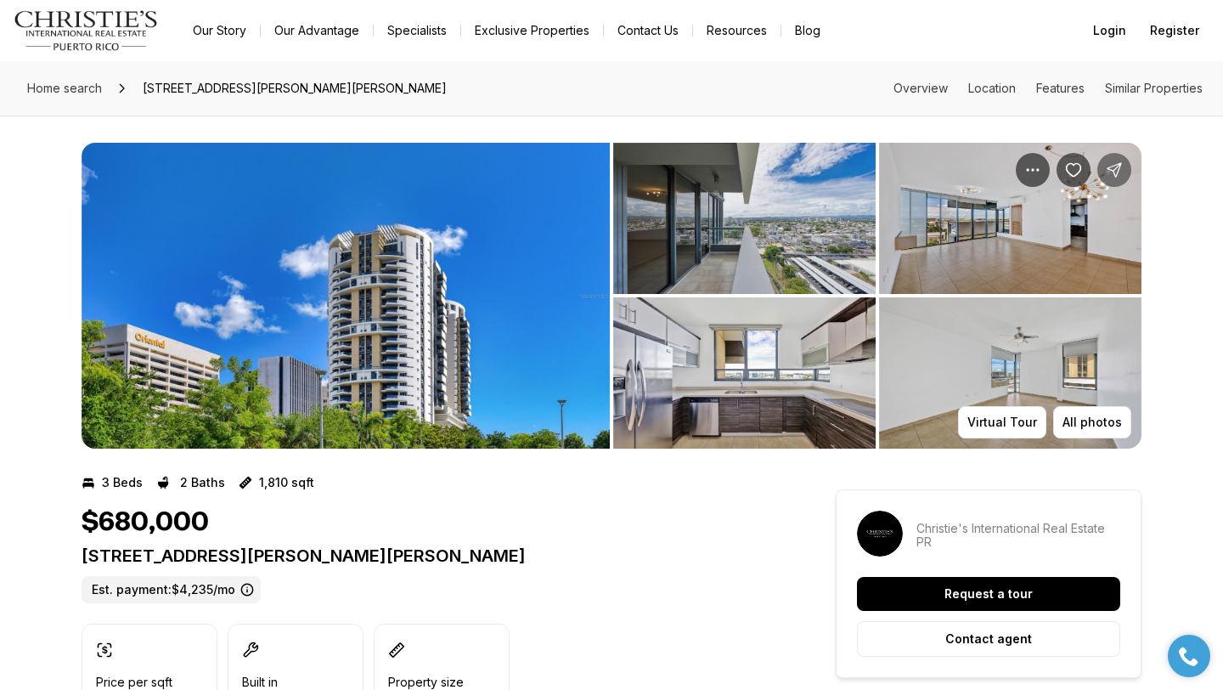
click at [1108, 174] on icon "Share Property: 120 CARLOS F. CHARDON ST #1804S" at bounding box center [1114, 169] width 17 height 17
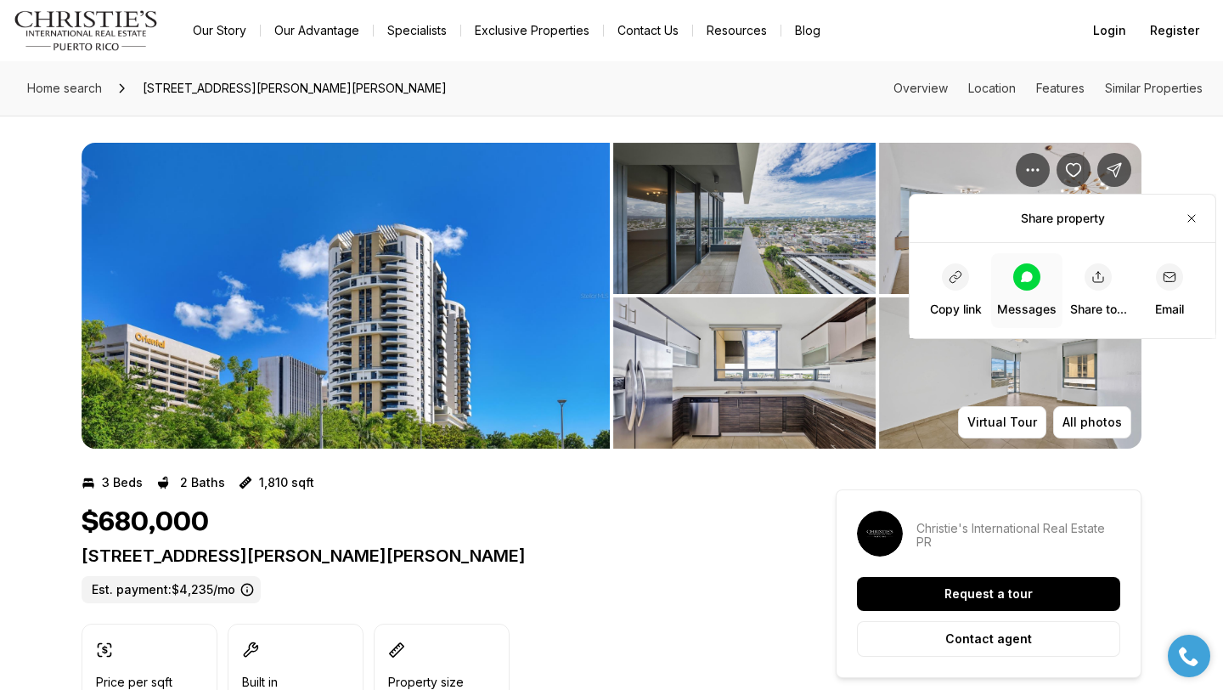
click at [1006, 279] on span "Messages" at bounding box center [1026, 290] width 59 height 54
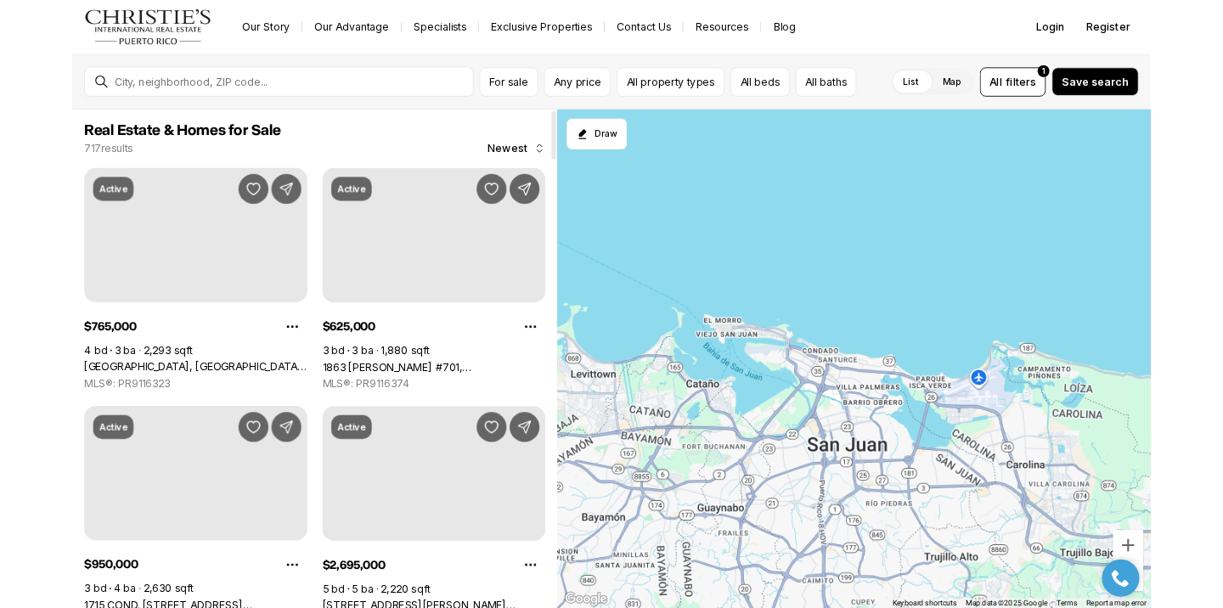
scroll to position [1252, 0]
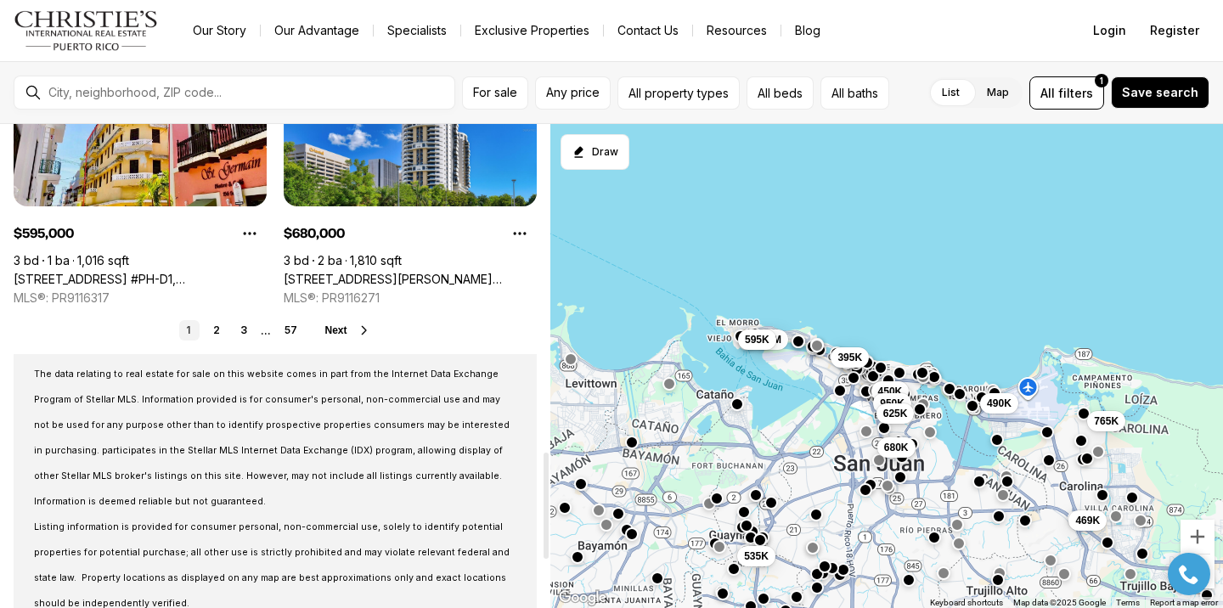
scroll to position [1488, 0]
click at [213, 329] on link "2" at bounding box center [216, 329] width 20 height 20
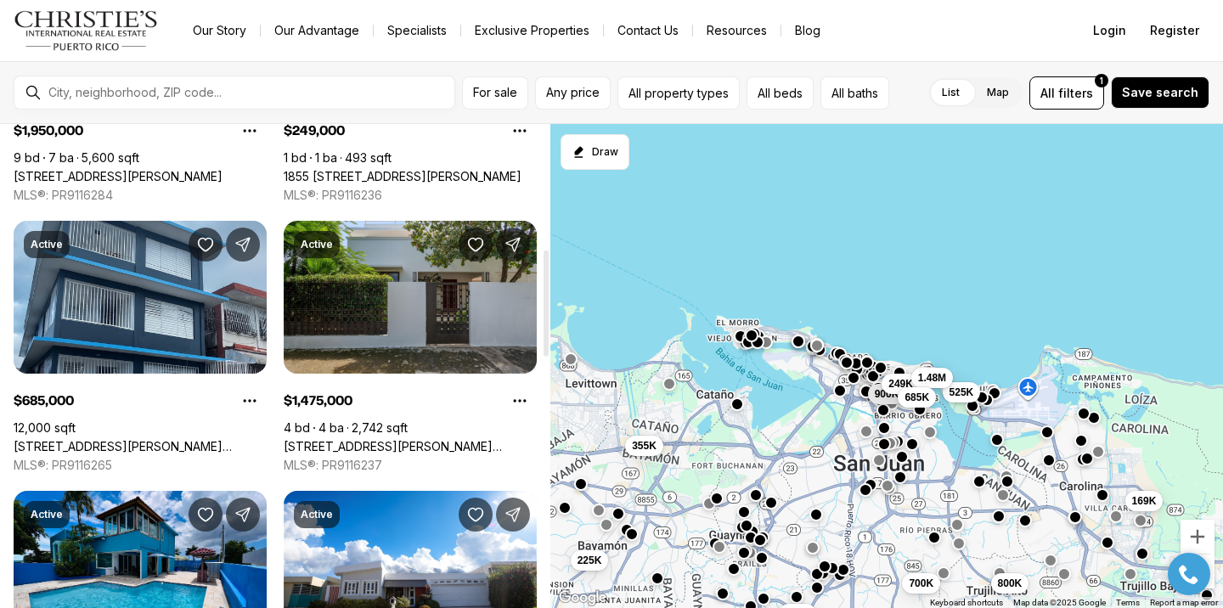
scroll to position [591, 0]
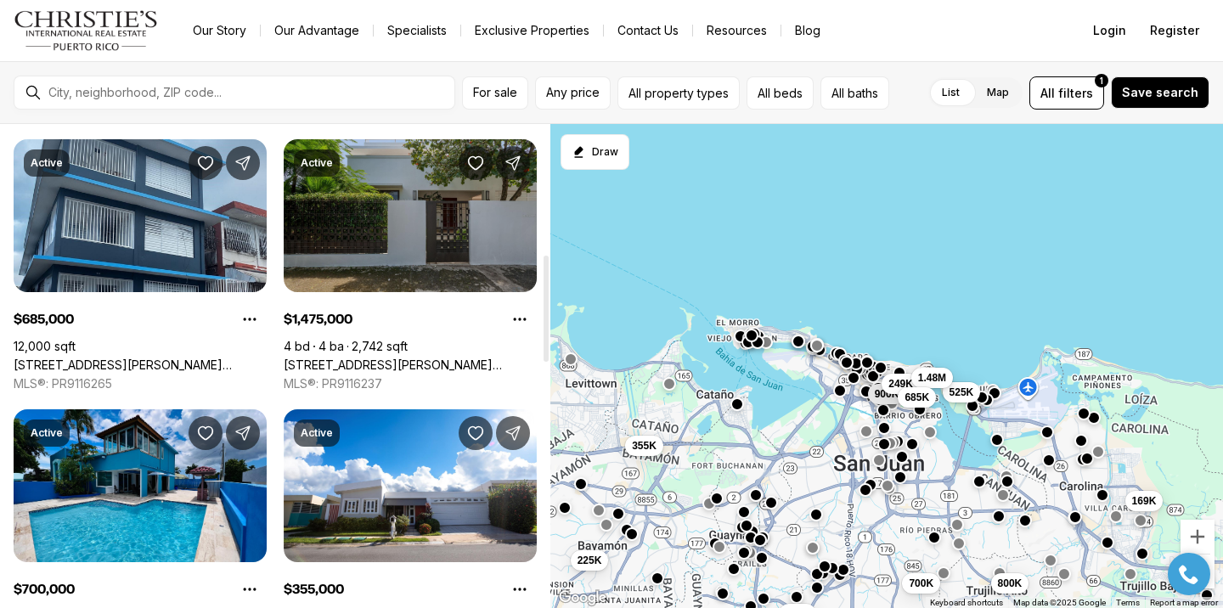
click at [324, 358] on link "[STREET_ADDRESS][PERSON_NAME][PERSON_NAME]" at bounding box center [410, 365] width 253 height 15
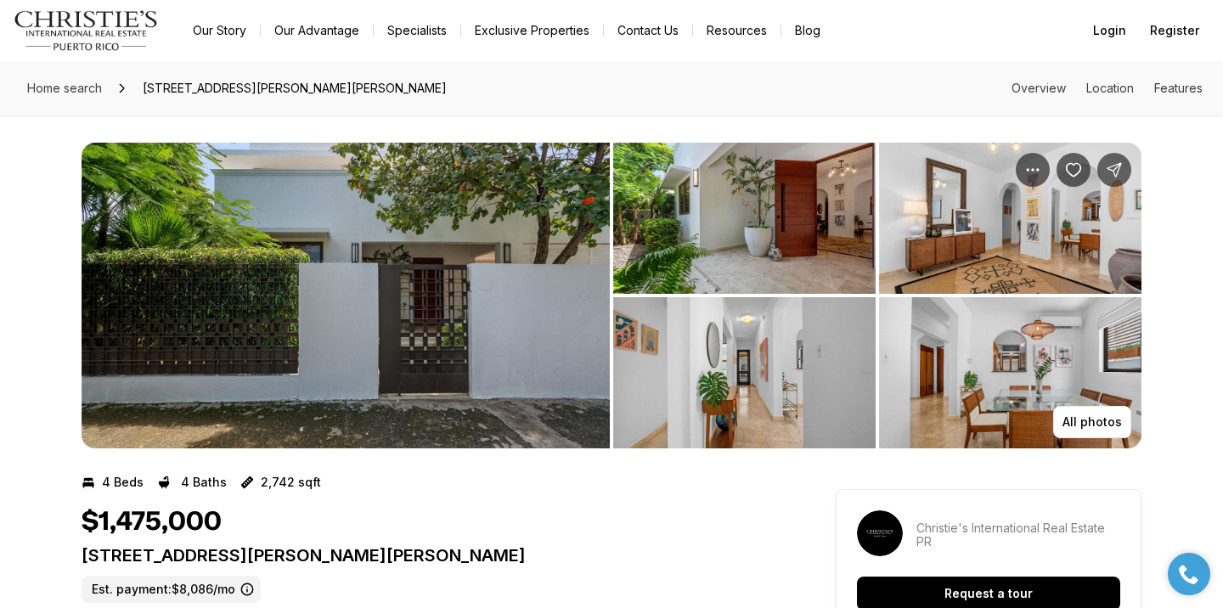
click at [383, 290] on img "View image gallery" at bounding box center [346, 296] width 528 height 306
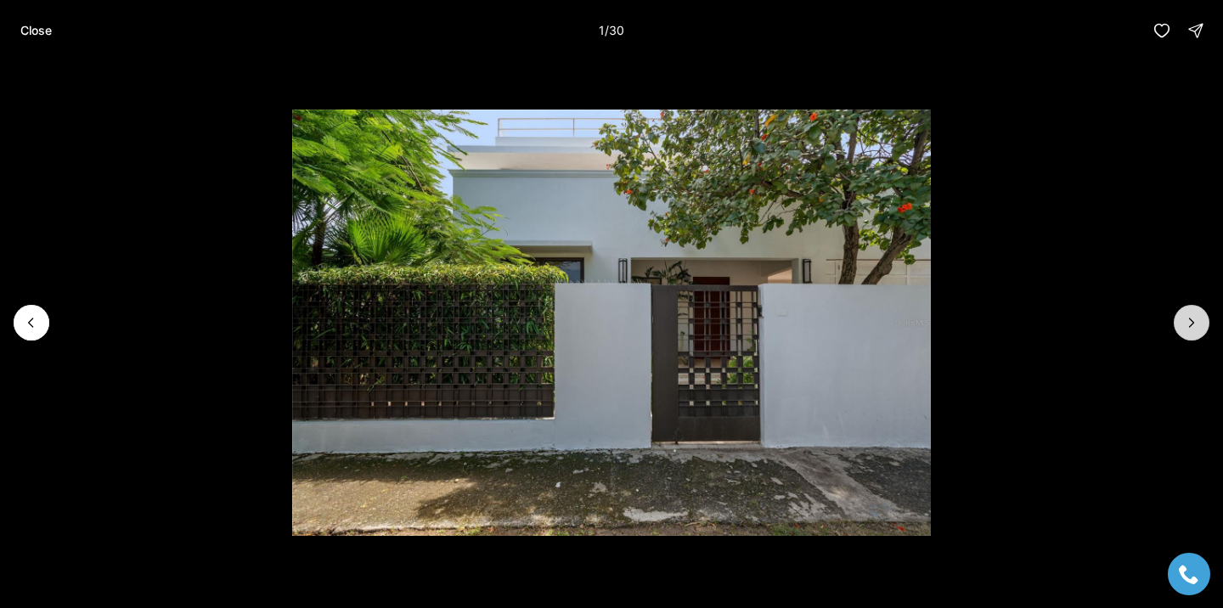
click at [1202, 326] on button "Next slide" at bounding box center [1192, 323] width 36 height 36
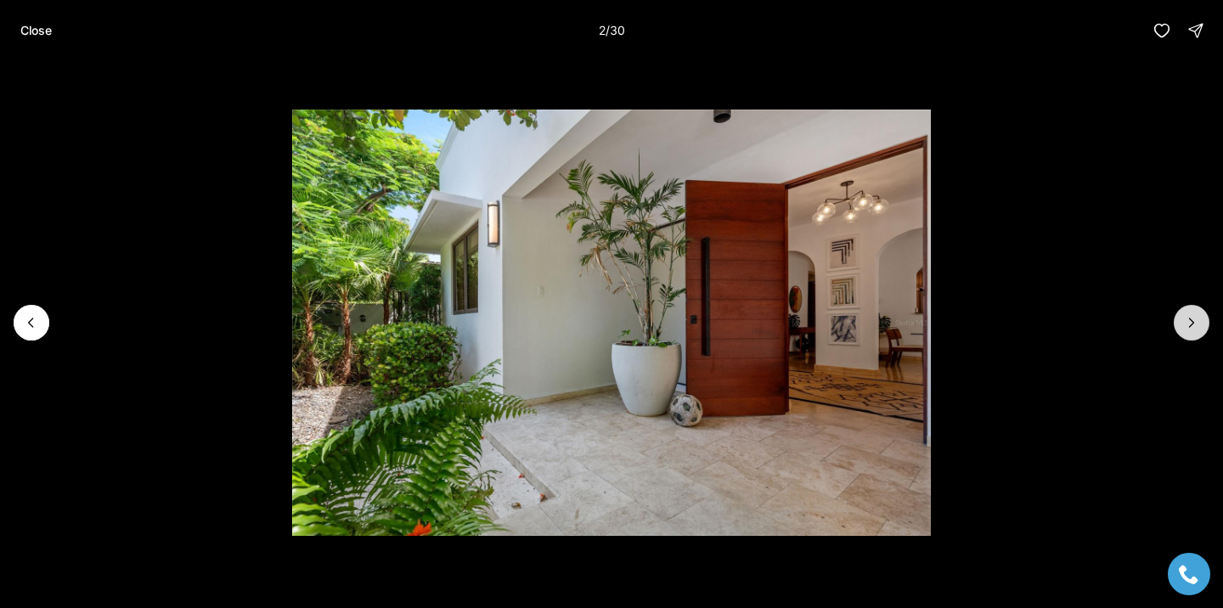
click at [1201, 325] on button "Next slide" at bounding box center [1192, 323] width 36 height 36
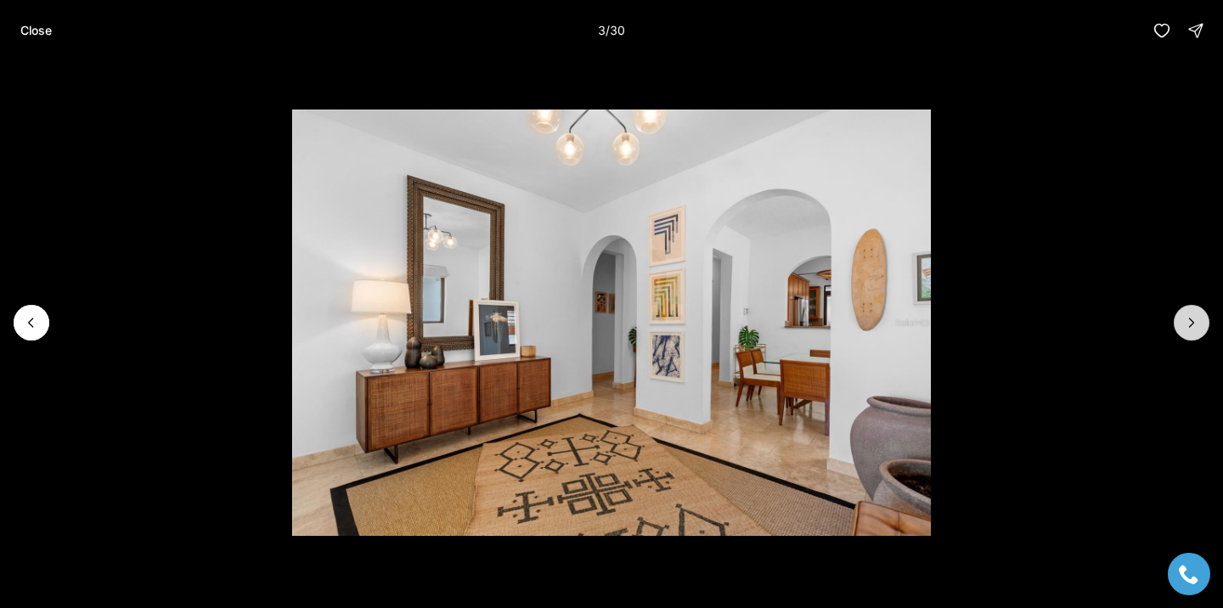
click at [1200, 325] on button "Next slide" at bounding box center [1192, 323] width 36 height 36
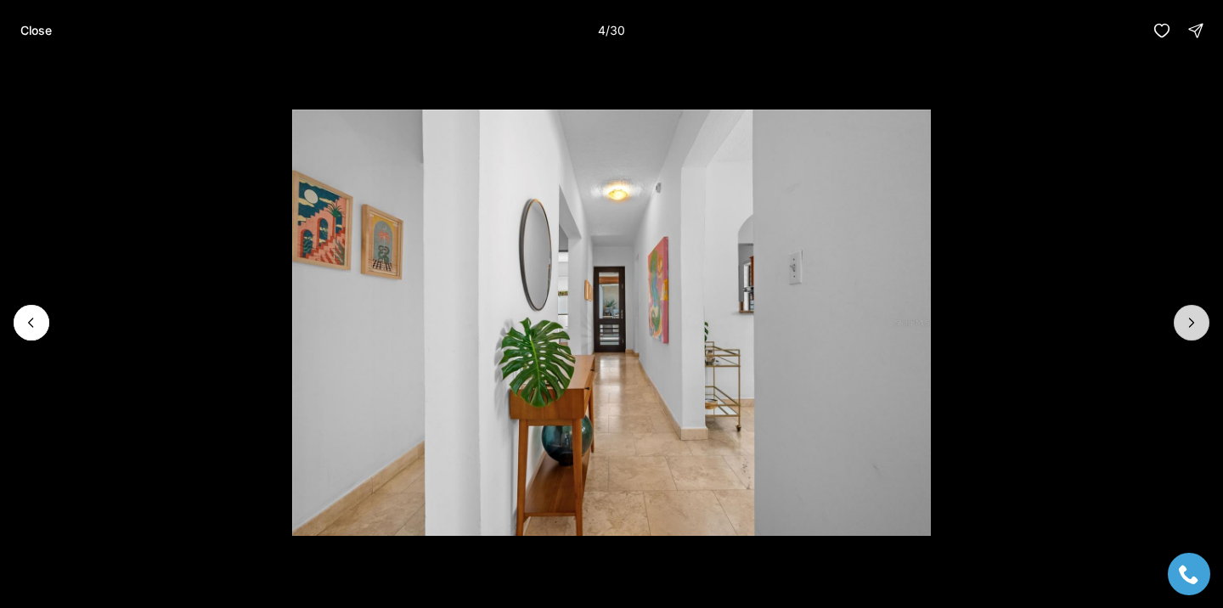
click at [1200, 325] on button "Next slide" at bounding box center [1192, 323] width 36 height 36
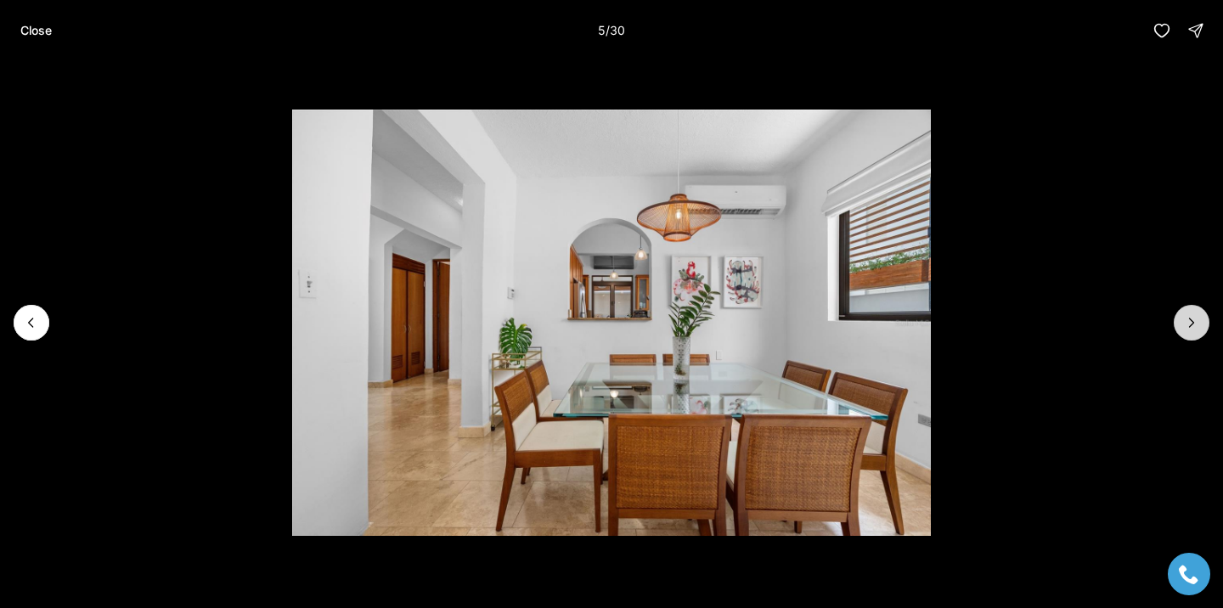
click at [1200, 325] on button "Next slide" at bounding box center [1192, 323] width 36 height 36
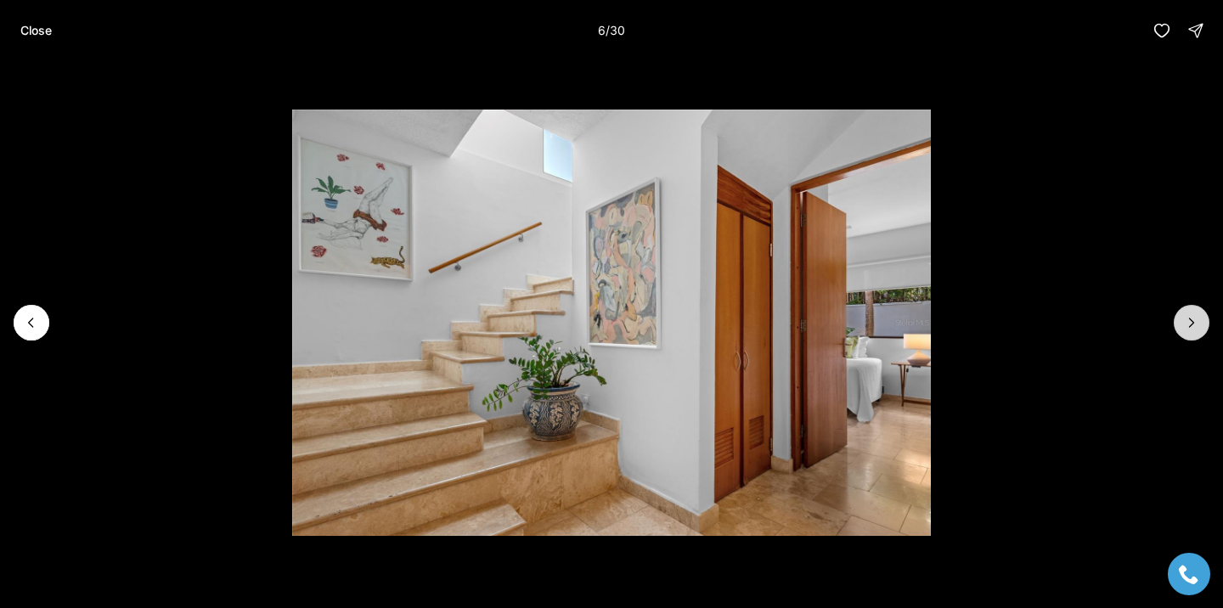
click at [1200, 324] on button "Next slide" at bounding box center [1192, 323] width 36 height 36
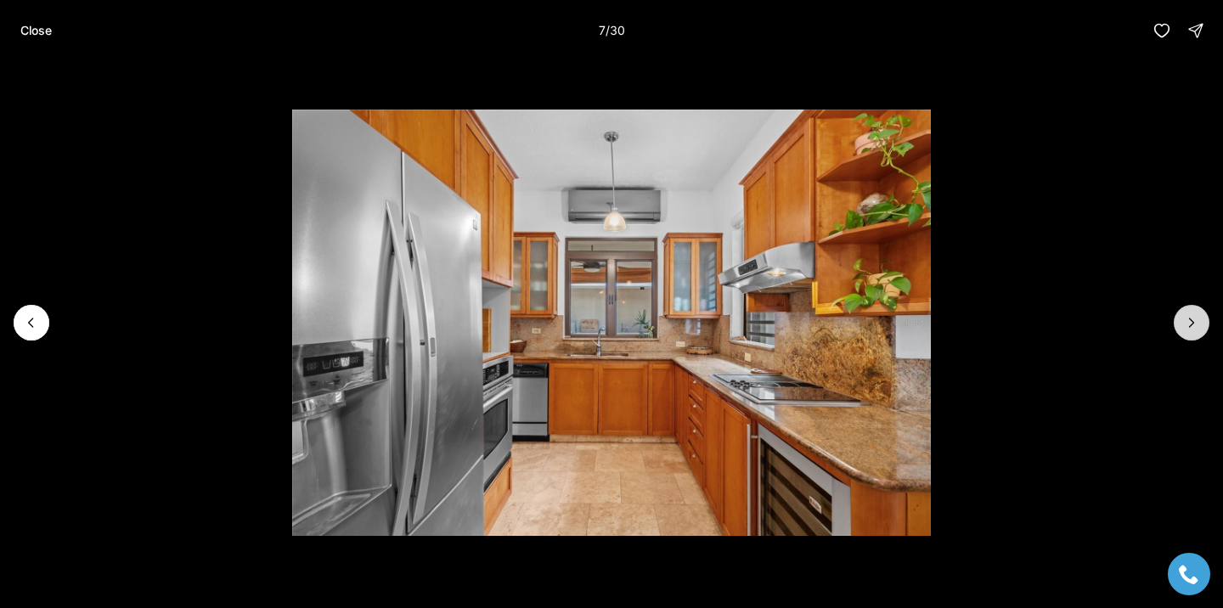
click at [1200, 324] on button "Next slide" at bounding box center [1192, 323] width 36 height 36
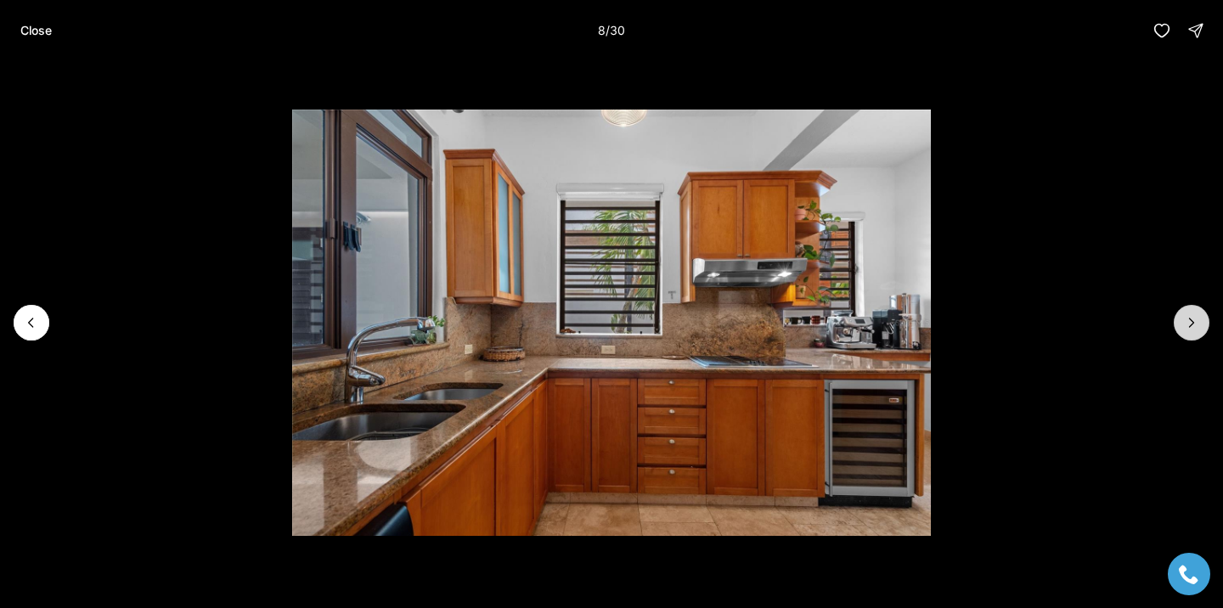
click at [1200, 324] on button "Next slide" at bounding box center [1192, 323] width 36 height 36
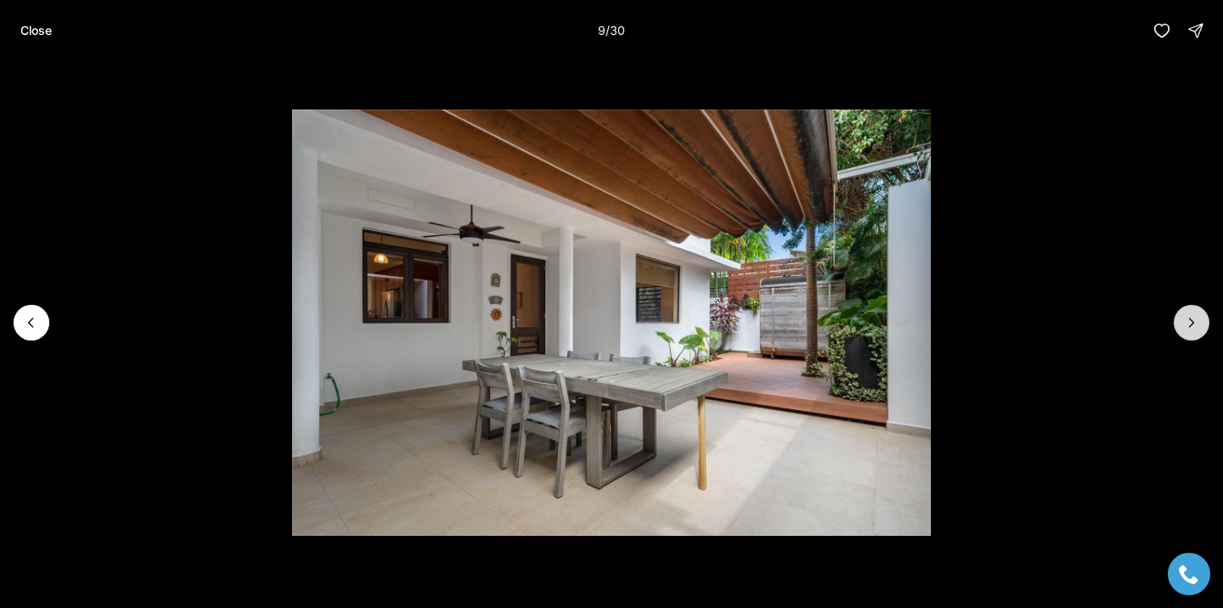
click at [1200, 324] on button "Next slide" at bounding box center [1192, 323] width 36 height 36
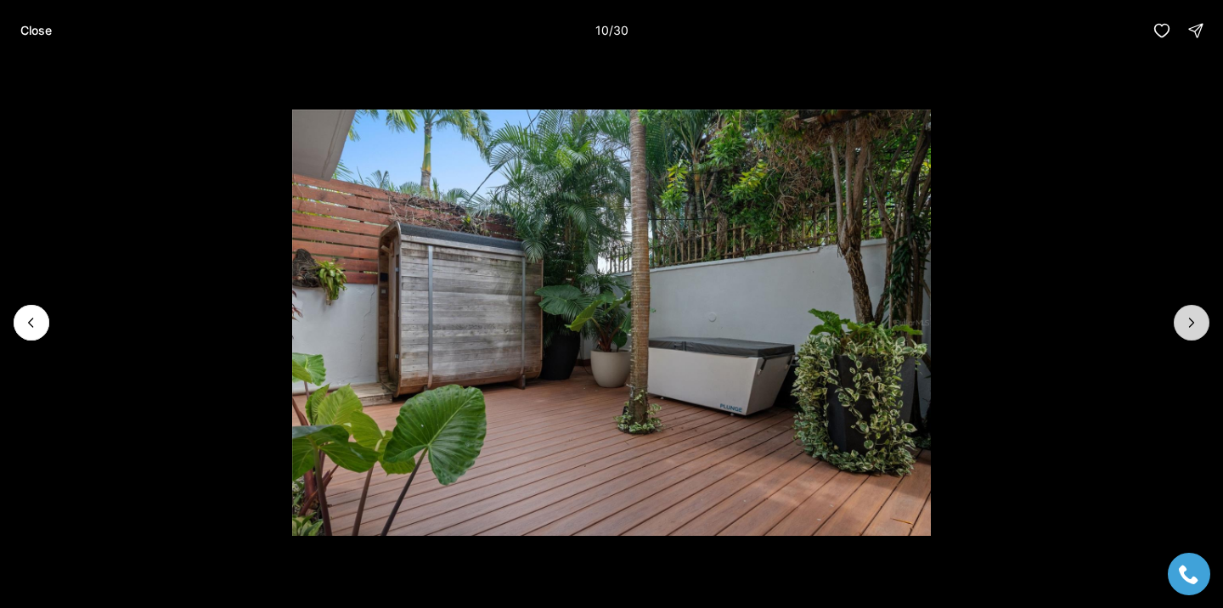
click at [1200, 324] on button "Next slide" at bounding box center [1192, 323] width 36 height 36
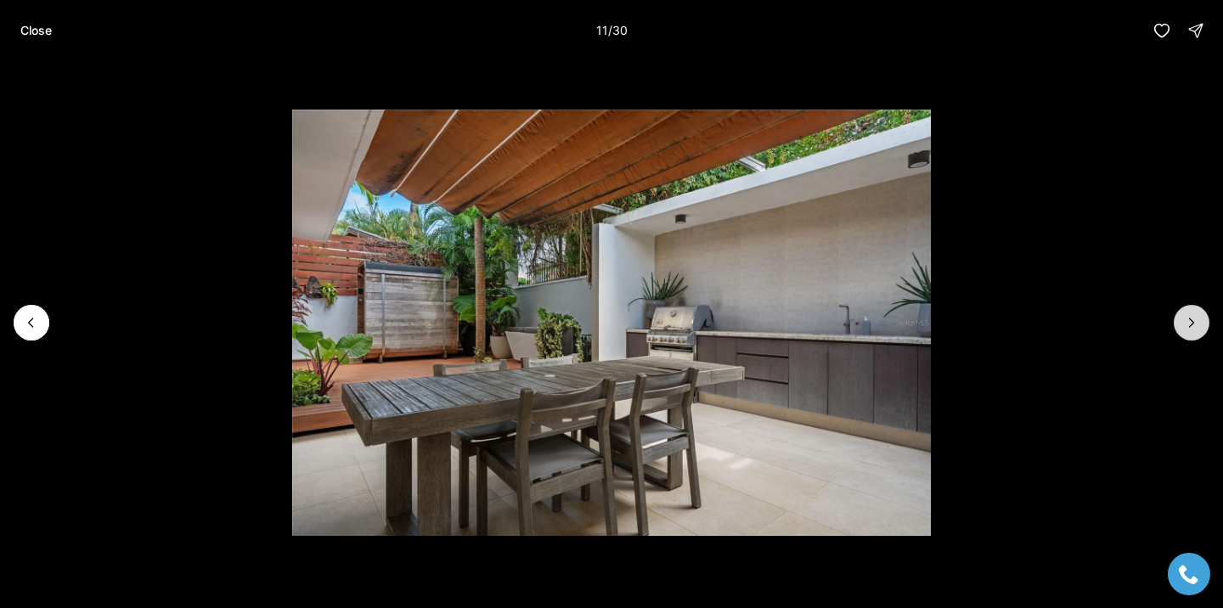
click at [1200, 324] on button "Next slide" at bounding box center [1192, 323] width 36 height 36
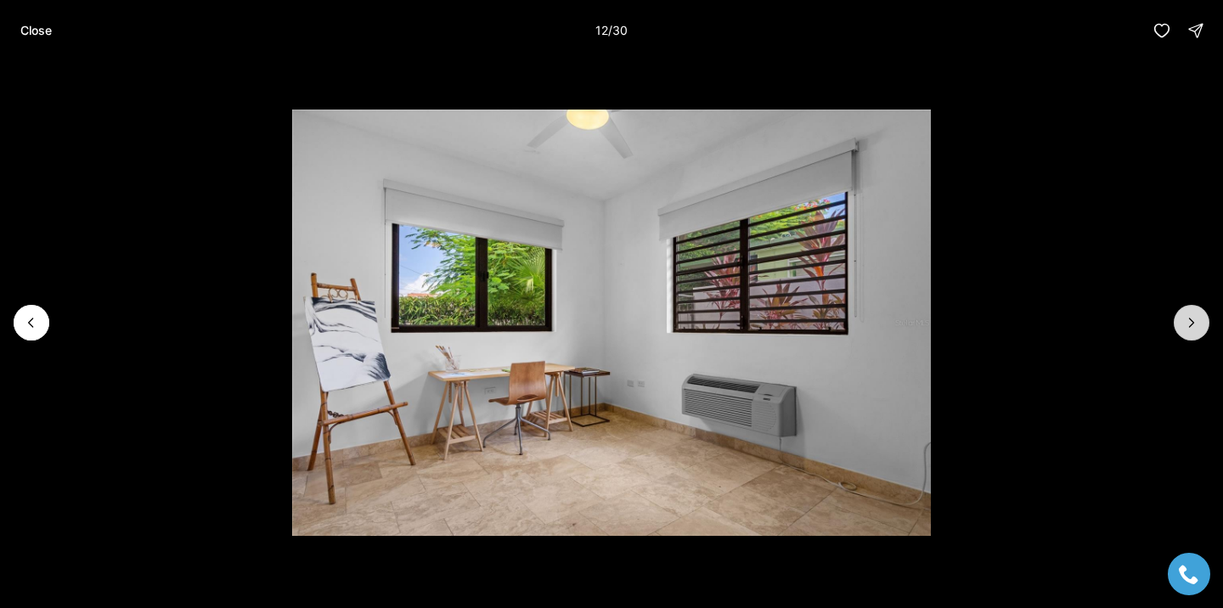
click at [1200, 324] on button "Next slide" at bounding box center [1192, 323] width 36 height 36
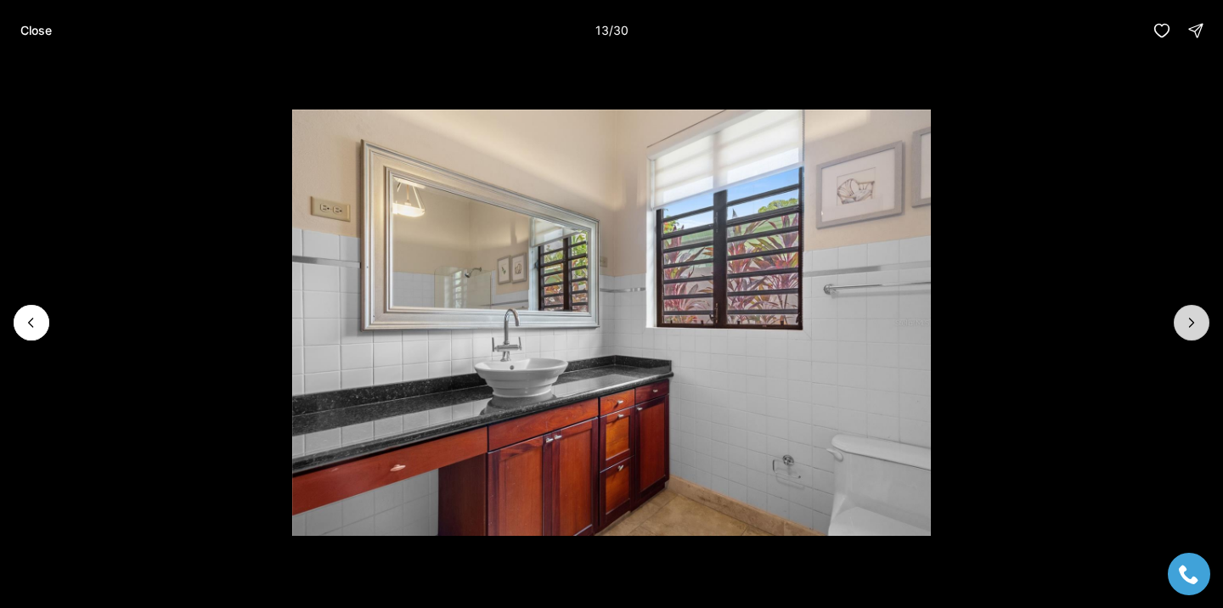
click at [1200, 324] on button "Next slide" at bounding box center [1192, 323] width 36 height 36
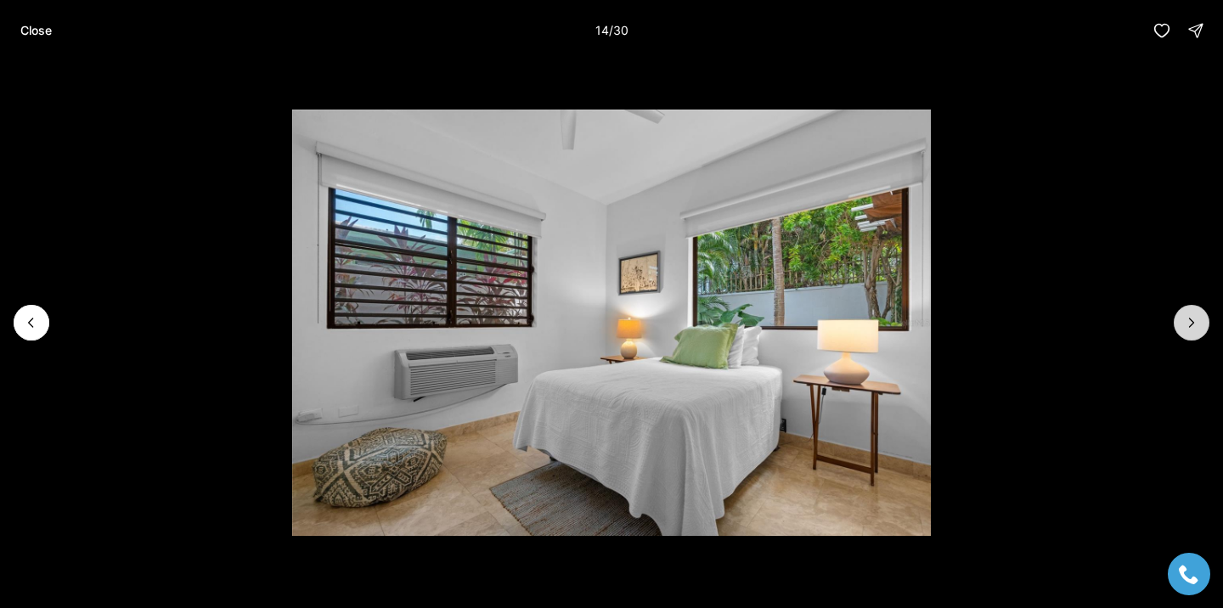
click at [1199, 324] on icon "Next slide" at bounding box center [1191, 322] width 17 height 17
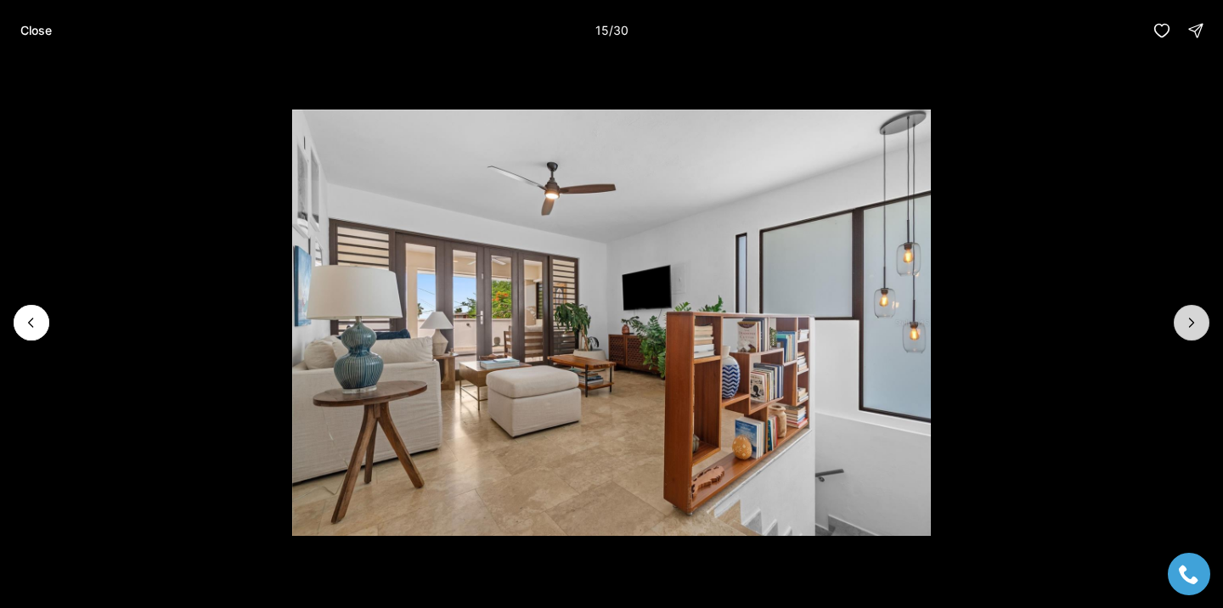
click at [1199, 324] on icon "Next slide" at bounding box center [1191, 322] width 17 height 17
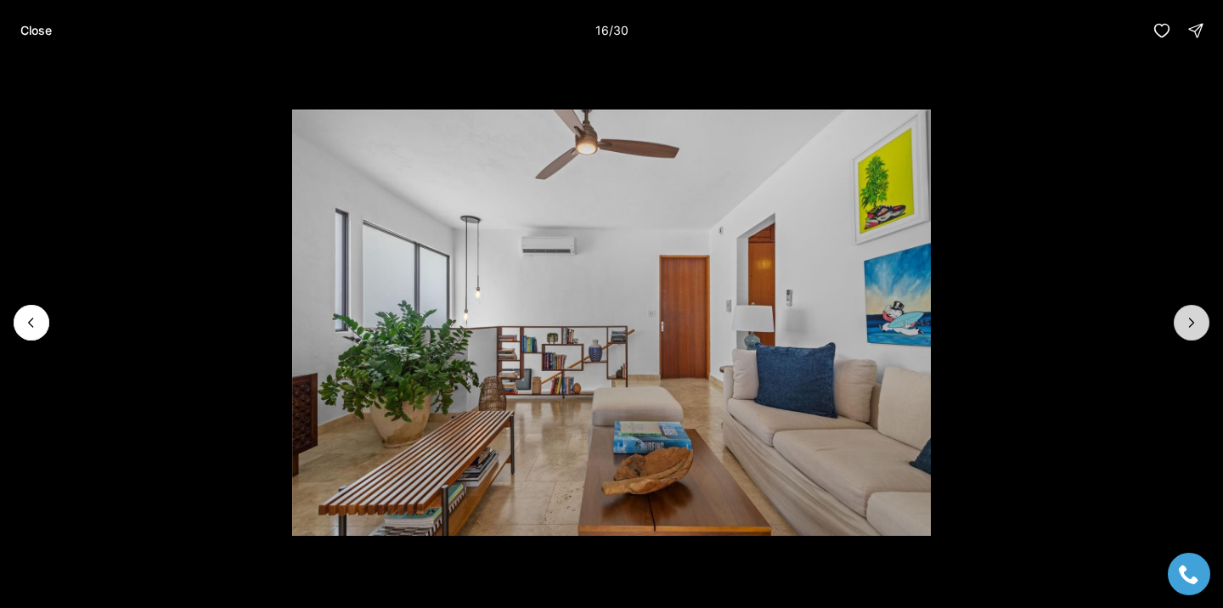
click at [1199, 324] on icon "Next slide" at bounding box center [1191, 322] width 17 height 17
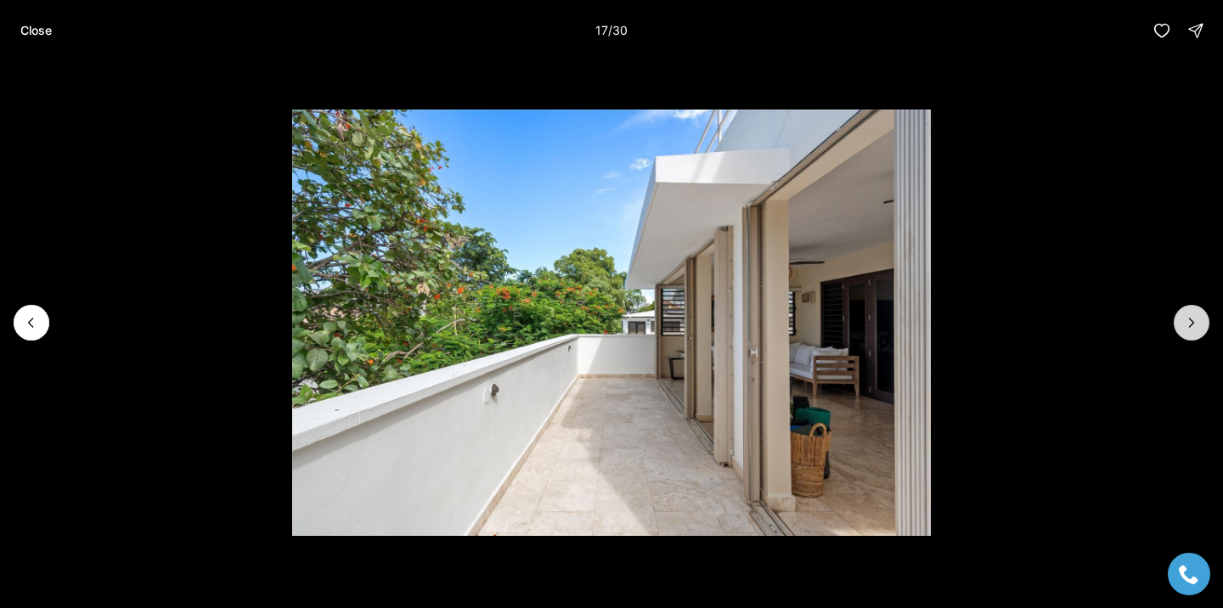
click at [1199, 324] on icon "Next slide" at bounding box center [1191, 322] width 17 height 17
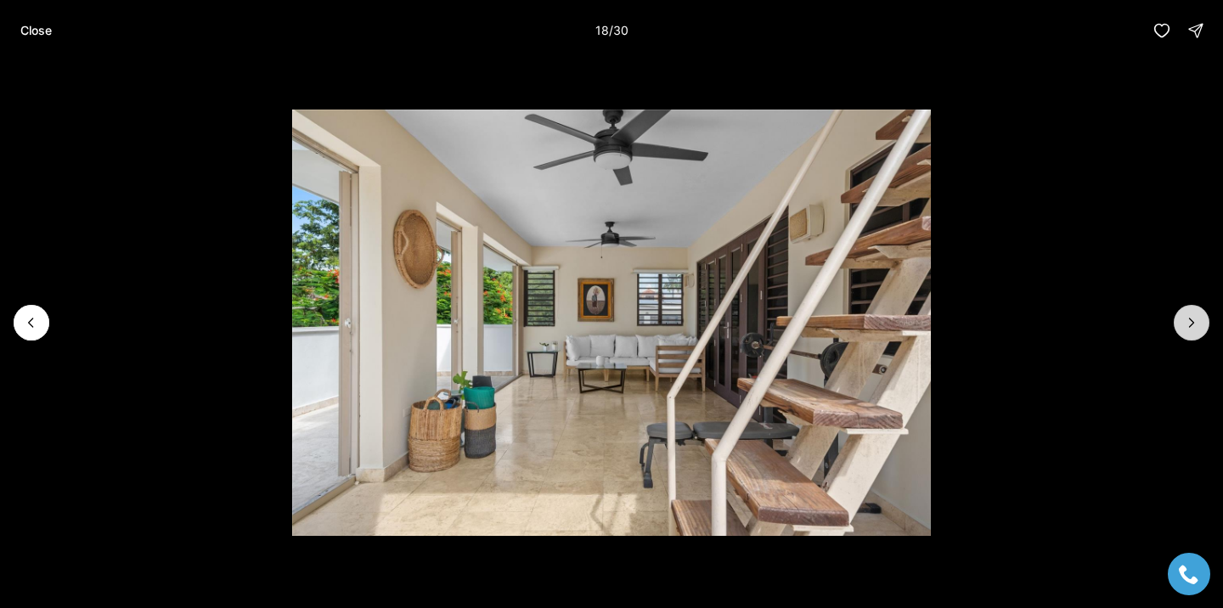
click at [1199, 324] on icon "Next slide" at bounding box center [1191, 322] width 17 height 17
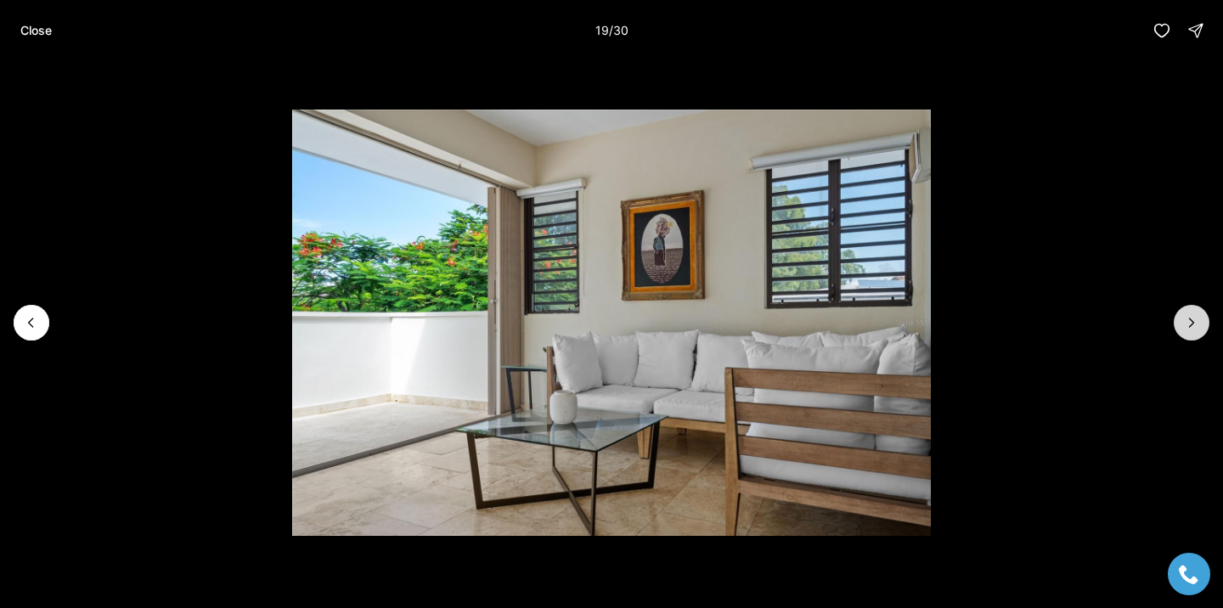
click at [1199, 324] on icon "Next slide" at bounding box center [1191, 322] width 17 height 17
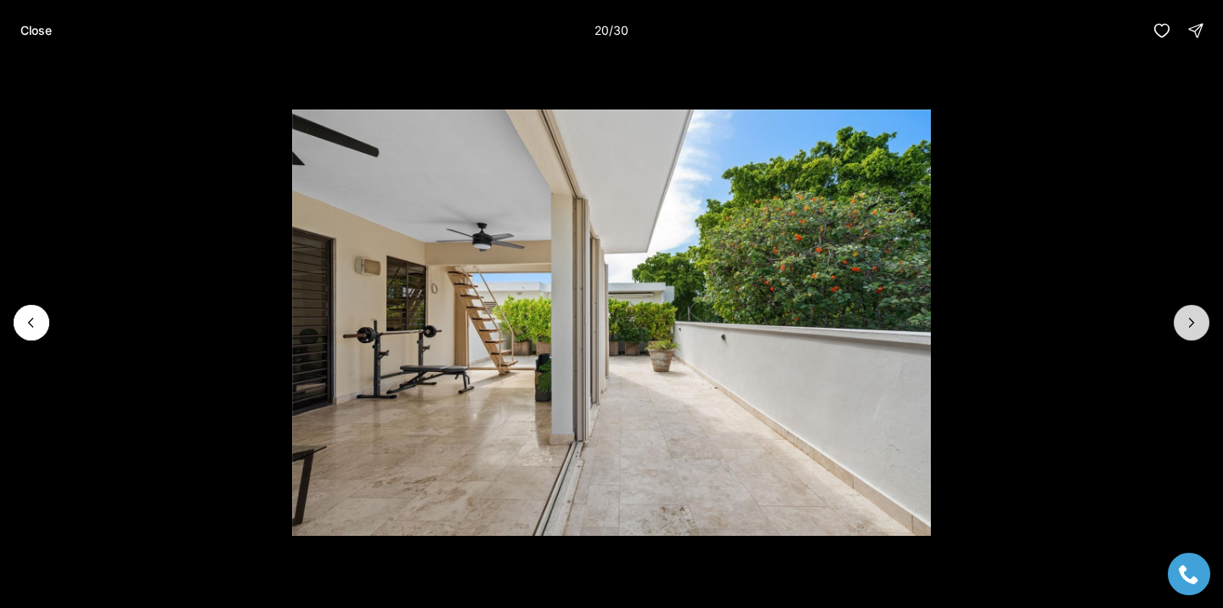
click at [1199, 324] on icon "Next slide" at bounding box center [1191, 322] width 17 height 17
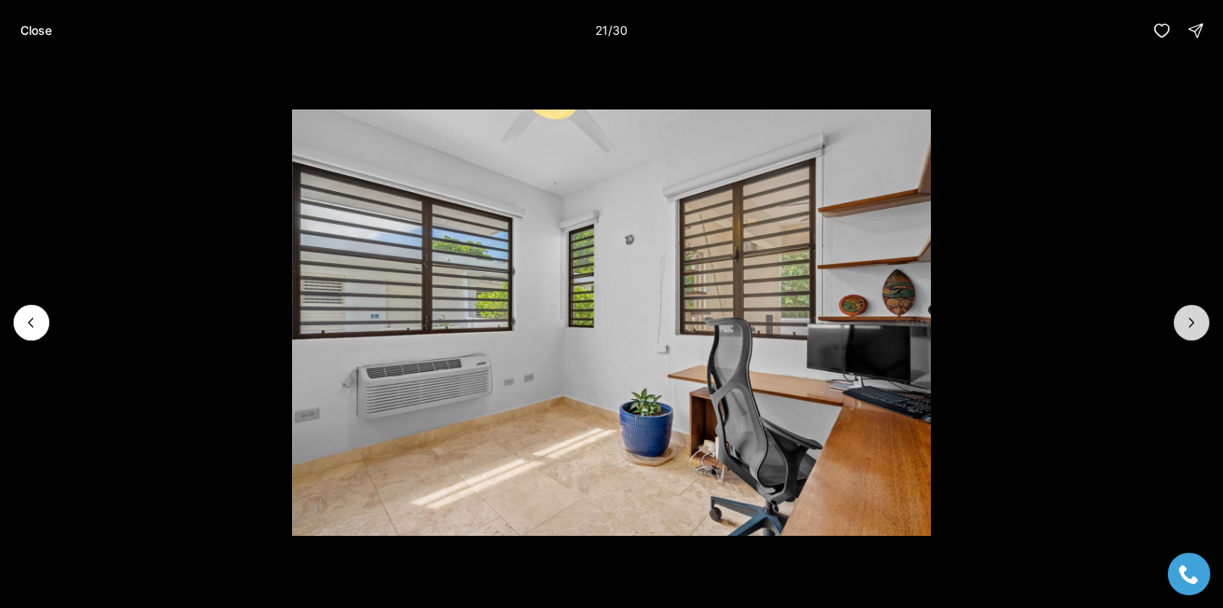
click at [1199, 323] on icon "Next slide" at bounding box center [1191, 322] width 17 height 17
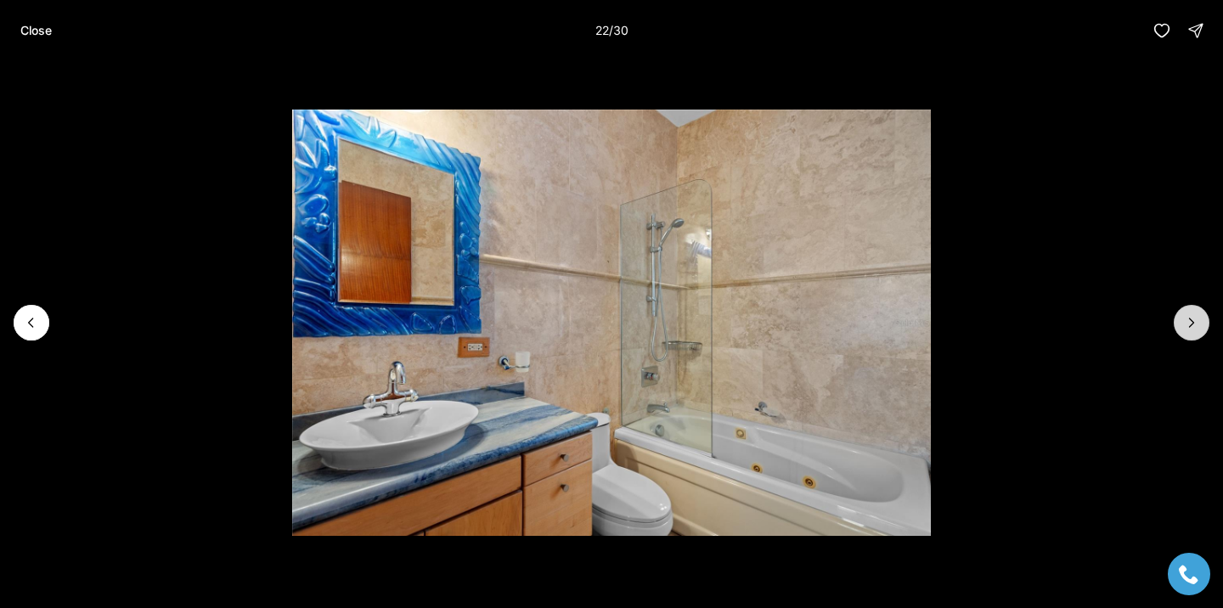
click at [1199, 323] on icon "Next slide" at bounding box center [1191, 322] width 17 height 17
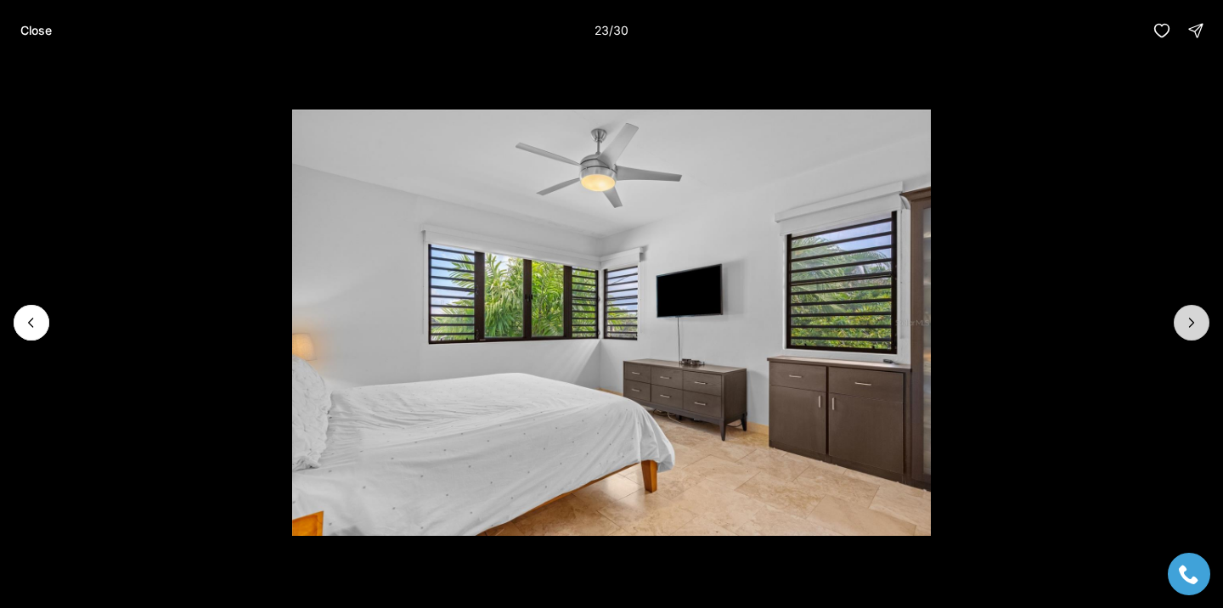
click at [1199, 323] on icon "Next slide" at bounding box center [1191, 322] width 17 height 17
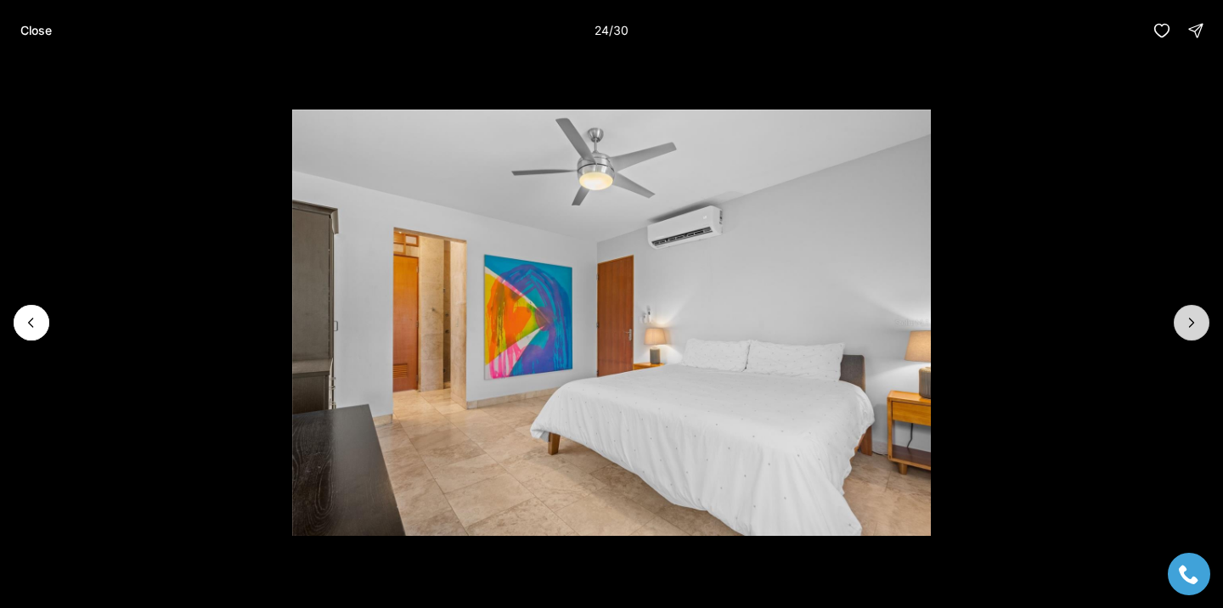
click at [1199, 323] on icon "Next slide" at bounding box center [1191, 322] width 17 height 17
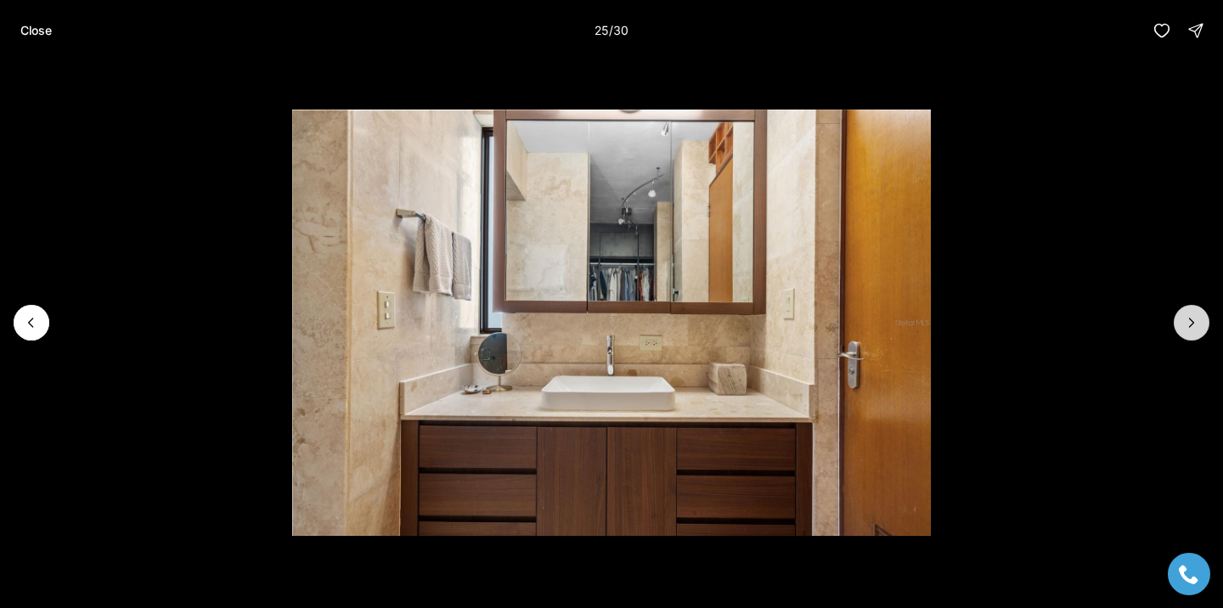
click at [1199, 323] on icon "Next slide" at bounding box center [1191, 322] width 17 height 17
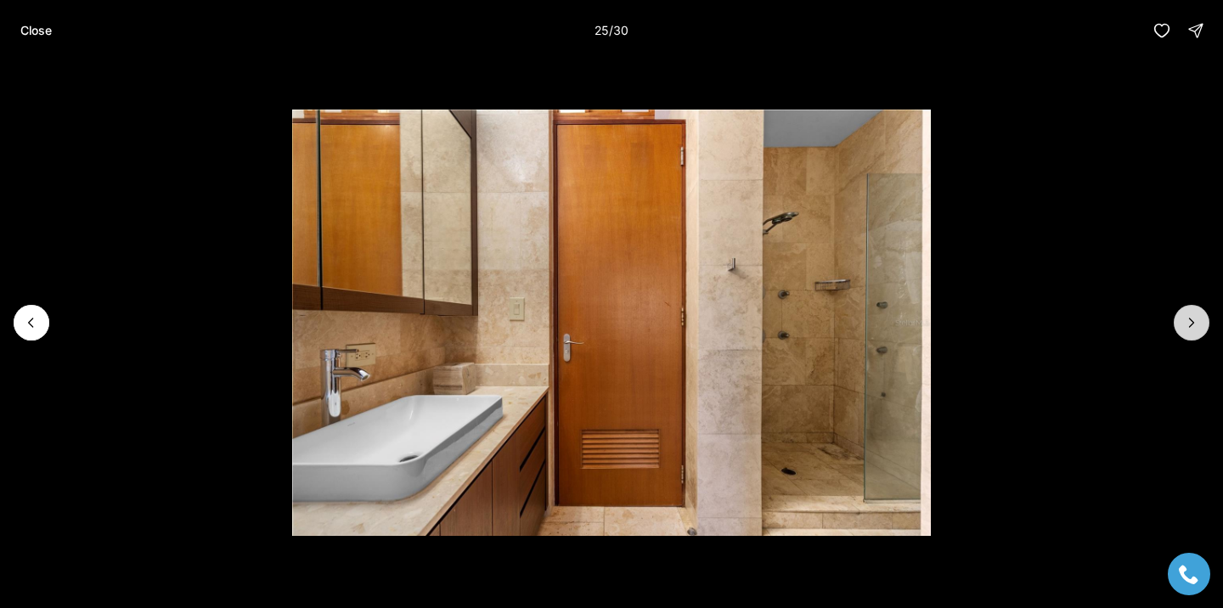
click at [1199, 323] on icon "Next slide" at bounding box center [1191, 322] width 17 height 17
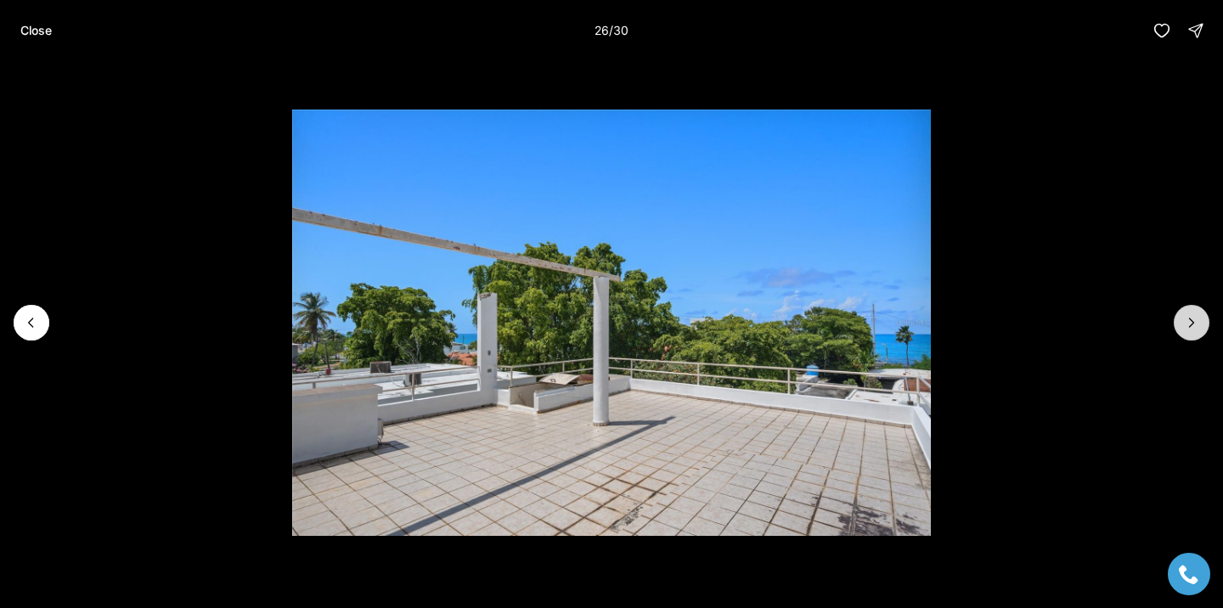
click at [1199, 323] on icon "Next slide" at bounding box center [1191, 322] width 17 height 17
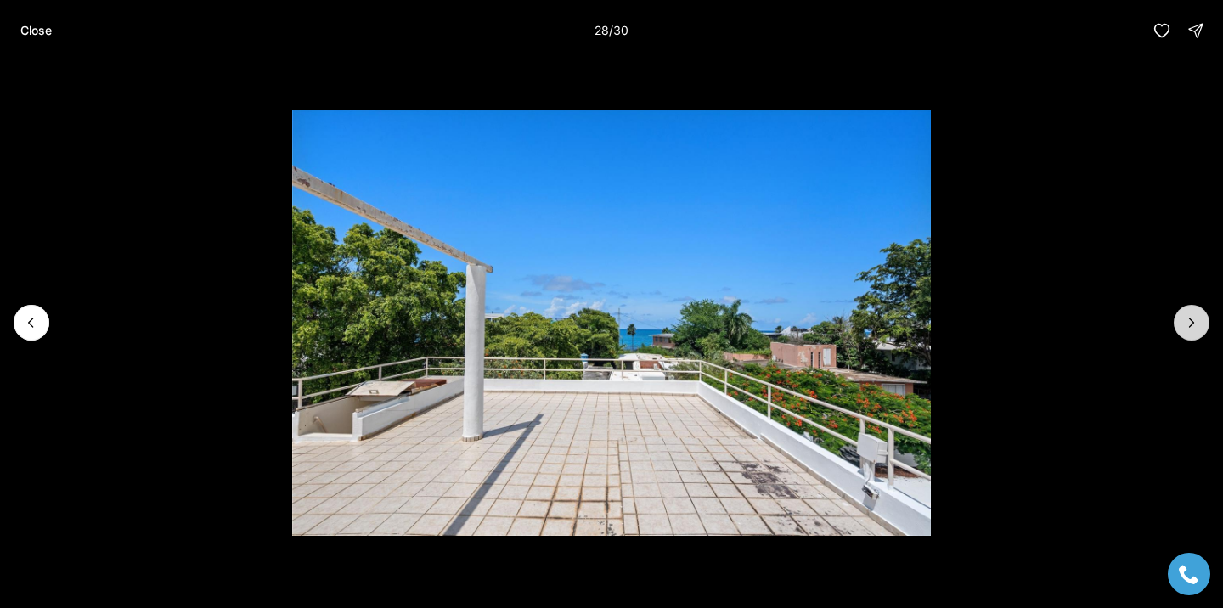
click at [1199, 323] on icon "Next slide" at bounding box center [1191, 322] width 17 height 17
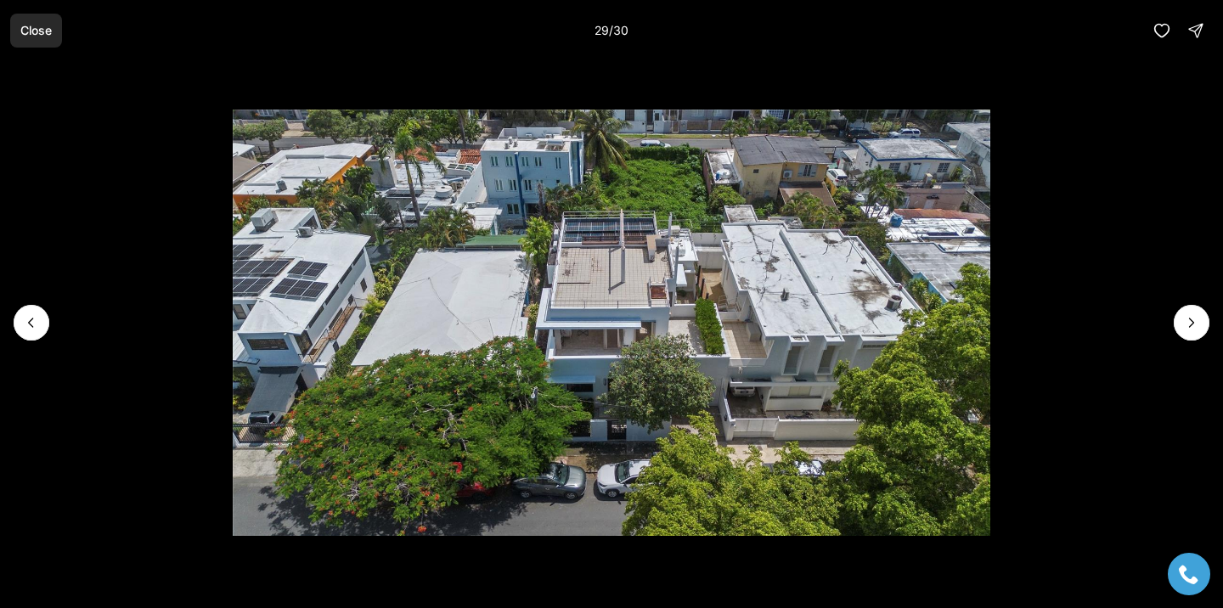
click at [29, 24] on p "Close" at bounding box center [35, 31] width 31 height 14
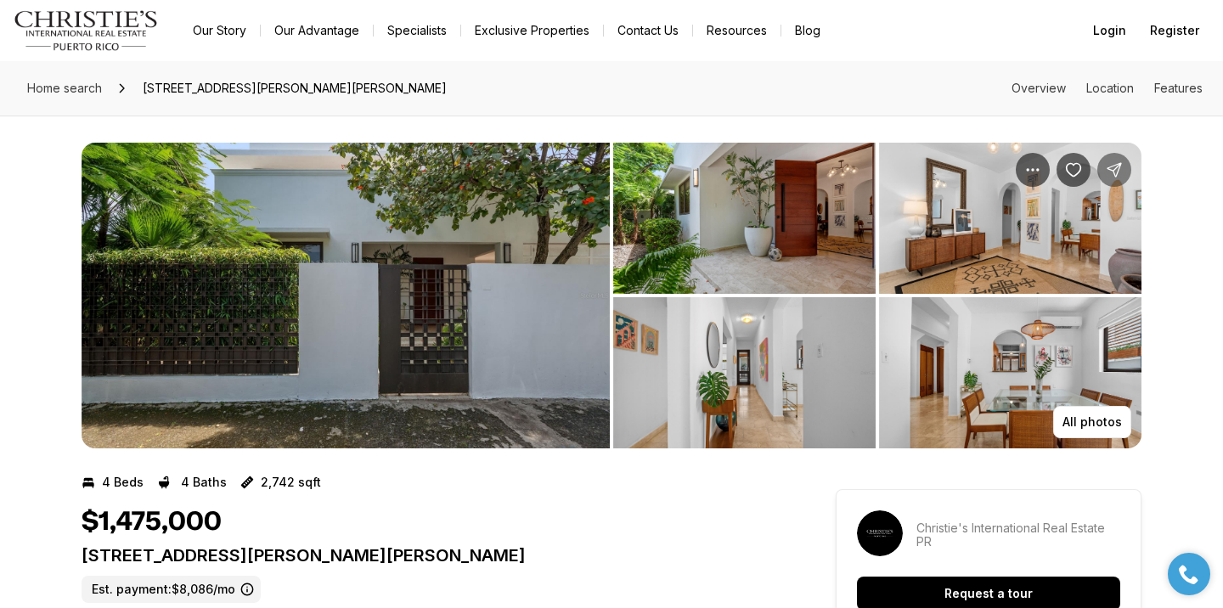
click at [1108, 179] on button "Share Property: 2160 CALLE GENERAL PATTON" at bounding box center [1114, 170] width 34 height 34
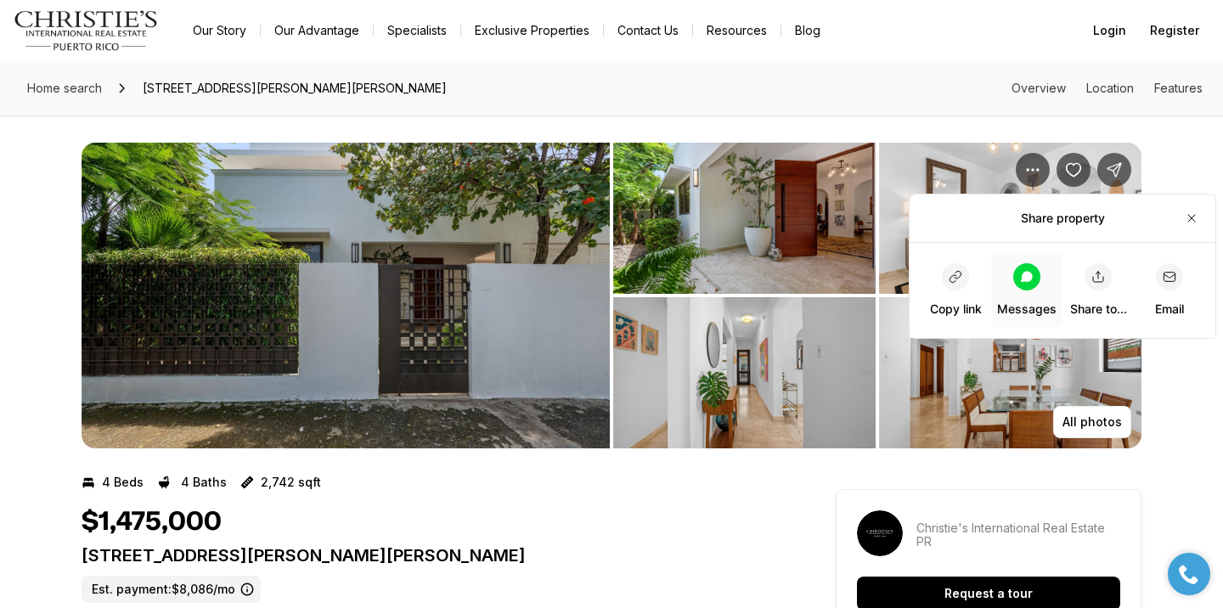
click at [1015, 262] on link "Messages" at bounding box center [1026, 290] width 71 height 75
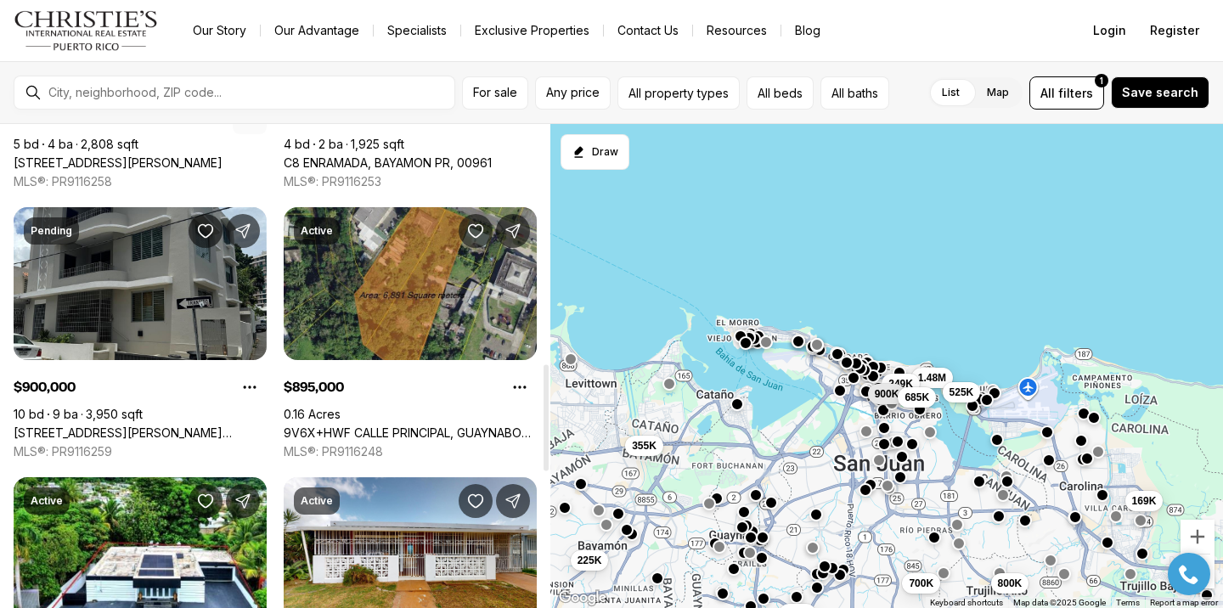
scroll to position [1185, 0]
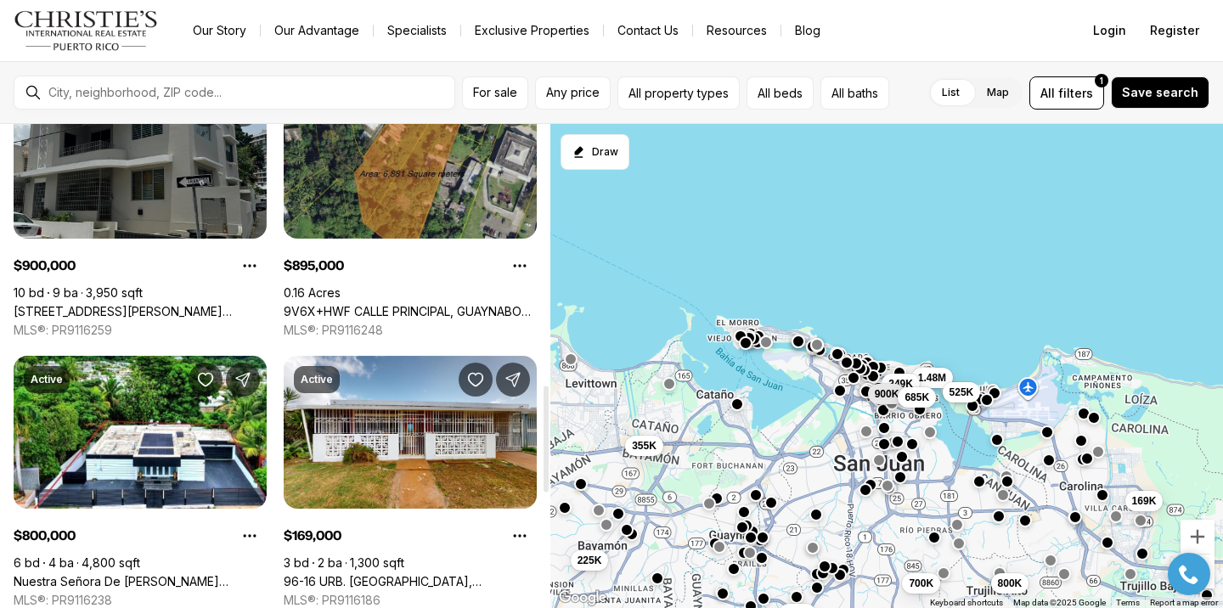
click at [139, 304] on link "[STREET_ADDRESS][PERSON_NAME][PERSON_NAME]" at bounding box center [140, 311] width 253 height 15
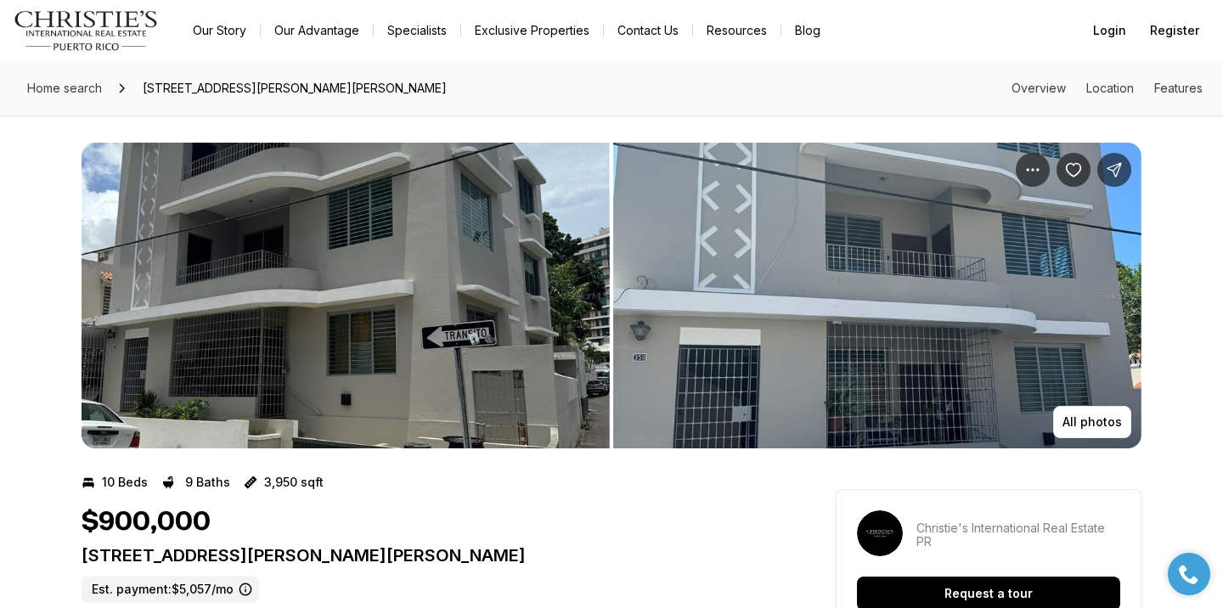
click at [423, 257] on img "View image gallery" at bounding box center [346, 296] width 528 height 306
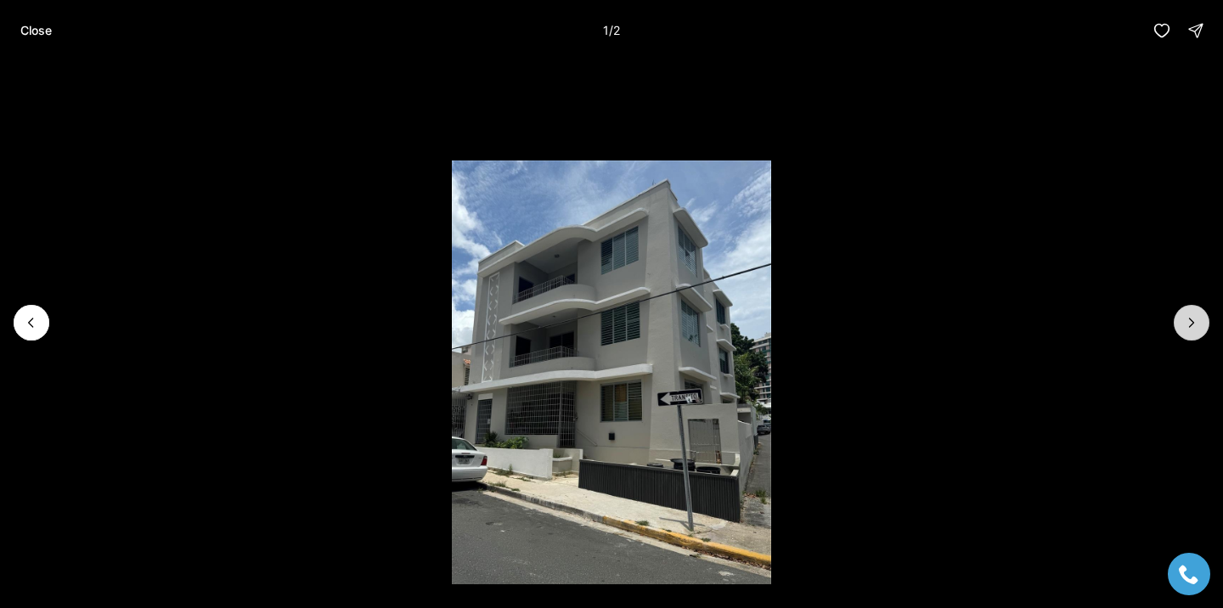
click at [1200, 333] on button "Next slide" at bounding box center [1192, 323] width 36 height 36
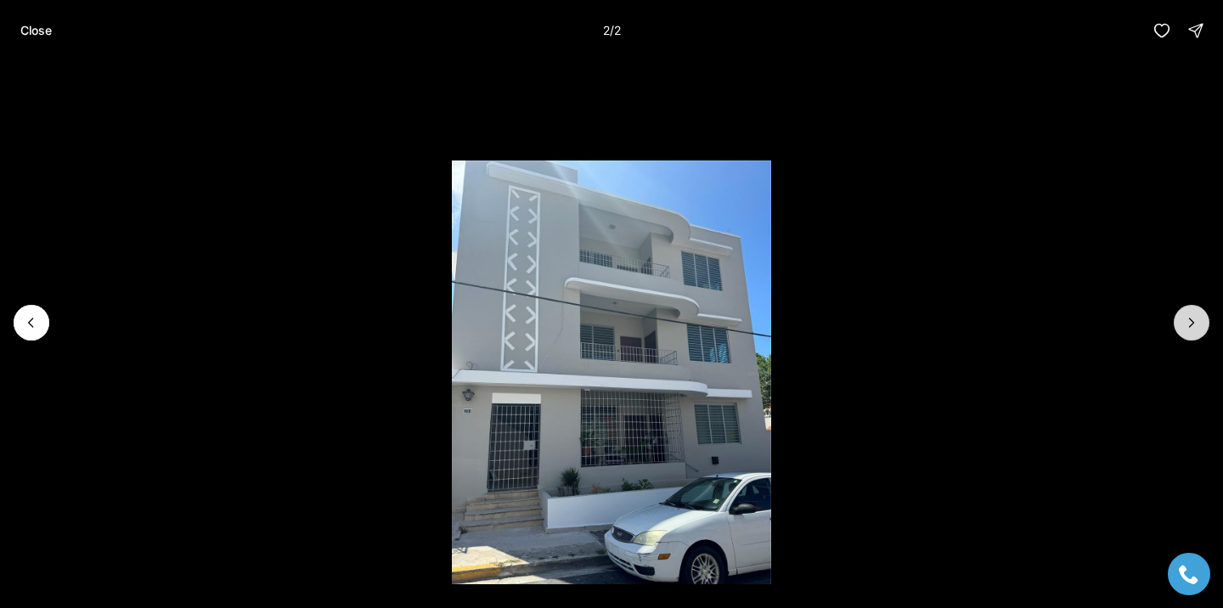
click at [1200, 333] on div at bounding box center [1192, 323] width 36 height 36
click at [1199, 318] on div at bounding box center [1192, 323] width 36 height 36
click at [1193, 318] on div at bounding box center [1192, 323] width 36 height 36
click at [14, 25] on button "Close" at bounding box center [36, 31] width 52 height 34
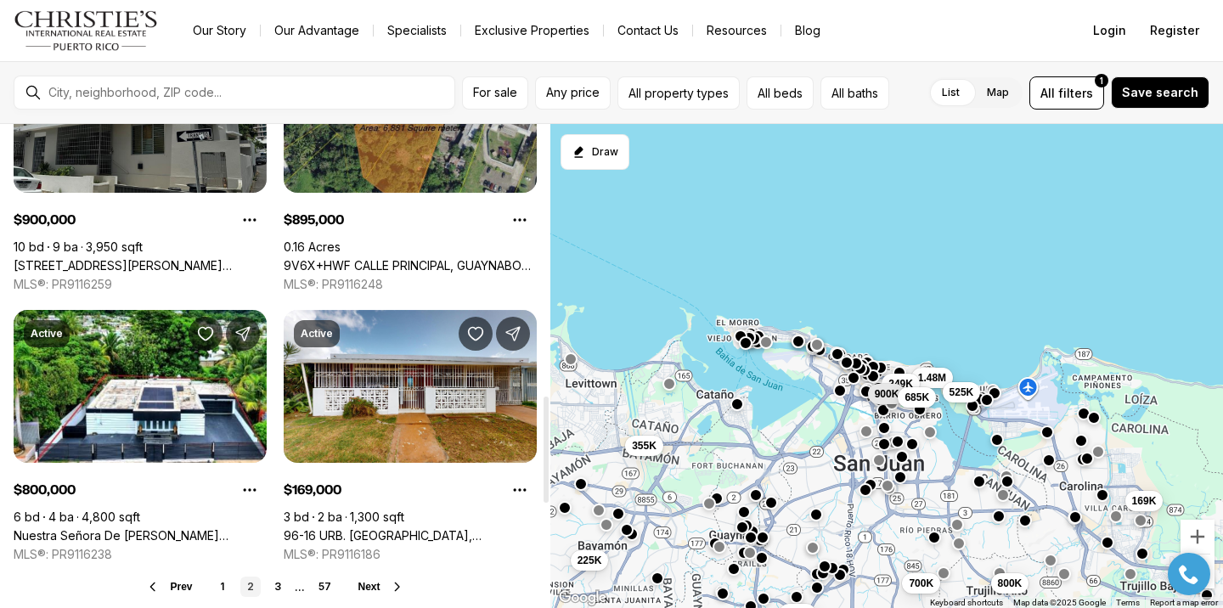
scroll to position [1233, 0]
